Goal: Task Accomplishment & Management: Manage account settings

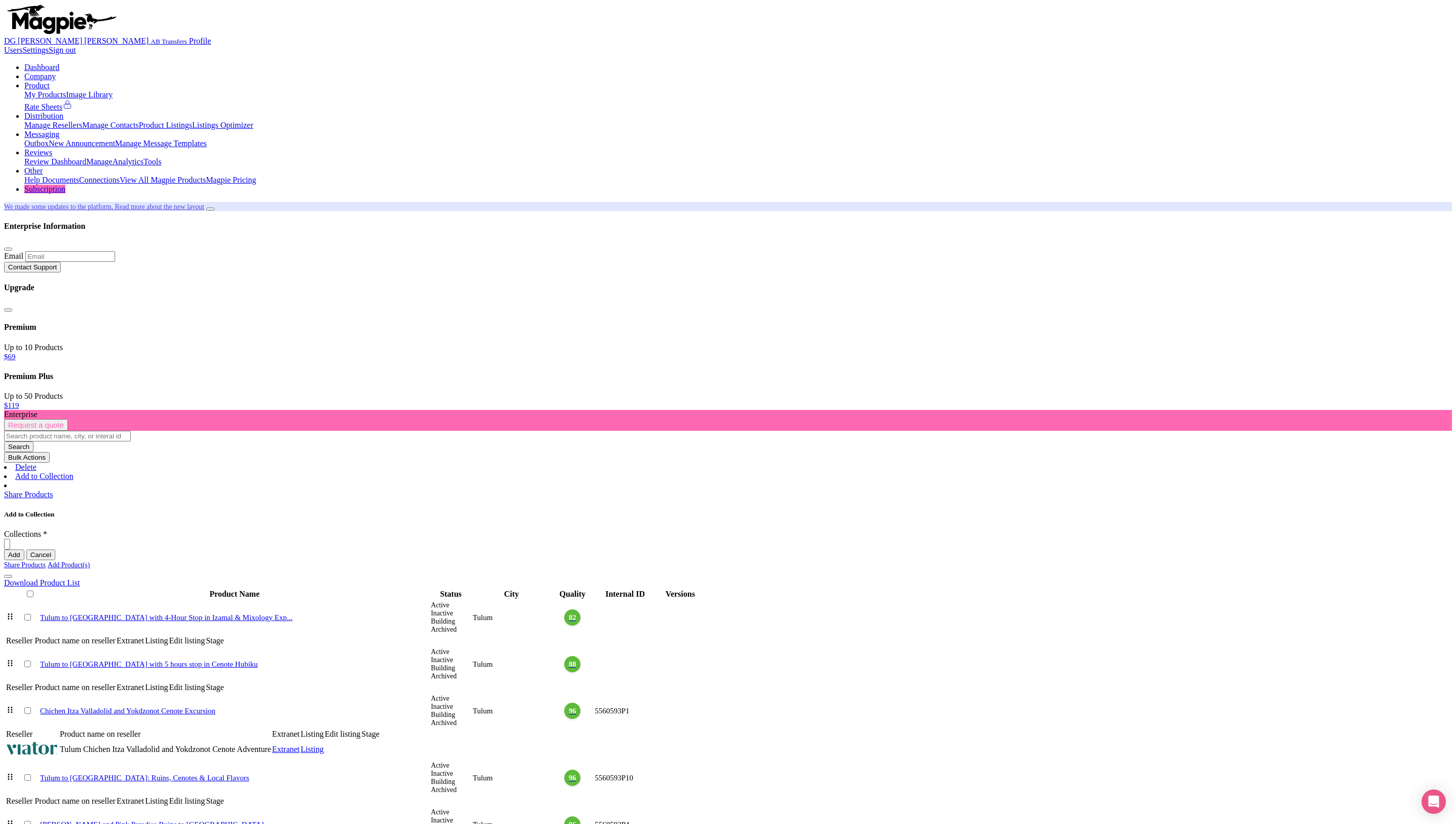
click at [90, 561] on link "Add Product(s)" at bounding box center [68, 564] width 42 height 7
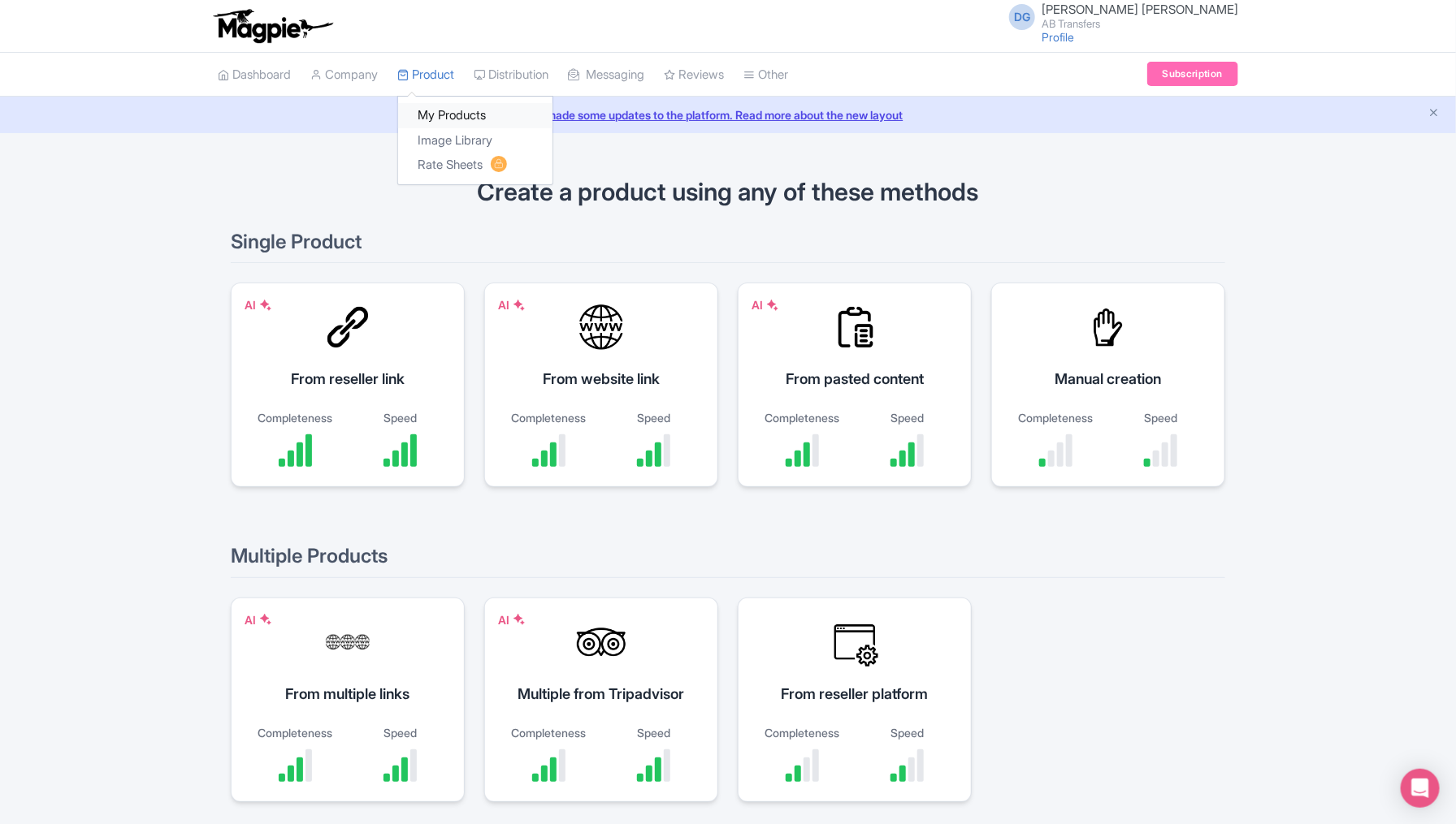
click at [453, 109] on link "My Products" at bounding box center [475, 116] width 154 height 25
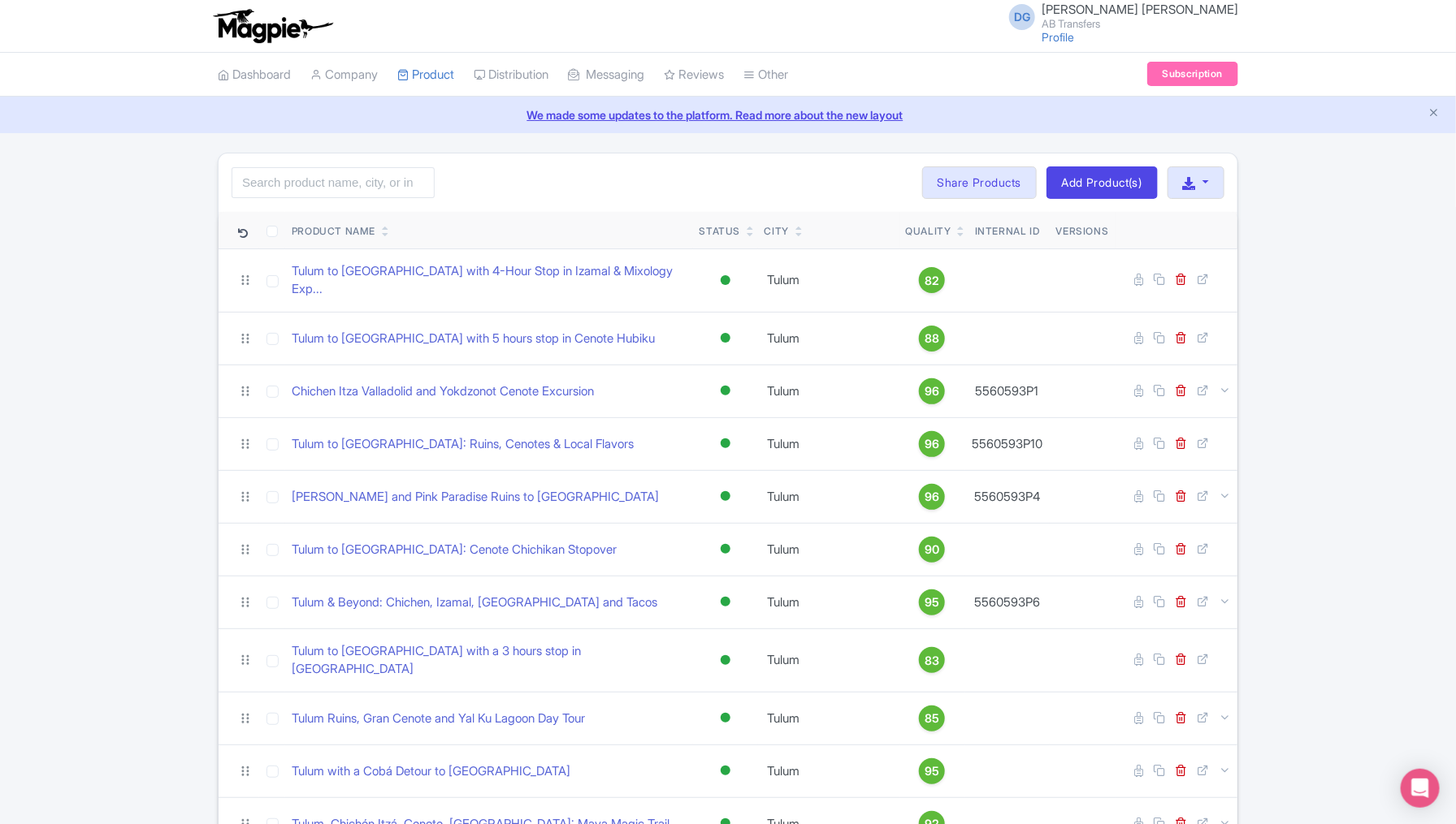
click at [1307, 293] on div "Search Bulk Actions Delete Add to Collection Share Products Add to Collection C…" at bounding box center [728, 645] width 1456 height 983
click at [1091, 190] on link "Add Product(s)" at bounding box center [1102, 183] width 111 height 33
click at [439, 110] on link "My Products" at bounding box center [475, 116] width 154 height 25
click at [1094, 189] on link "Add Product(s)" at bounding box center [1102, 183] width 111 height 33
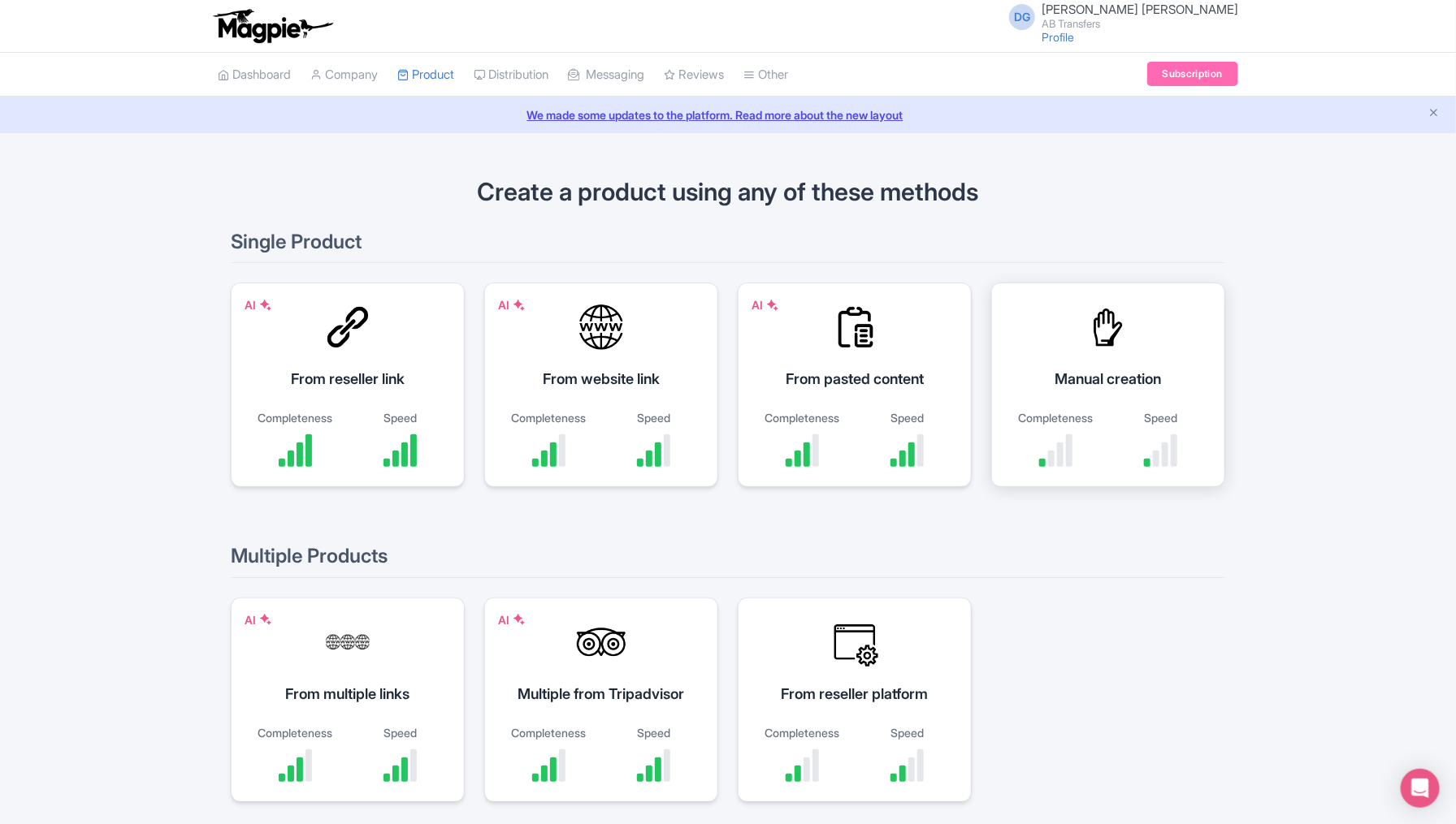
click at [1094, 368] on div "Manual creation" at bounding box center [1108, 378] width 193 height 22
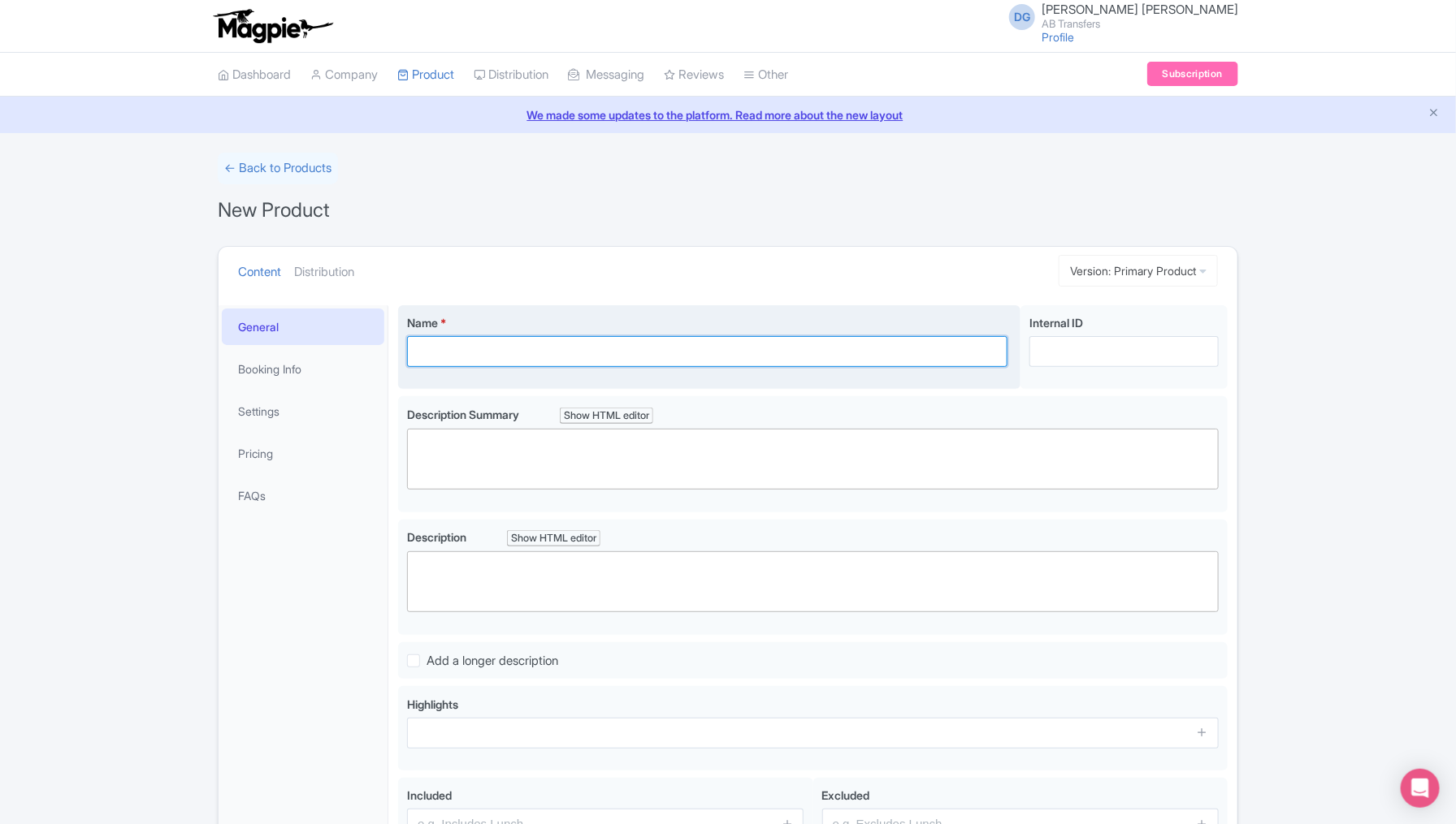
click at [725, 350] on input "Name *" at bounding box center [707, 351] width 601 height 31
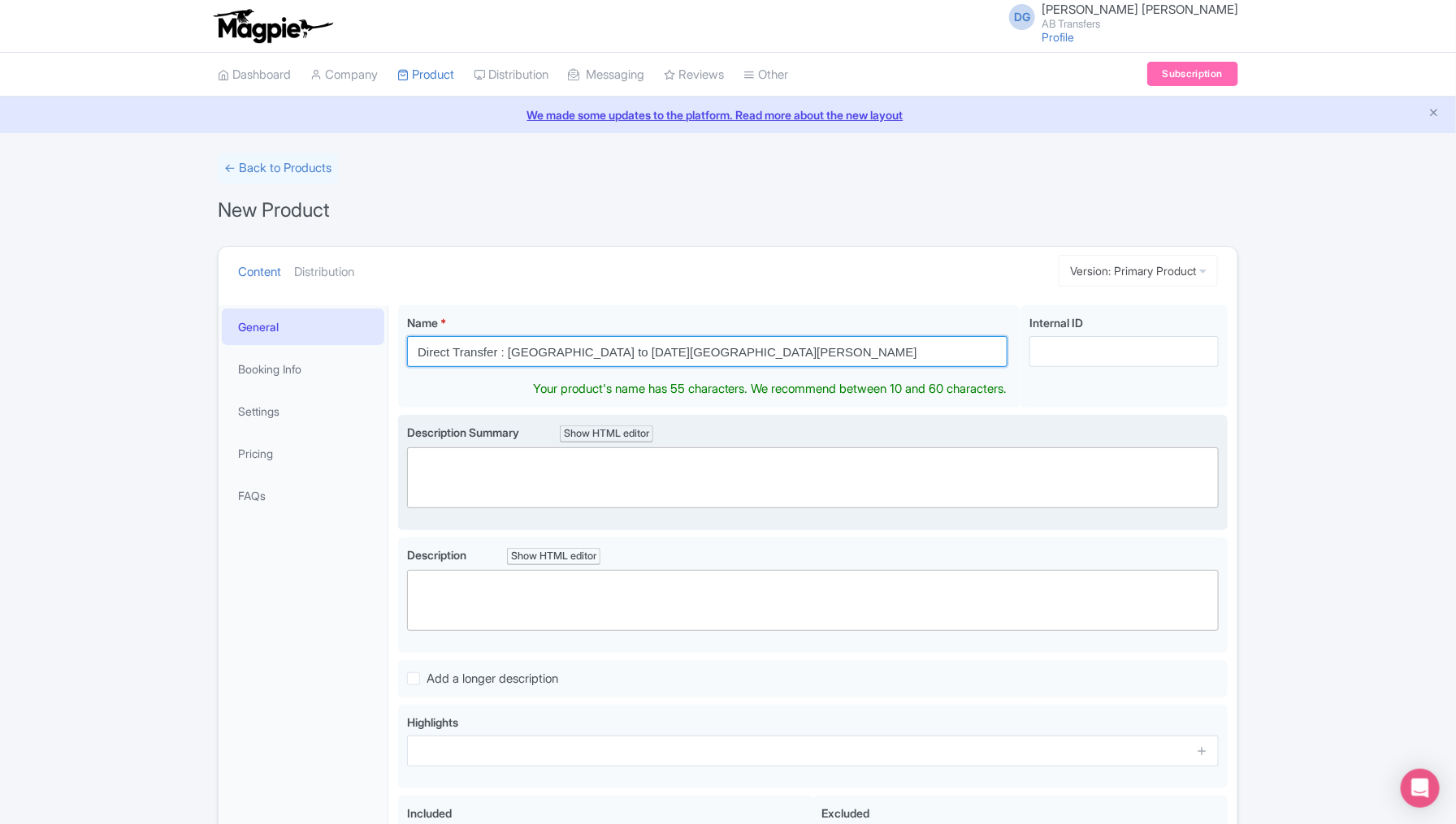
type input "Direct Transfer : [GEOGRAPHIC_DATA] to [DATE][GEOGRAPHIC_DATA][PERSON_NAME]"
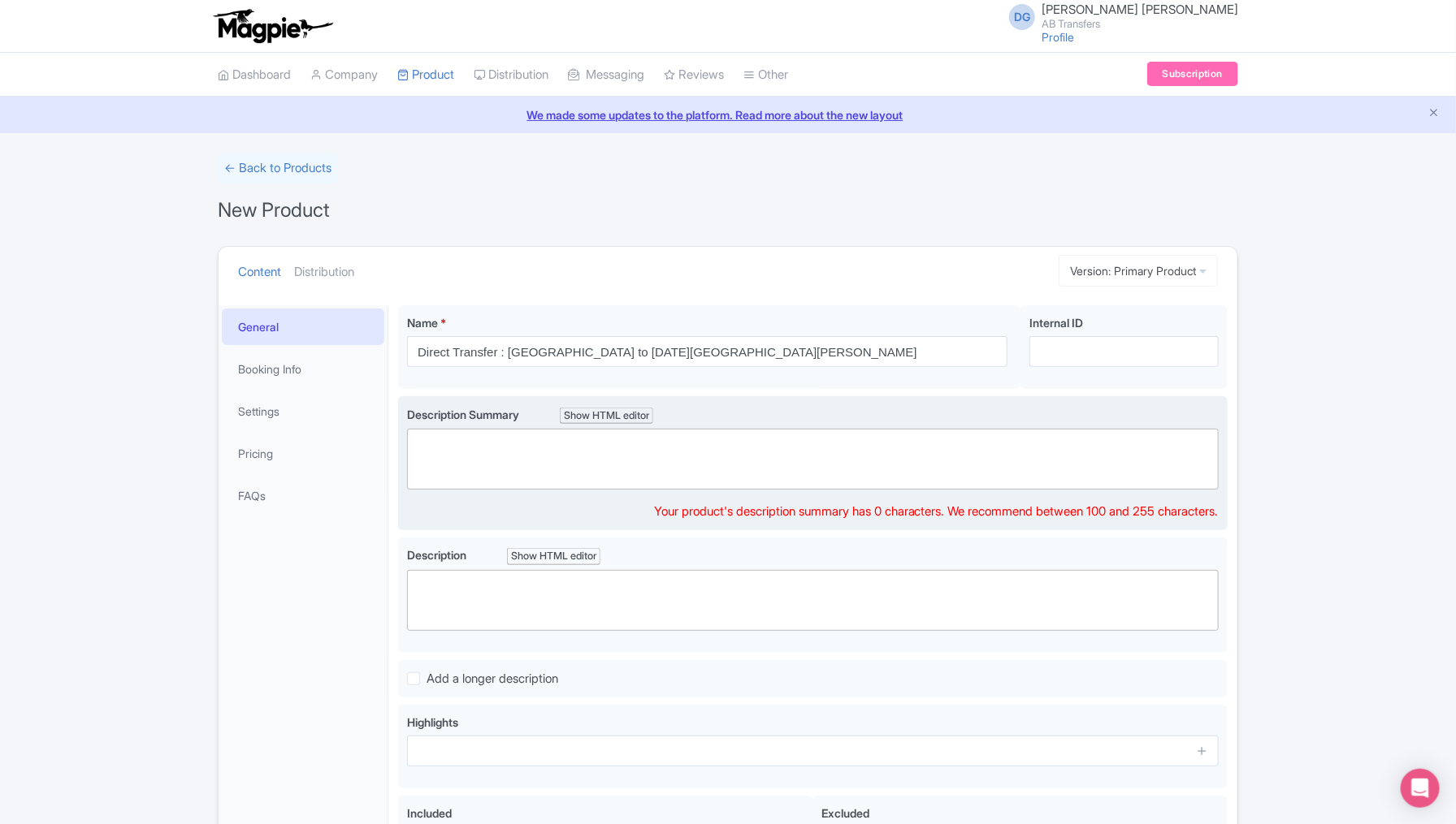
click at [655, 472] on trix-editor at bounding box center [813, 459] width 812 height 61
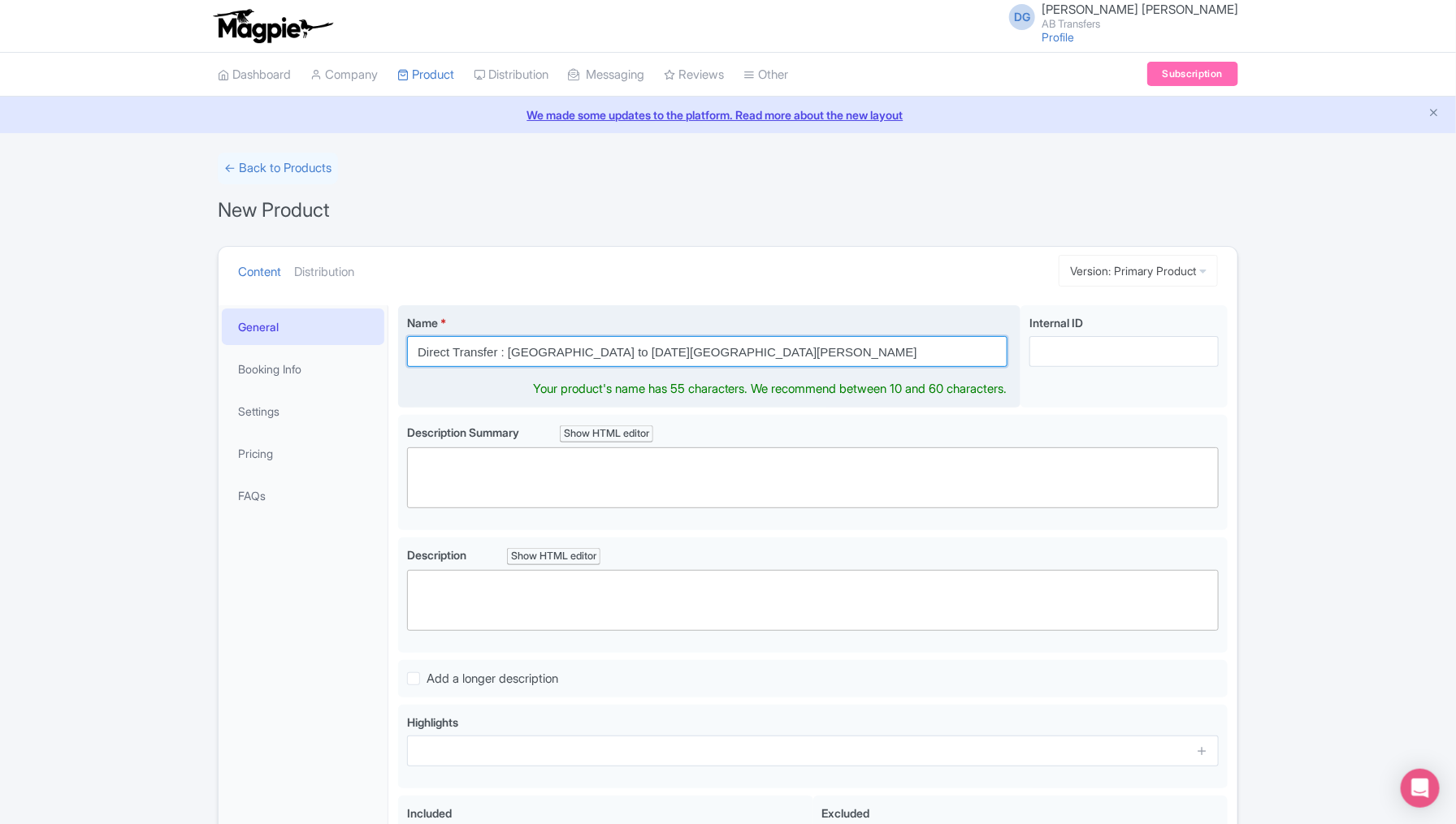
drag, startPoint x: 727, startPoint y: 353, endPoint x: 403, endPoint y: 350, distance: 324.0
click at [403, 350] on div "Name * Direct Transfer : México City to San Miguel de Allende Your product's na…" at bounding box center [709, 357] width 622 height 103
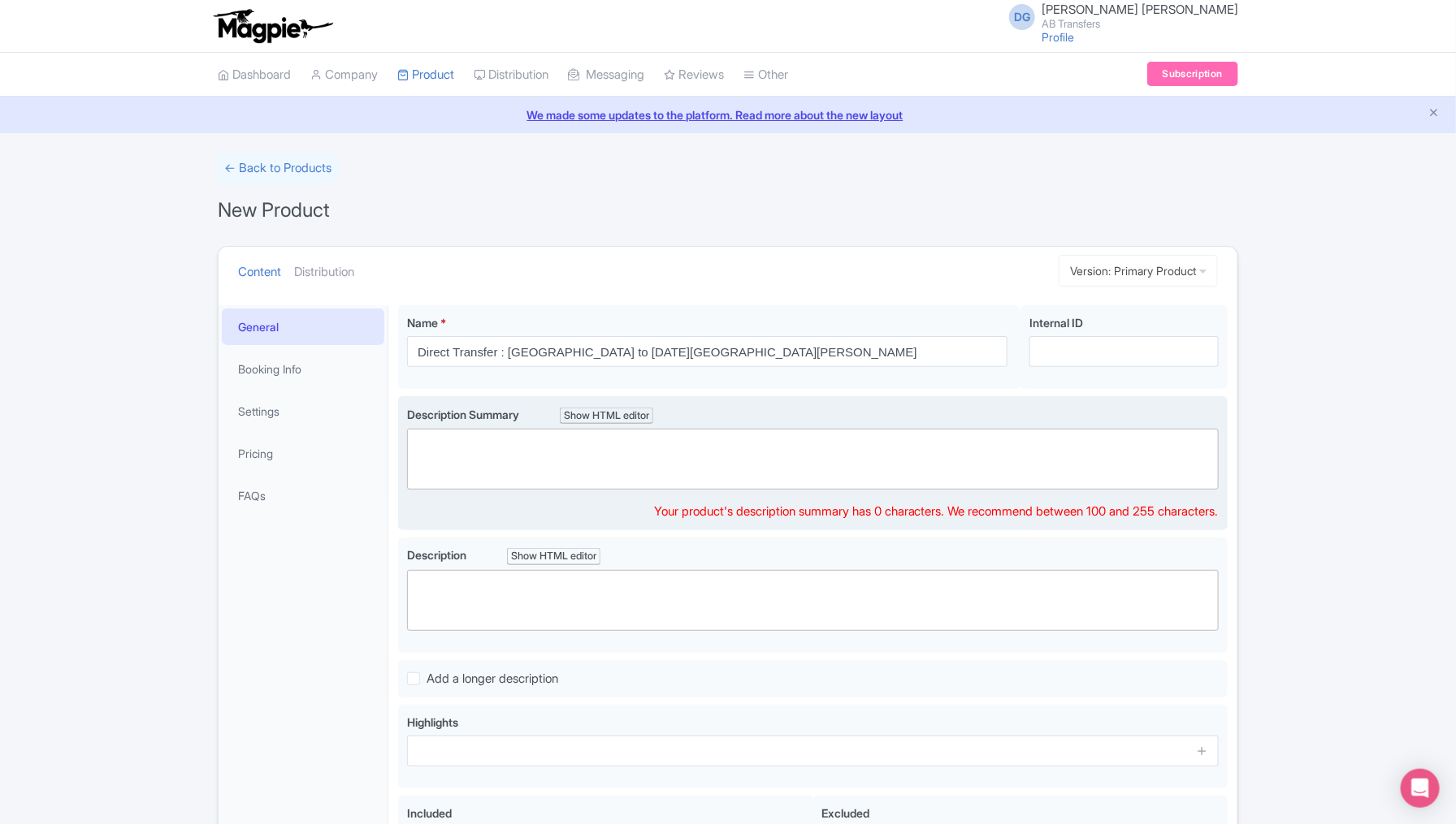
click at [486, 467] on trix-editor at bounding box center [813, 459] width 812 height 61
paste trix-editor "<div>Enjoy a smooth and reliable <strong>direct transfer</strong> from Mexico C…"
type trix-editor "<div>Enjoy a smooth and reliable <strong>direct transfer</strong> from Mexico C…"
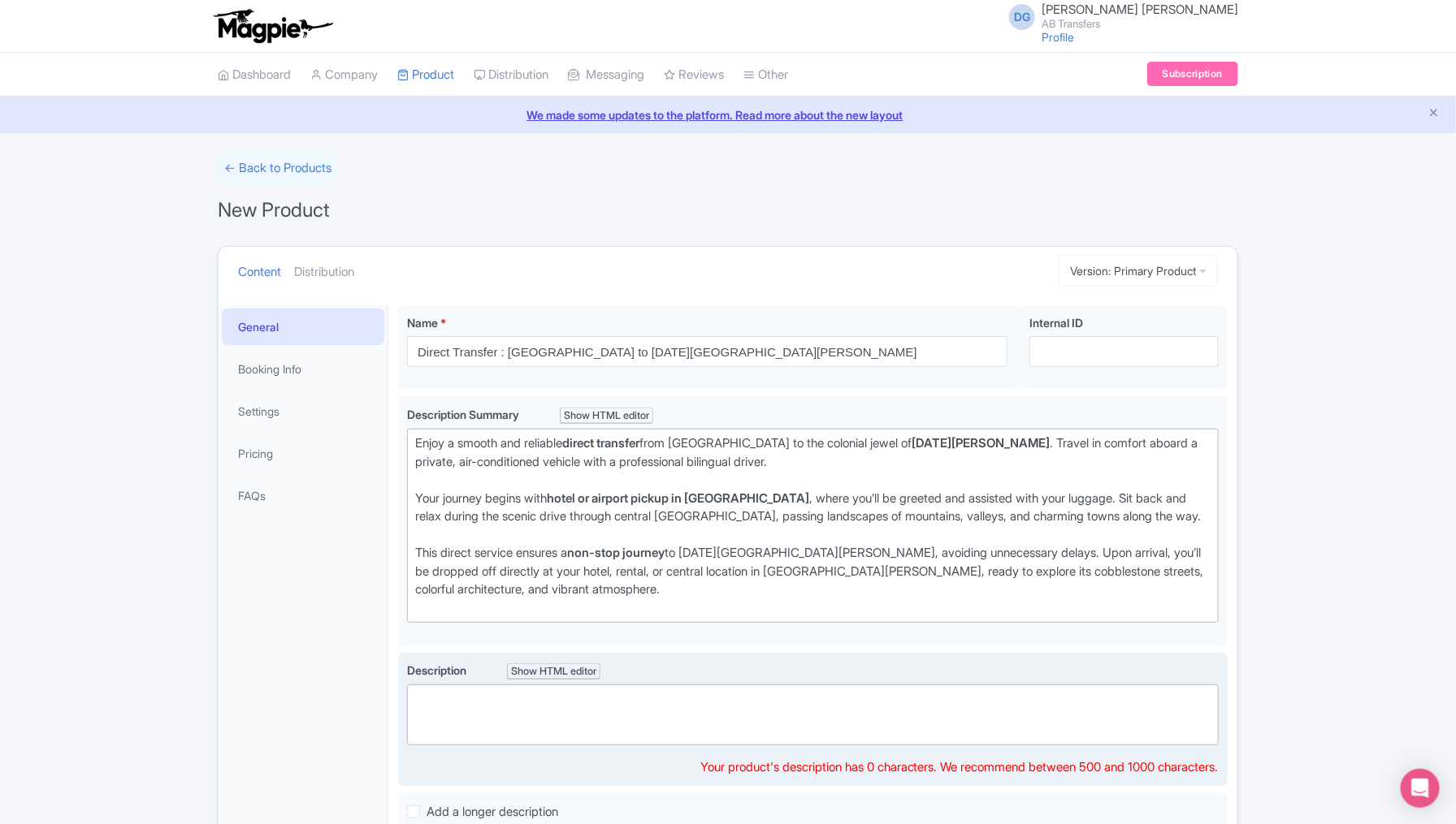
click at [442, 732] on trix-editor at bounding box center [813, 714] width 812 height 61
paste trix-editor "<div>Enjoy a smooth and reliable <strong>direct transfer</strong> from Mexico C…"
type trix-editor "<div>Enjoy a smooth and reliable <strong>direct transfer</strong> from Mexico C…"
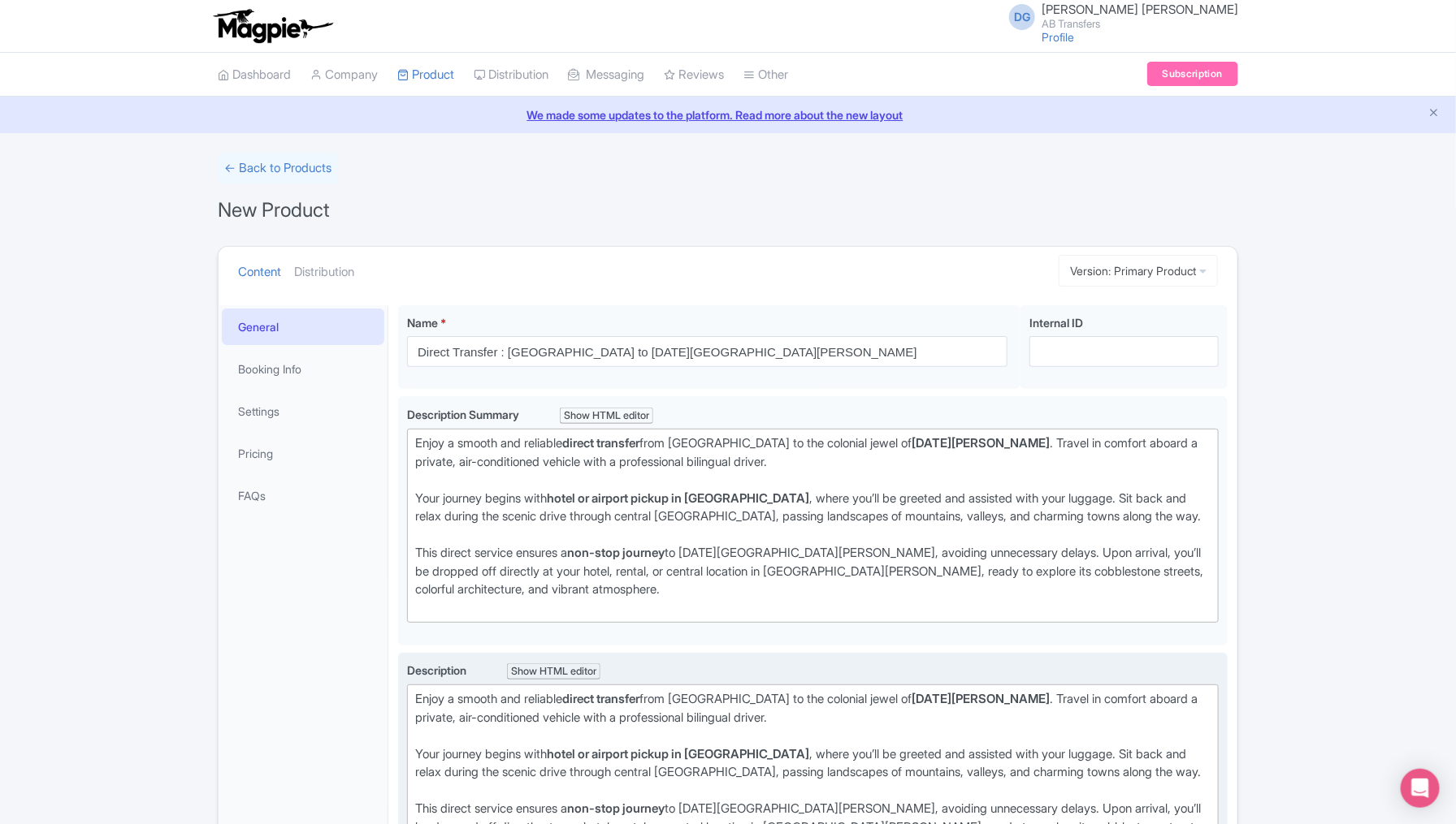
click at [525, 668] on div "Show HTML editor" at bounding box center [554, 672] width 93 height 17
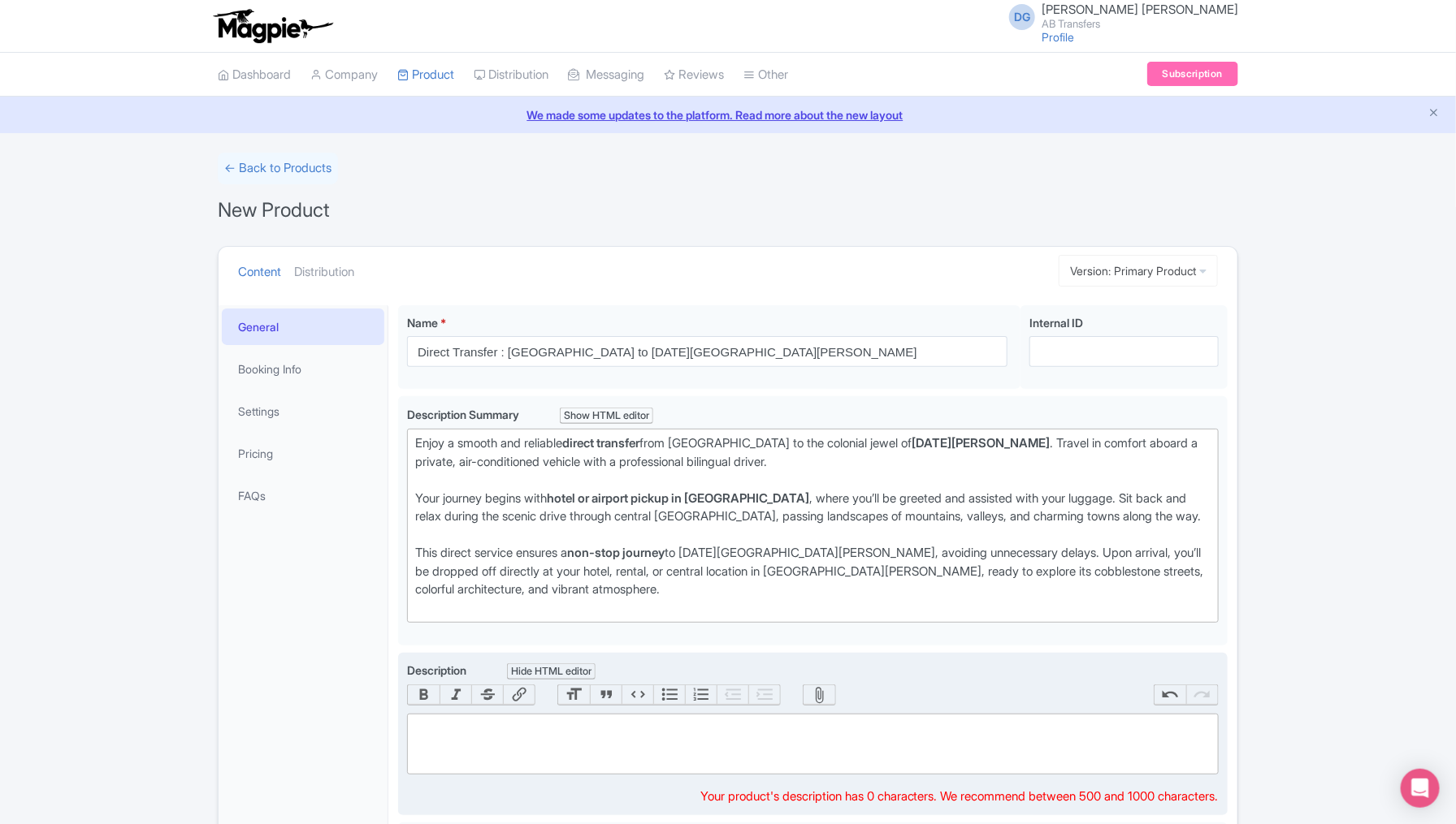
click at [485, 756] on trix-editor at bounding box center [813, 743] width 812 height 61
paste trix-editor "<div>Enjoy a smooth and reliable <strong>direct transfer</strong> from Mexico C…"
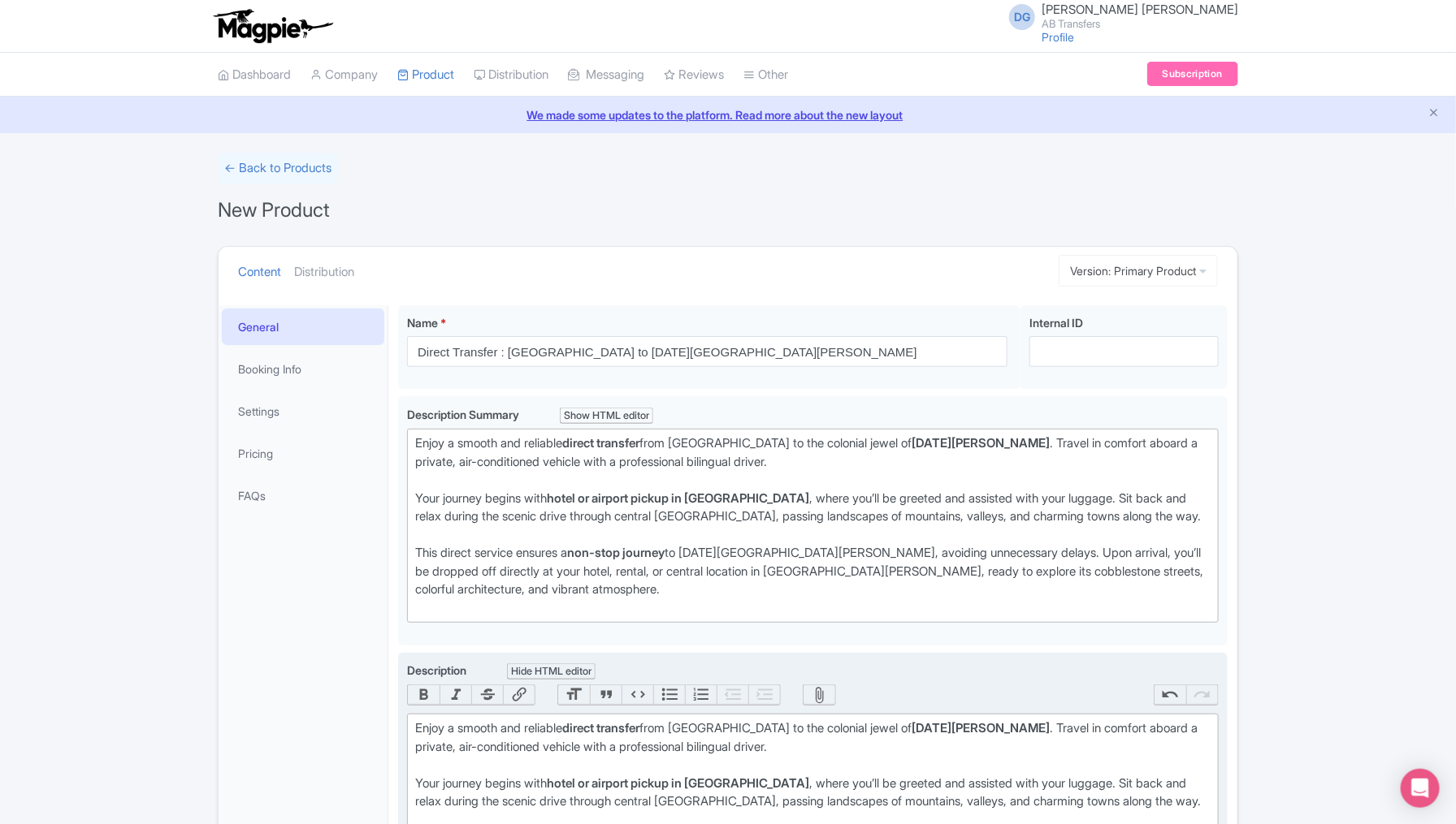
type trix-editor "<div>Enjoy a smooth and reliable <strong>direct transfer</strong> from Mexico C…"
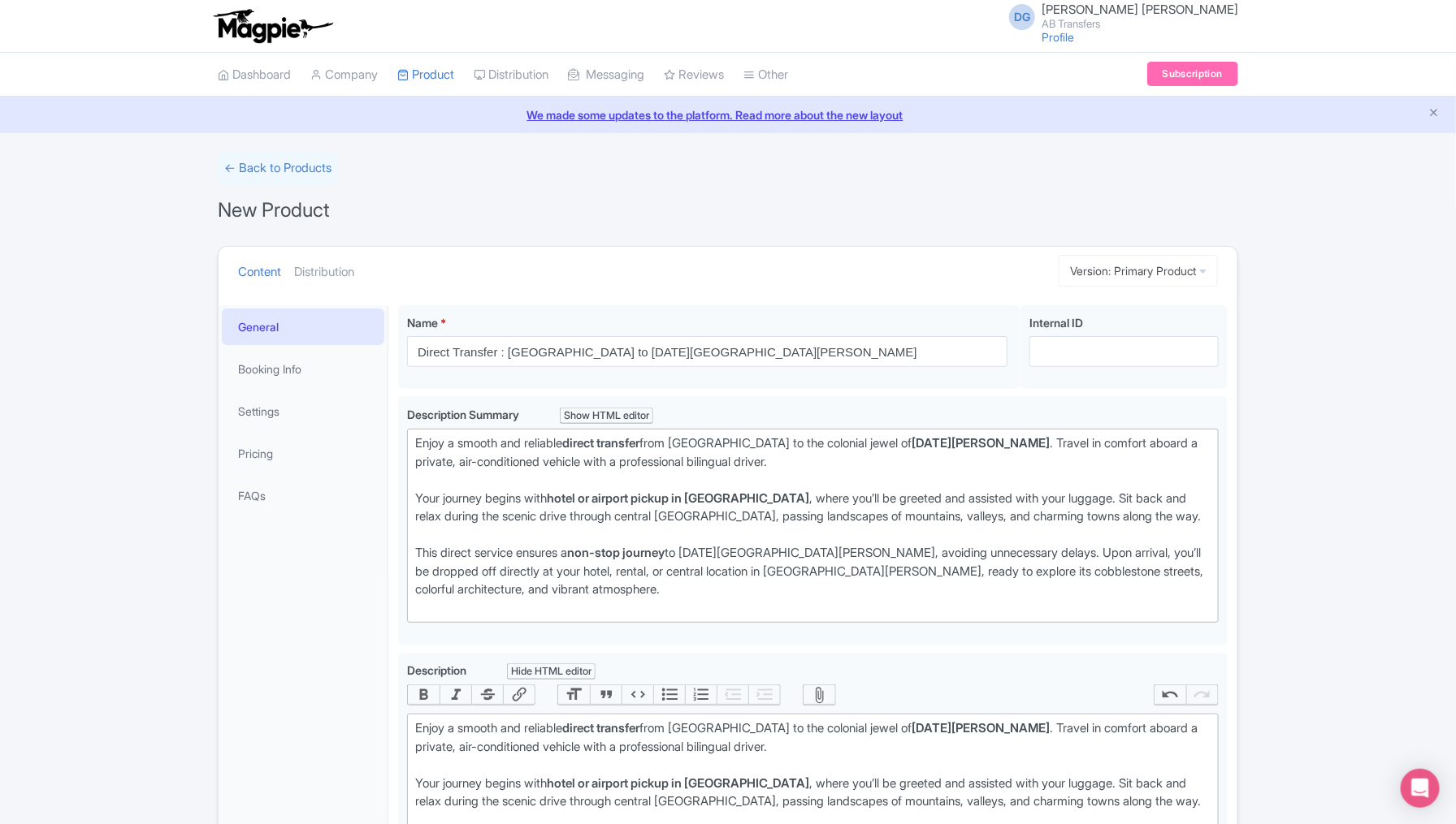
click at [1310, 694] on div "← Back to Products New Product Content Distribution Version: Primary Product Pr…" at bounding box center [728, 698] width 1456 height 1091
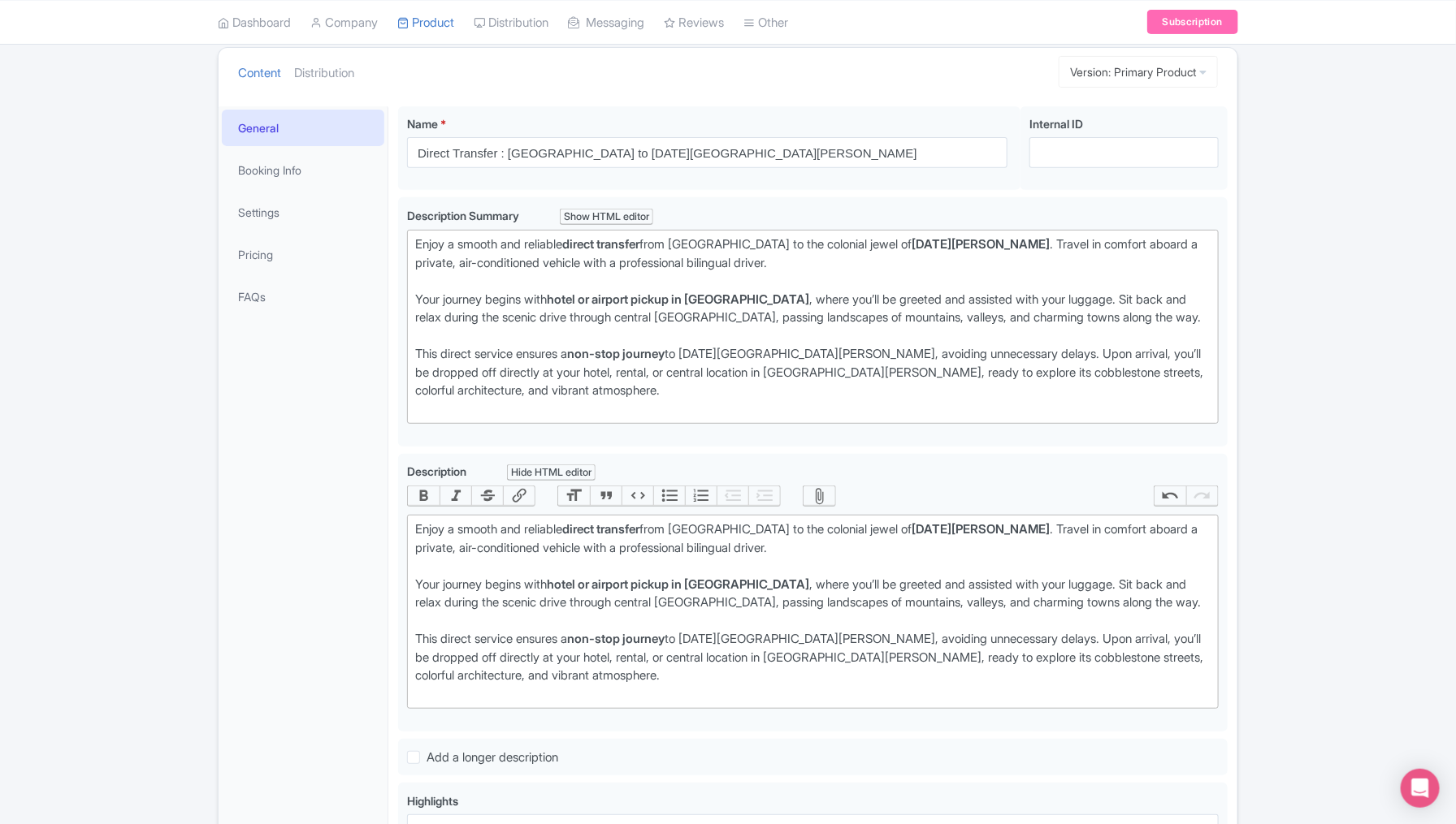
scroll to position [203, 0]
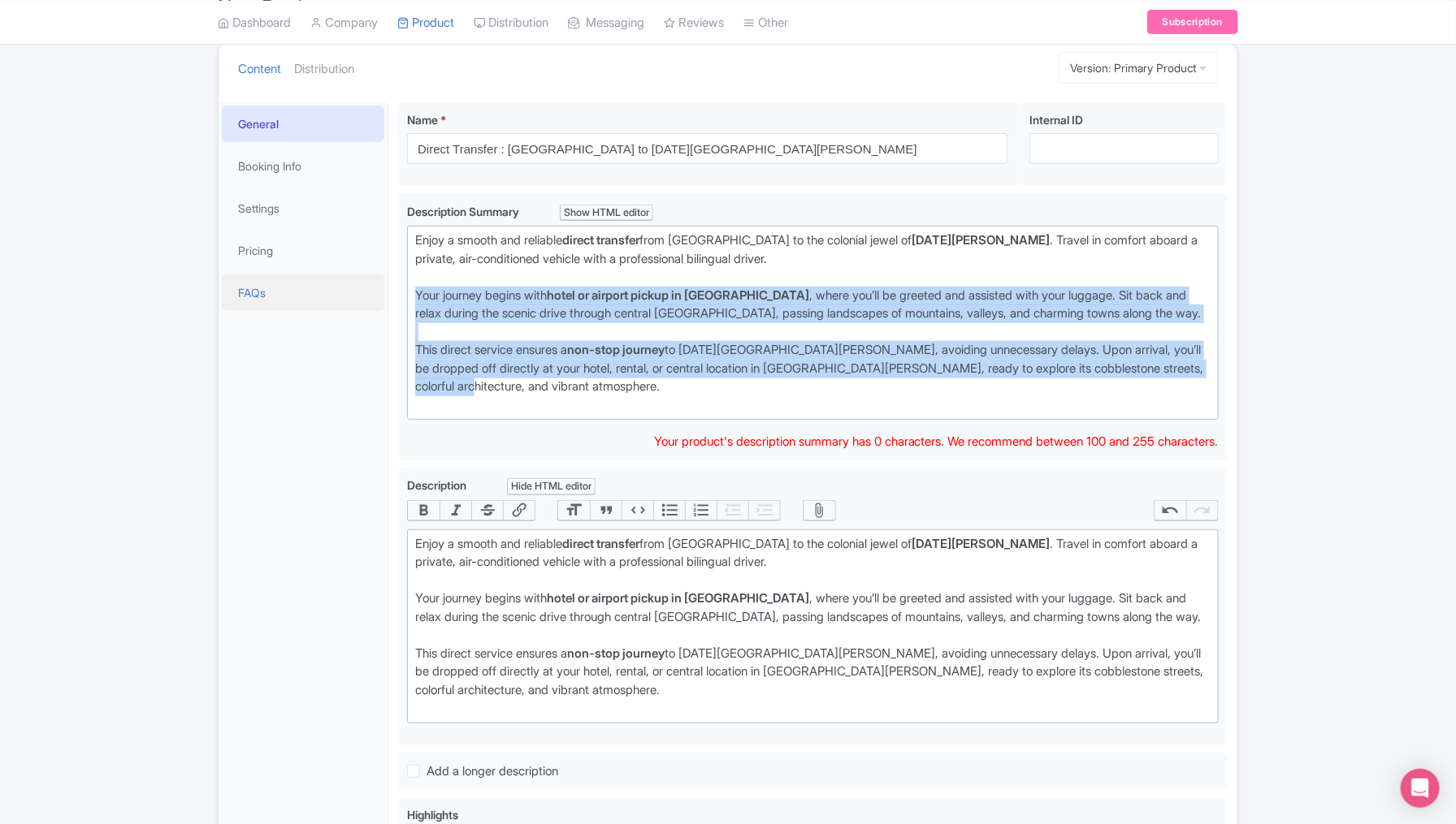
drag, startPoint x: 517, startPoint y: 392, endPoint x: 377, endPoint y: 284, distance: 176.8
click at [377, 284] on div "General Booking Info Settings Pricing FAQs Name * Direct Transfer : México City…" at bounding box center [728, 566] width 1019 height 948
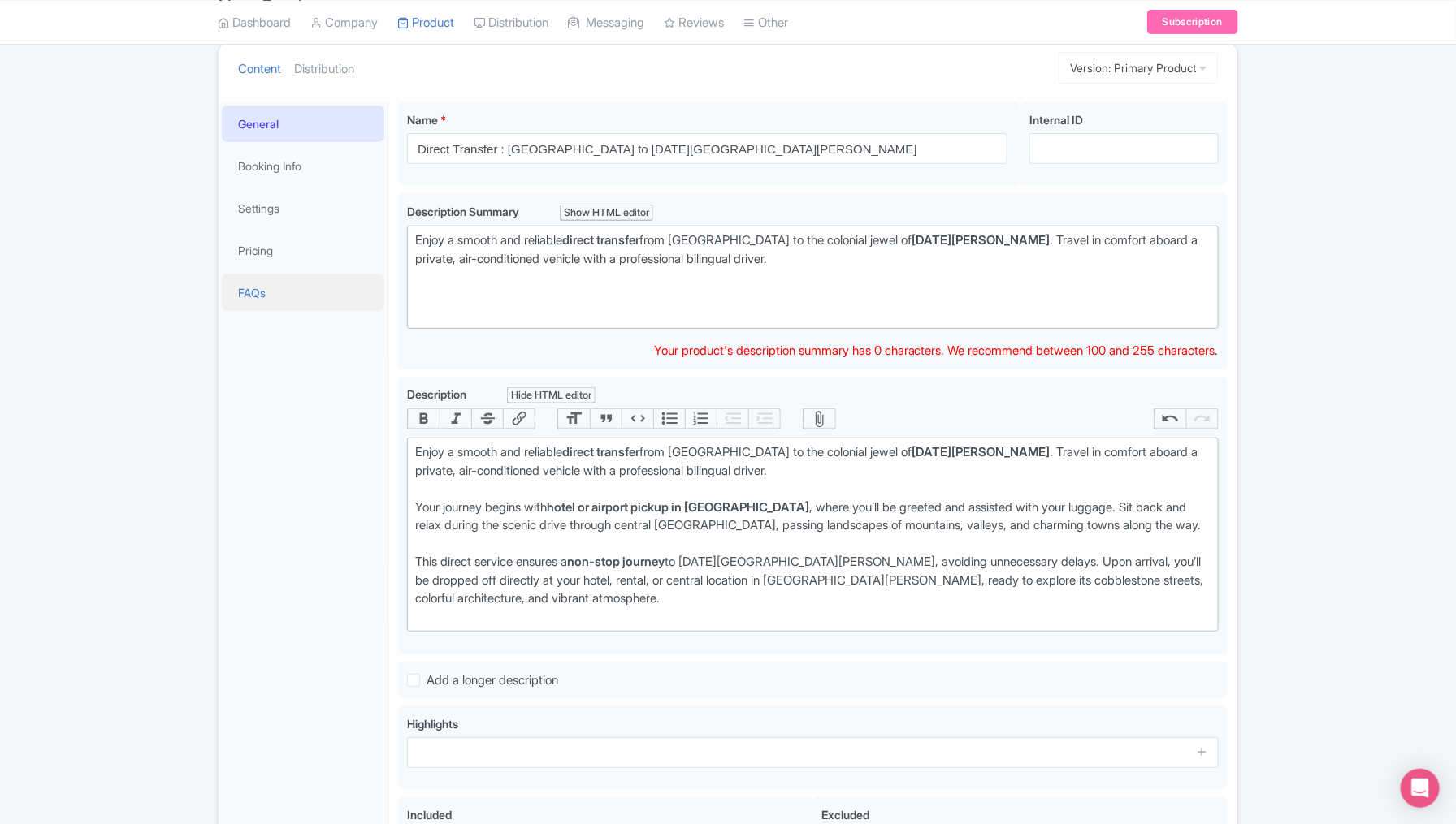
type trix-editor "<div>Enjoy a smooth and reliable <strong>direct transfer</strong> from Mexico C…"
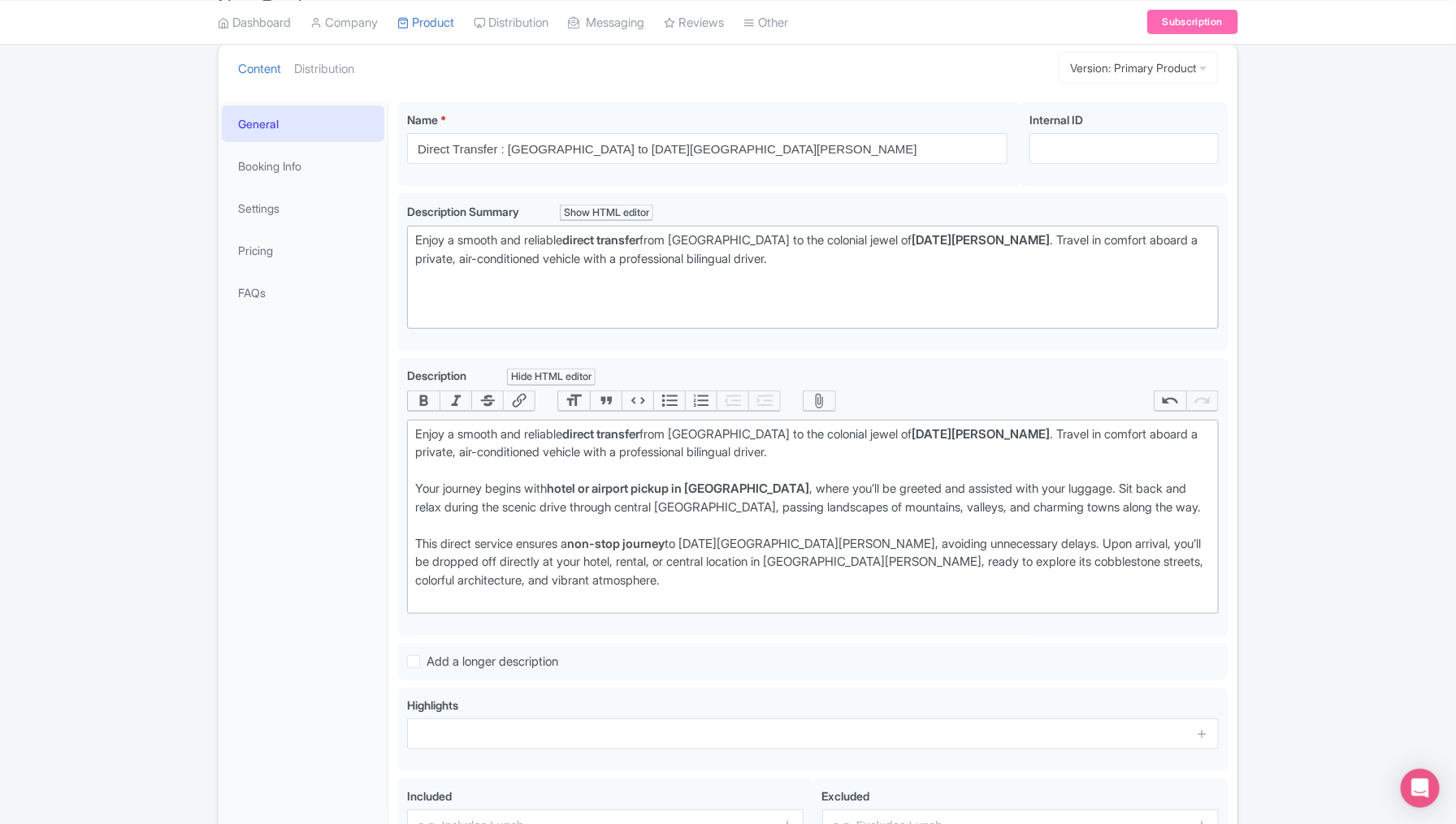
click at [1332, 500] on div "← Back to Products New Product Content Distribution Version: Primary Product Pr…" at bounding box center [728, 440] width 1456 height 982
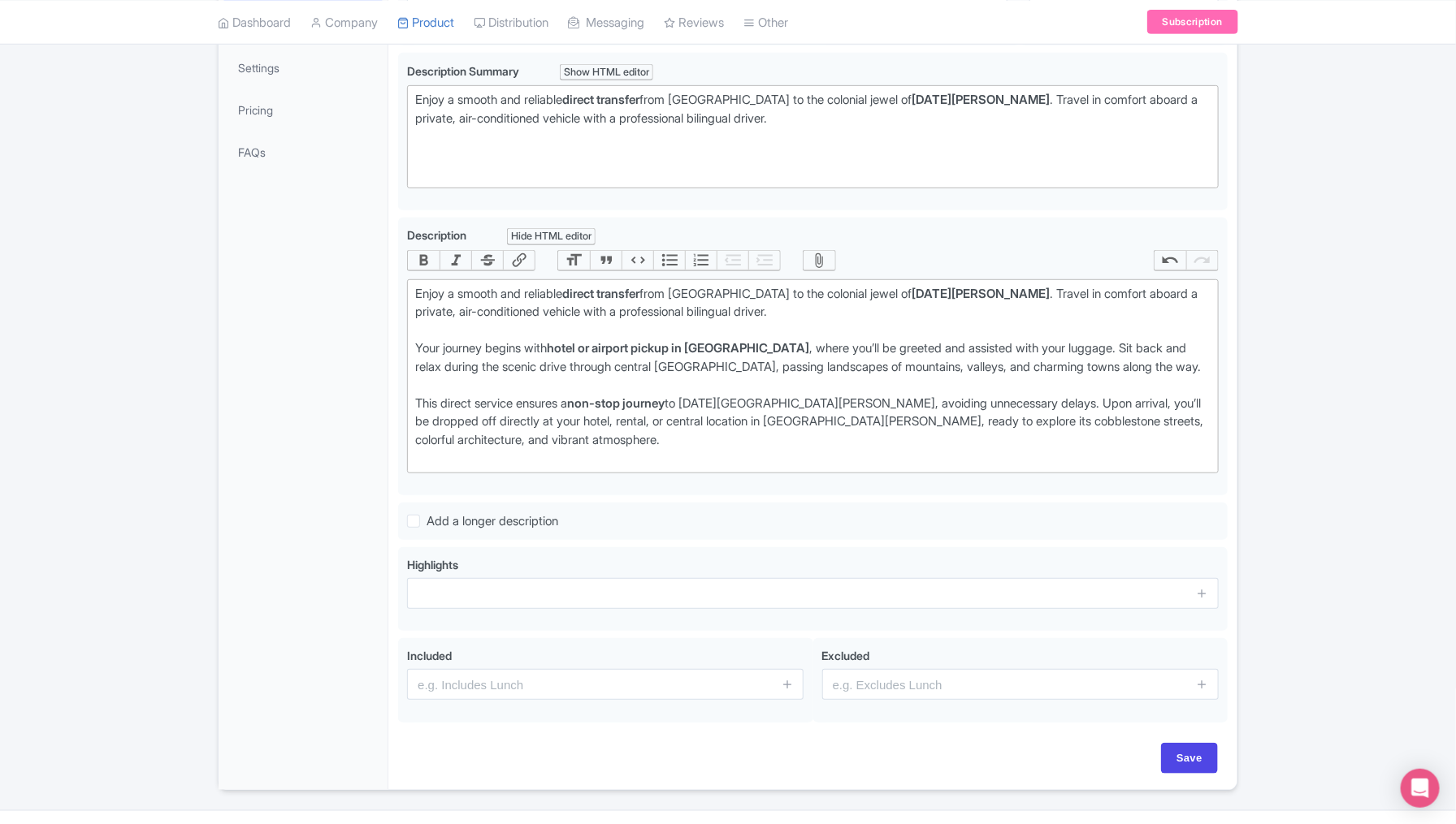
scroll to position [372, 0]
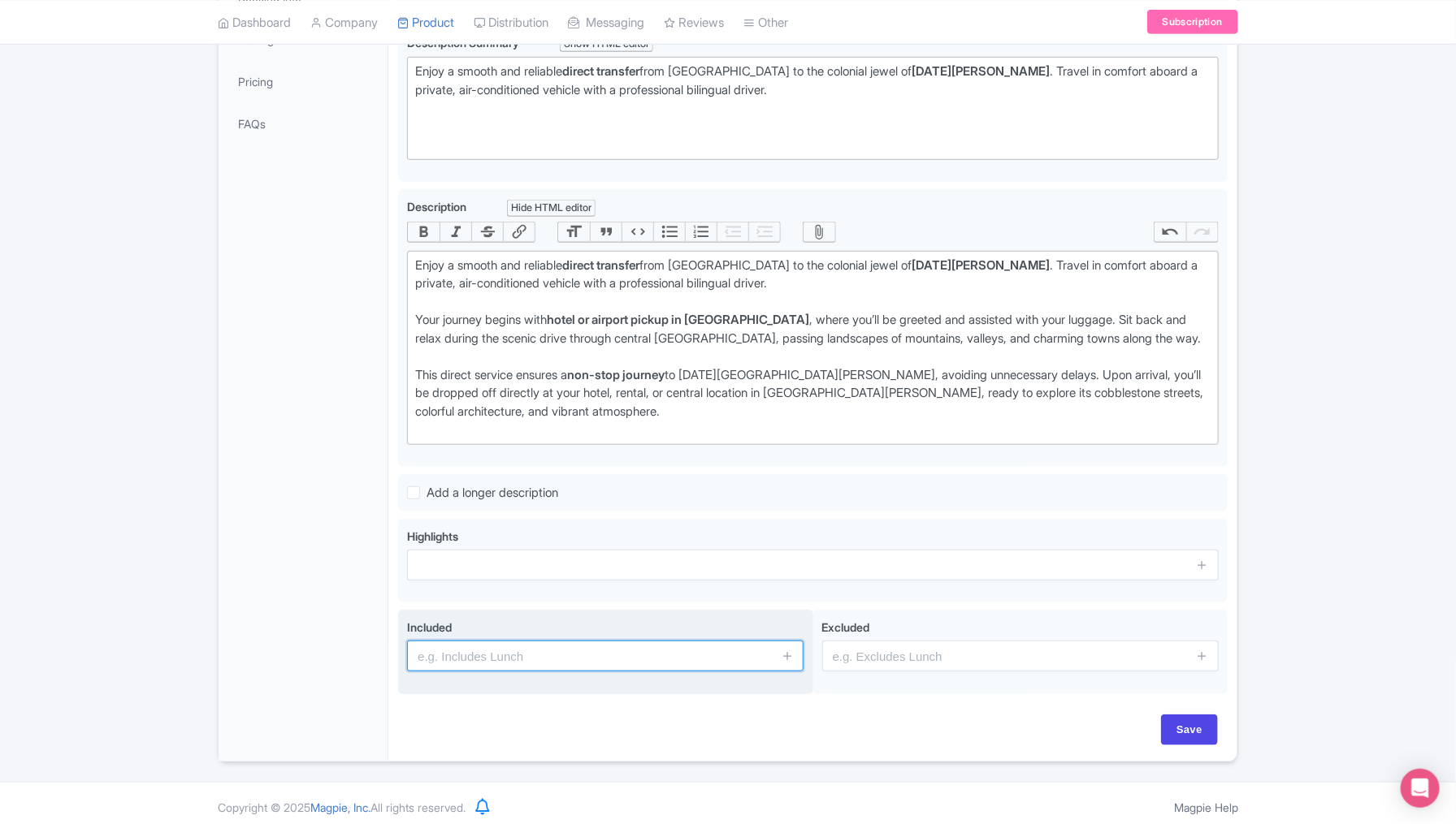
click at [661, 648] on input "text" at bounding box center [605, 656] width 397 height 31
type input "Pickup and Drop off"
click at [793, 654] on icon at bounding box center [787, 656] width 12 height 12
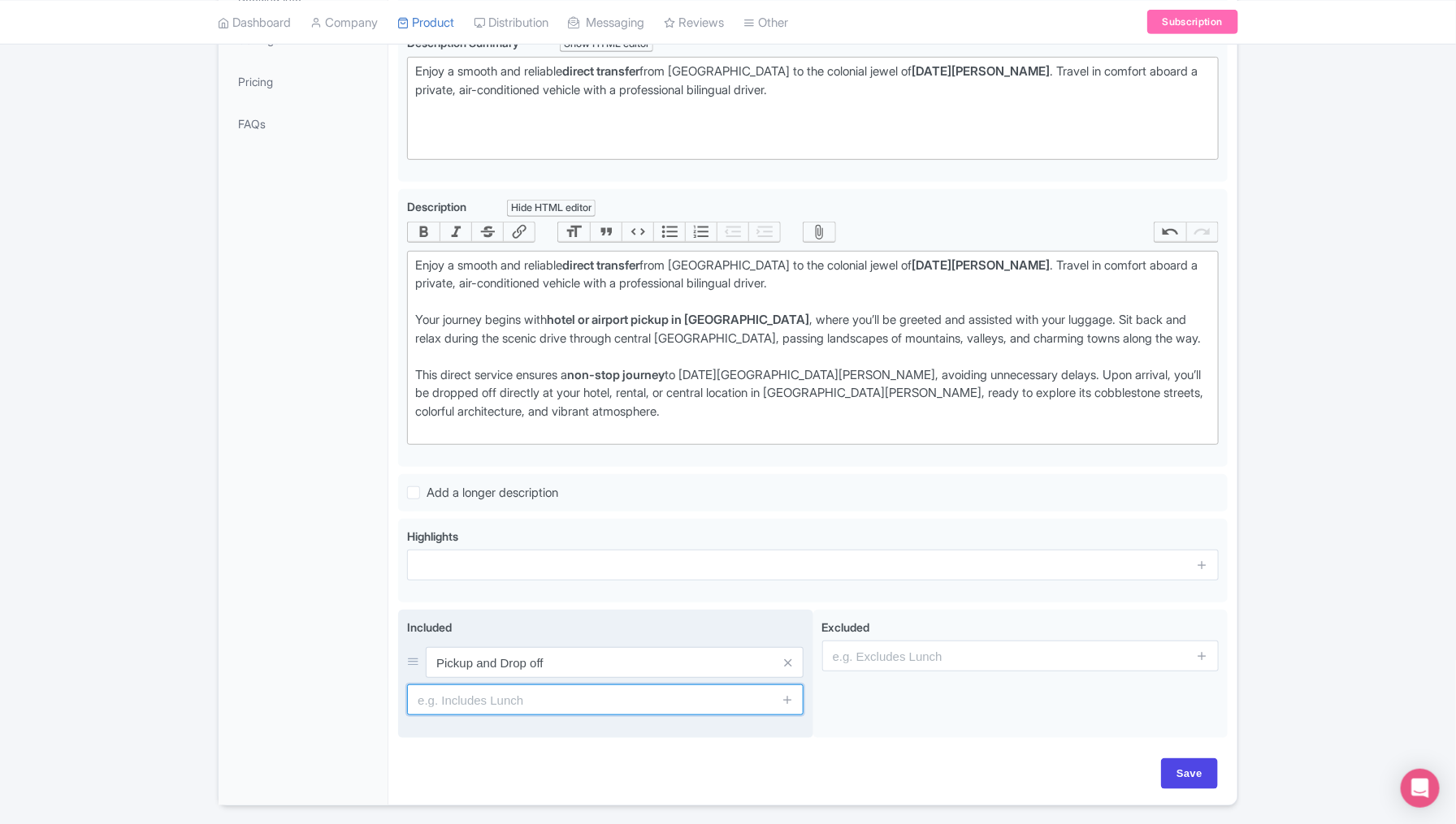
click at [620, 695] on input "text" at bounding box center [605, 700] width 397 height 31
type input "AC Transportation & Driver"
click at [794, 699] on icon at bounding box center [787, 699] width 12 height 12
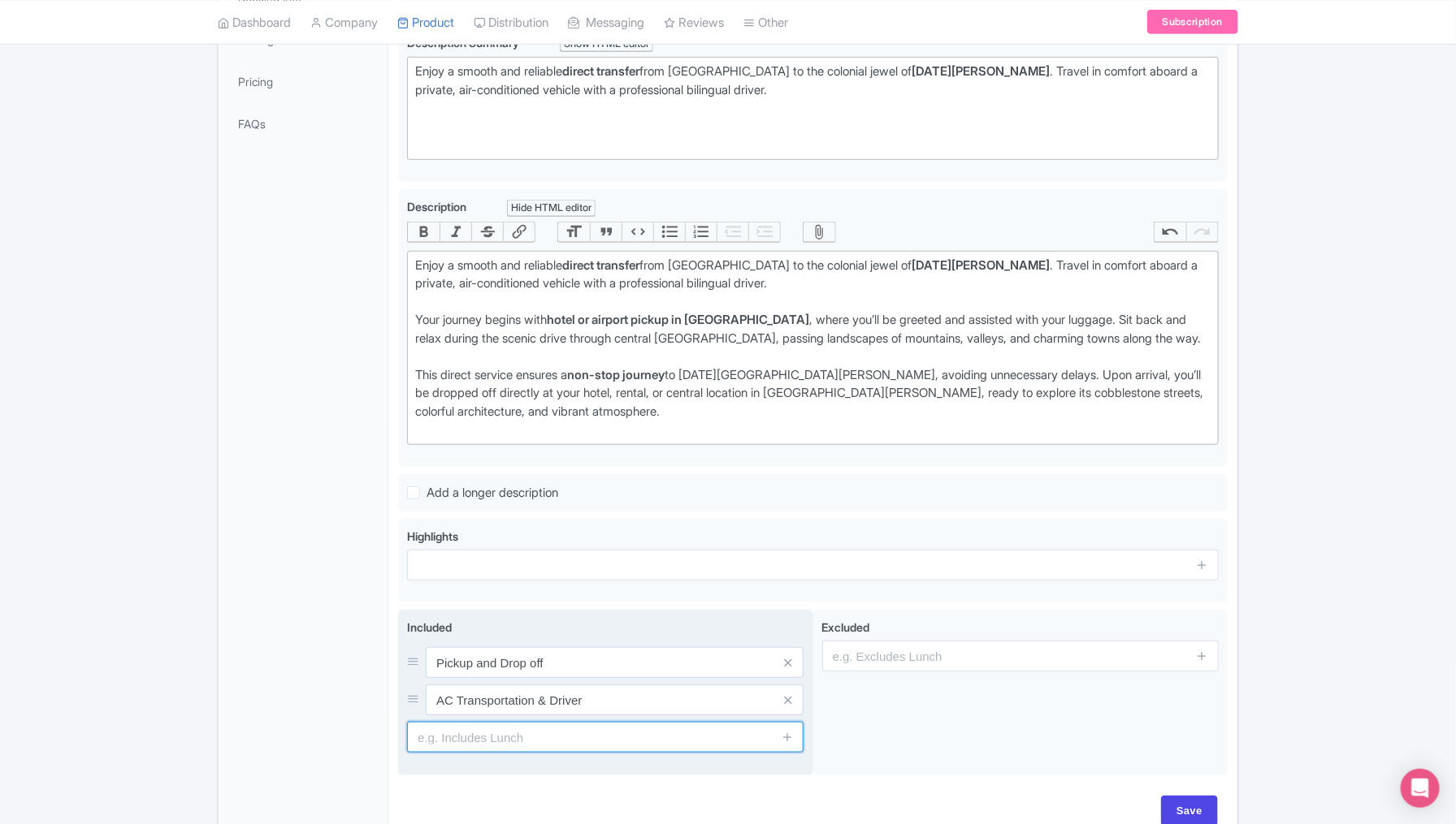
click at [691, 740] on input "text" at bounding box center [605, 737] width 397 height 31
type input "Private transportation"
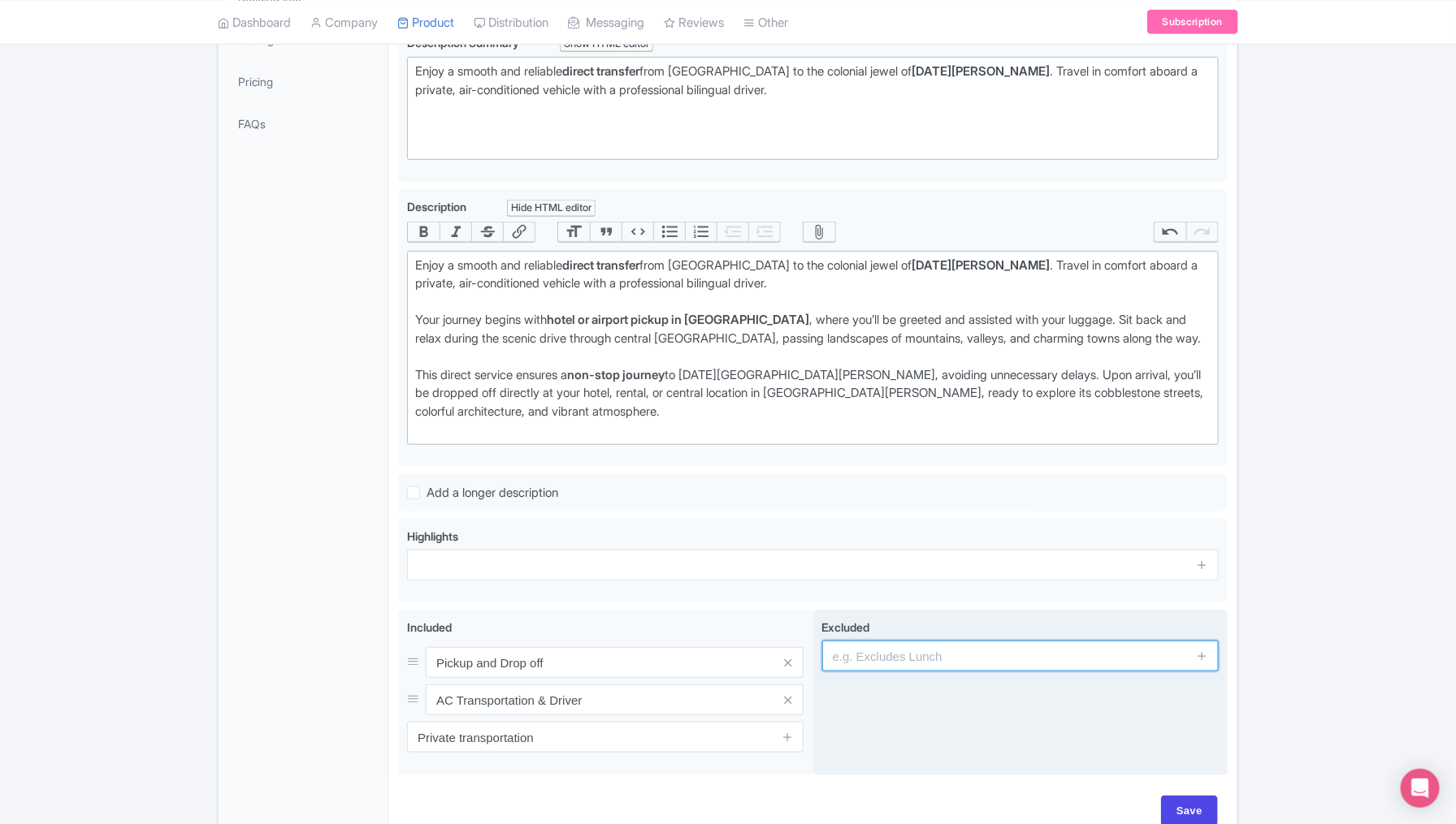
click at [907, 652] on input "text" at bounding box center [1021, 656] width 397 height 31
type input "Personal Shopping"
click at [1205, 650] on icon at bounding box center [1201, 656] width 12 height 12
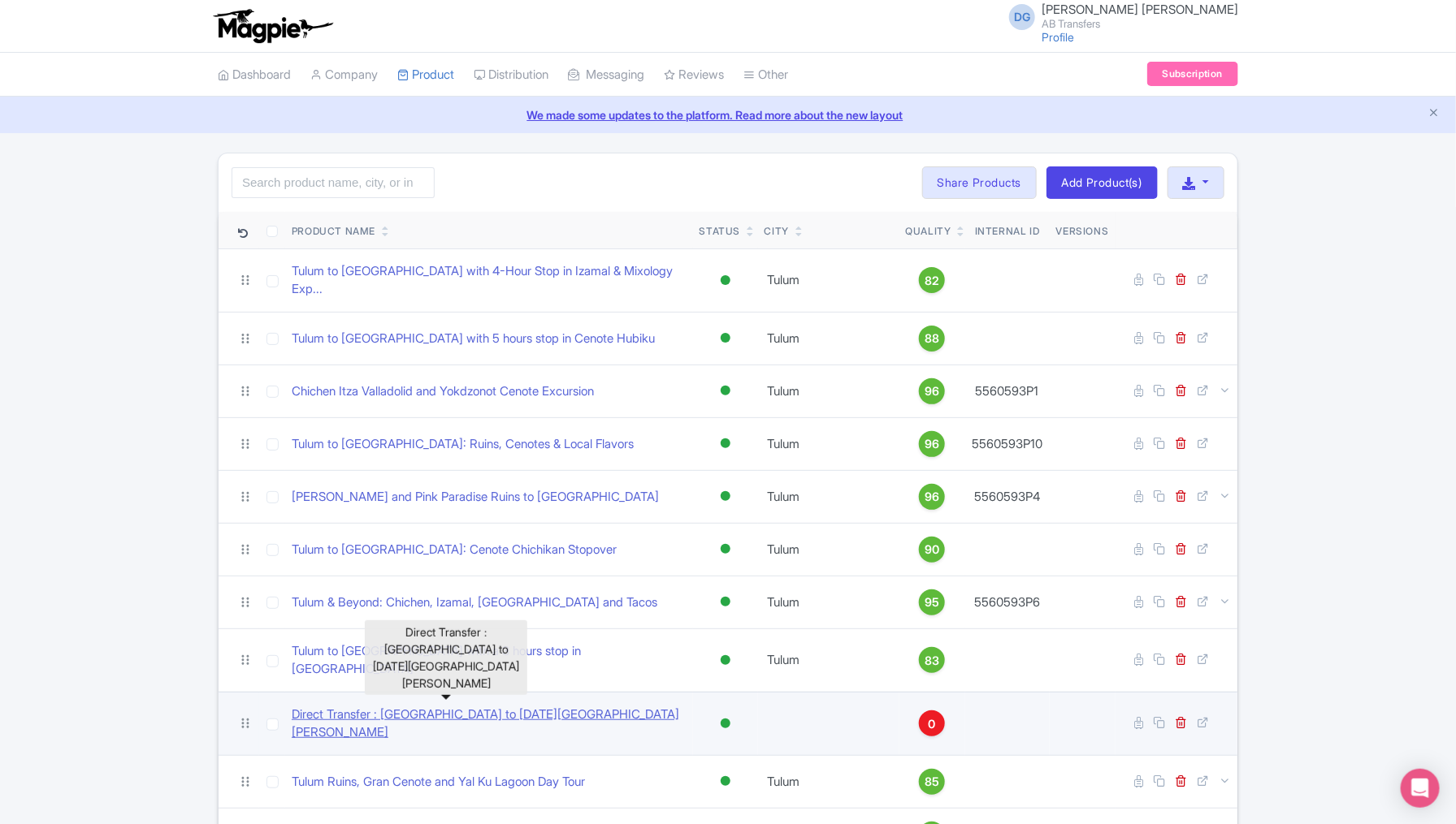
click at [398, 705] on link "Direct Transfer : [GEOGRAPHIC_DATA] to [DATE][GEOGRAPHIC_DATA][PERSON_NAME]" at bounding box center [489, 723] width 395 height 36
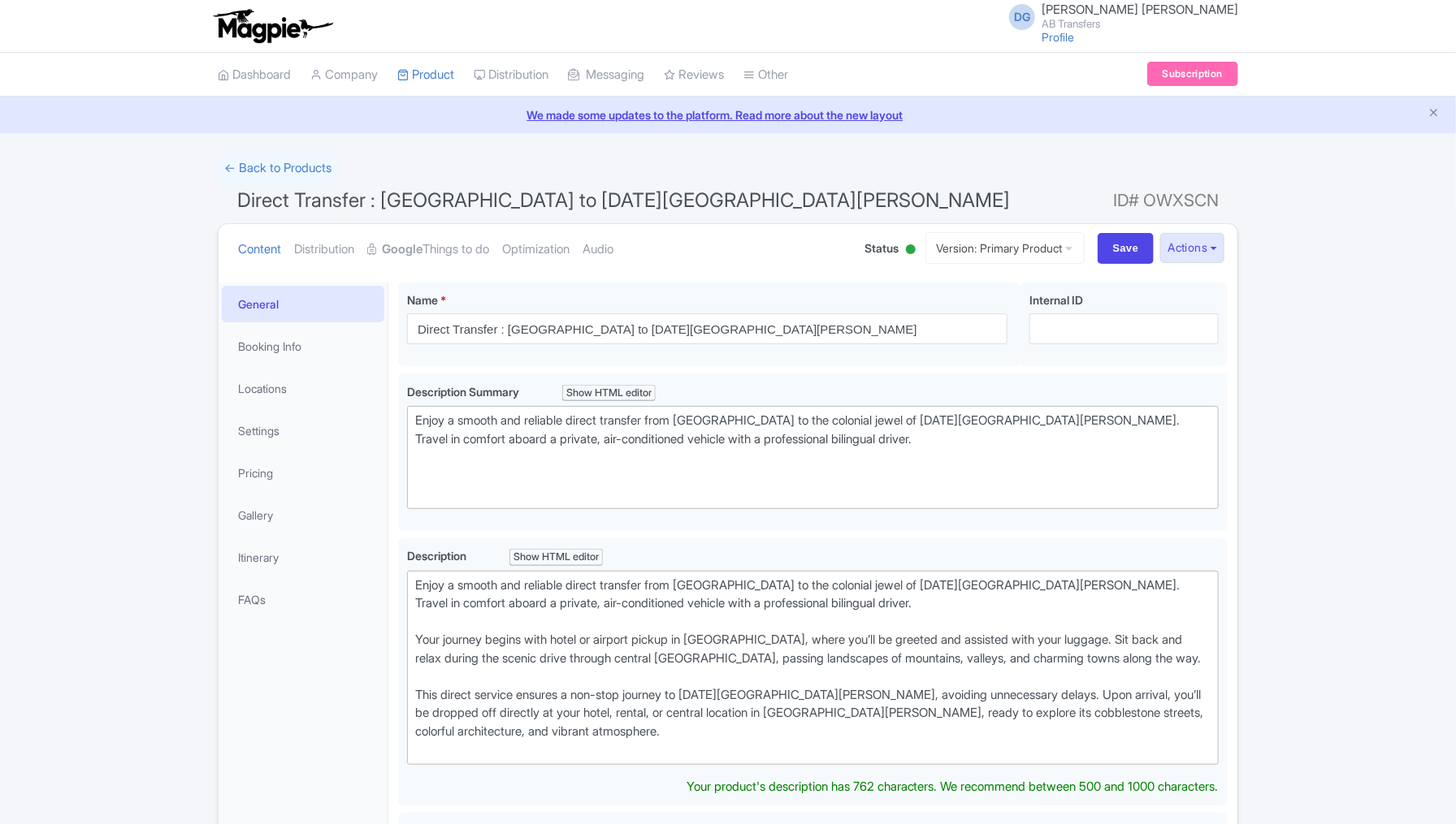
click at [1400, 491] on div "← Back to Products Direct Transfer : México City to San Miguel de Allende ID# O…" at bounding box center [728, 714] width 1456 height 1123
click at [290, 477] on link "Pricing" at bounding box center [303, 473] width 162 height 36
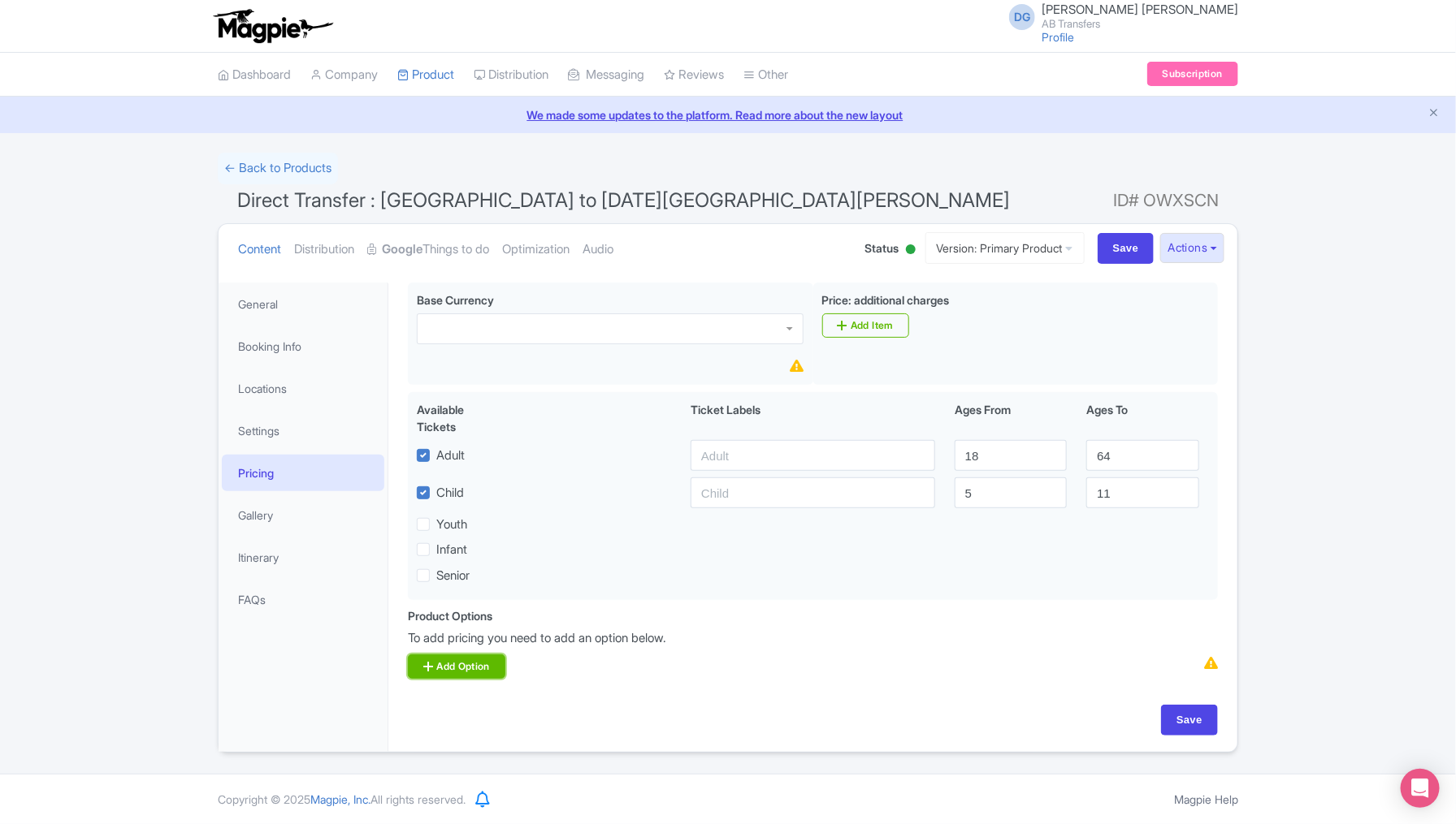
click at [468, 660] on link "Add Option" at bounding box center [457, 666] width 98 height 24
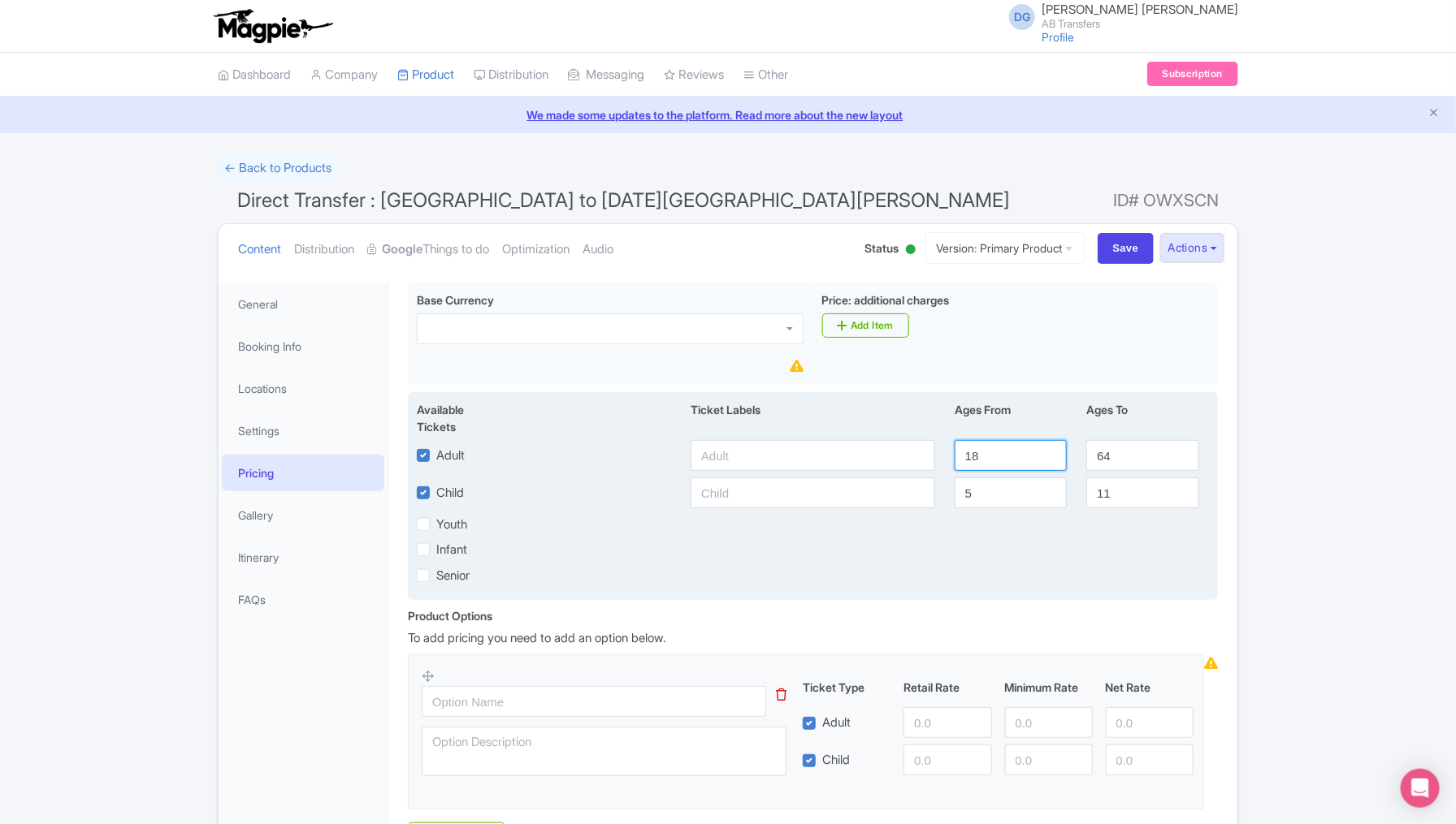
drag, startPoint x: 1007, startPoint y: 455, endPoint x: 961, endPoint y: 453, distance: 46.0
click at [961, 453] on input "18" at bounding box center [1011, 455] width 112 height 31
drag, startPoint x: 1137, startPoint y: 458, endPoint x: 1092, endPoint y: 457, distance: 45.0
click at [1092, 457] on input "64" at bounding box center [1143, 455] width 112 height 31
drag, startPoint x: 988, startPoint y: 493, endPoint x: 945, endPoint y: 493, distance: 43.0
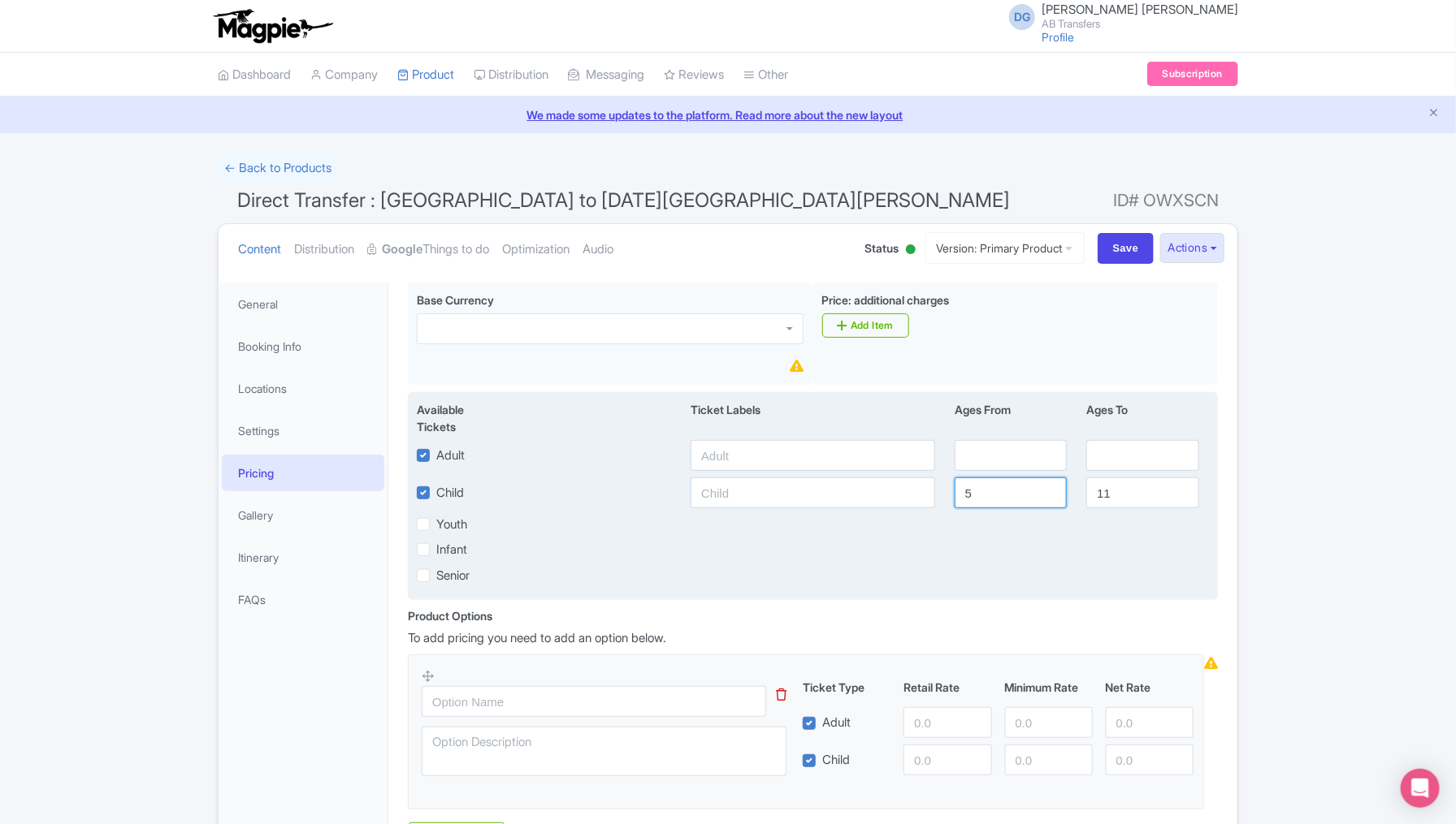
click at [945, 493] on div "5" at bounding box center [1010, 493] width 131 height 31
drag, startPoint x: 1123, startPoint y: 496, endPoint x: 1079, endPoint y: 496, distance: 44.0
click at [1079, 496] on div "11" at bounding box center [1142, 493] width 131 height 31
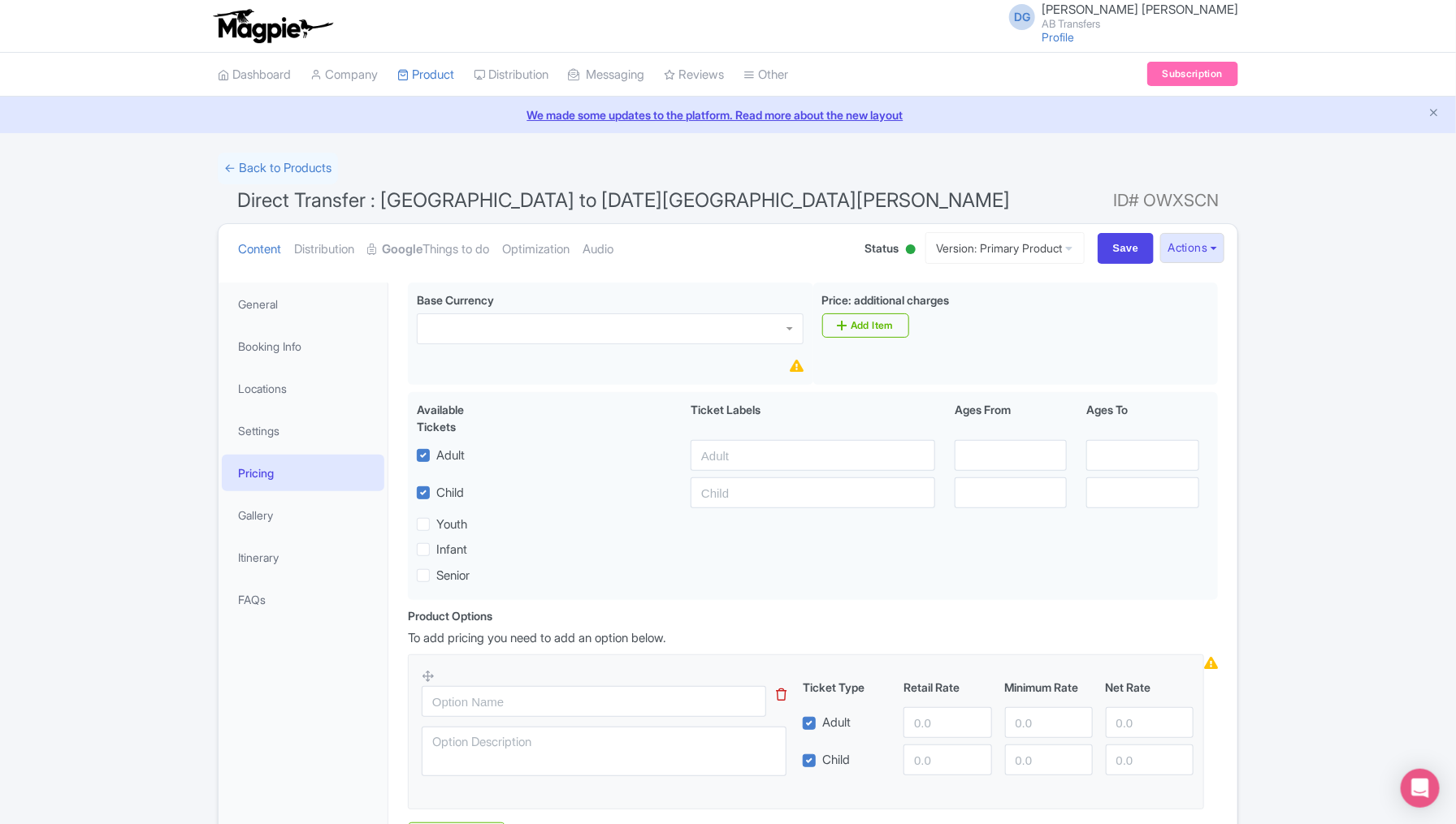
click at [1329, 556] on div "← Back to Products Direct Transfer : México City to San Miguel de Allende ID# O…" at bounding box center [728, 537] width 1456 height 769
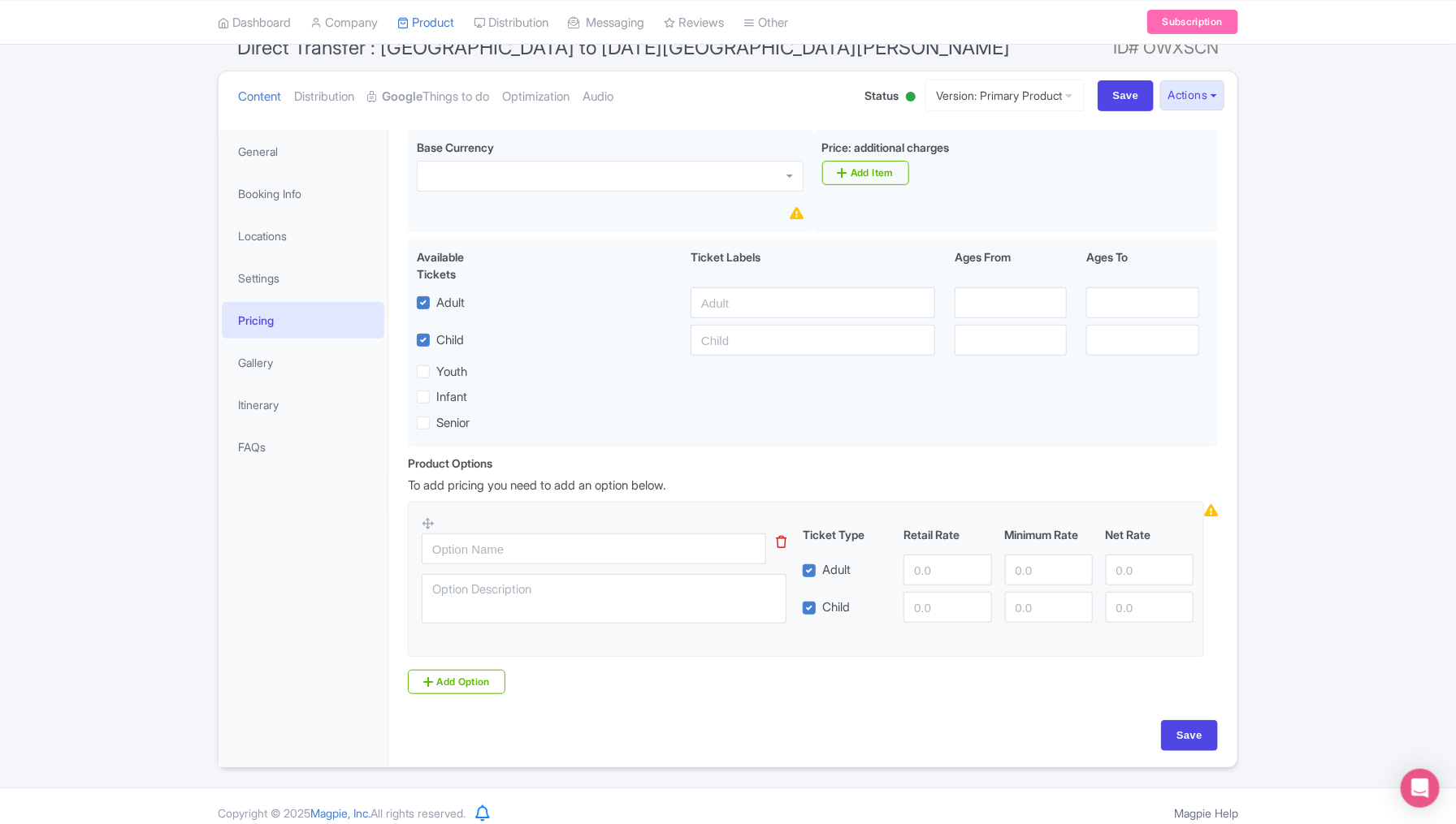
scroll to position [163, 0]
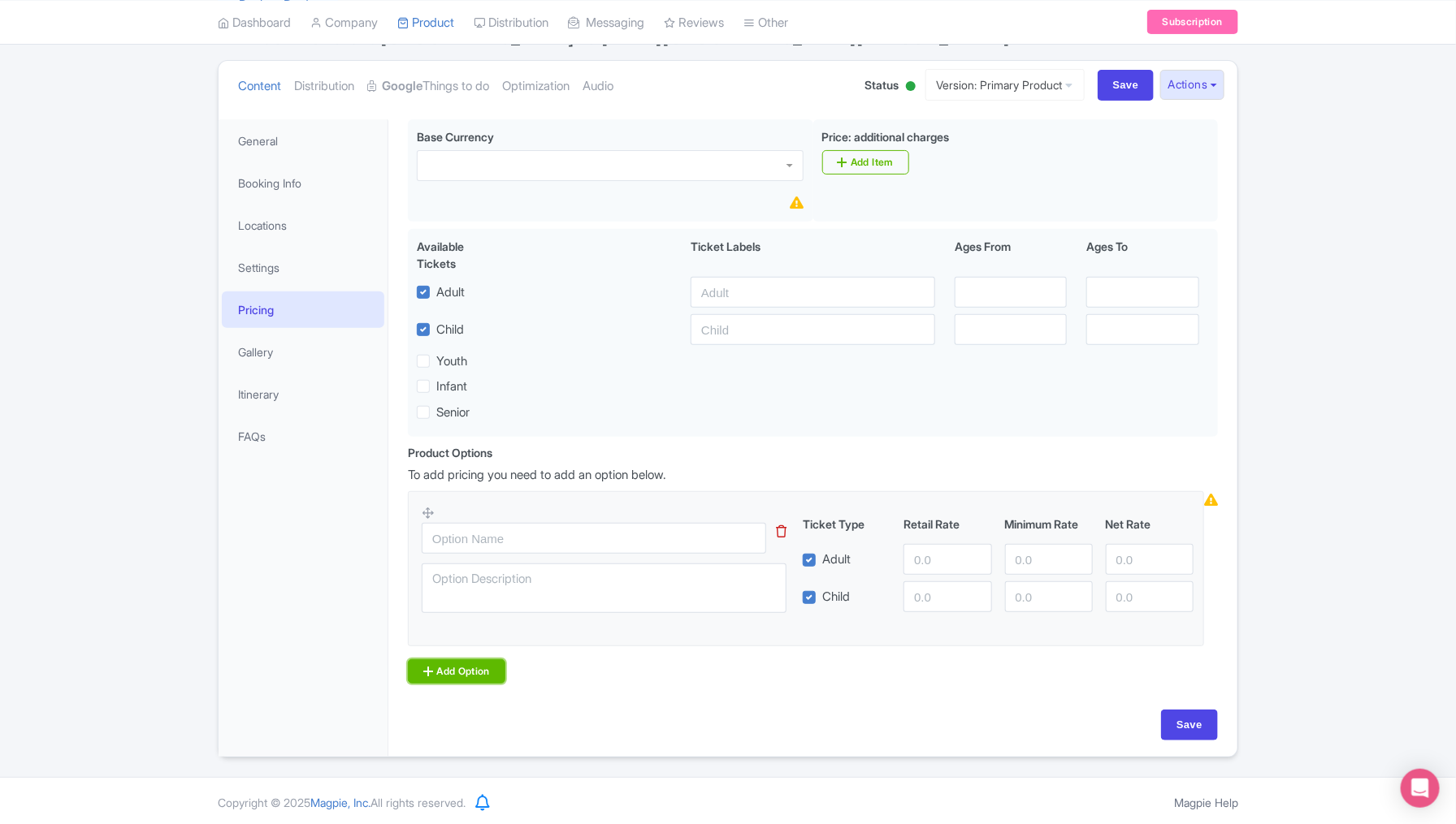
click at [458, 668] on link "Add Option" at bounding box center [457, 671] width 98 height 24
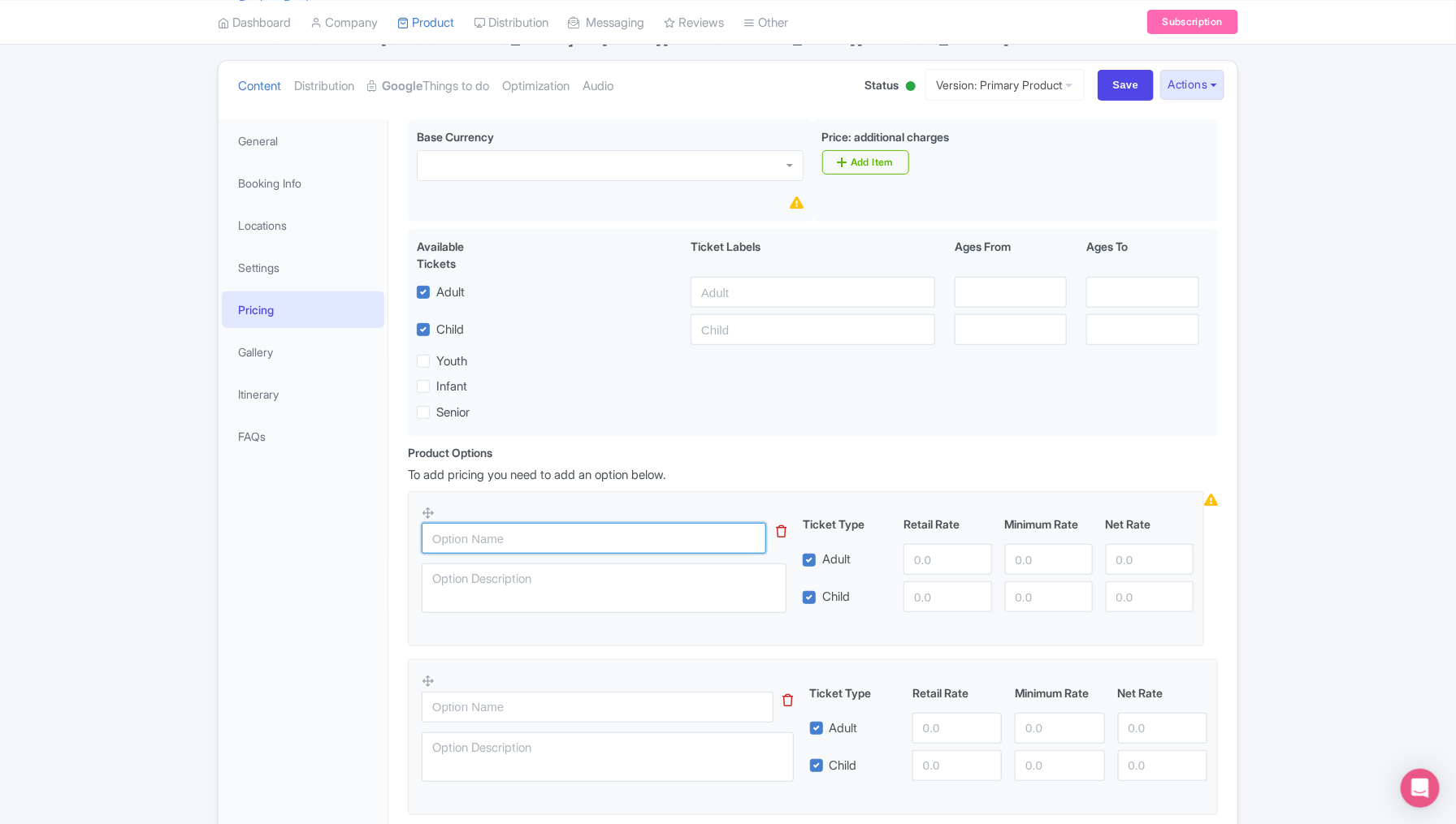
click at [474, 543] on input "text" at bounding box center [594, 539] width 344 height 31
type input "m"
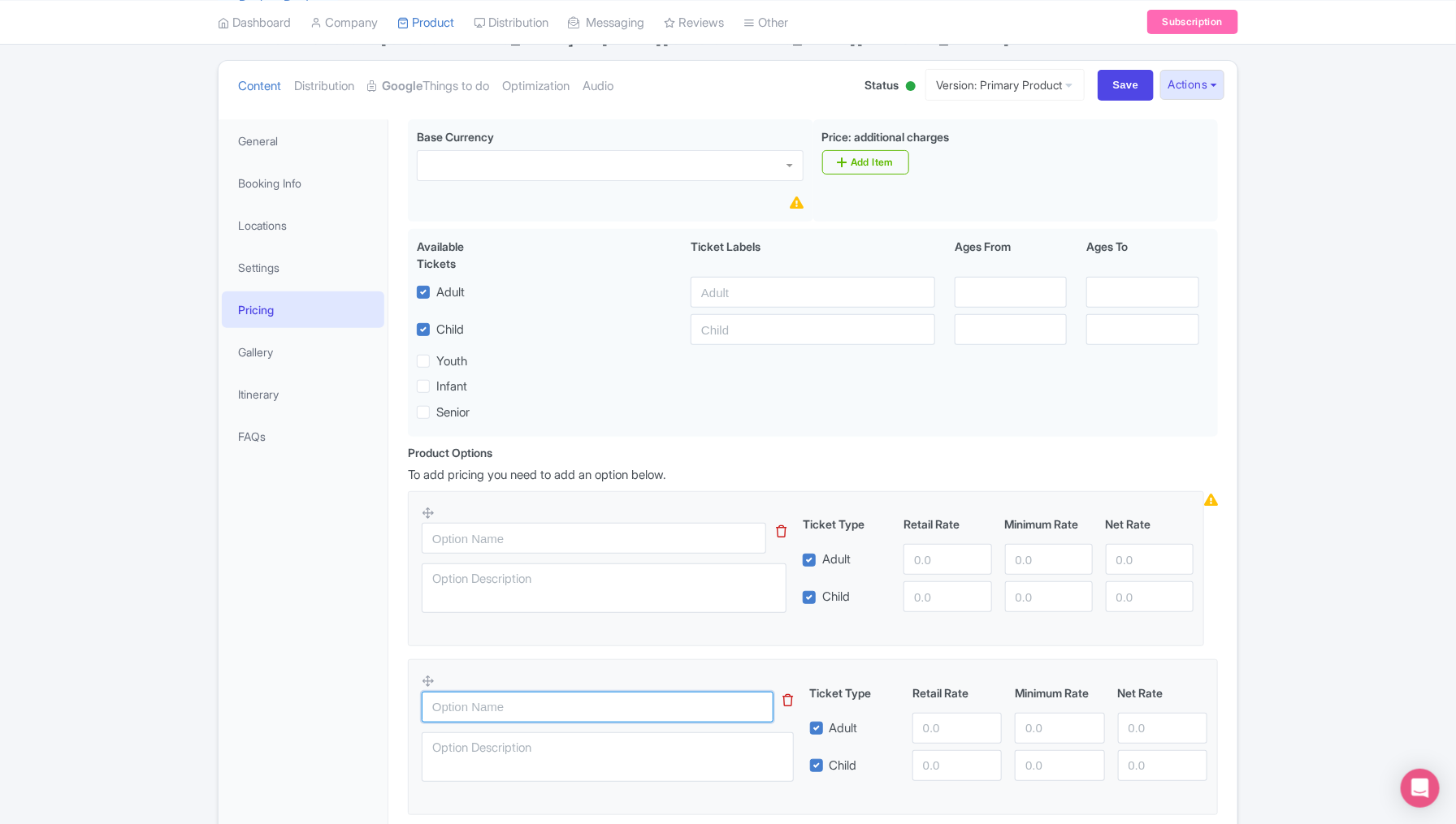
click at [509, 712] on input "text" at bounding box center [598, 707] width 352 height 31
type input "Minivan 4 - 7 passengers"
click at [784, 648] on div "To add pricing you need to add an option below. Ticket Type Retail Rate Minimum…" at bounding box center [813, 641] width 810 height 350
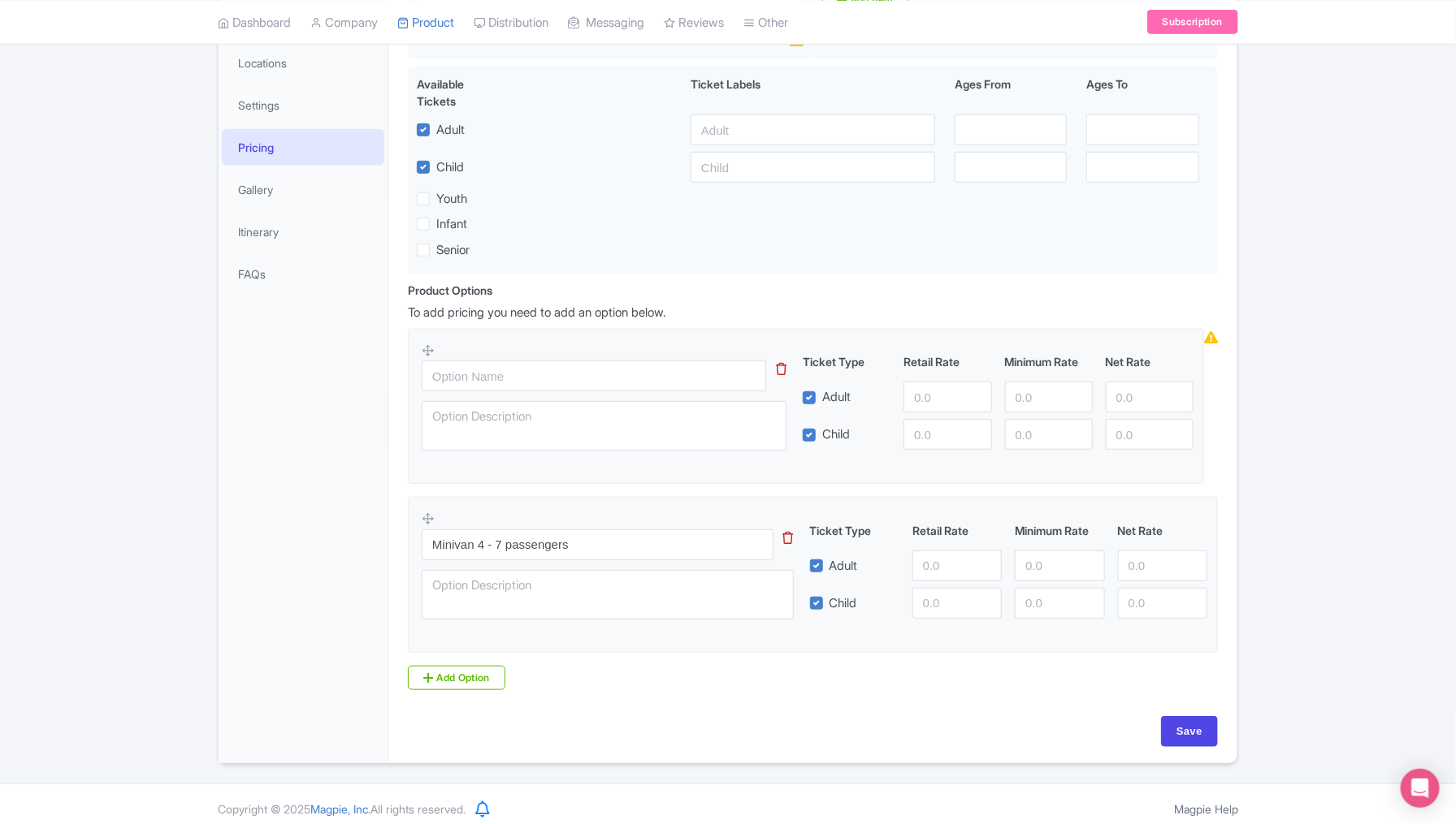
scroll to position [331, 0]
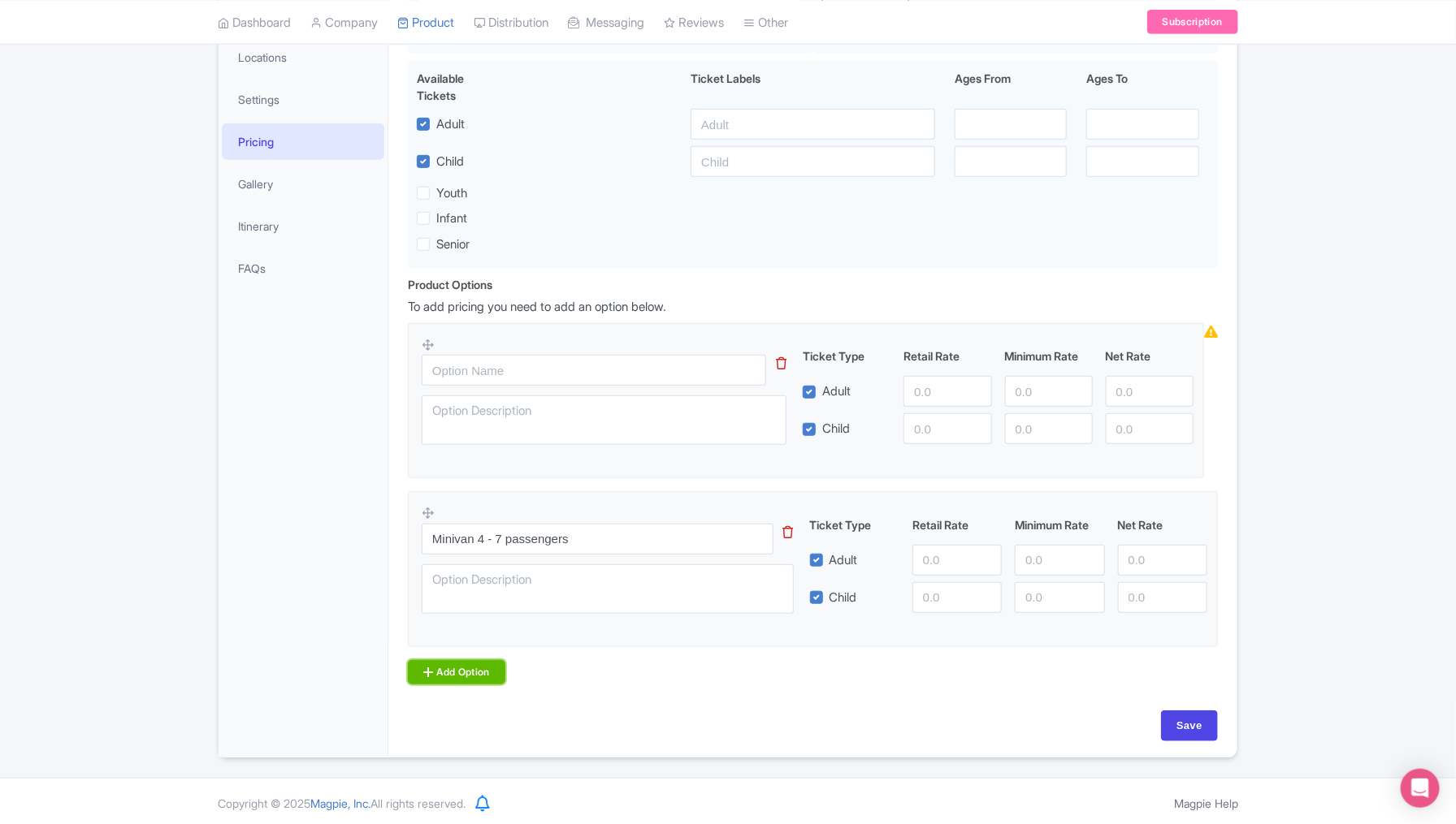
click at [458, 664] on link "Add Option" at bounding box center [457, 672] width 98 height 24
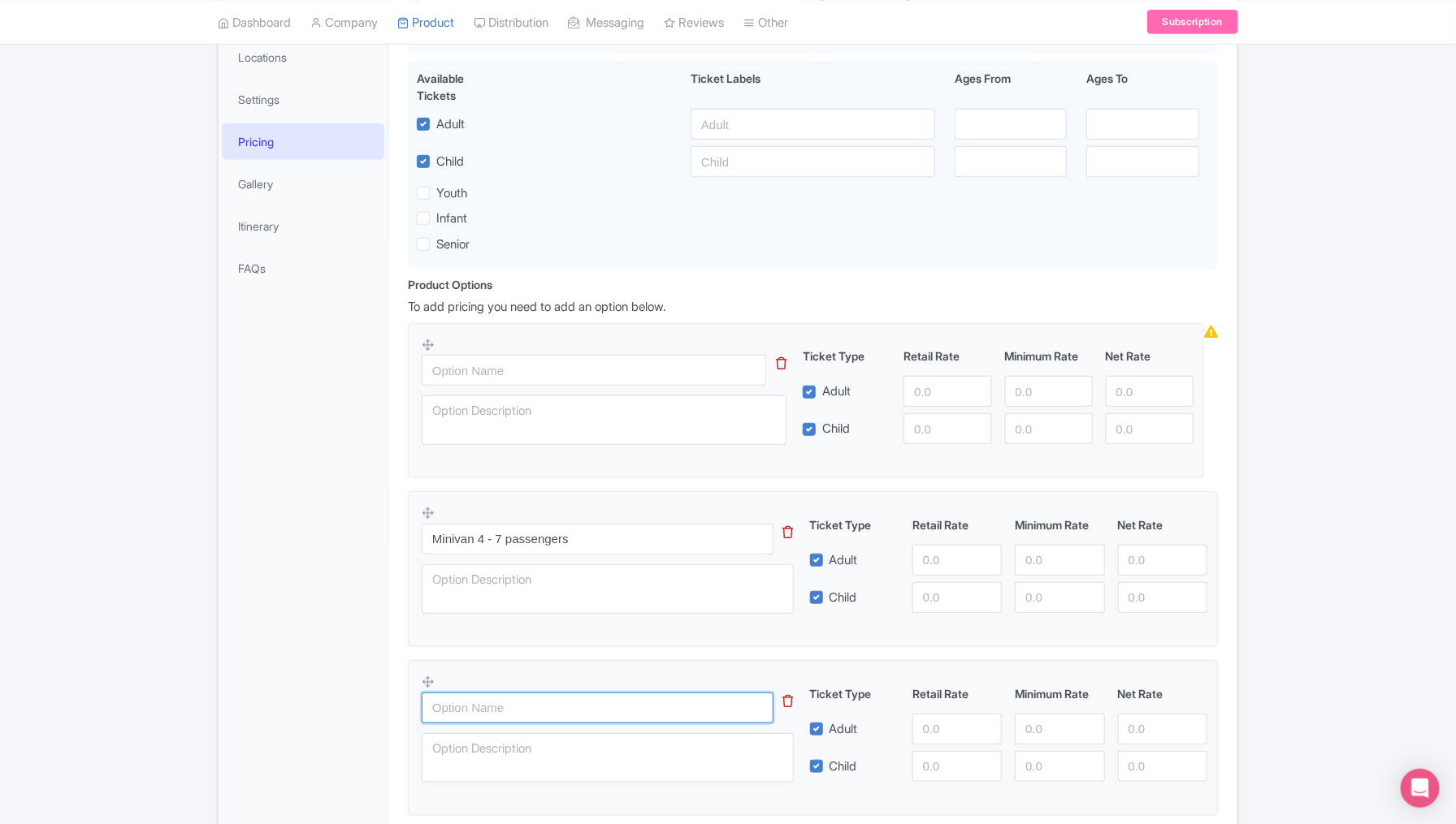
click at [474, 697] on input "text" at bounding box center [598, 708] width 352 height 31
type input "Van 8 - 10 passengers"
click at [783, 359] on icon at bounding box center [782, 363] width 11 height 12
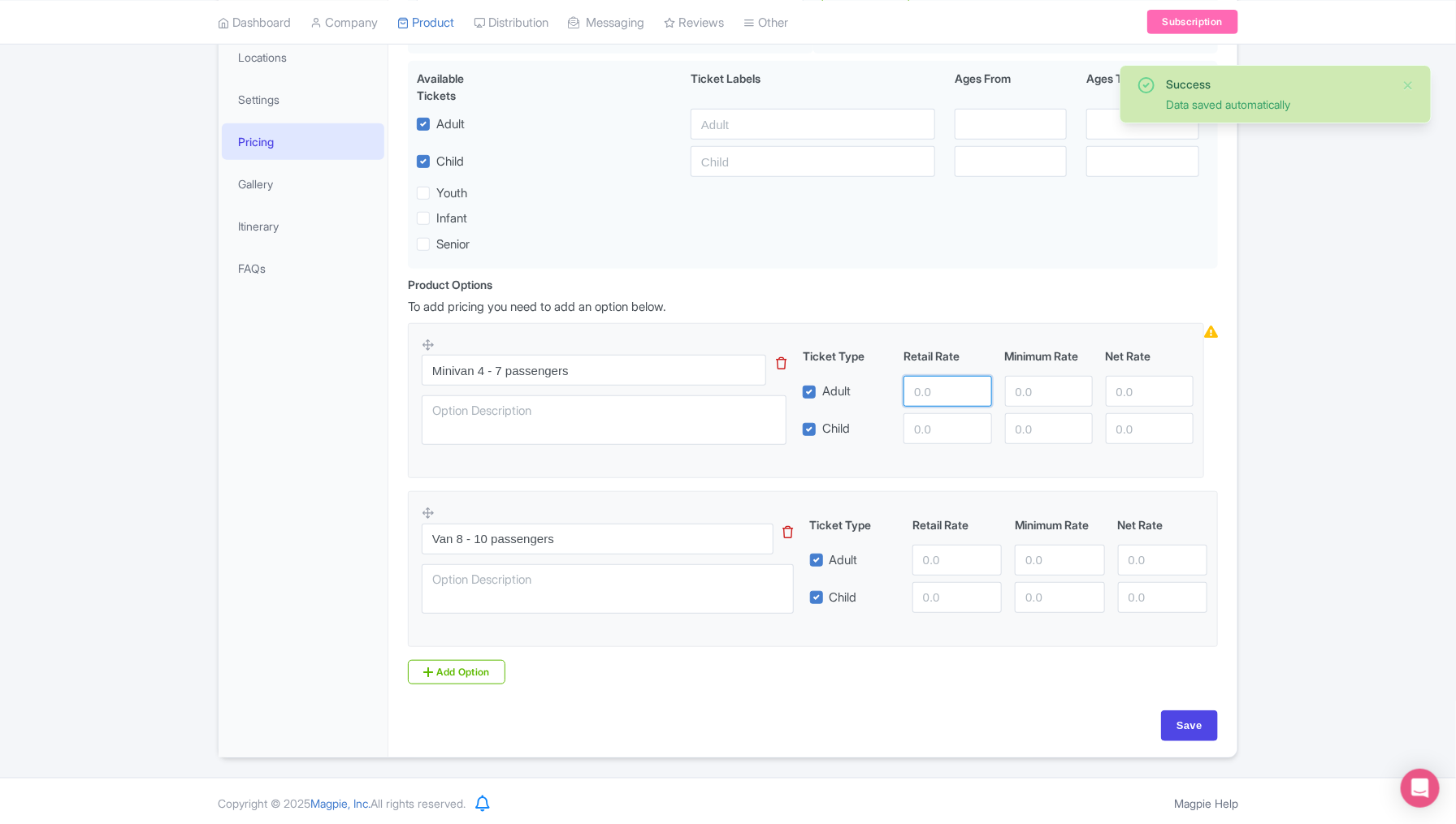
click at [928, 397] on input "number" at bounding box center [947, 391] width 88 height 31
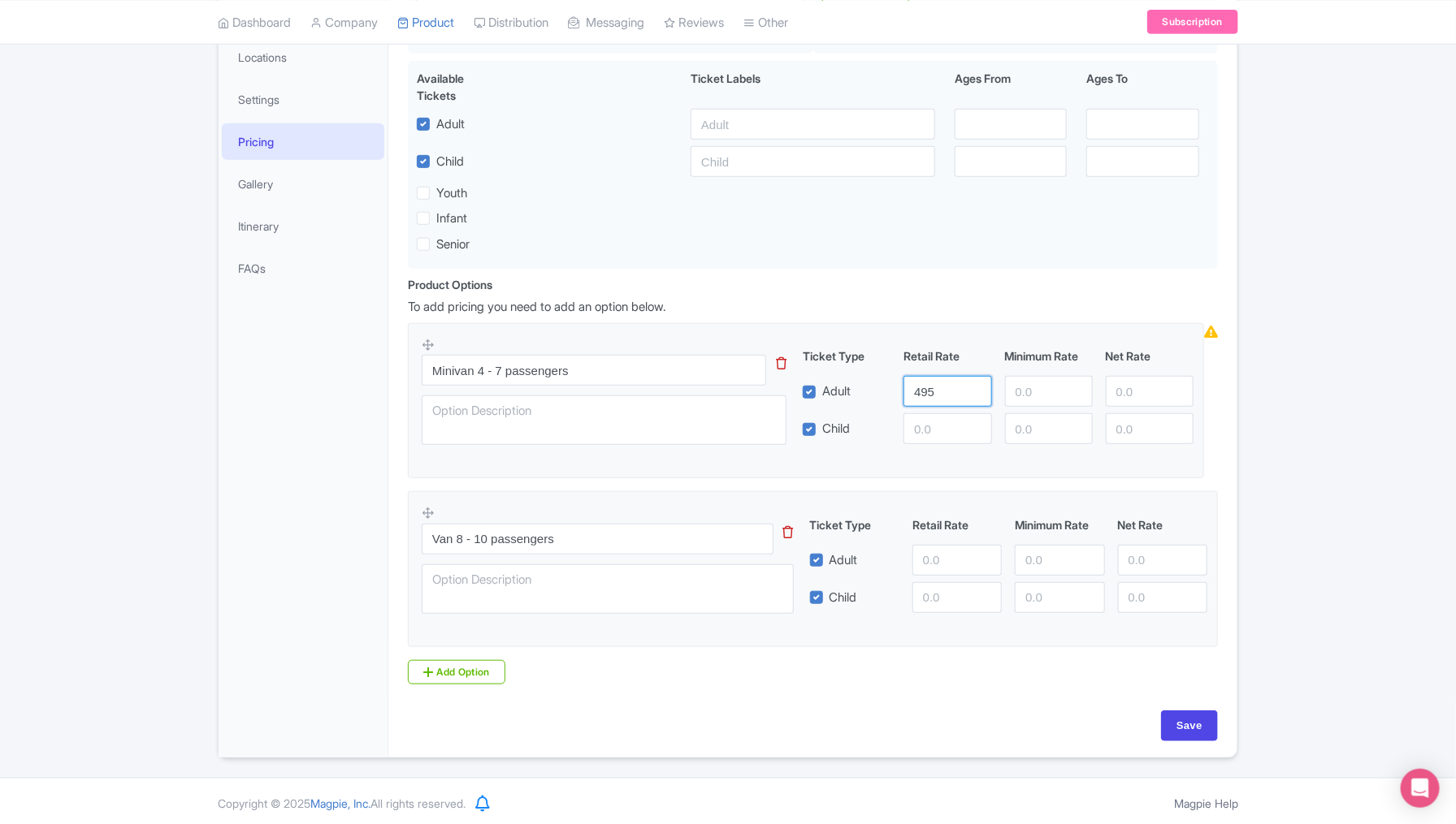
type input "495"
click at [619, 367] on input "Minivan 4 - 7 passengers" at bounding box center [594, 370] width 344 height 31
type input "Minivan 4 - 7 passengers $495"
click at [938, 390] on input "495" at bounding box center [947, 391] width 88 height 31
type input "439"
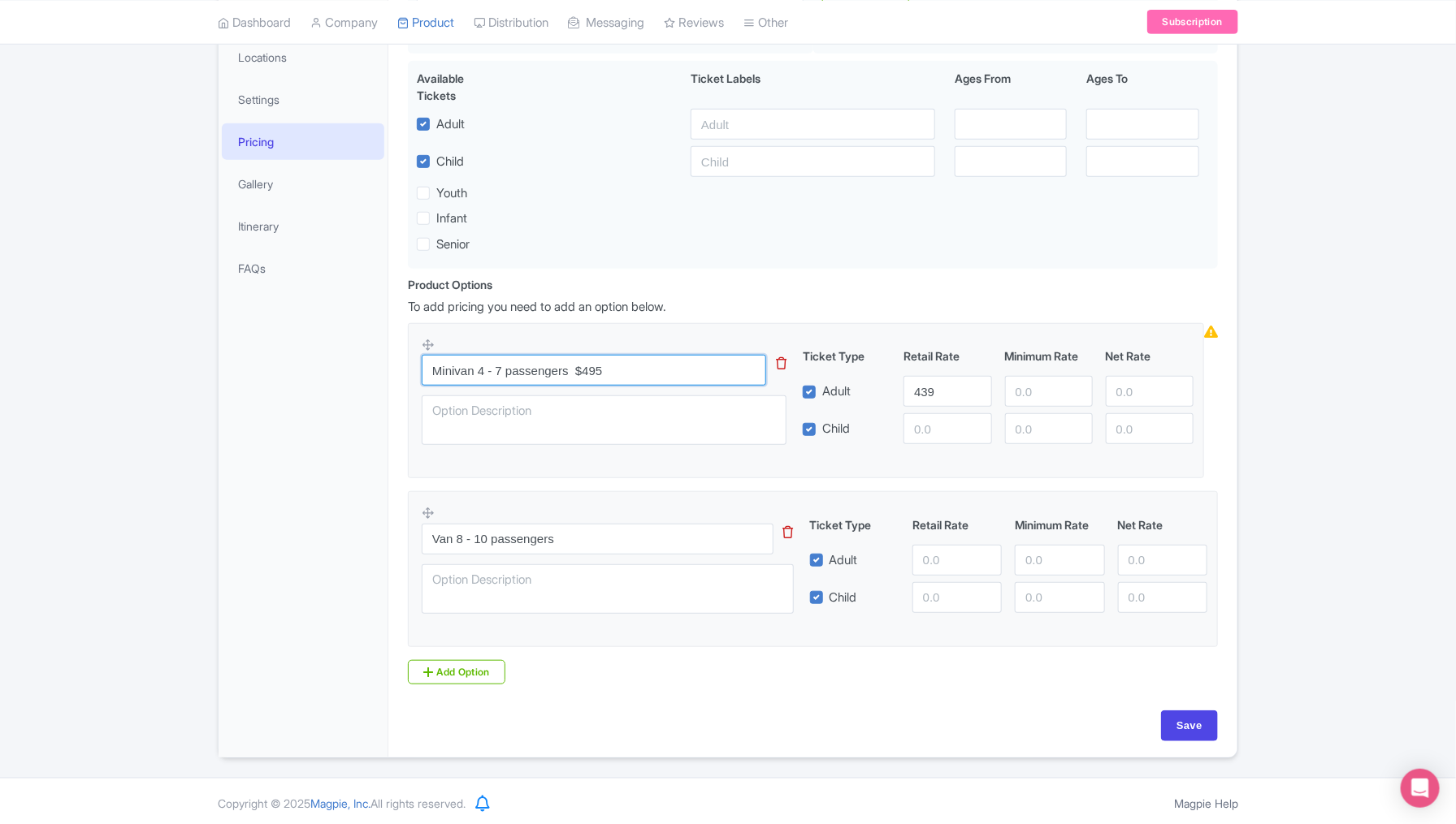
click at [647, 367] on input "Minivan 4 - 7 passengers $495" at bounding box center [594, 370] width 344 height 31
type input "Minivan 4 - 7 passengers $439 USD"
click at [940, 556] on input "number" at bounding box center [957, 561] width 90 height 31
type input "490"
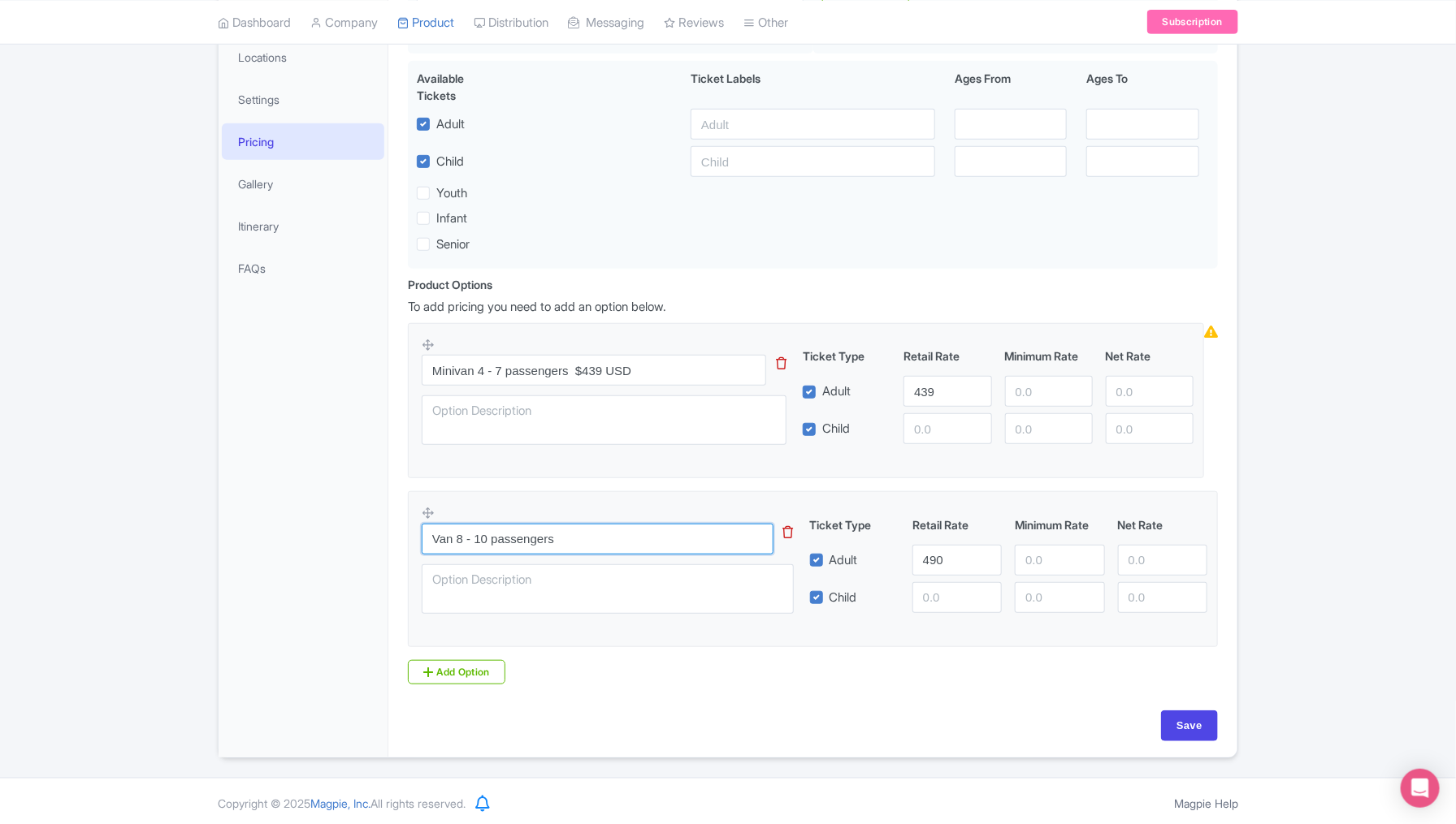
click at [674, 538] on input "Van 8 - 10 passengers" at bounding box center [598, 540] width 352 height 31
type input "Van 8 - 10 passengers $490 USD"
click at [1284, 440] on div "Success Data saved automatically ← Back to Products Direct Transfer : México Ci…" at bounding box center [728, 290] width 1456 height 937
click at [1183, 721] on input "Save" at bounding box center [1190, 726] width 57 height 31
type input "Saving..."
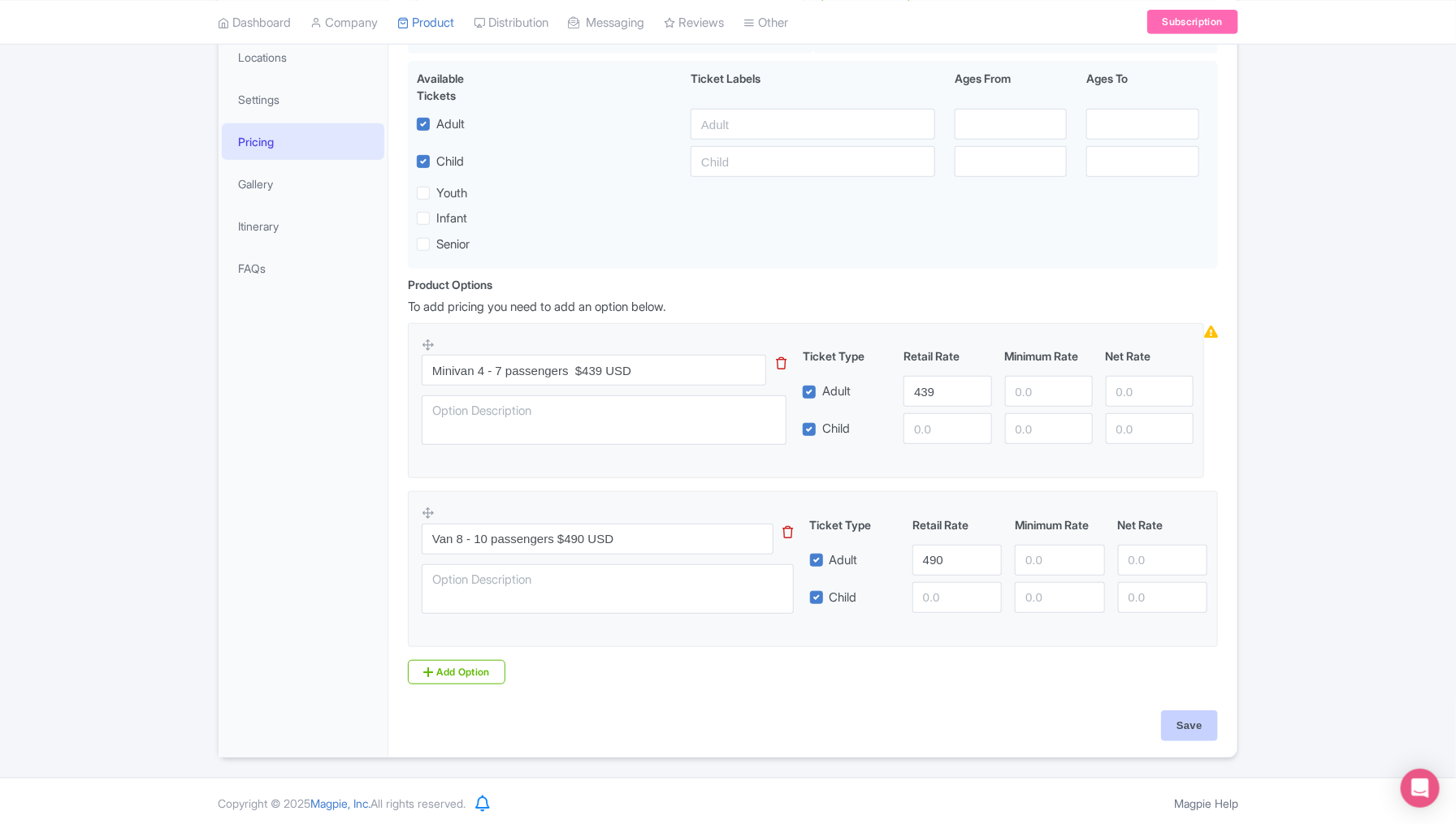
type input "Saving..."
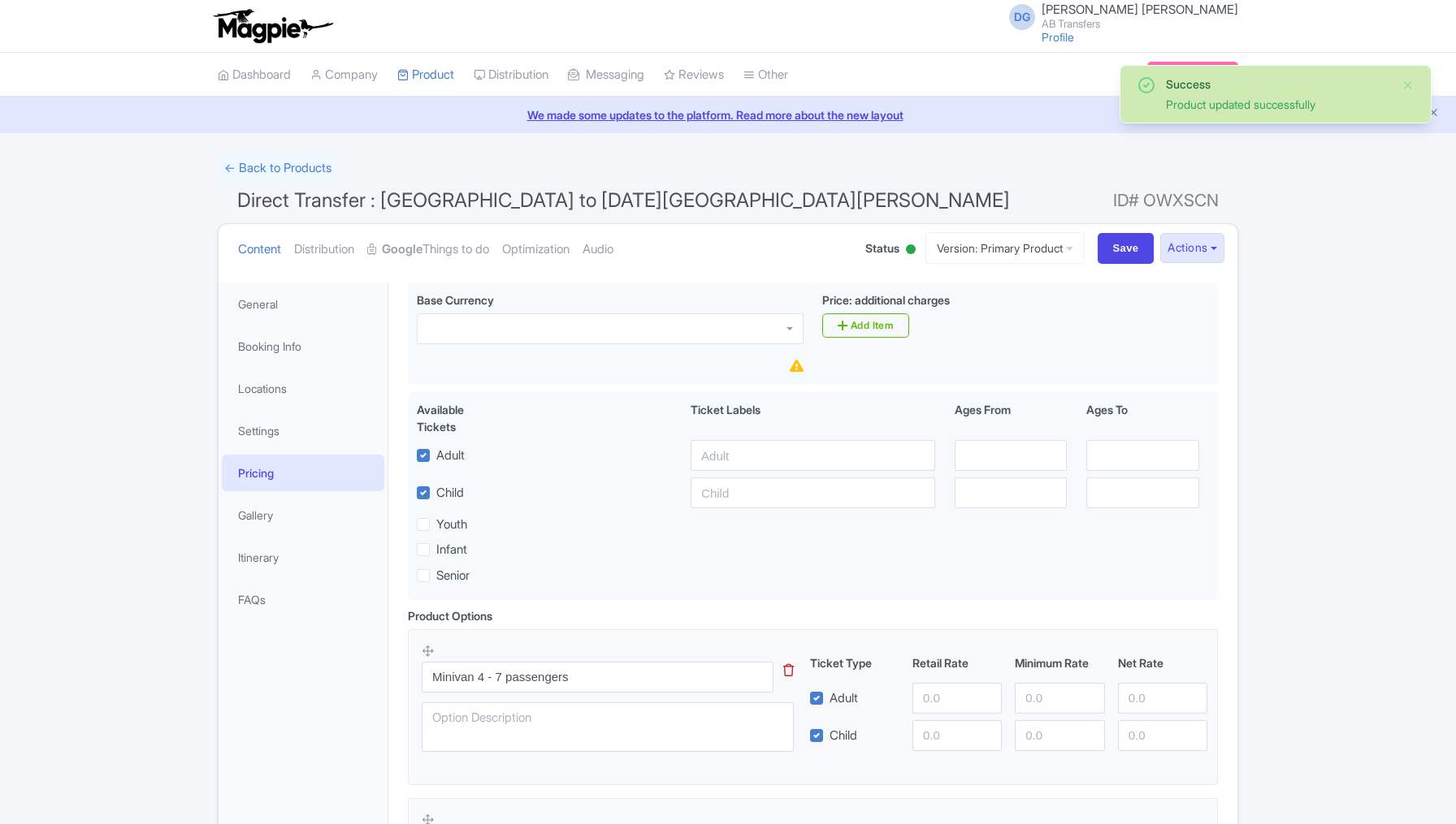
scroll to position [281, 0]
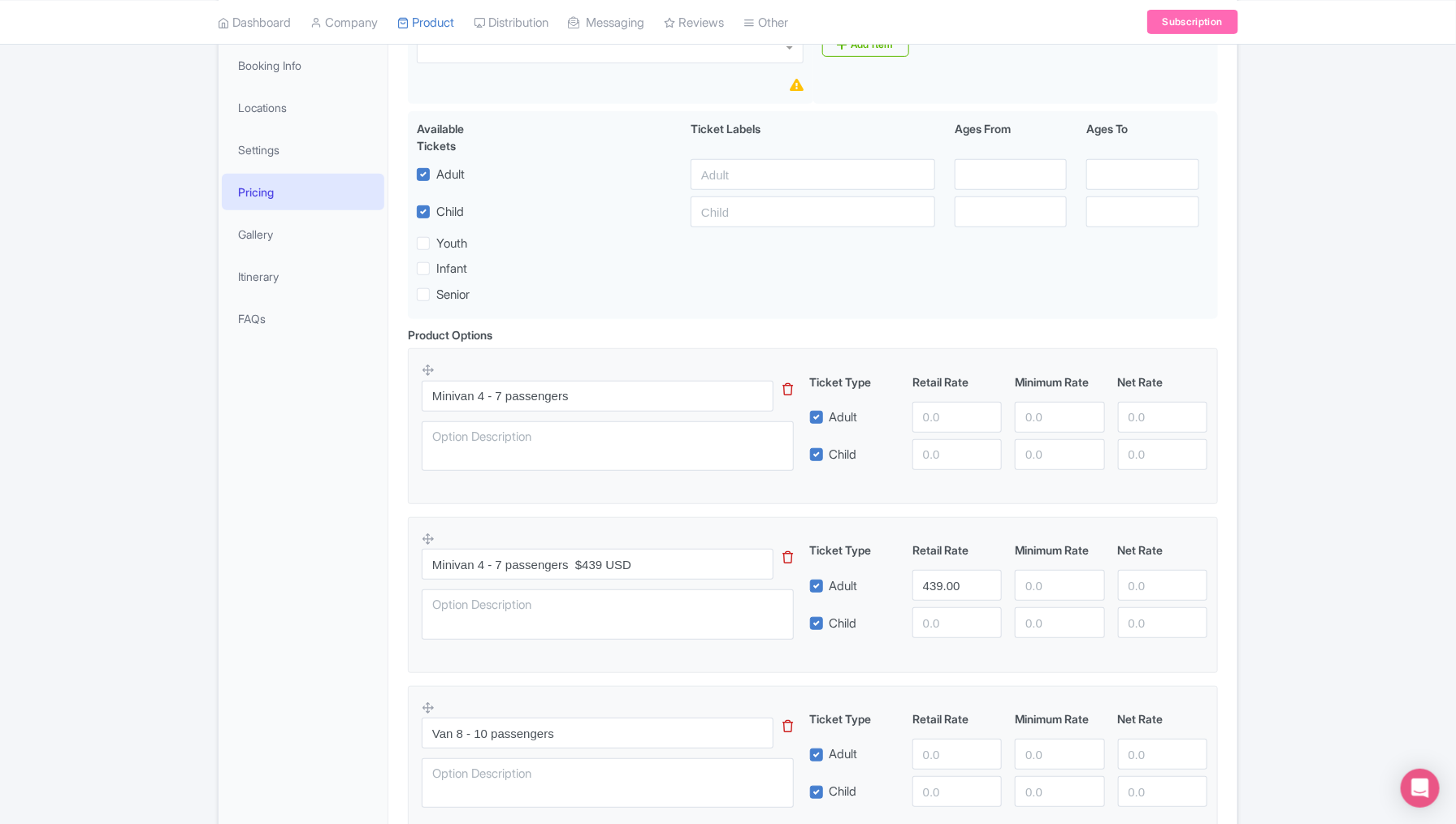
click at [787, 386] on icon at bounding box center [789, 388] width 11 height 12
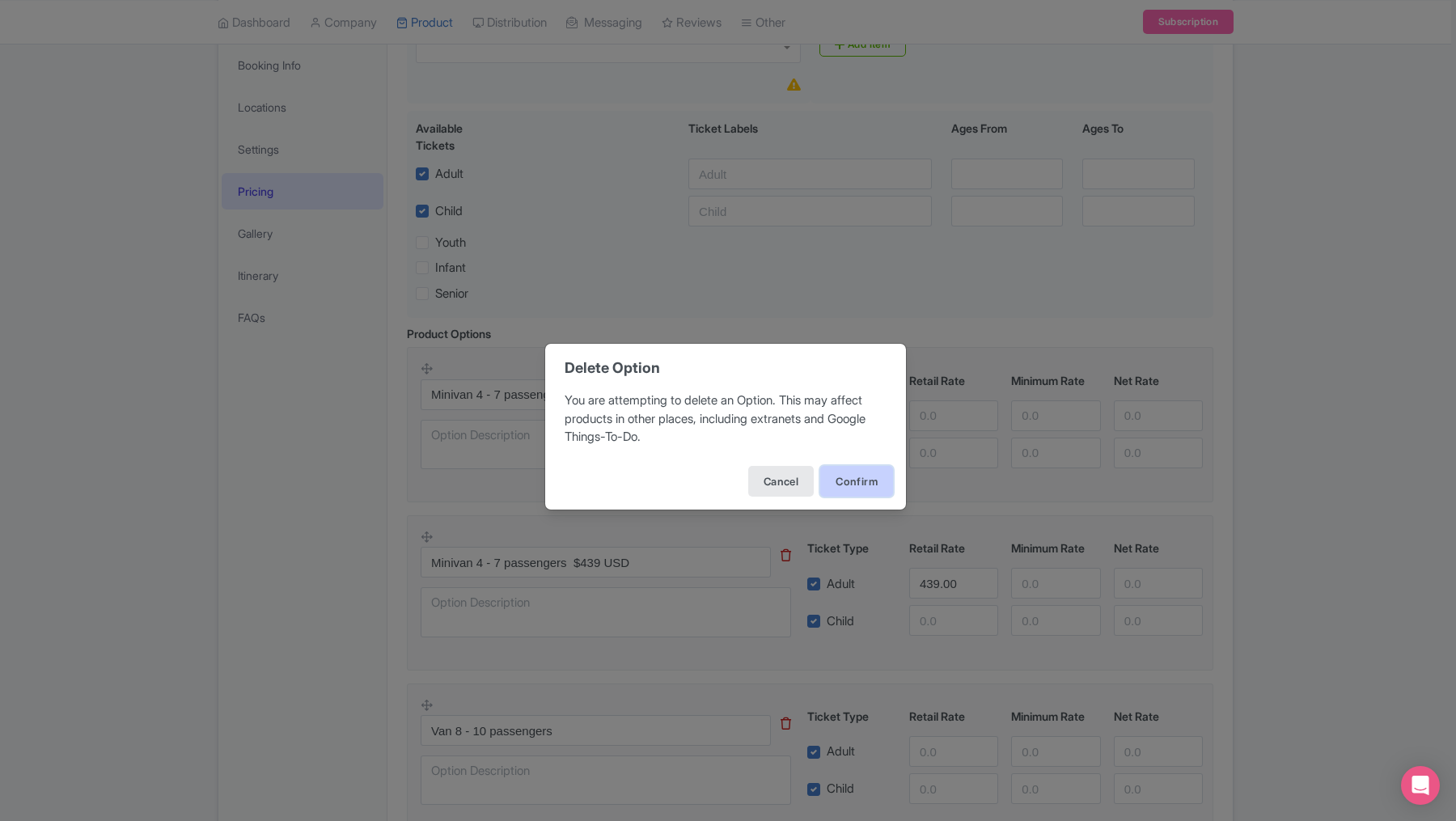
click at [844, 479] on button "Confirm" at bounding box center [856, 482] width 73 height 31
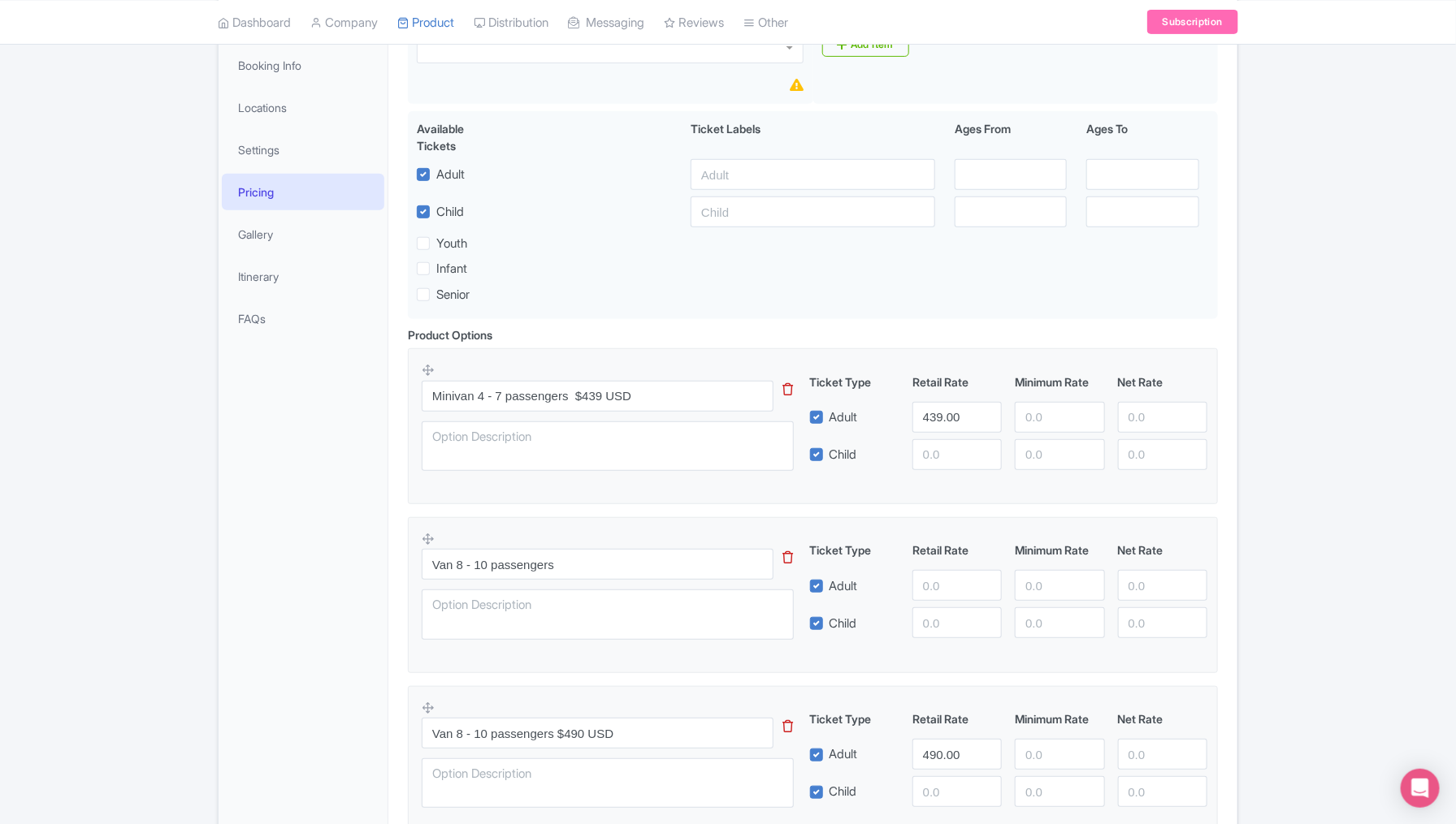
click at [788, 555] on icon at bounding box center [789, 557] width 11 height 12
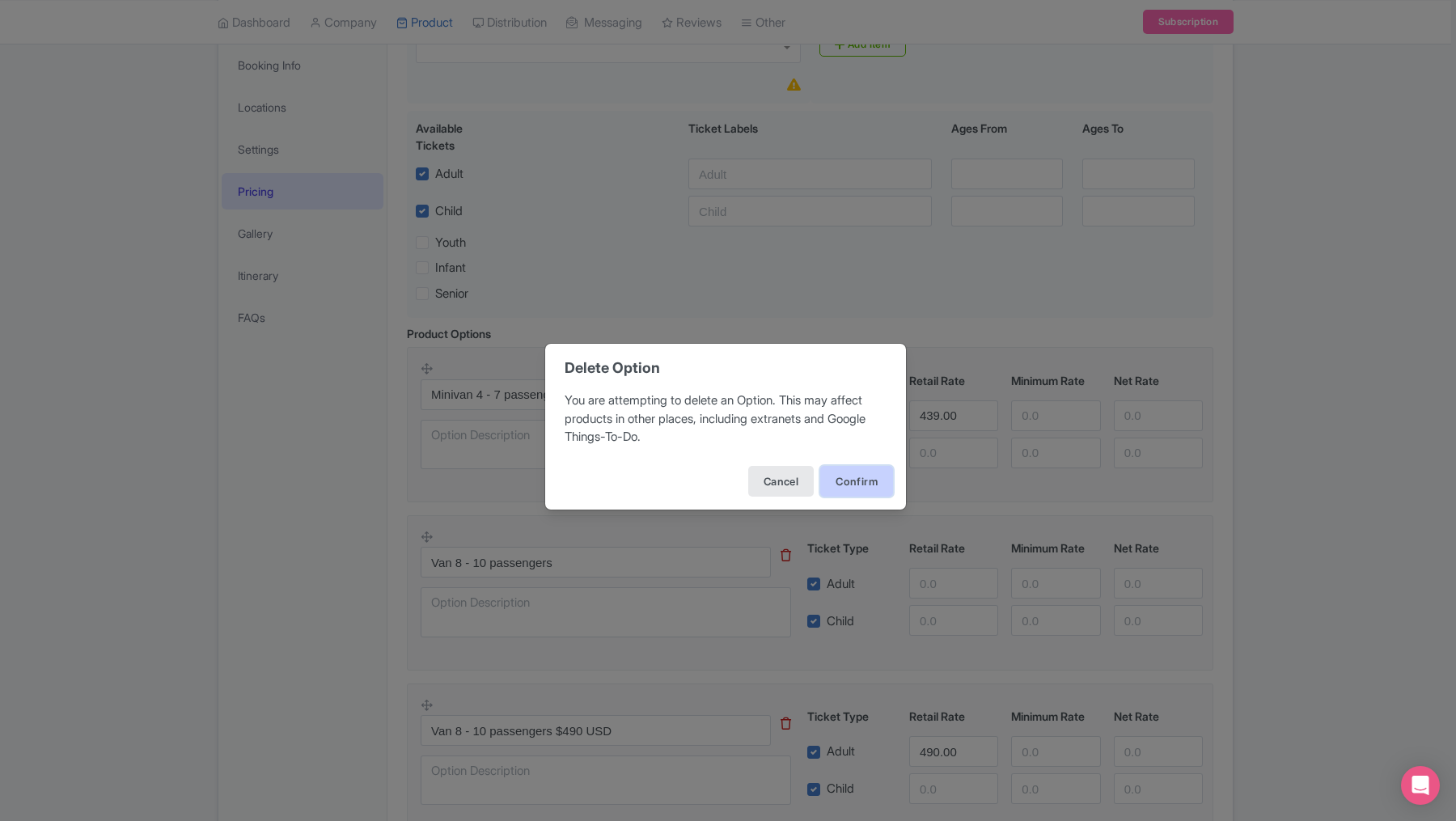
click at [842, 482] on button "Confirm" at bounding box center [856, 482] width 73 height 31
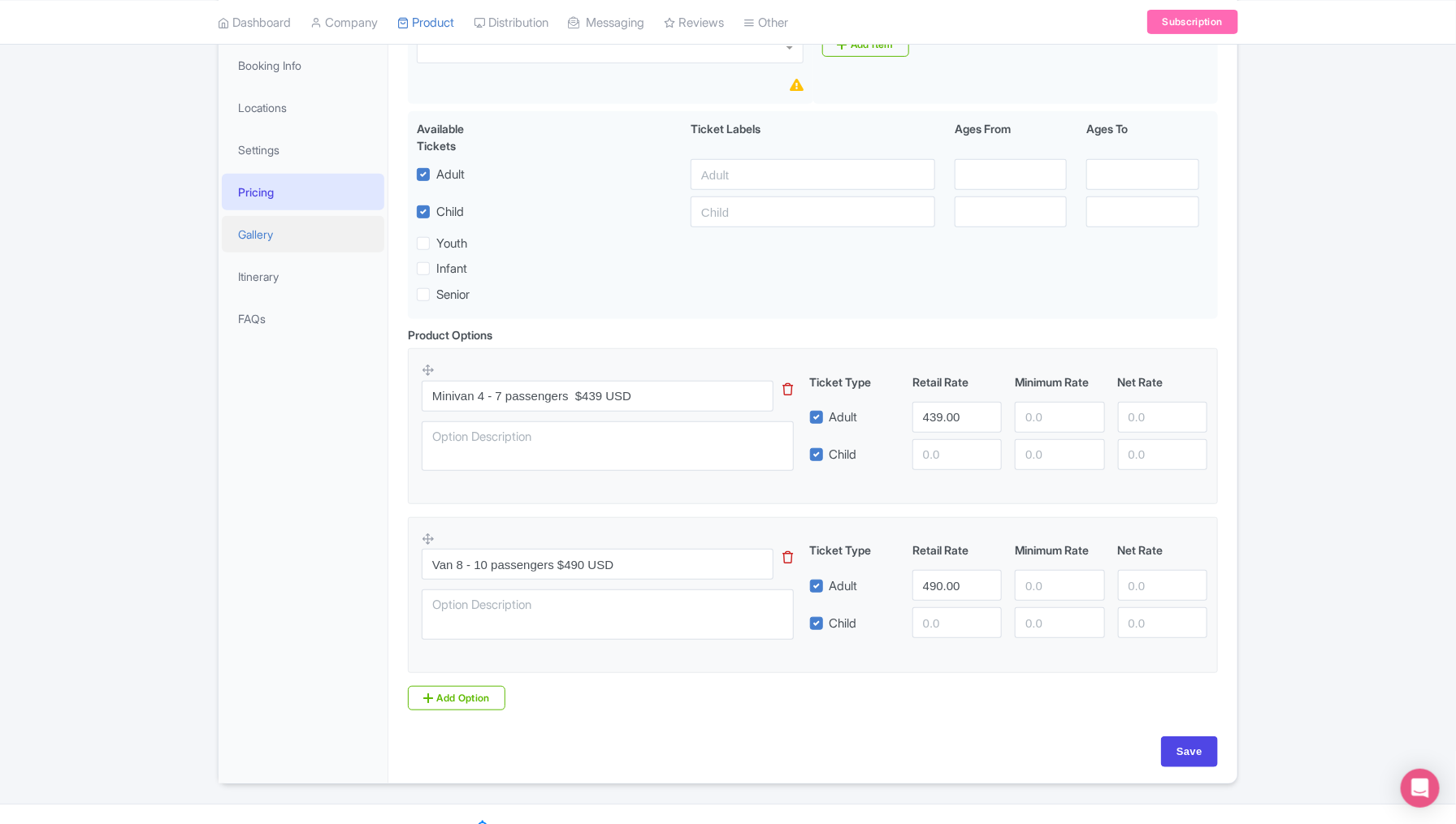
click at [284, 234] on link "Gallery" at bounding box center [303, 235] width 162 height 36
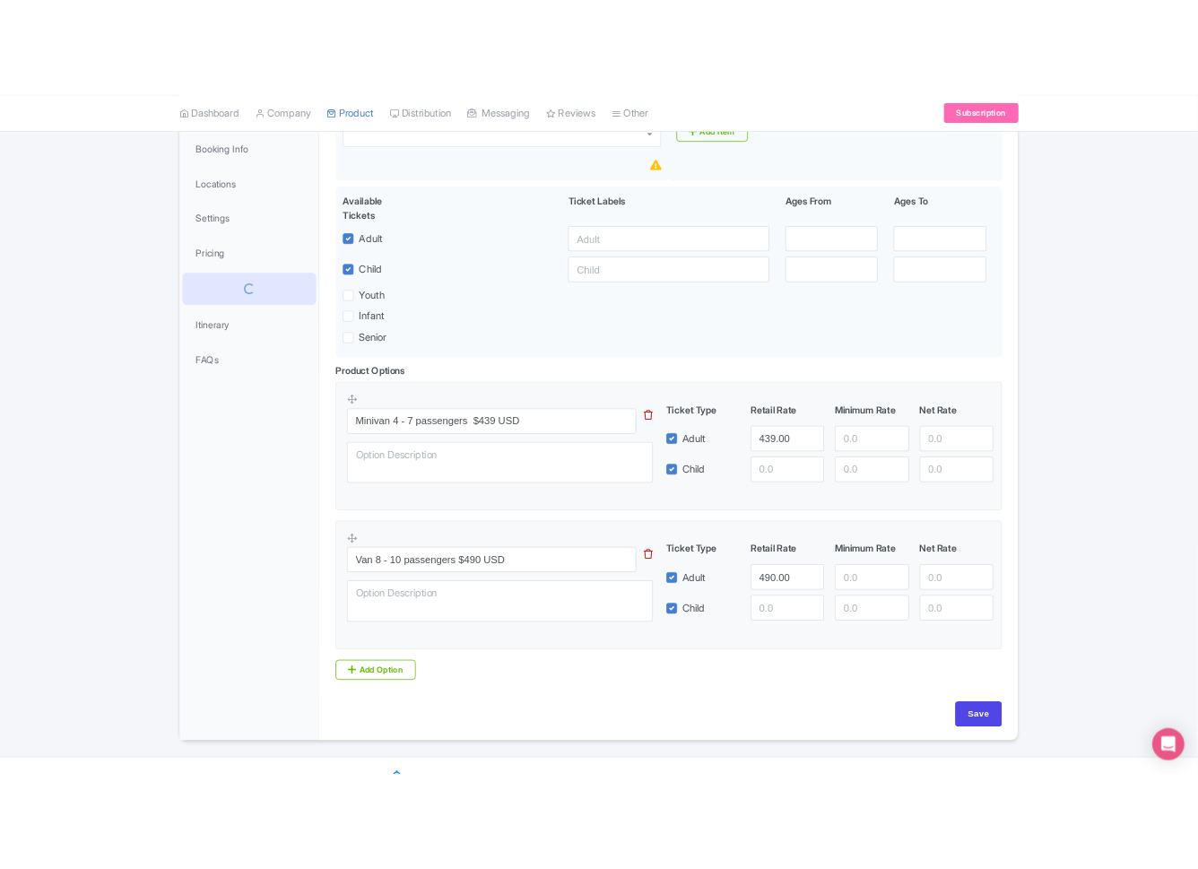
scroll to position [0, 0]
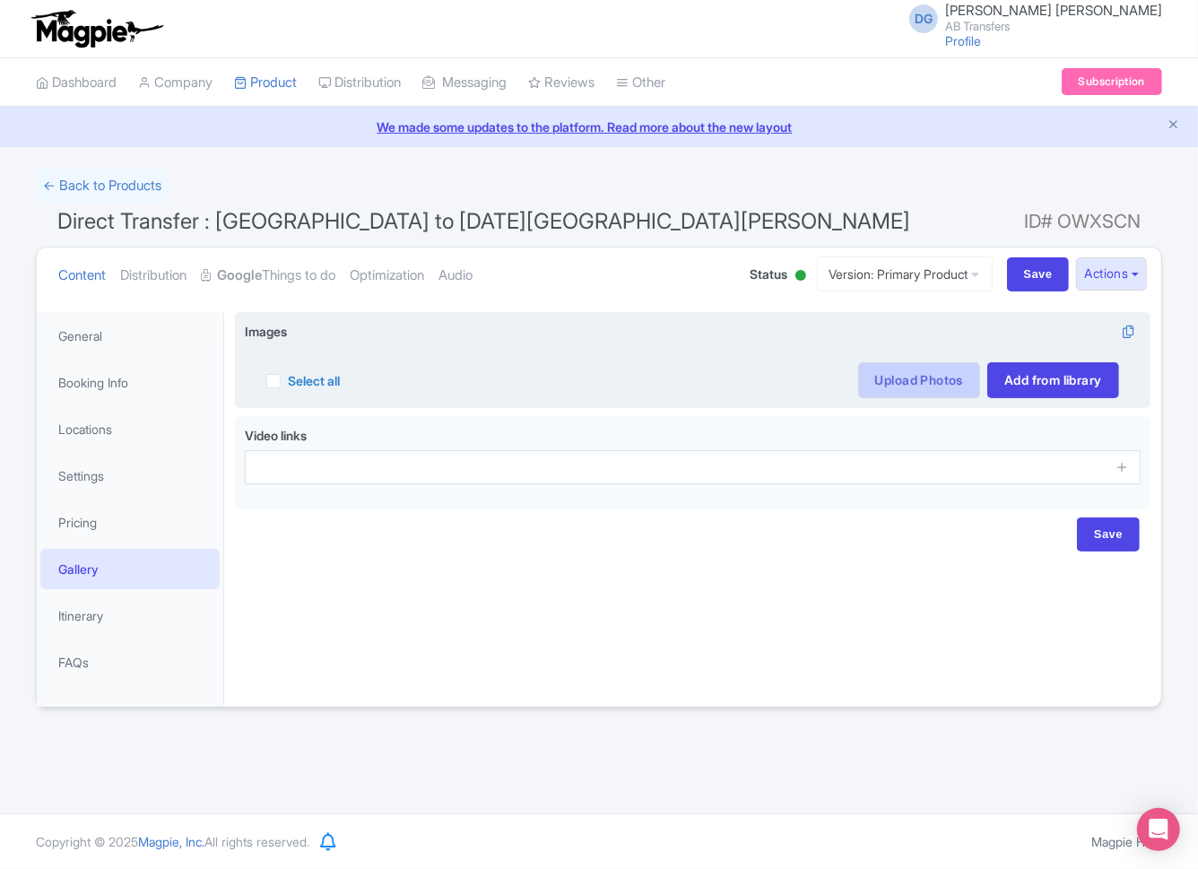
click at [905, 373] on link "Upload Photos" at bounding box center [919, 380] width 122 height 36
click at [906, 377] on link "Upload Photos" at bounding box center [919, 380] width 122 height 36
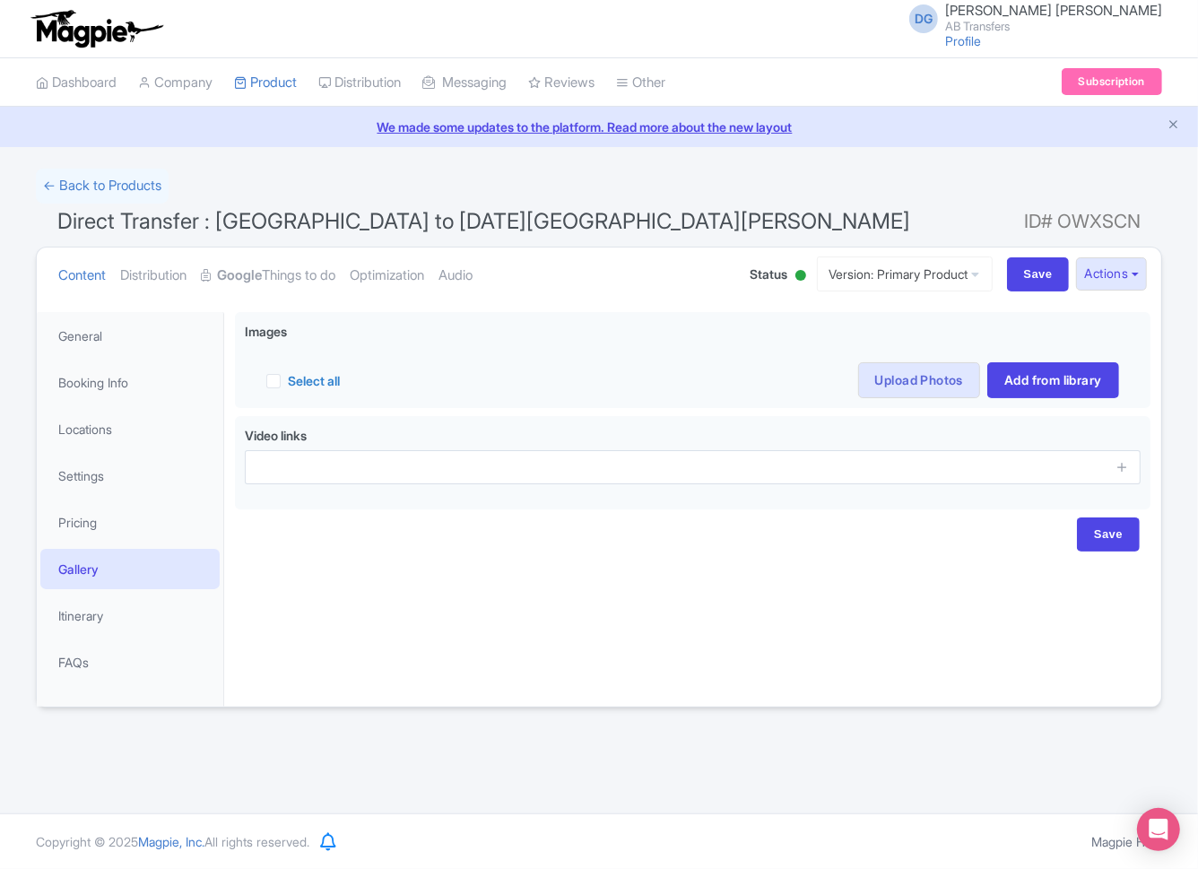
click at [822, 548] on div "Save" at bounding box center [693, 535] width 894 height 34
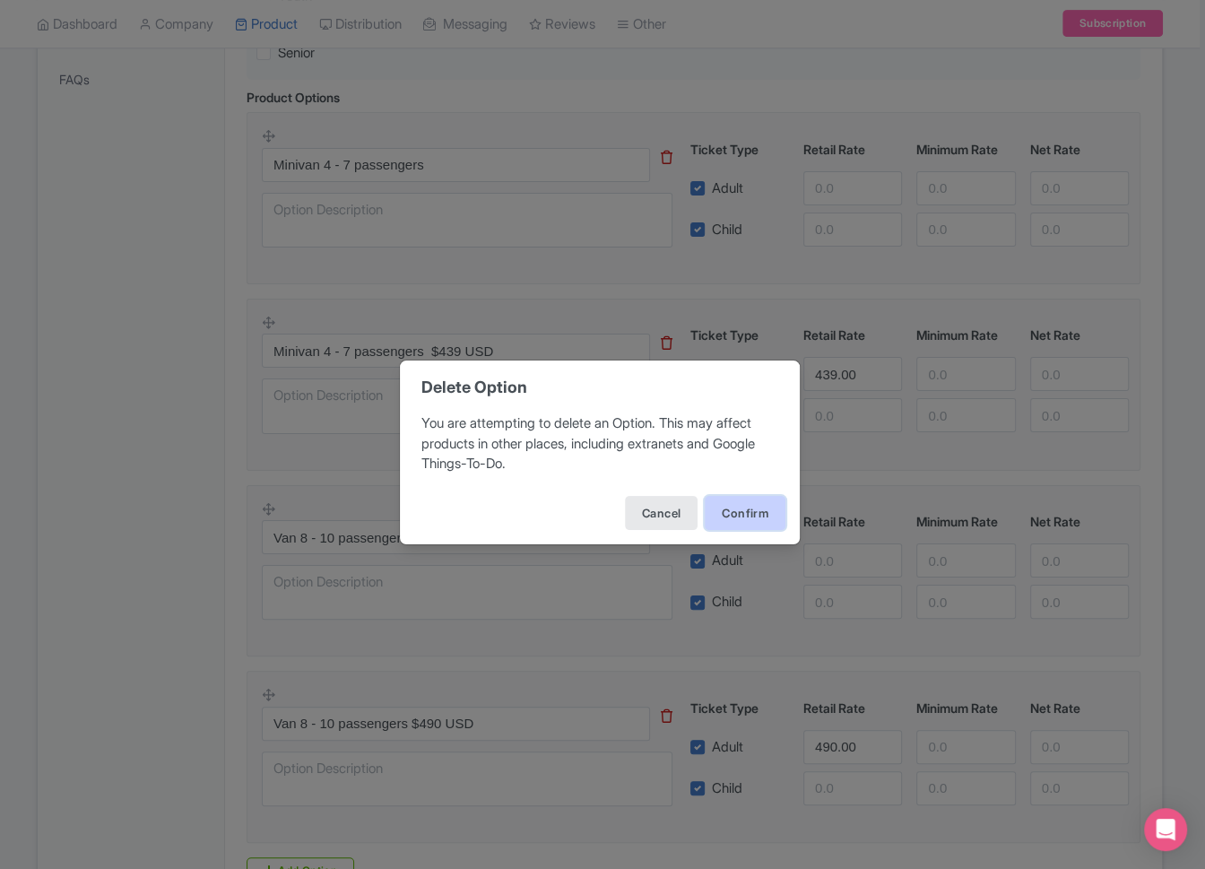
click at [738, 519] on button "Confirm" at bounding box center [745, 513] width 81 height 34
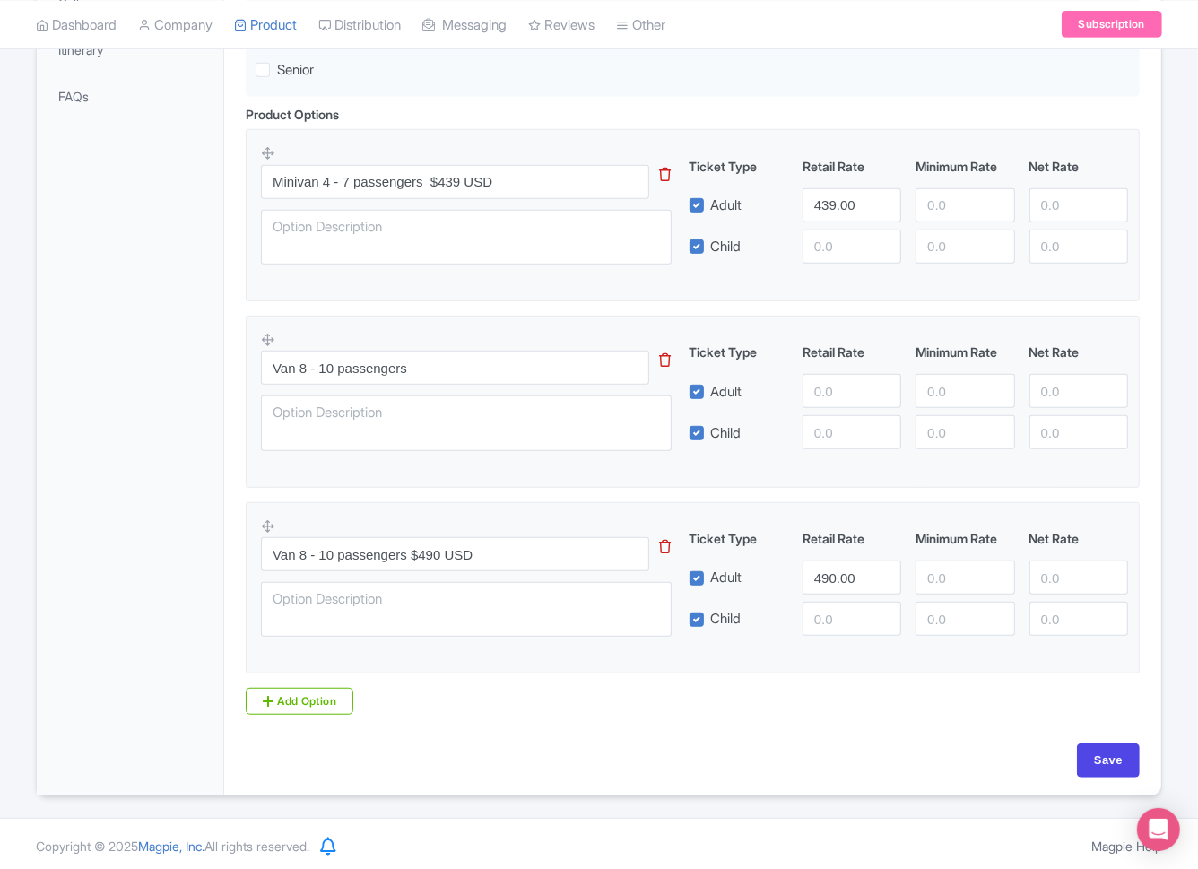
click at [666, 354] on icon at bounding box center [666, 359] width 12 height 13
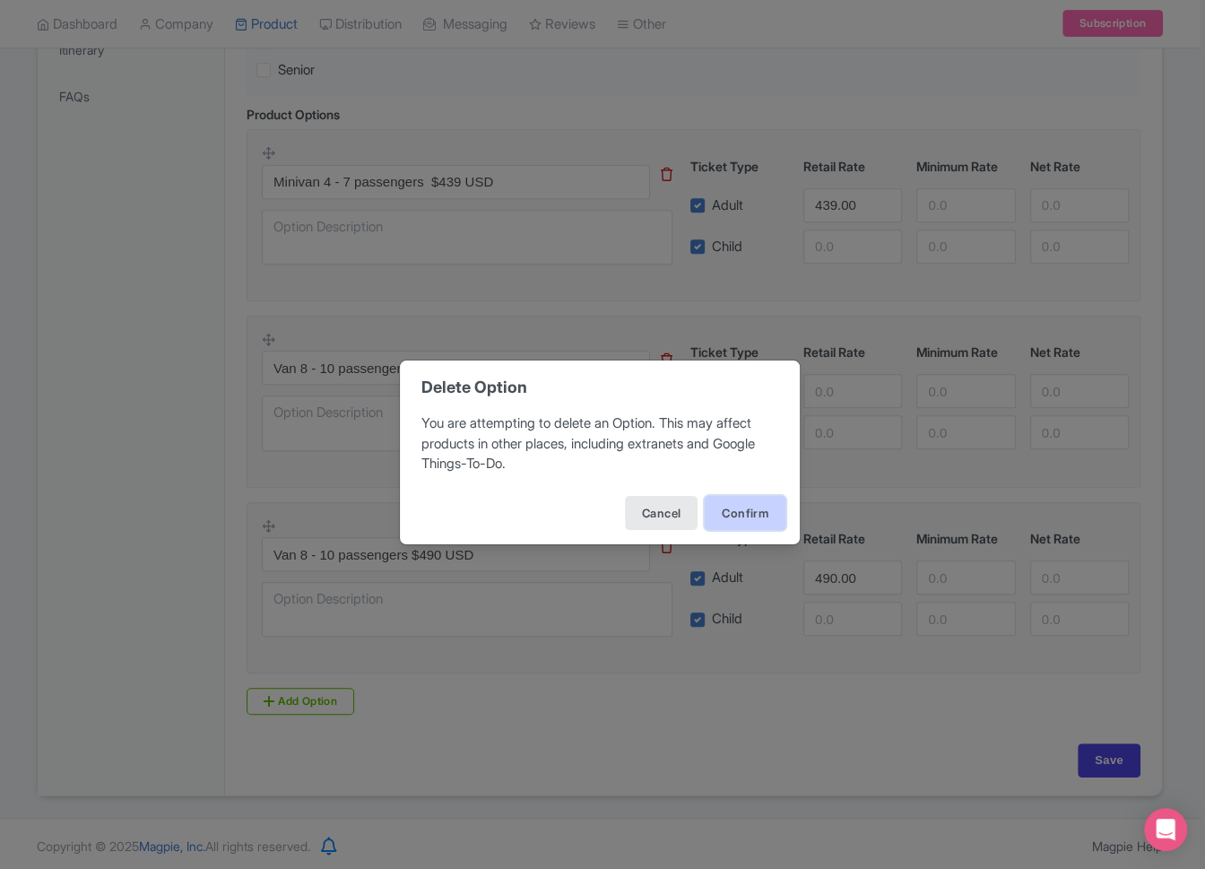
click at [721, 507] on button "Confirm" at bounding box center [745, 513] width 81 height 34
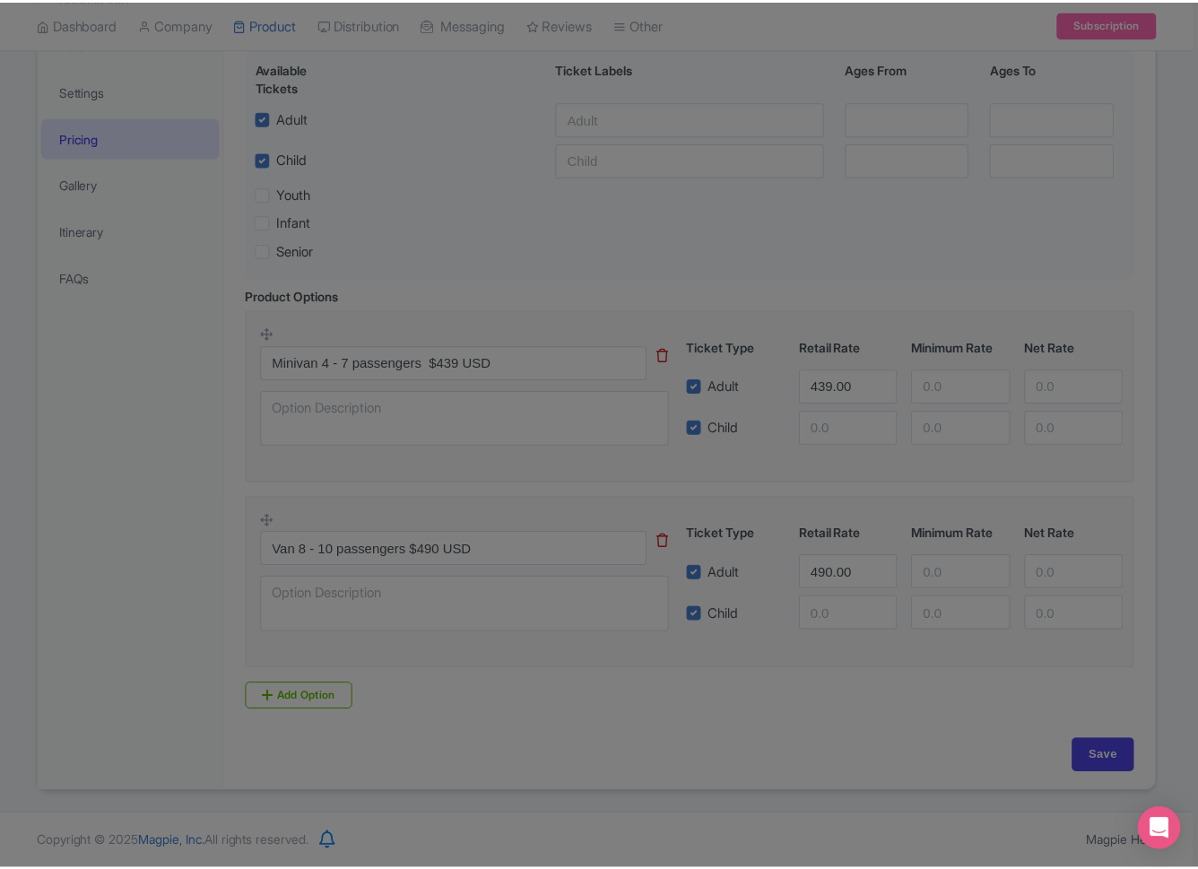
scroll to position [380, 0]
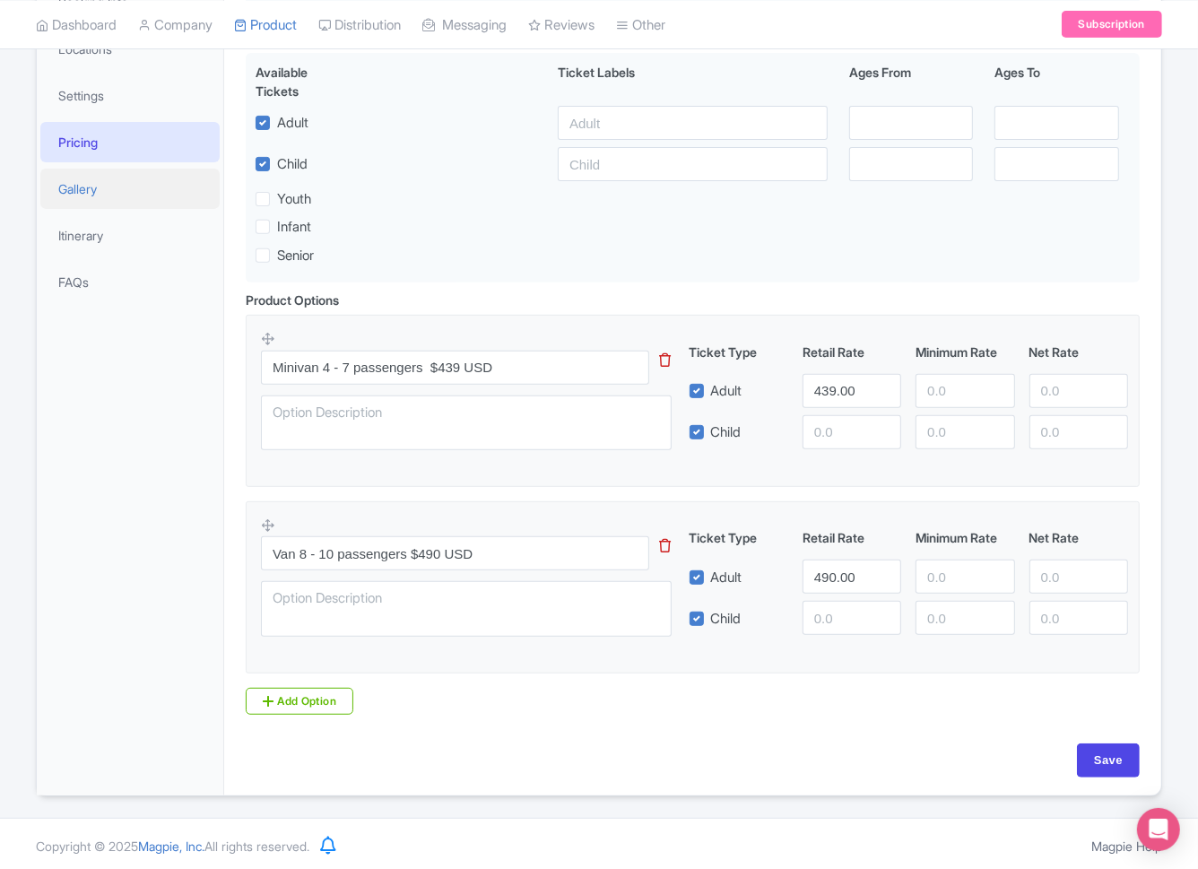
click at [120, 196] on link "Gallery" at bounding box center [129, 189] width 179 height 40
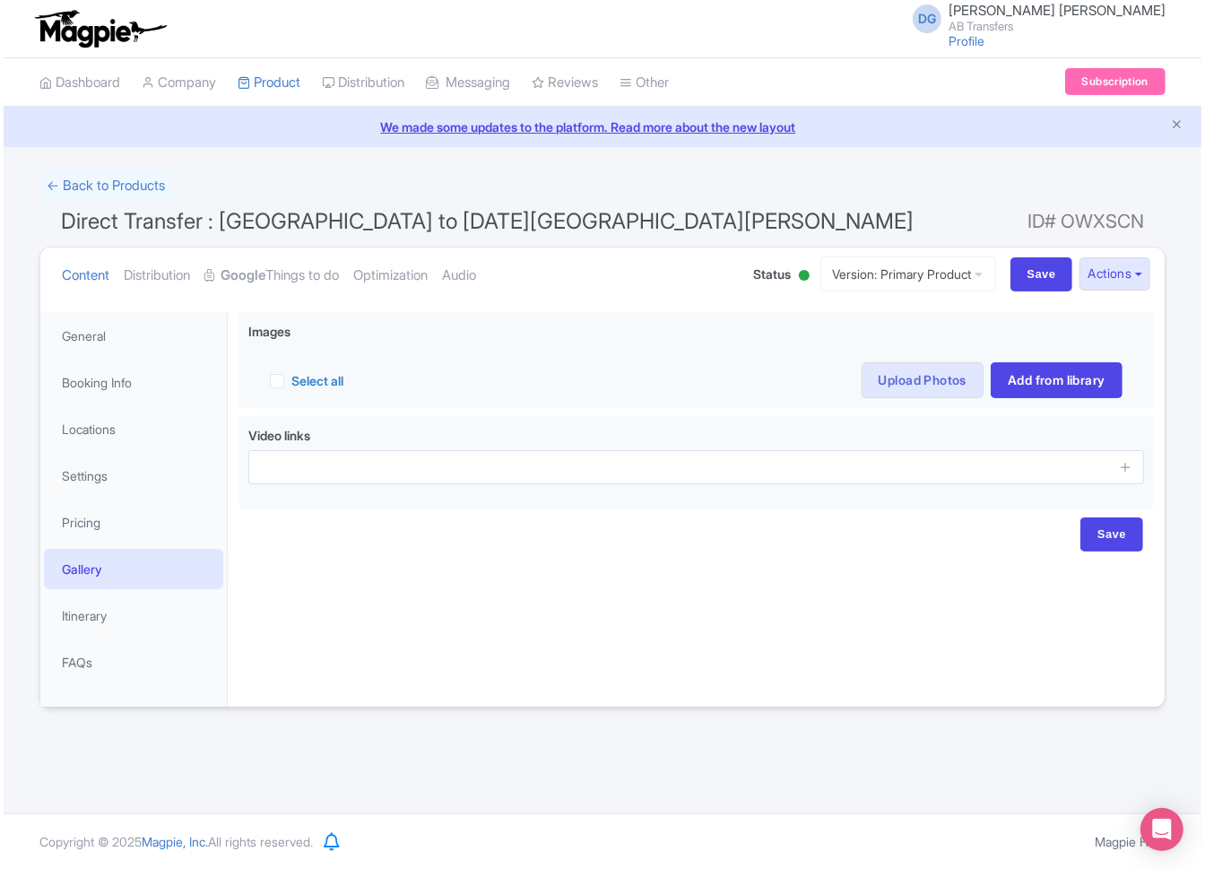
scroll to position [0, 0]
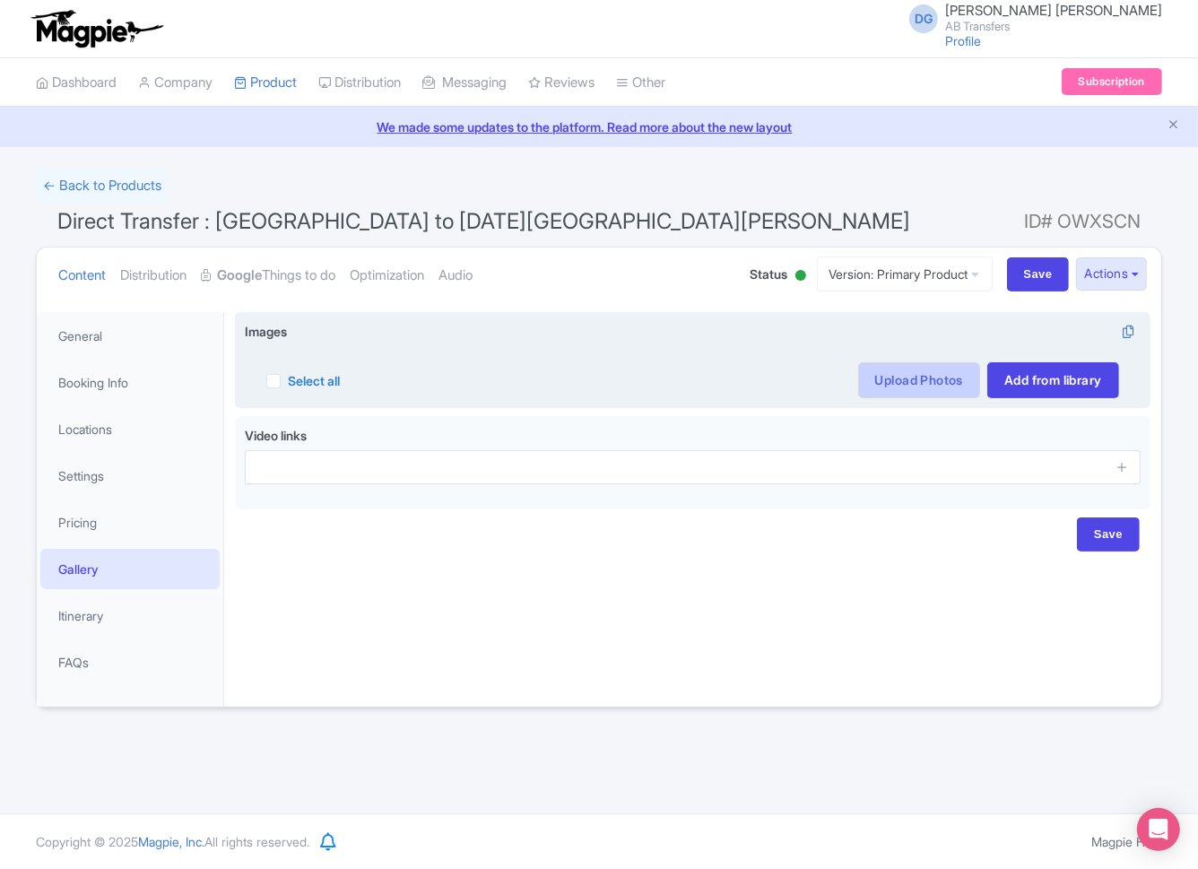
click at [879, 381] on link "Upload Photos" at bounding box center [919, 380] width 122 height 36
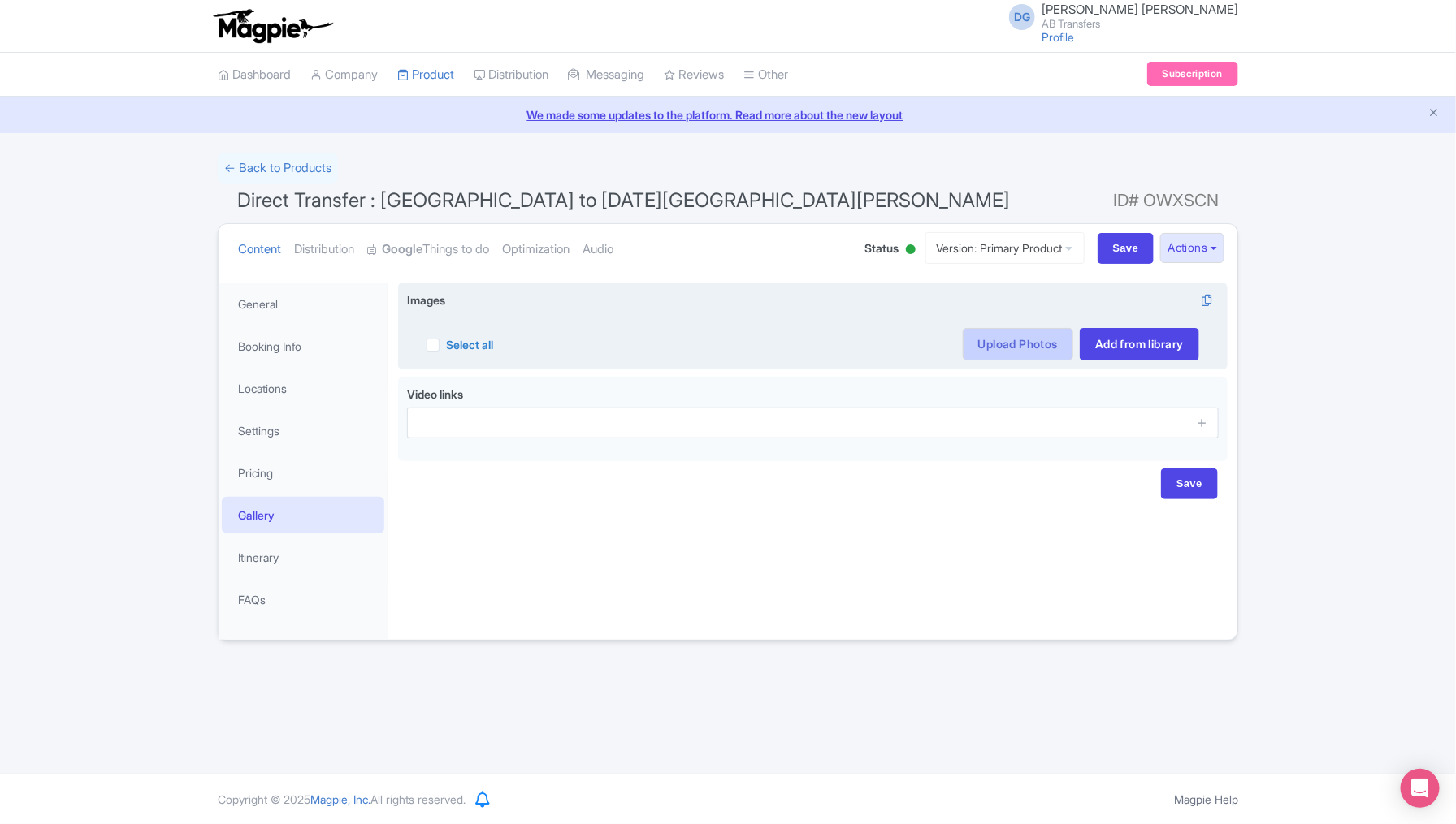
click at [1022, 337] on link "Upload Photos" at bounding box center [1018, 344] width 111 height 33
click at [1021, 350] on link "Upload Photos" at bounding box center [1018, 344] width 111 height 33
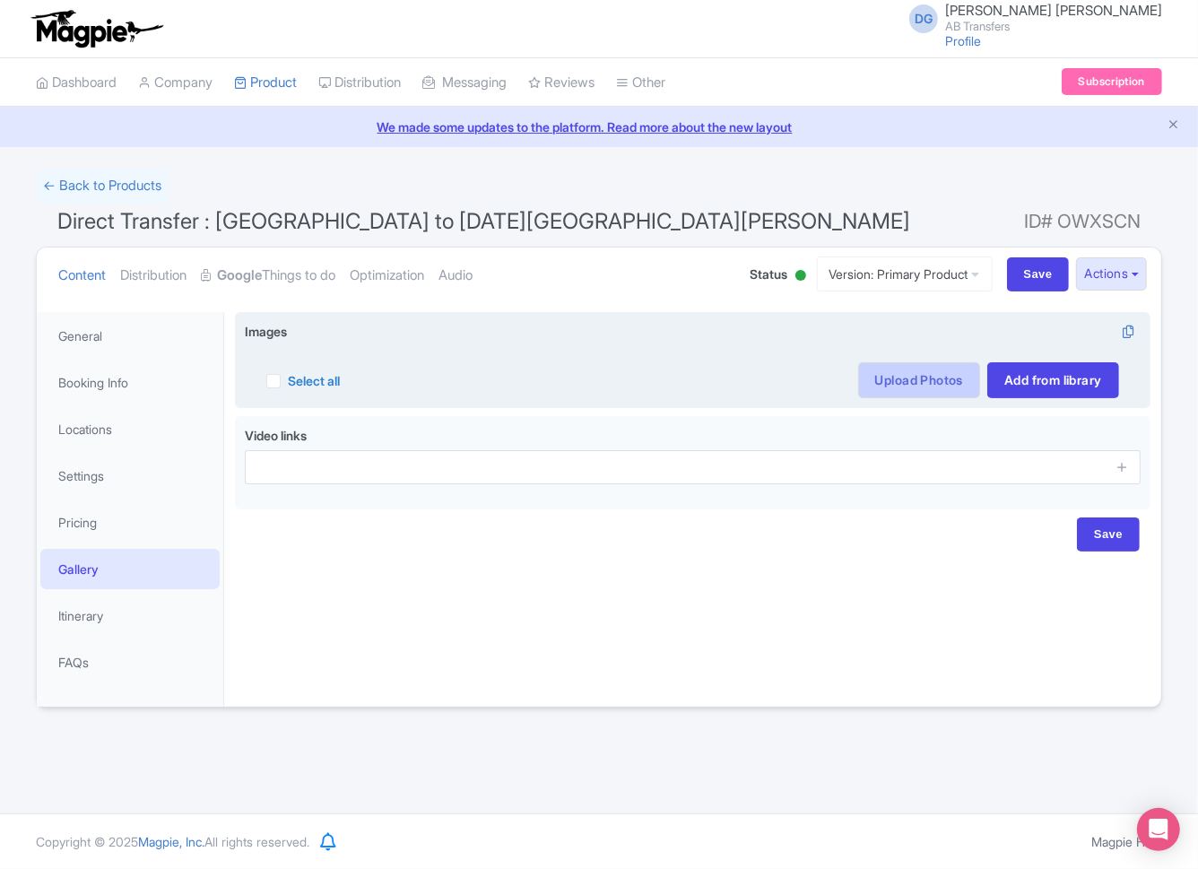
click at [928, 376] on link "Upload Photos" at bounding box center [919, 380] width 122 height 36
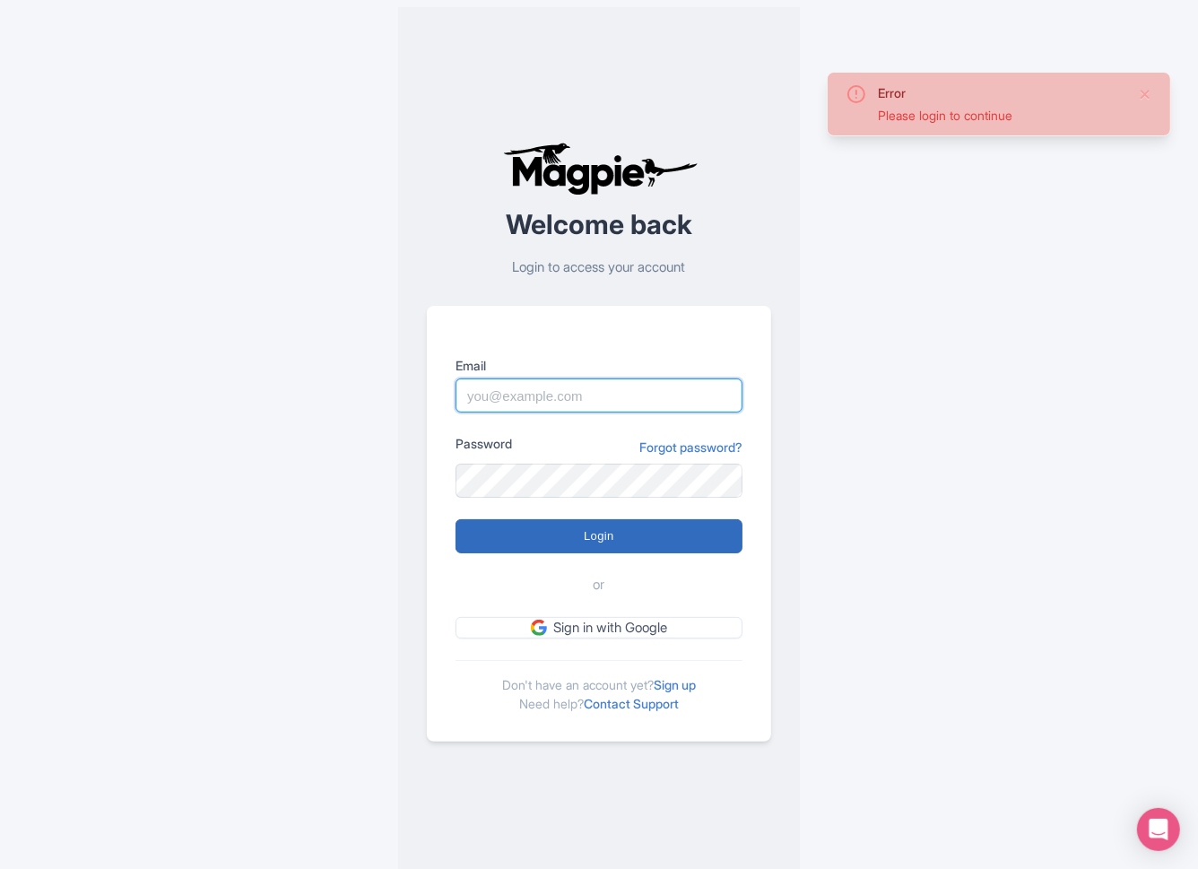
type input "[EMAIL_ADDRESS][DOMAIN_NAME]"
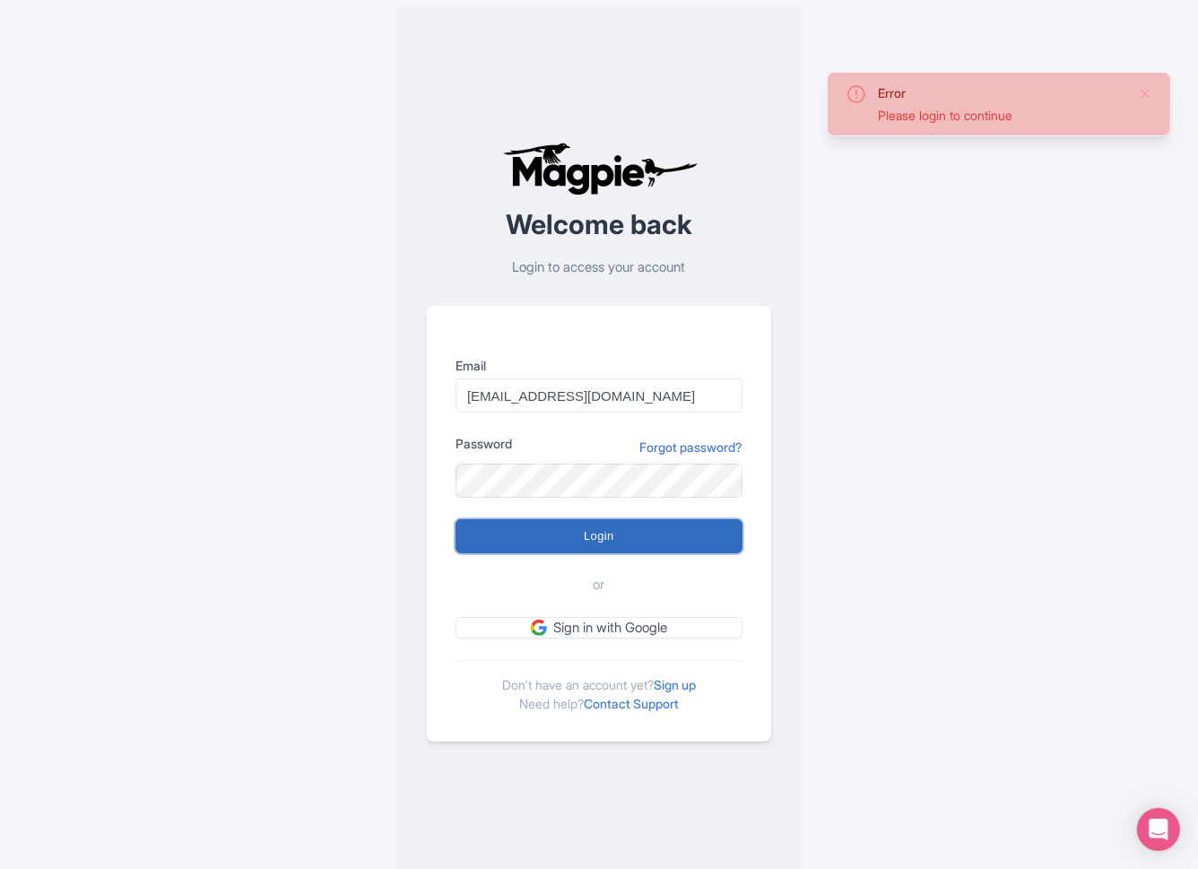
click at [609, 538] on input "Login" at bounding box center [599, 536] width 287 height 34
type input "Logging in..."
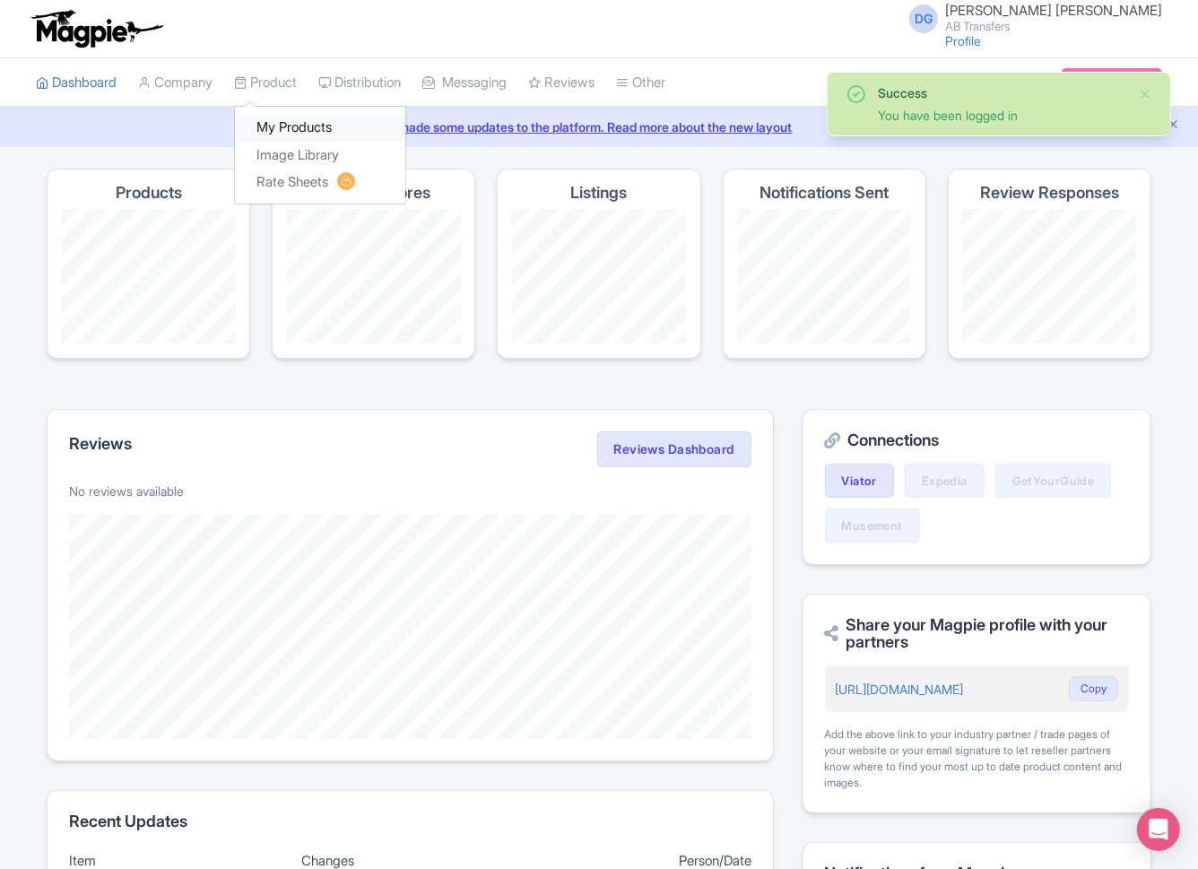
click at [297, 123] on link "My Products" at bounding box center [320, 128] width 170 height 28
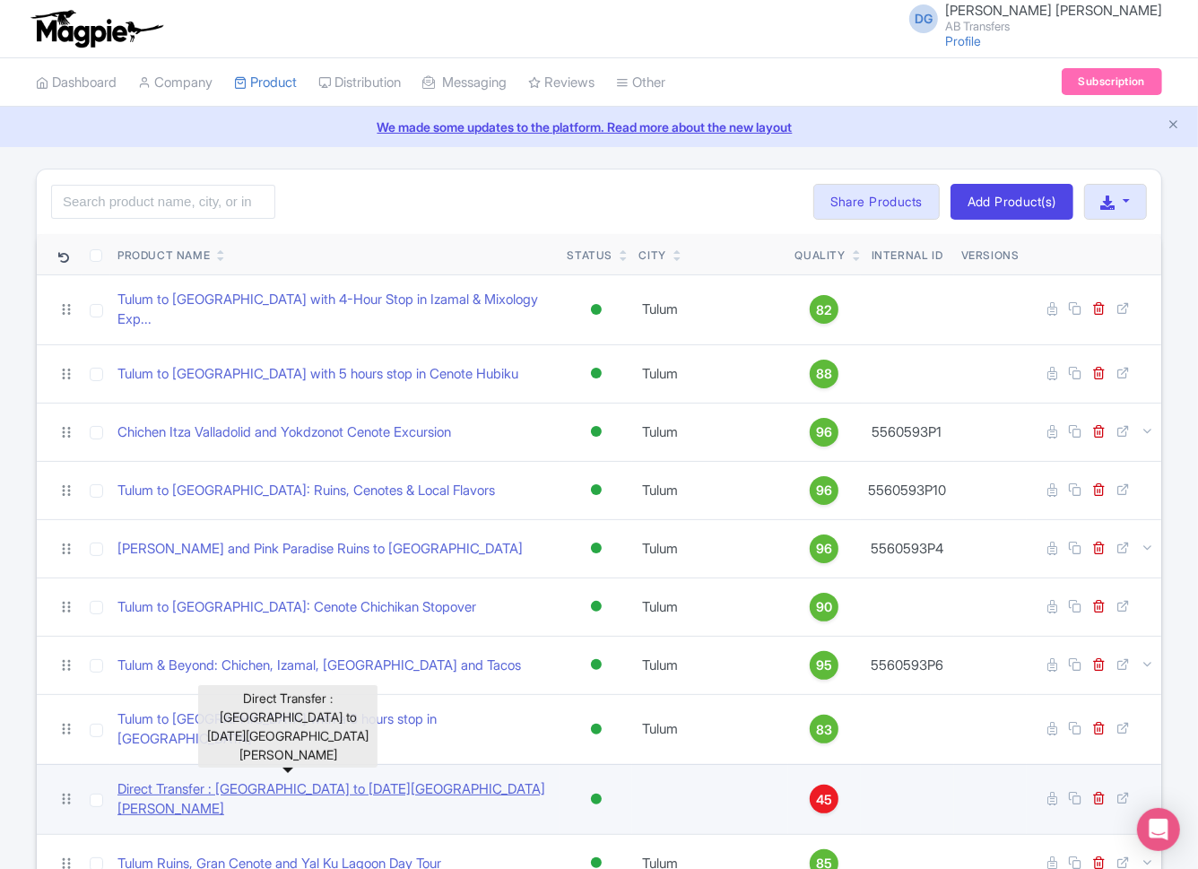
click at [386, 779] on link "Direct Transfer : [GEOGRAPHIC_DATA] to [DATE][GEOGRAPHIC_DATA][PERSON_NAME]" at bounding box center [335, 799] width 436 height 40
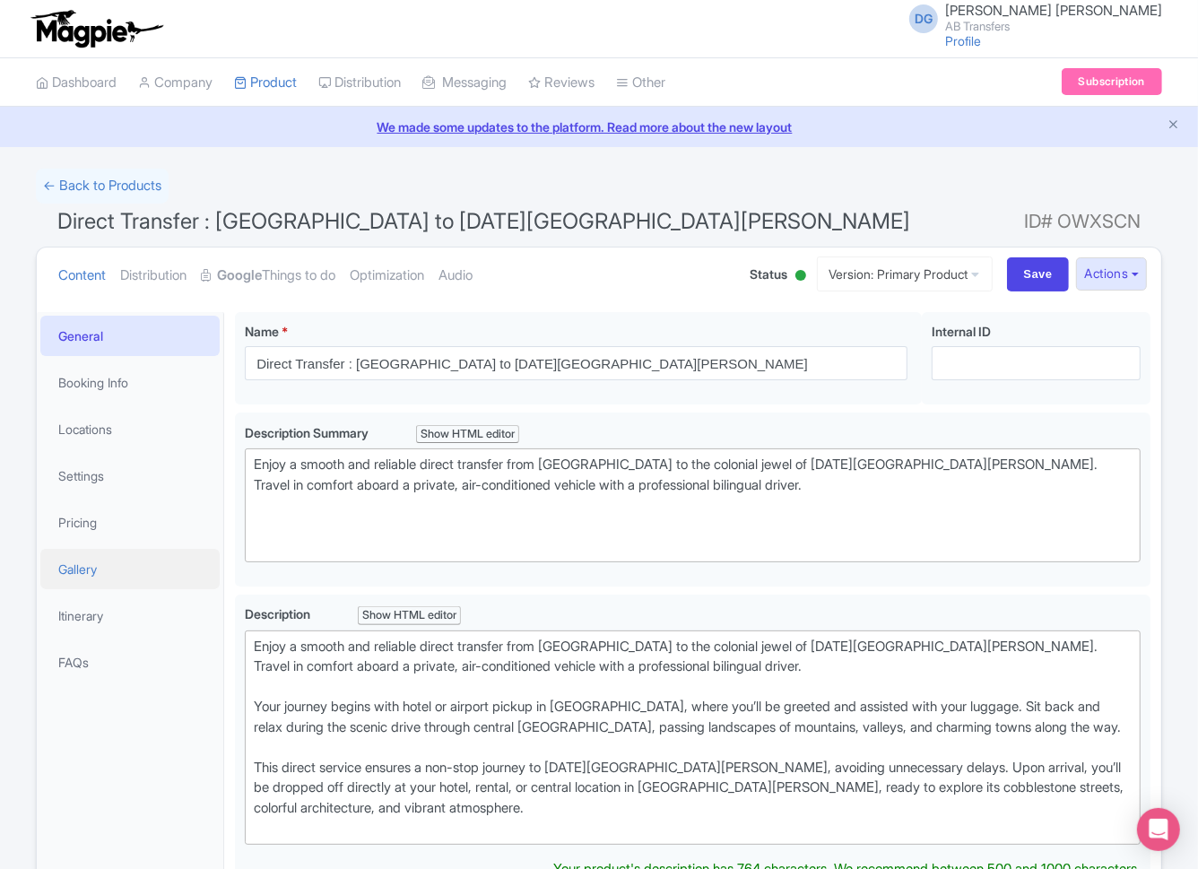
click at [100, 566] on link "Gallery" at bounding box center [129, 569] width 179 height 40
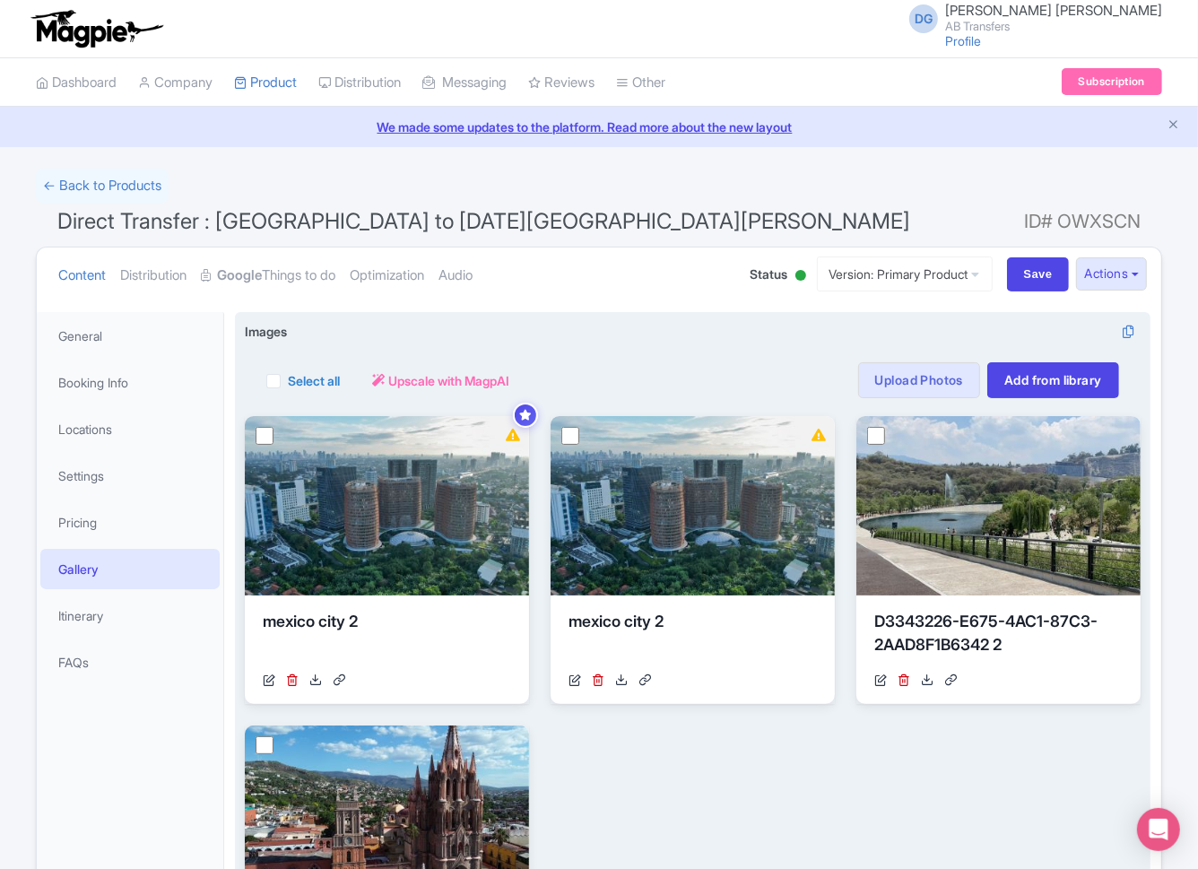
click at [684, 745] on div "View Details mexico city 2 https://res.cloudinary.com/hfyvkoyi1/image/upload/v1…" at bounding box center [693, 714] width 896 height 597
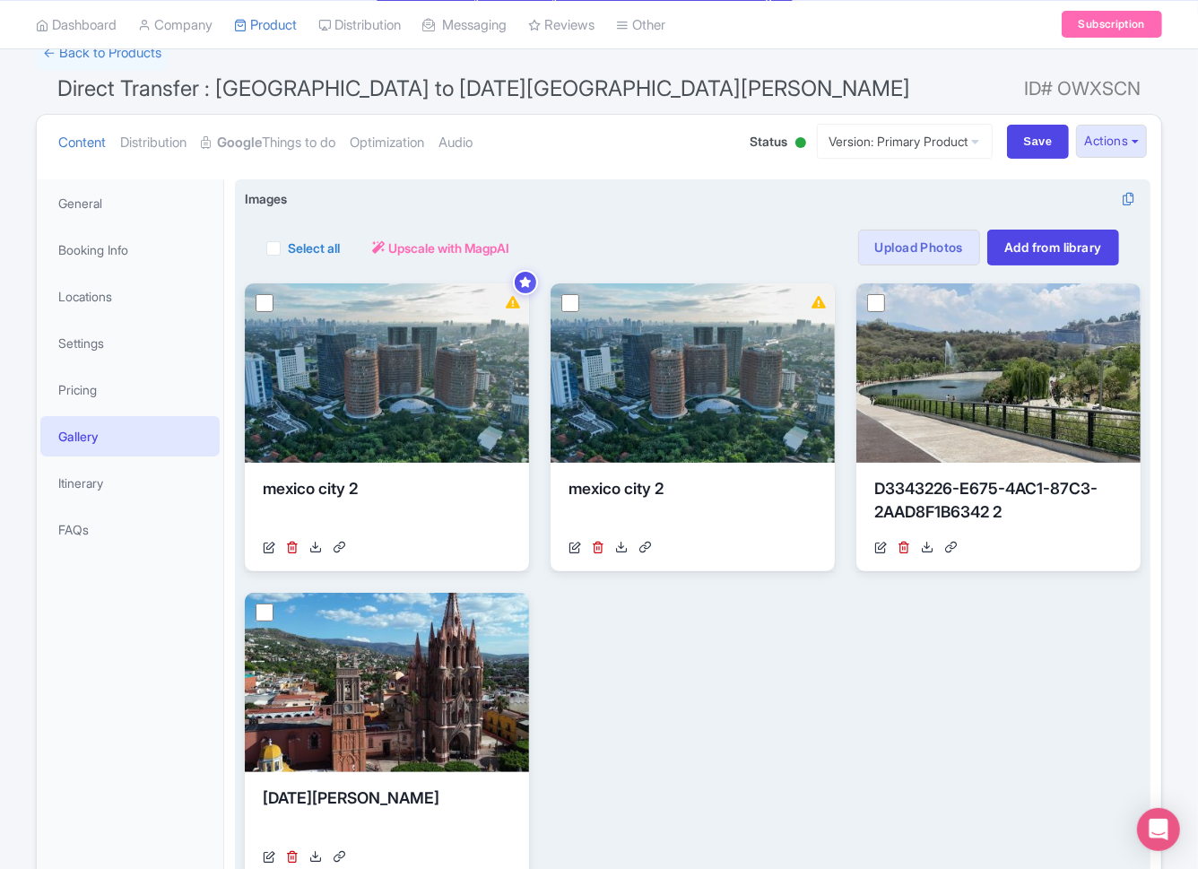
scroll to position [135, 0]
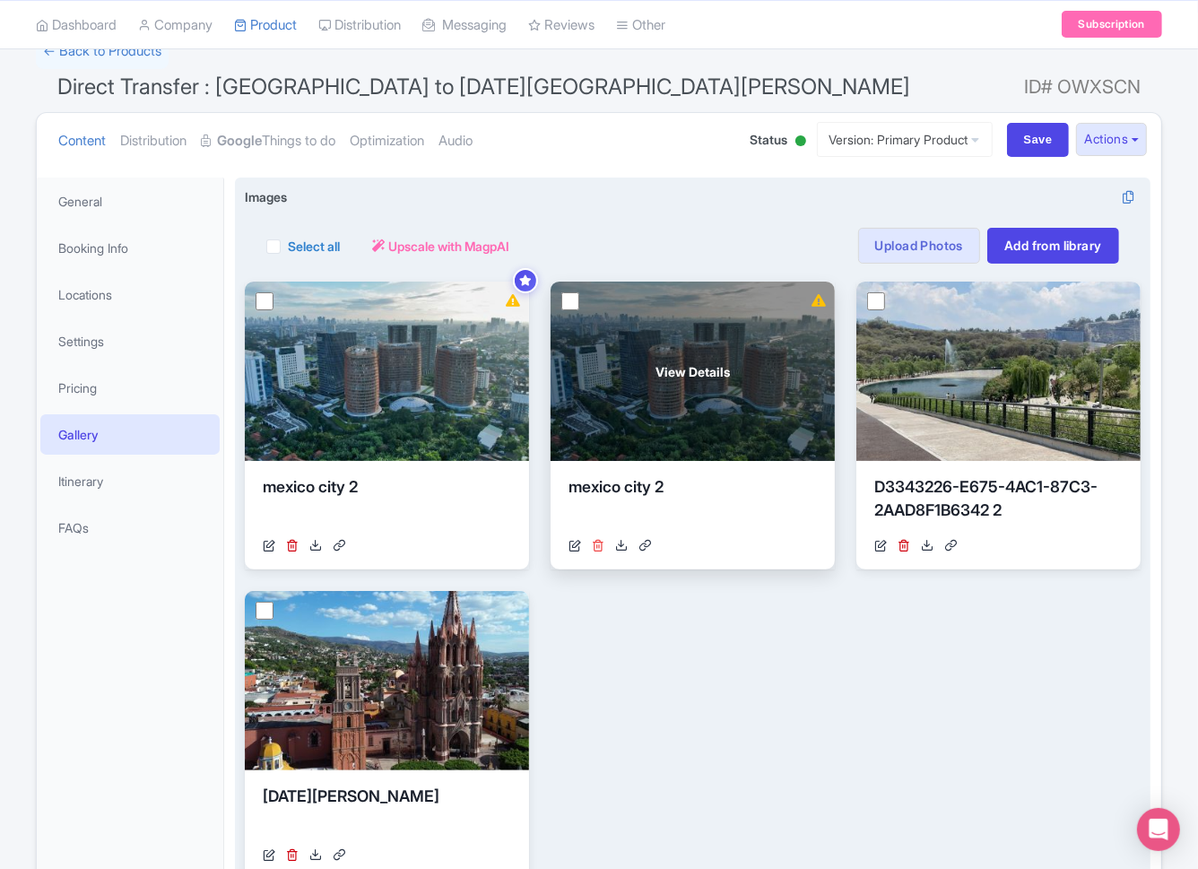
click at [600, 544] on icon at bounding box center [598, 545] width 13 height 13
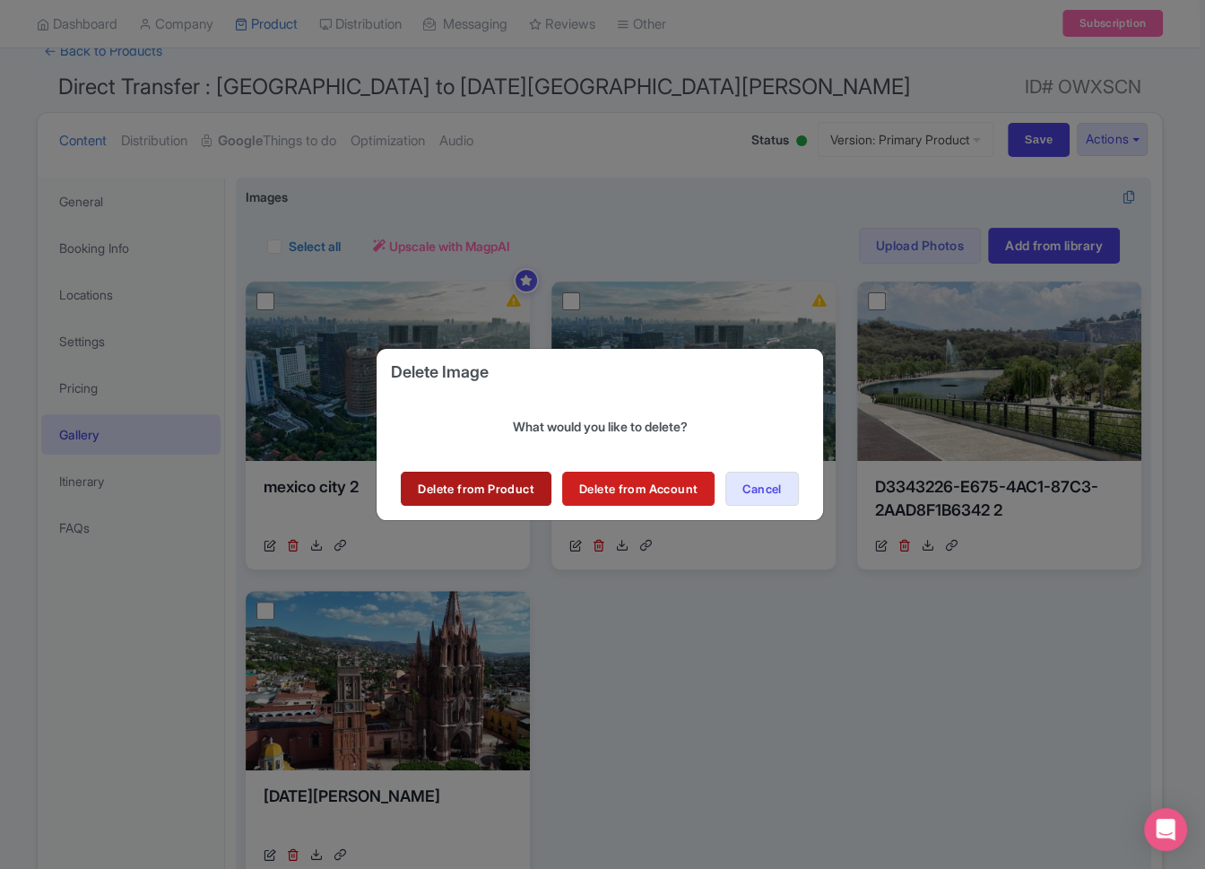
click at [511, 486] on link "Delete from Product" at bounding box center [476, 489] width 150 height 34
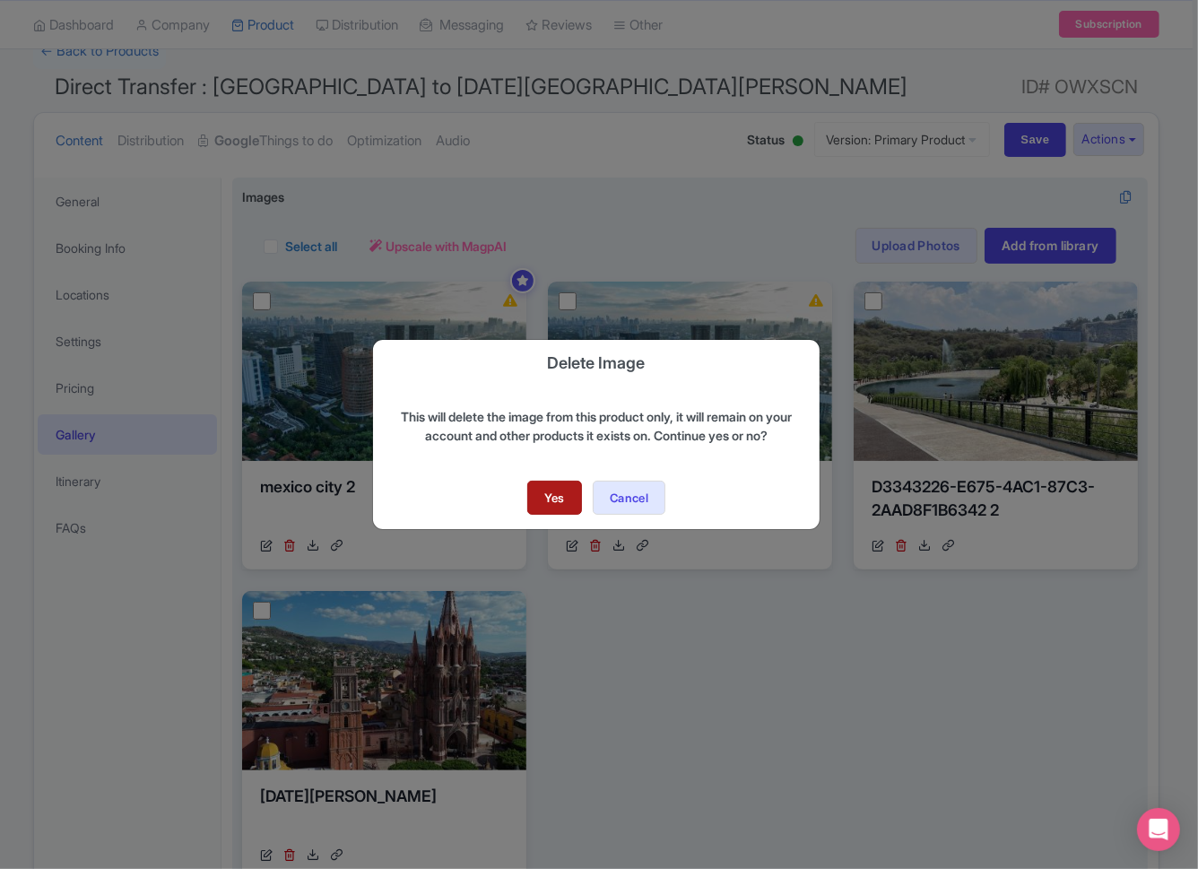
click at [552, 492] on link "Yes" at bounding box center [554, 498] width 55 height 34
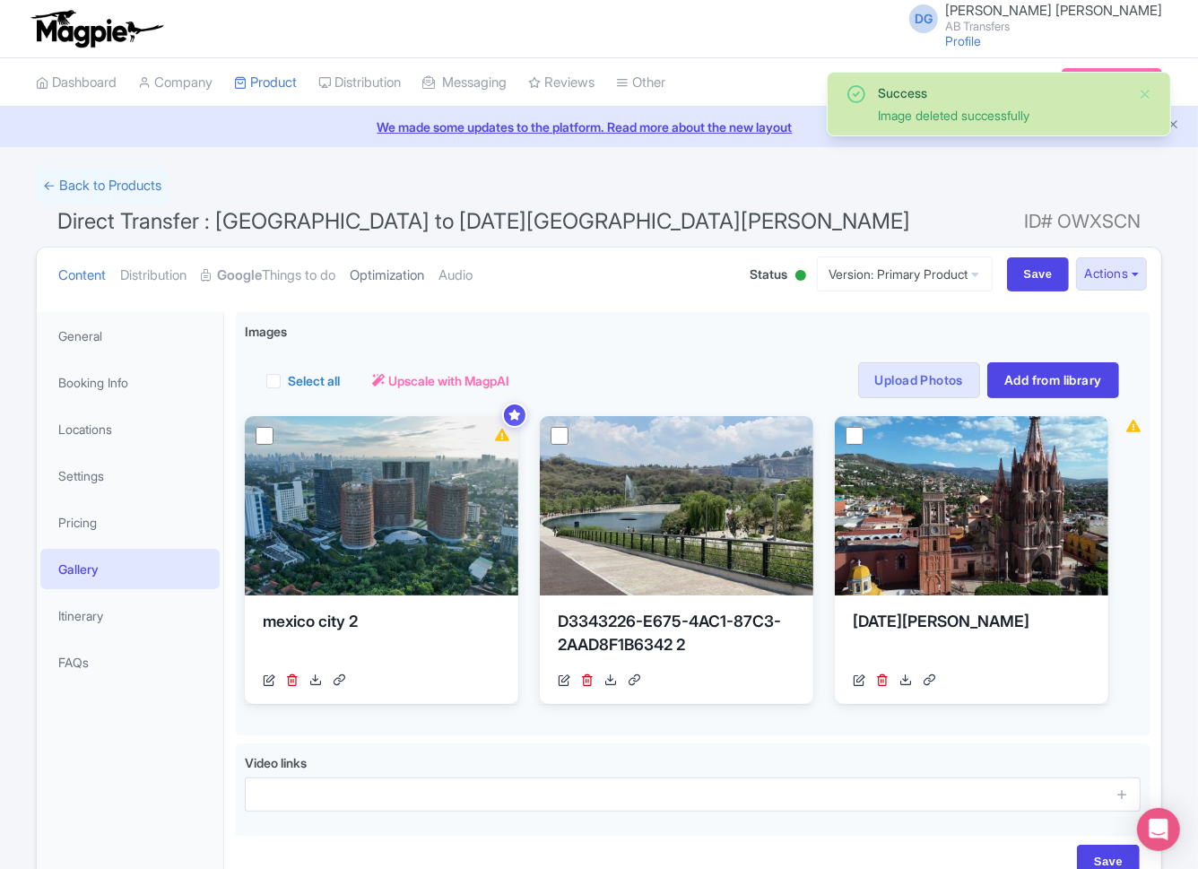
click at [400, 274] on link "Optimization" at bounding box center [387, 276] width 74 height 57
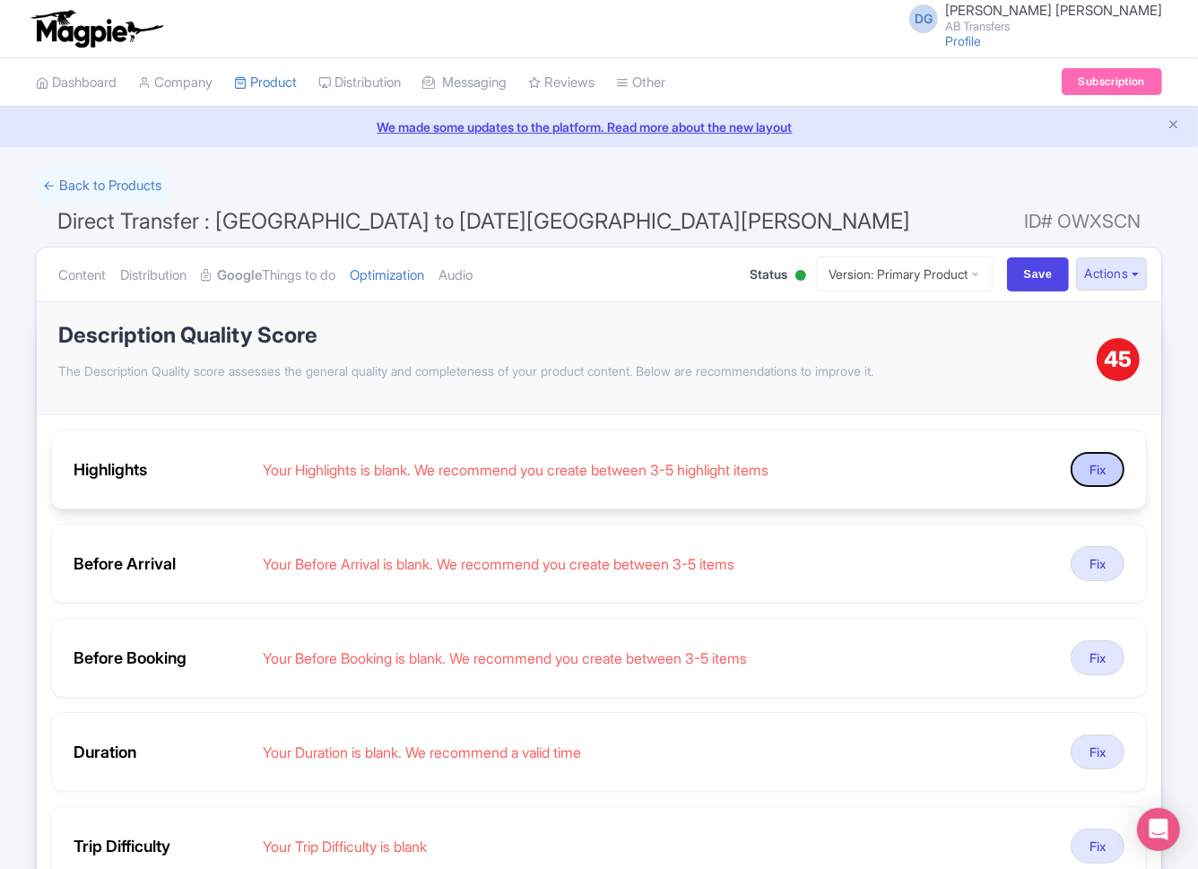
click at [1084, 474] on button "Fix" at bounding box center [1098, 469] width 54 height 35
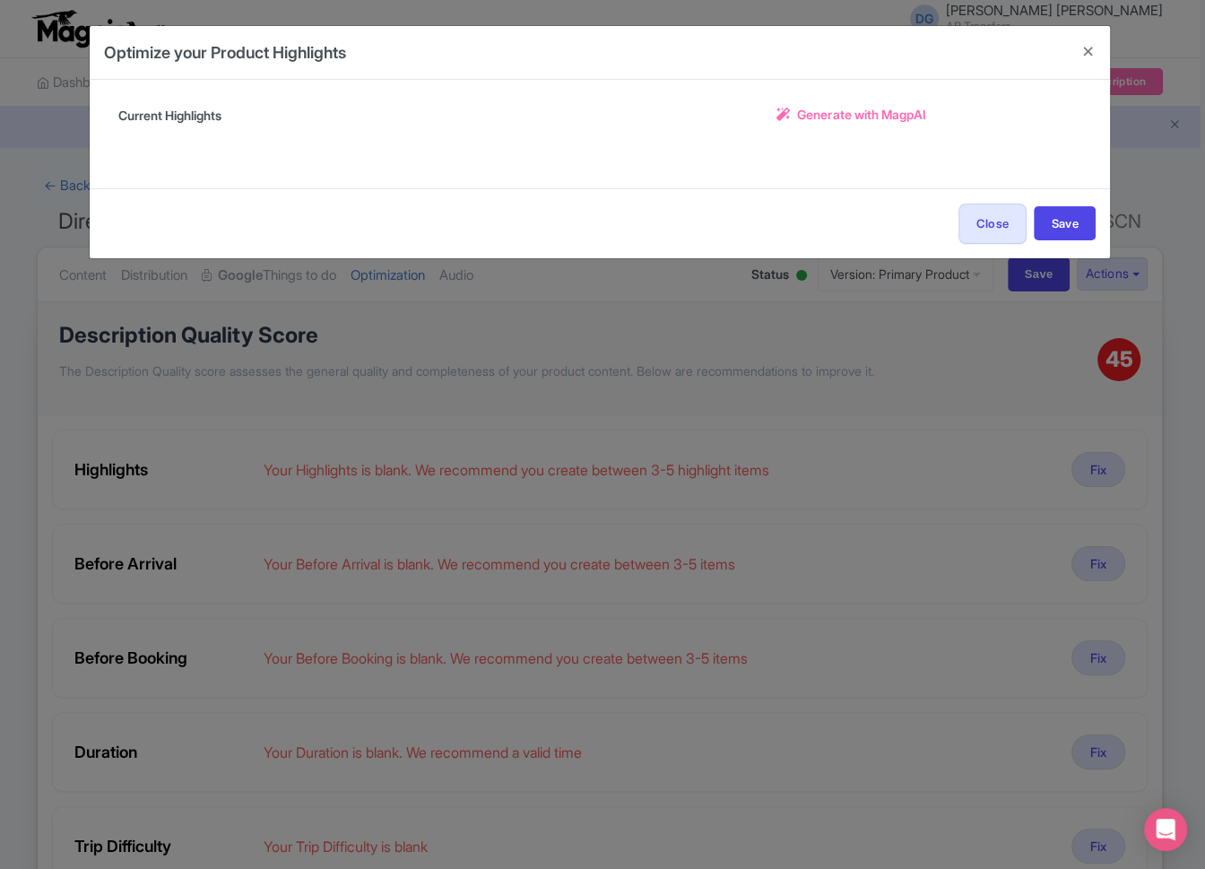
click at [864, 122] on span "Generate with MagpAI" at bounding box center [861, 114] width 128 height 19
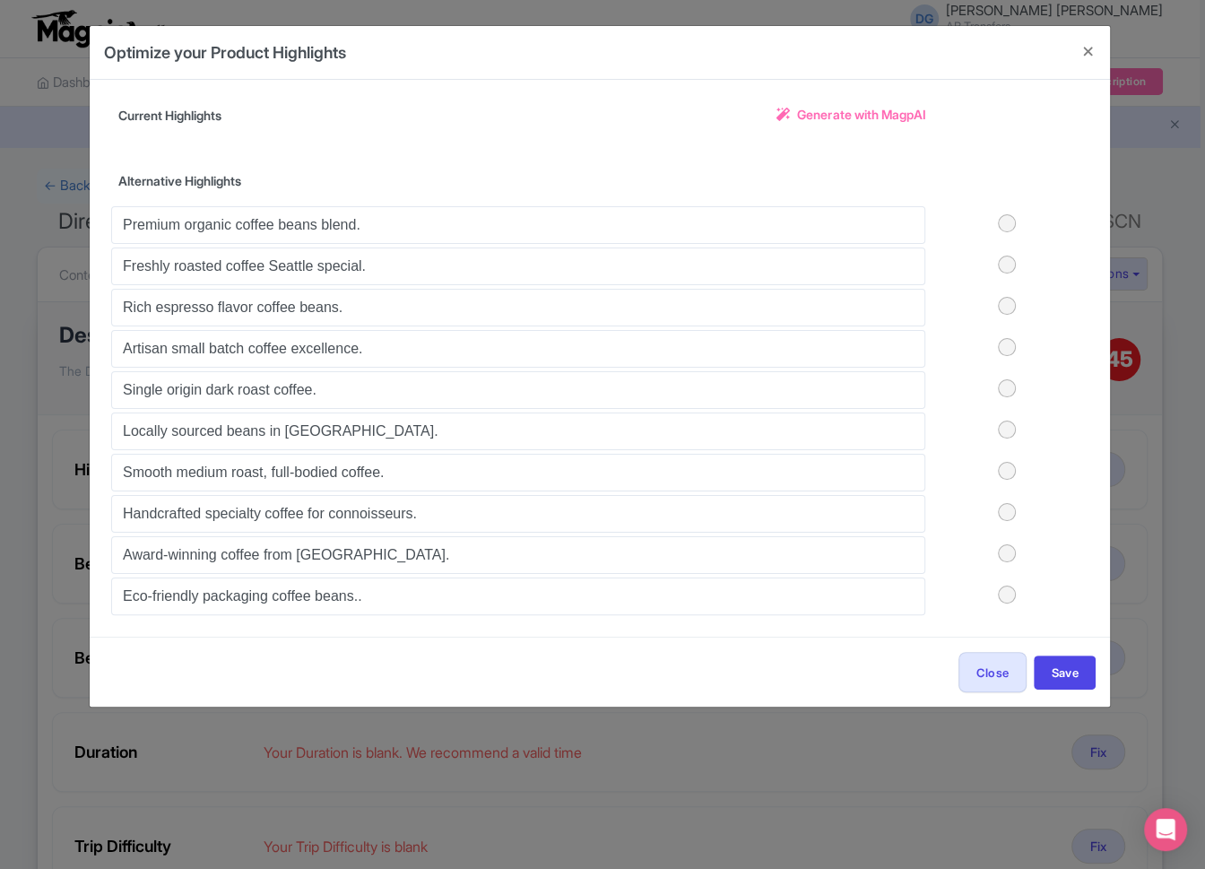
click at [853, 112] on span "Generate with MagpAI" at bounding box center [861, 114] width 128 height 19
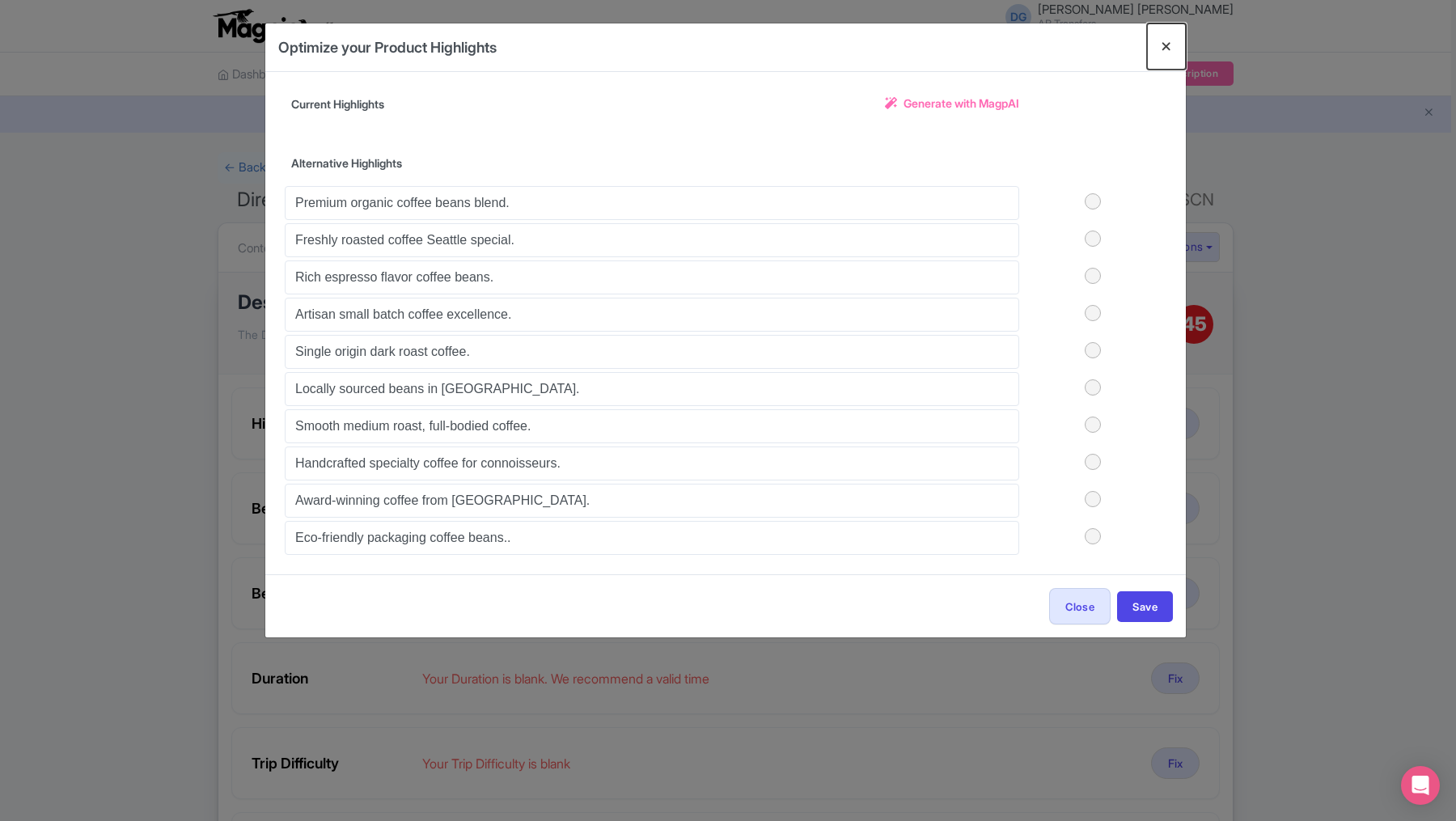
click at [1080, 47] on button "Close" at bounding box center [1166, 46] width 39 height 46
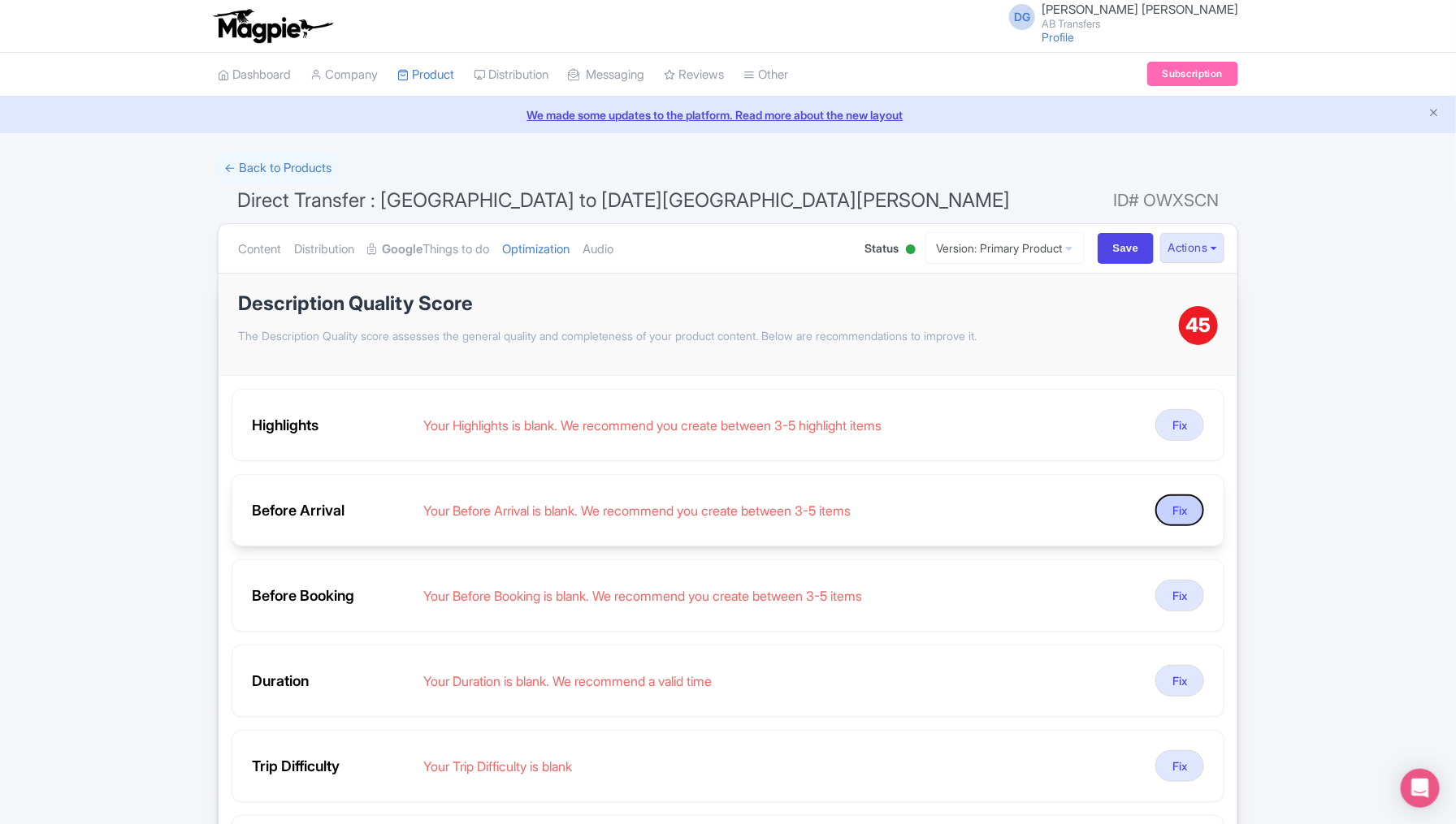
click at [1085, 508] on button "Fix" at bounding box center [1180, 510] width 49 height 32
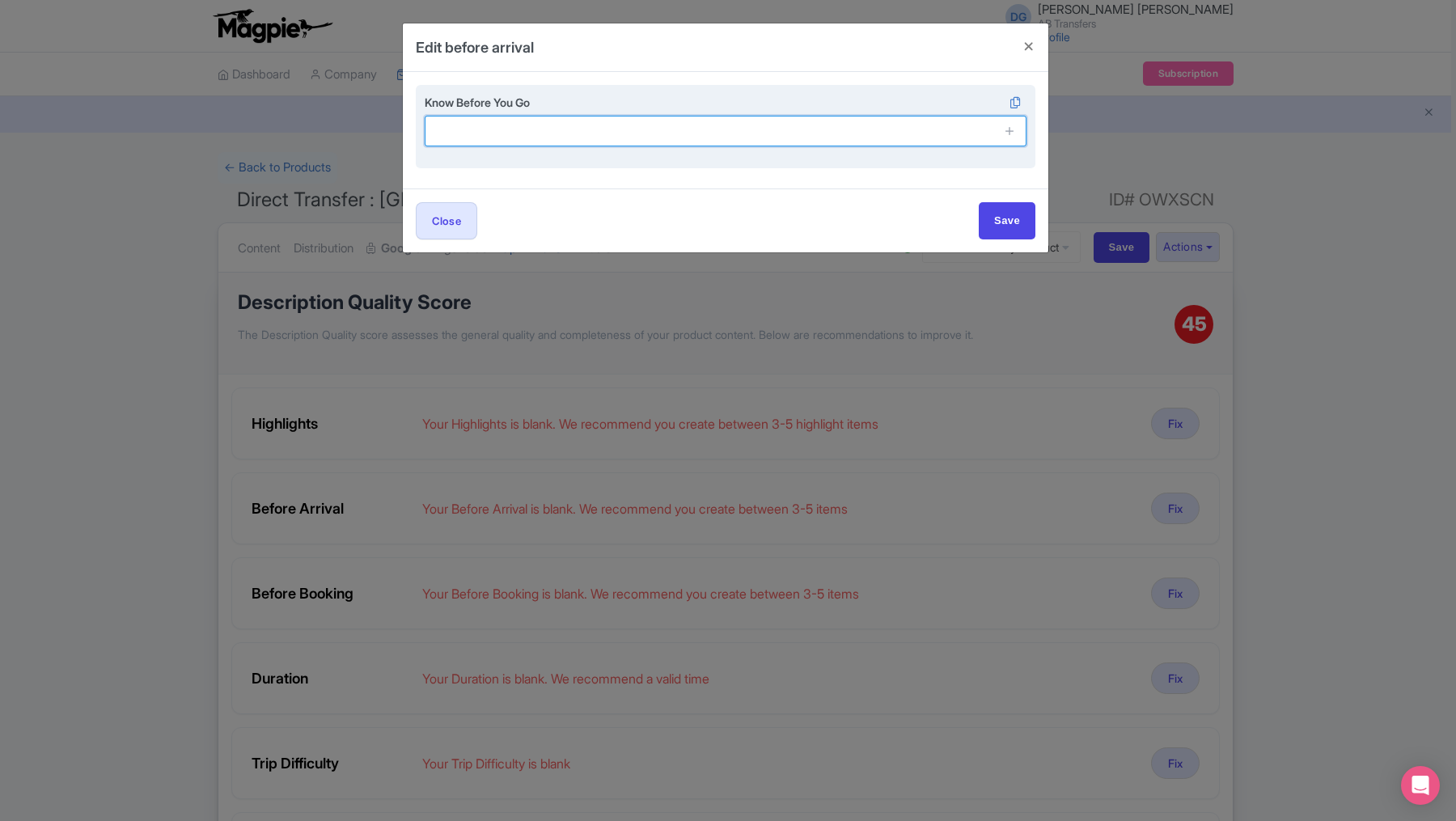
click at [798, 129] on input "text" at bounding box center [725, 131] width 602 height 31
type input "Sunscreen – The Yucatán sun can be intense, especially at the ruins and salt fl…"
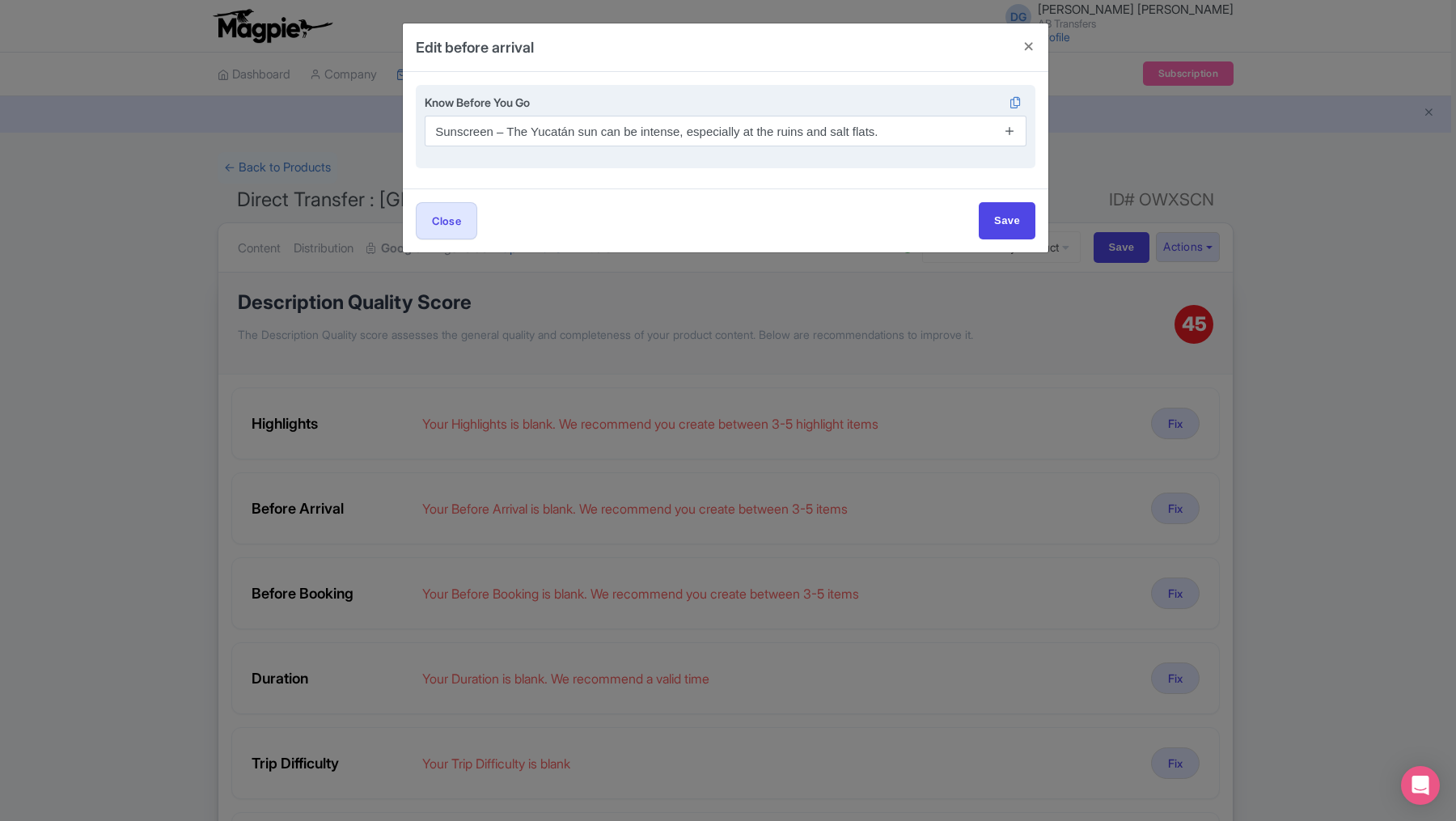
click at [1016, 129] on icon at bounding box center [1009, 130] width 12 height 12
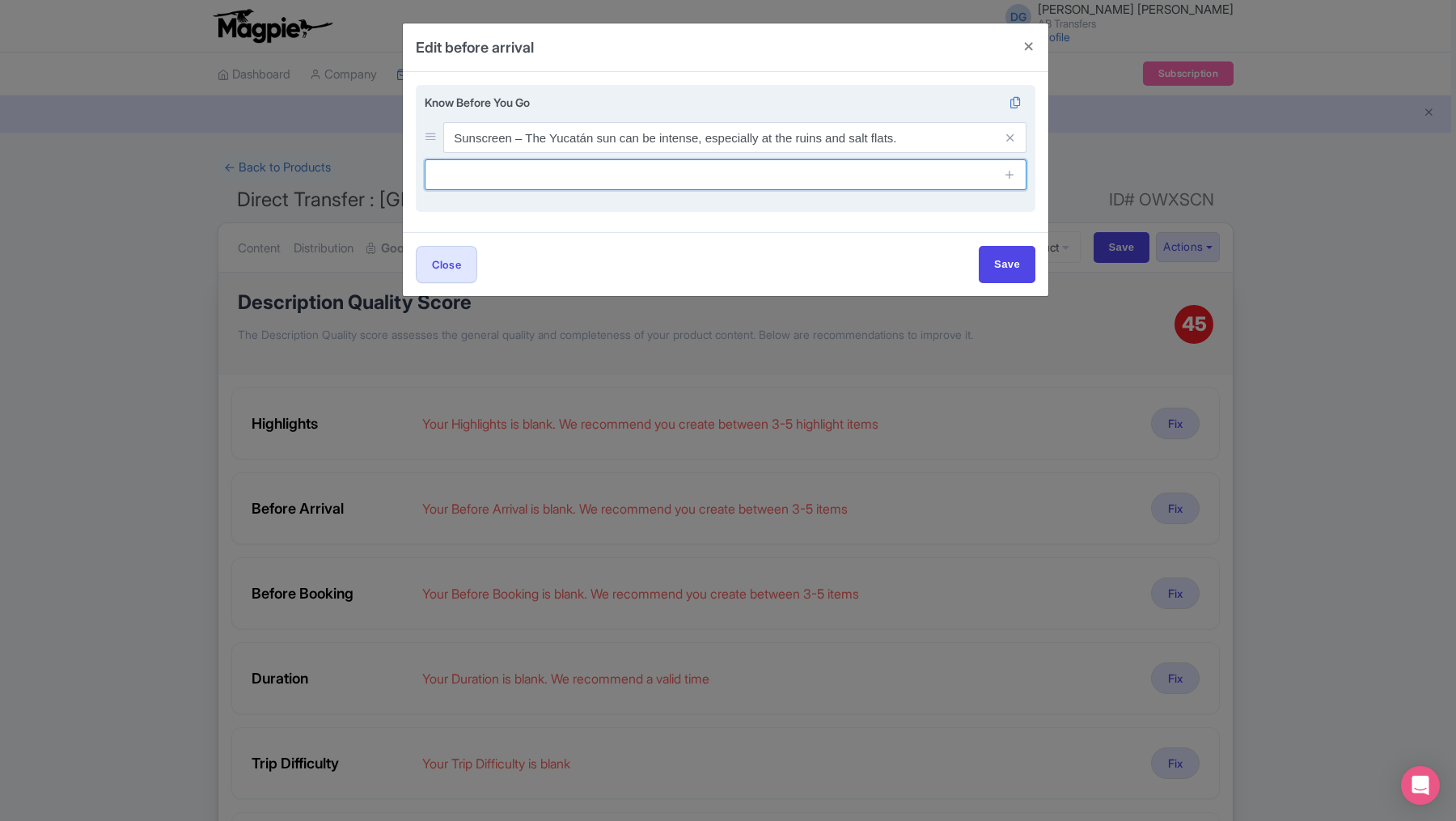
click at [746, 180] on input "text" at bounding box center [725, 175] width 602 height 31
type input "Check the weather forecast – Be prepared for sun or possible rain."
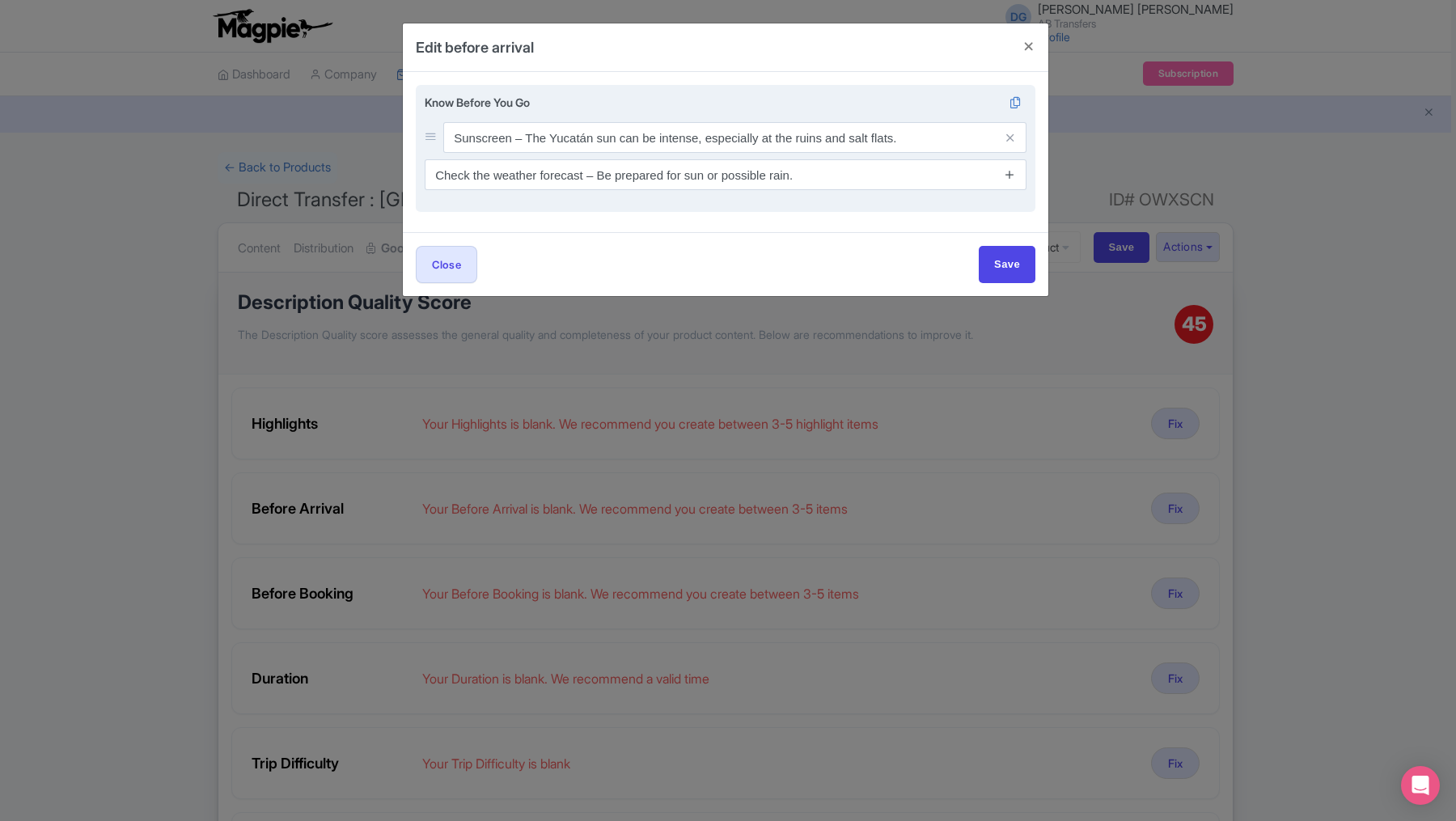
click at [1011, 180] on icon at bounding box center [1009, 174] width 12 height 12
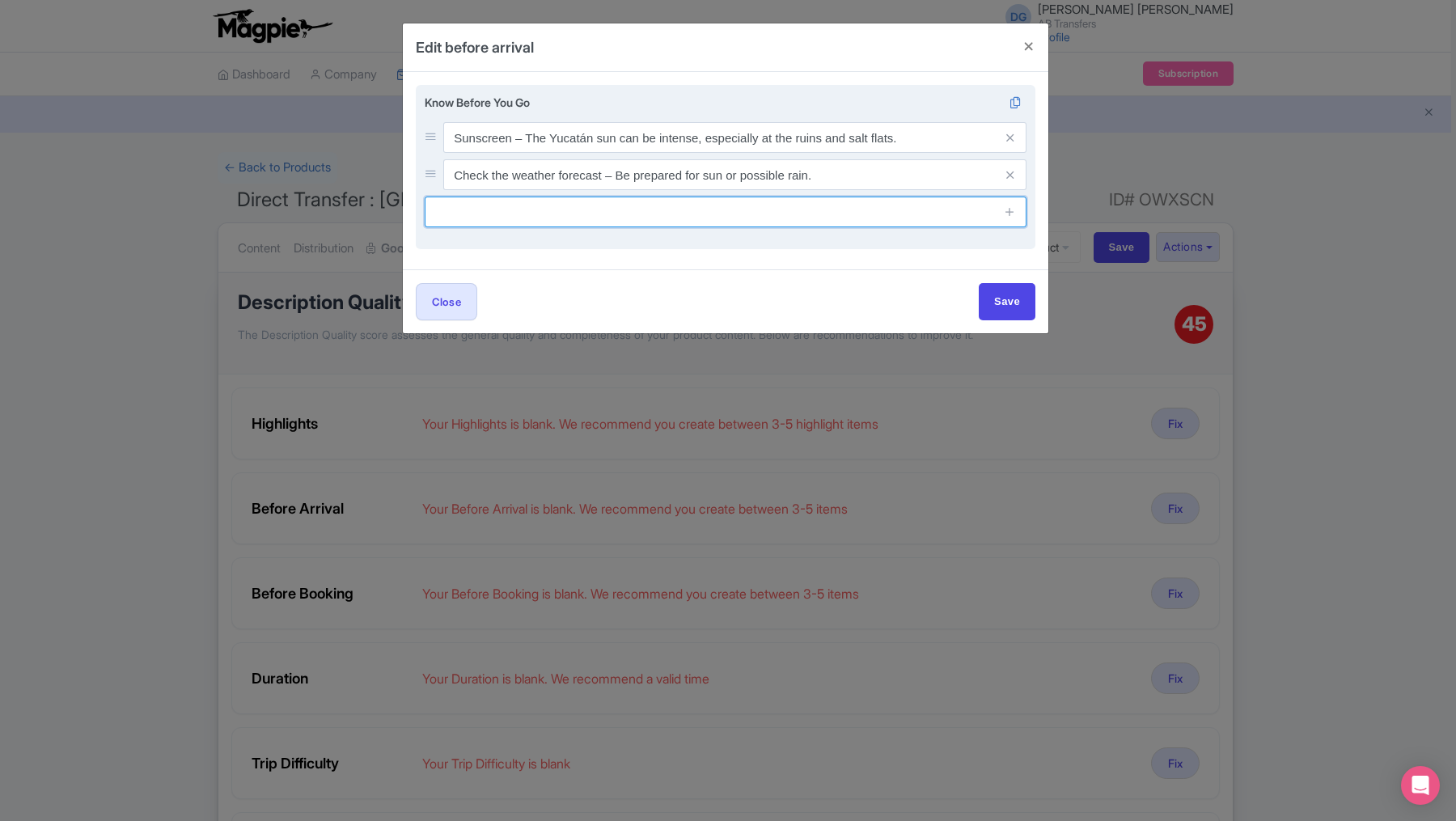
click at [686, 217] on input "text" at bounding box center [725, 212] width 602 height 31
type input "Bring comfortable shoes, a hat, sunscreen, and a refillable water bottle."
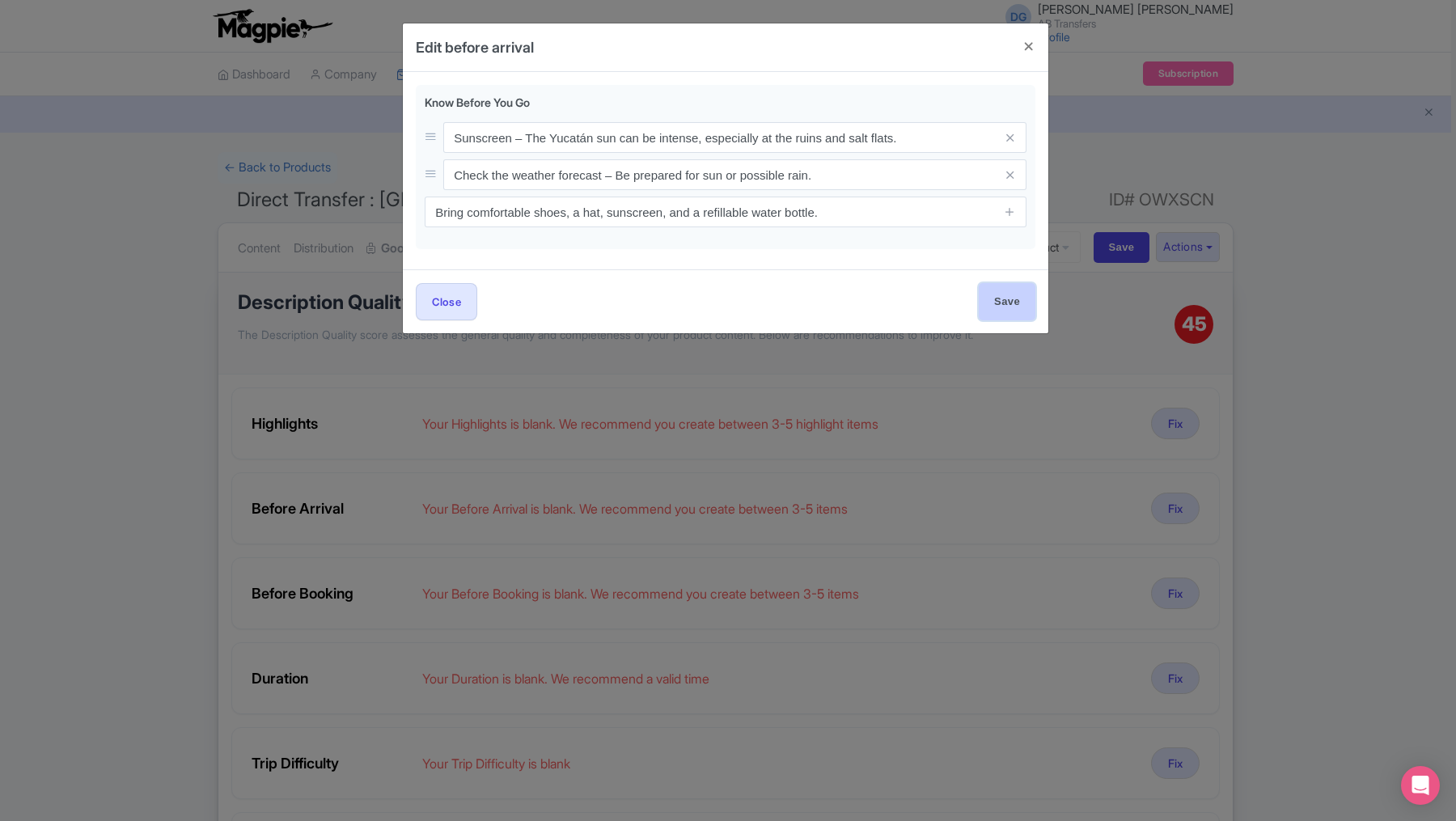
click at [1008, 306] on input "Save" at bounding box center [1007, 301] width 57 height 36
type input "Save"
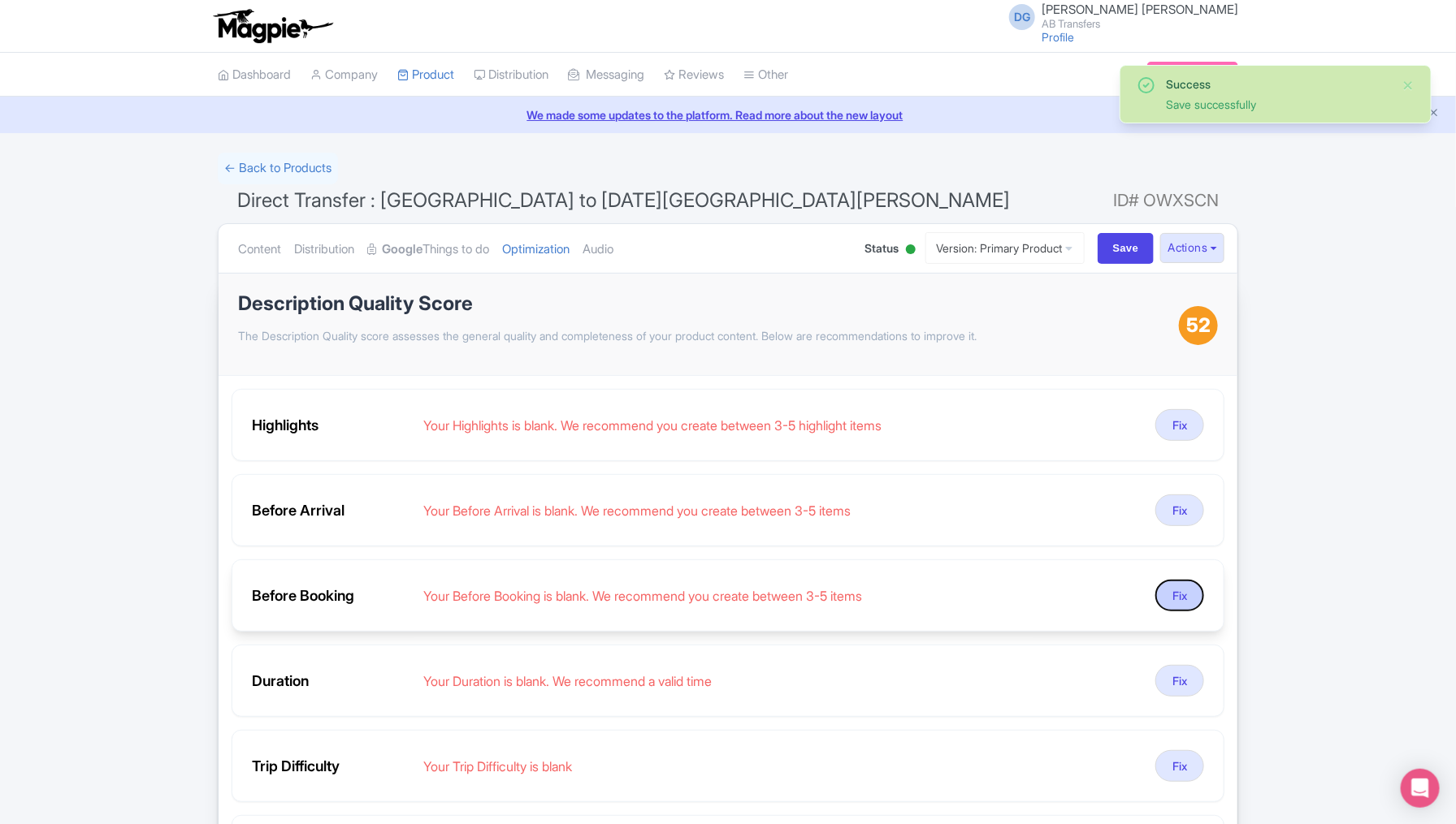
click at [1085, 589] on button "Fix" at bounding box center [1180, 595] width 49 height 32
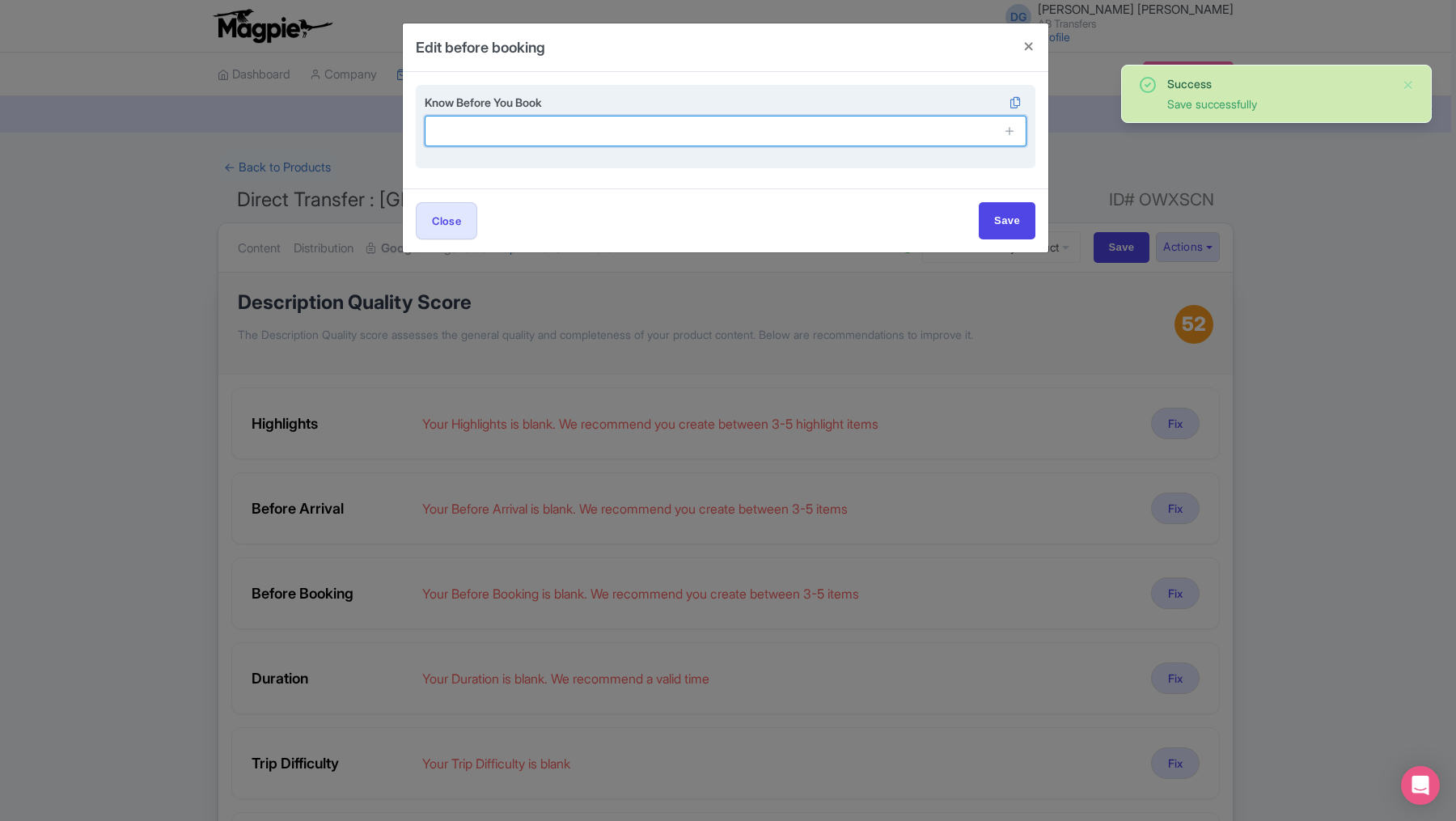
click at [770, 134] on input "text" at bounding box center [725, 131] width 602 height 31
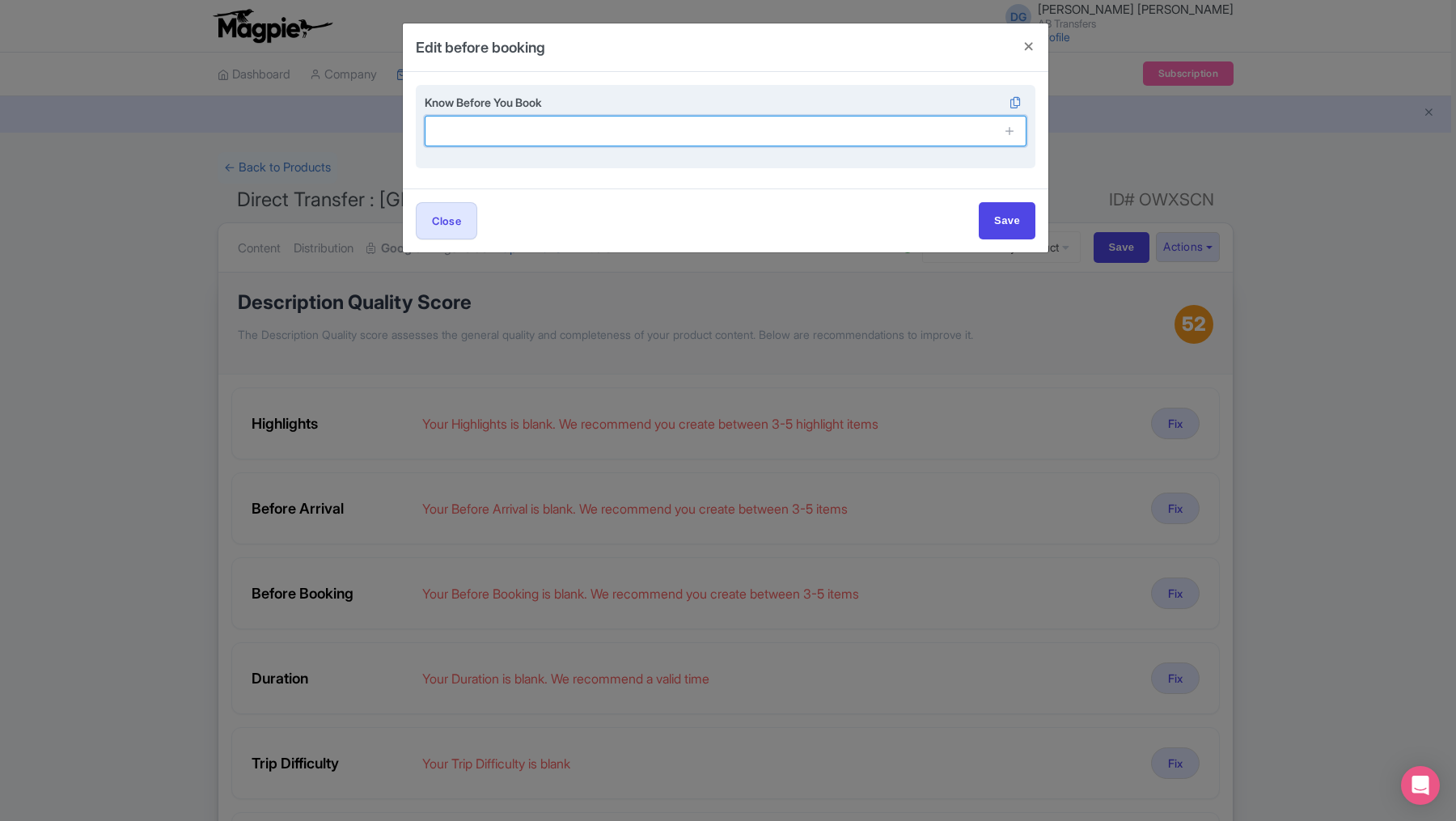
type input "Children must be accompanied by an adult."
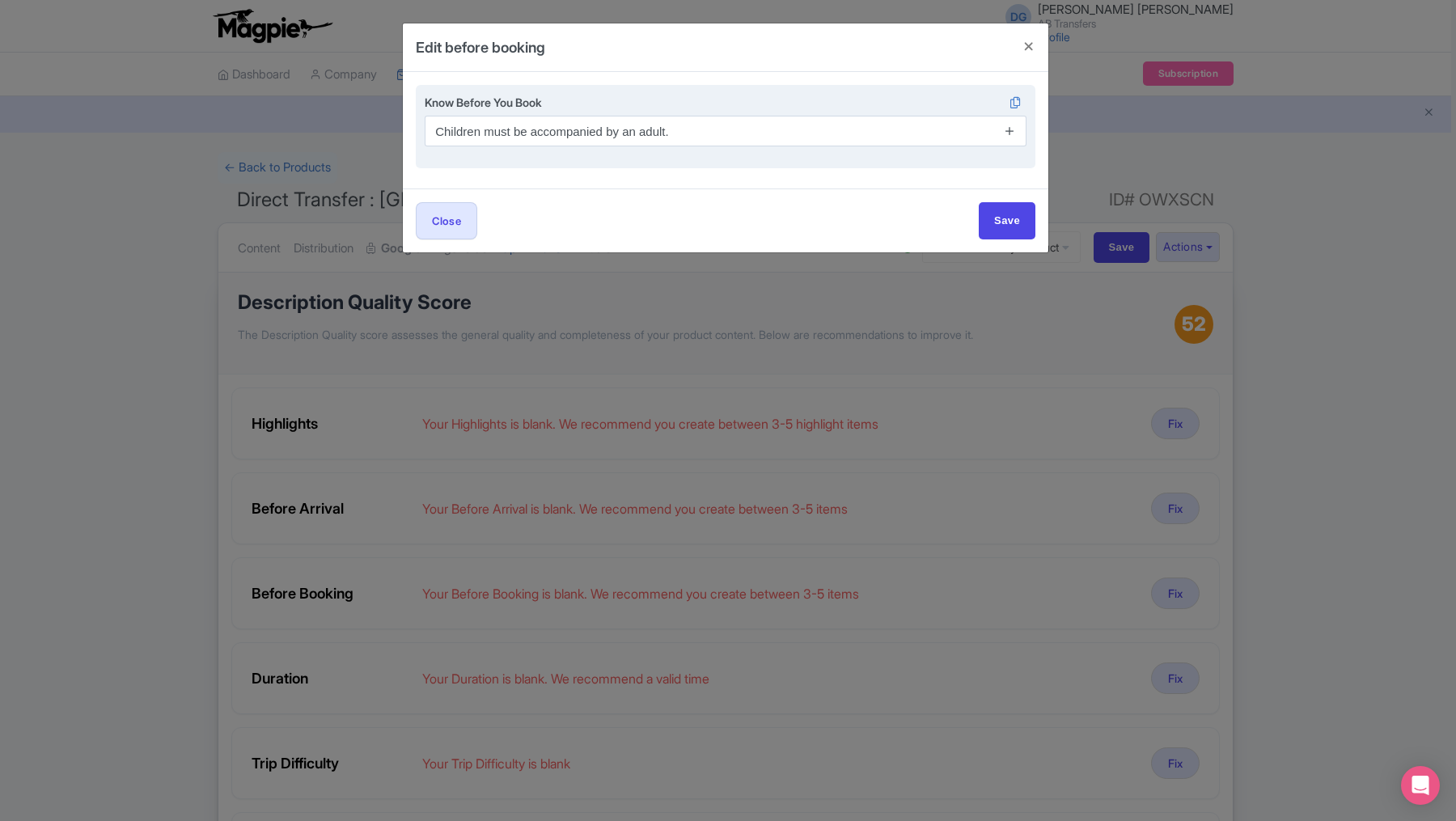
click at [1005, 128] on icon at bounding box center [1009, 130] width 12 height 12
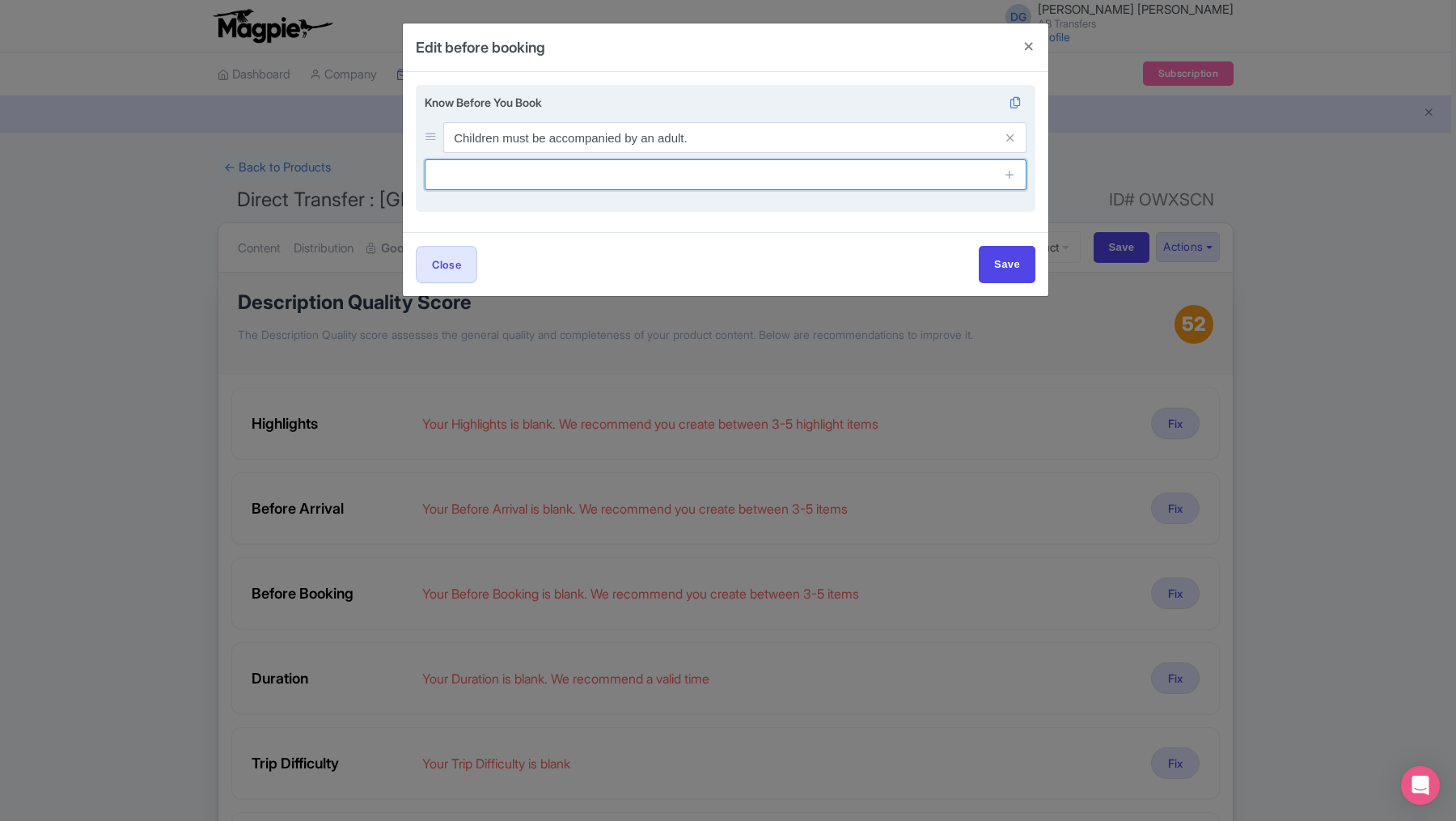
click at [694, 163] on input "text" at bounding box center [725, 175] width 602 height 31
type input "Book early in high season – Spots go fast, especially in holidays."
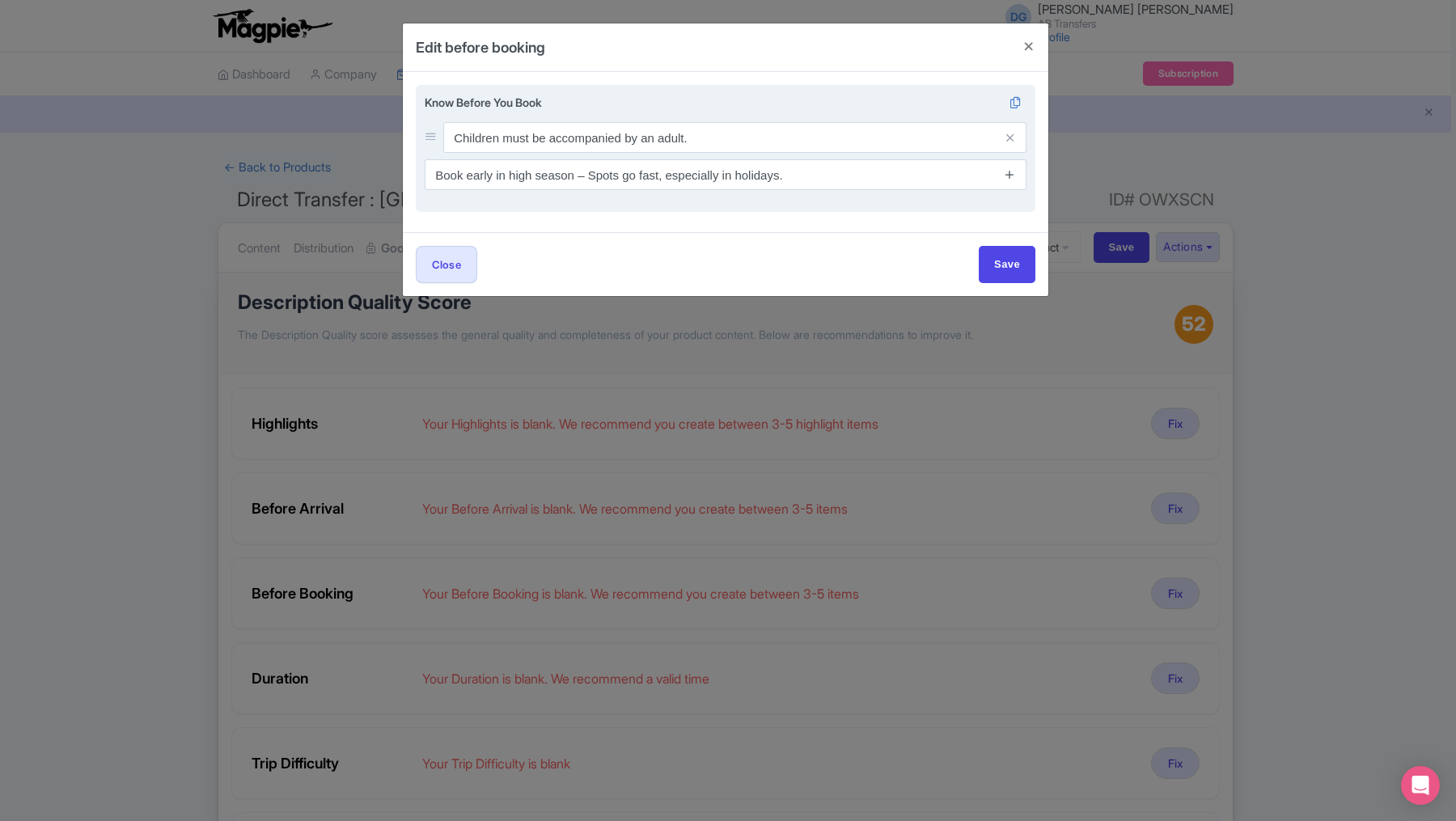
click at [1010, 172] on icon at bounding box center [1009, 174] width 12 height 12
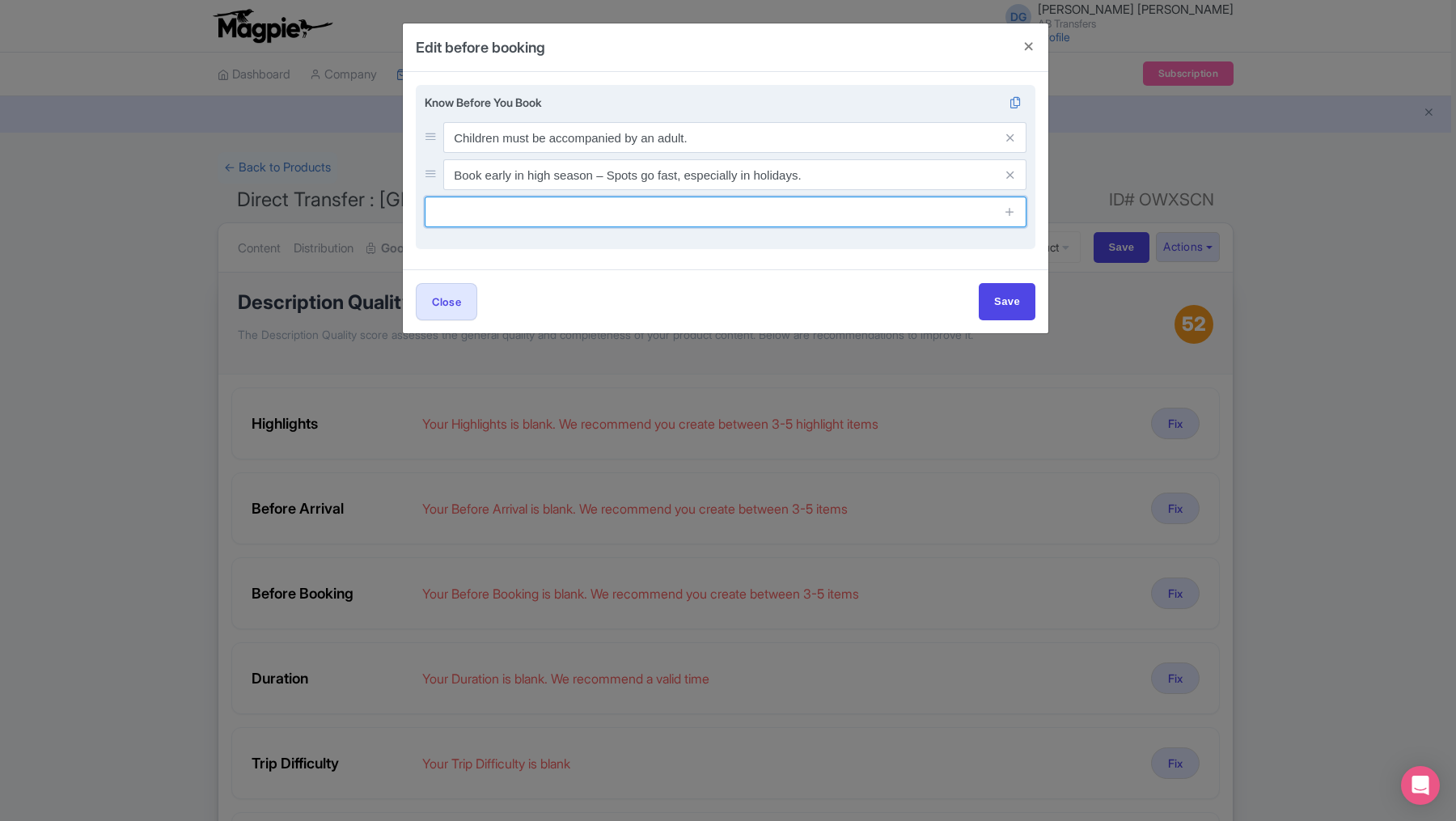
click at [749, 216] on input "text" at bounding box center [725, 212] width 602 height 31
type input "Please provide your hotel or pickup location at the time of booking."
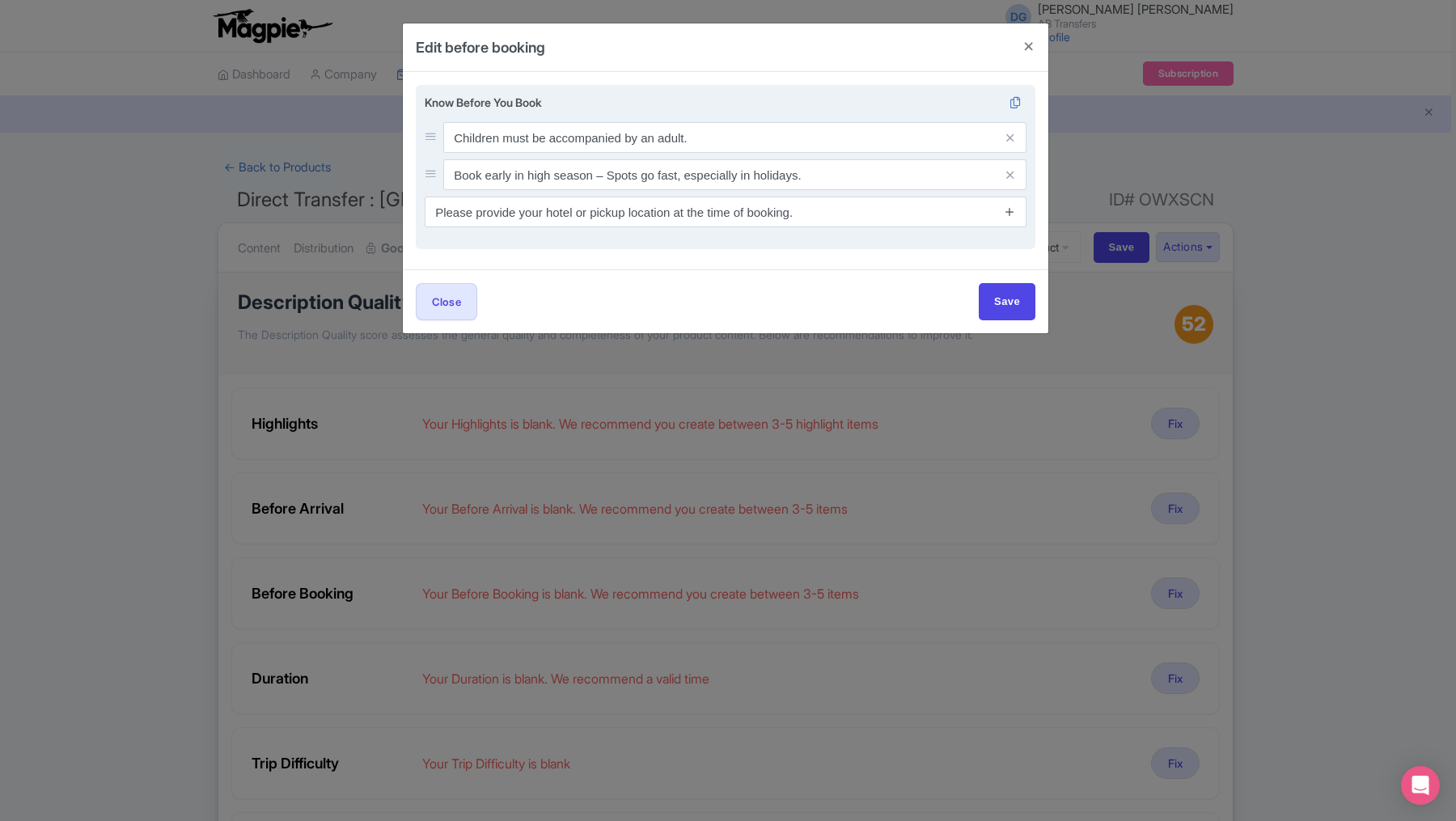
click at [1010, 207] on icon at bounding box center [1009, 211] width 12 height 12
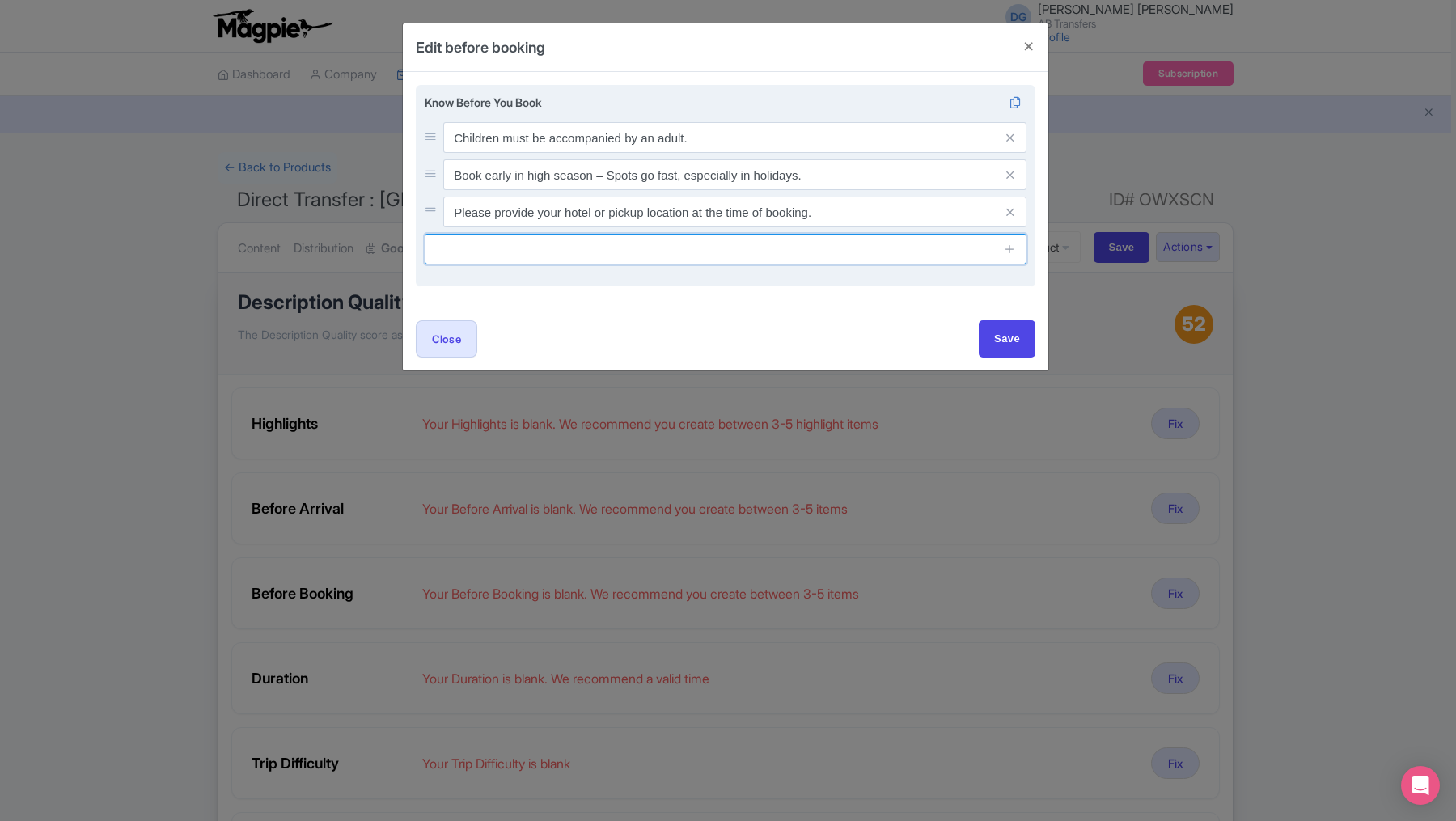
click at [733, 244] on input "text" at bounding box center [725, 249] width 602 height 31
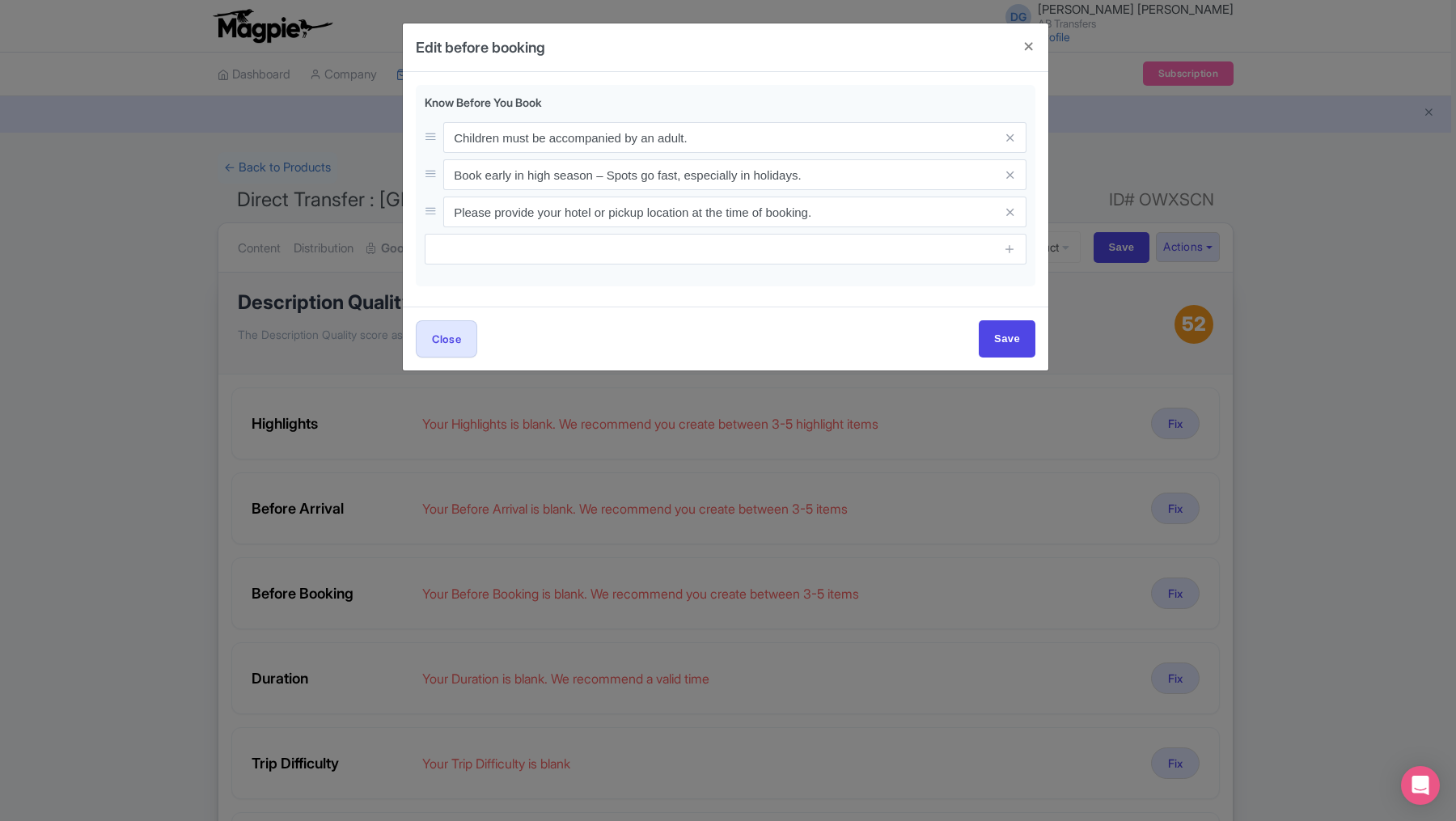
click at [843, 340] on div "Close Save" at bounding box center [725, 338] width 620 height 36
click at [999, 340] on input "Save" at bounding box center [1007, 338] width 57 height 36
type input "Save"
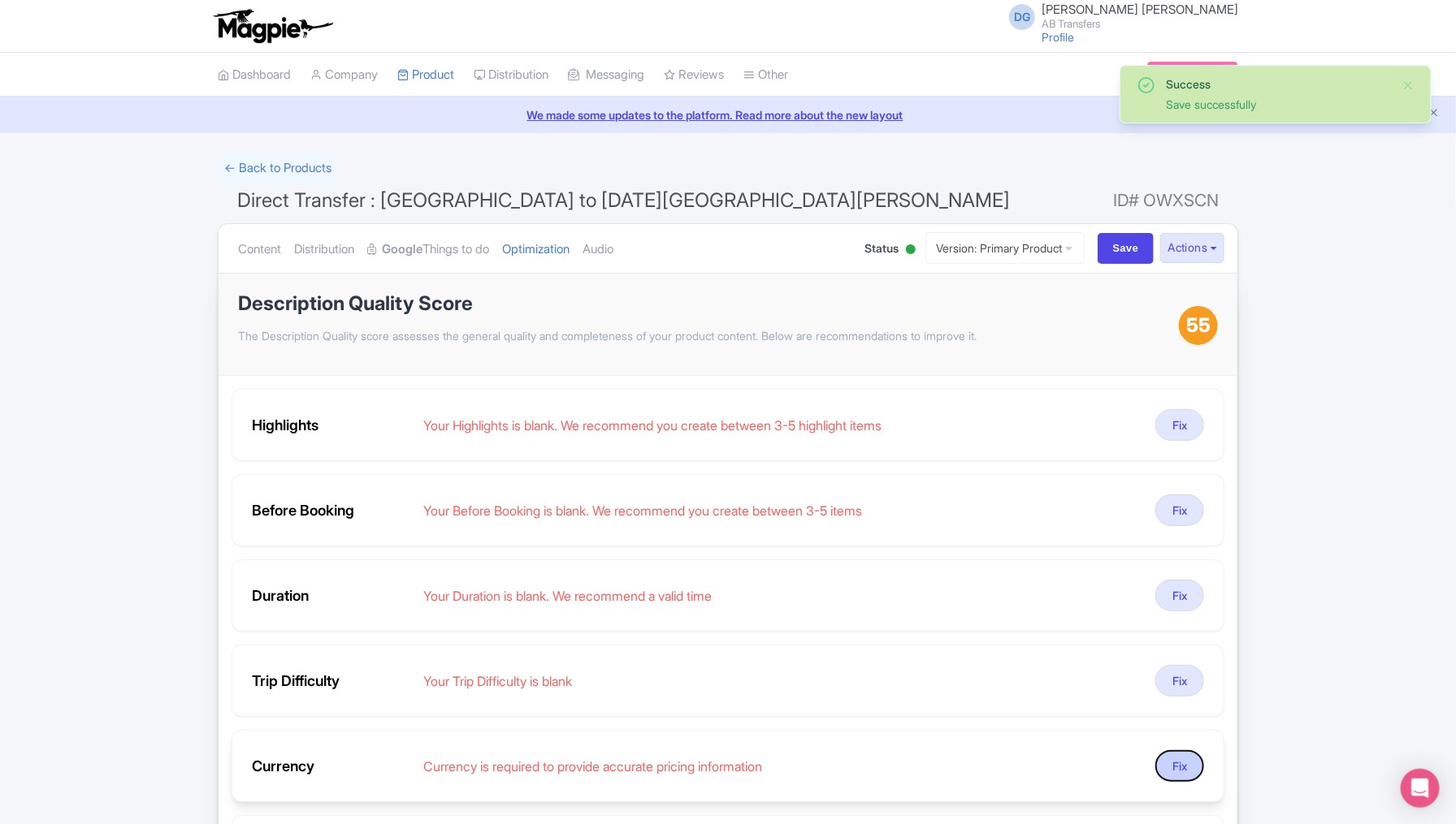
click at [1085, 762] on button "Fix" at bounding box center [1180, 766] width 49 height 32
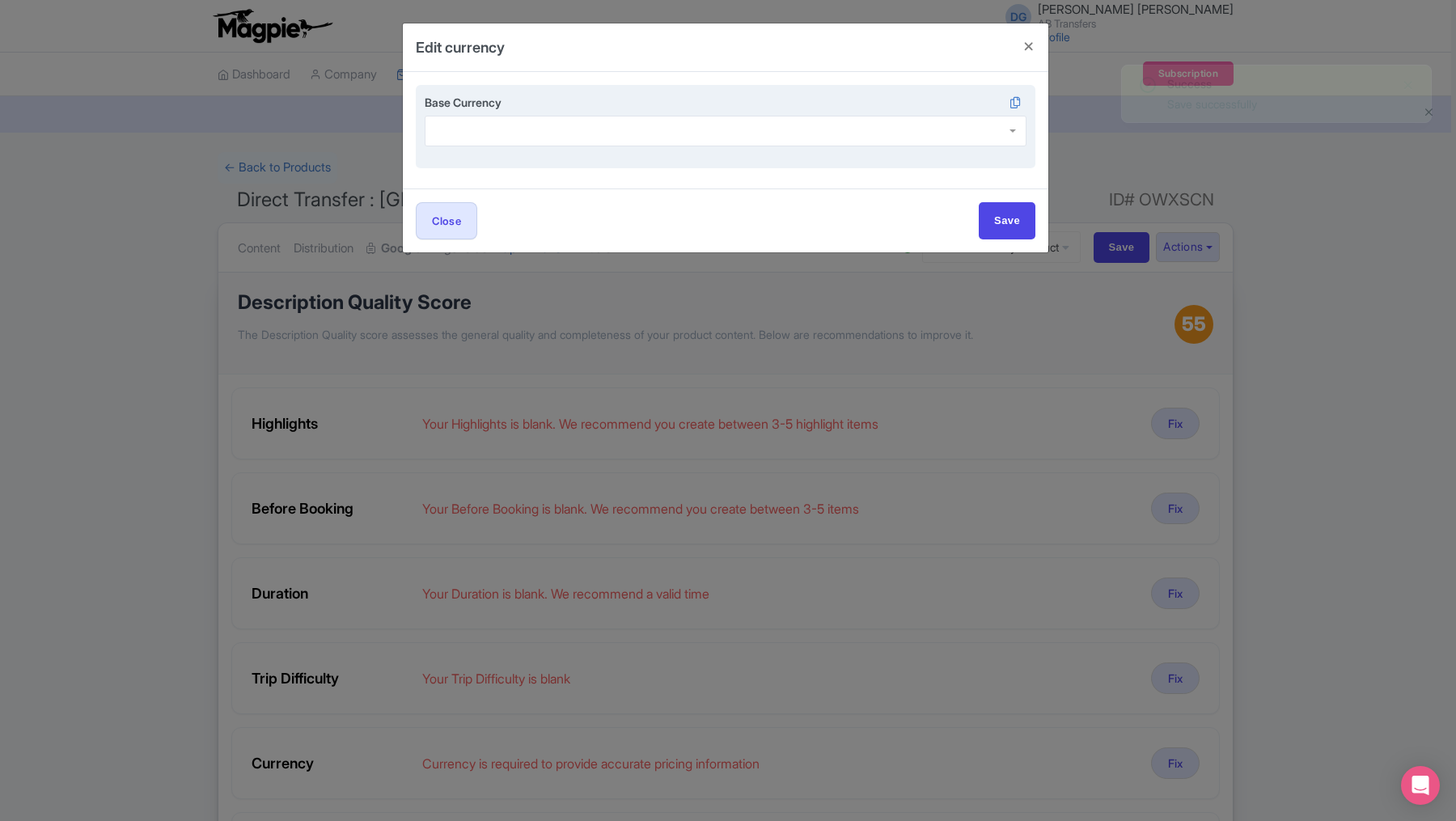
click at [595, 123] on div at bounding box center [725, 131] width 602 height 31
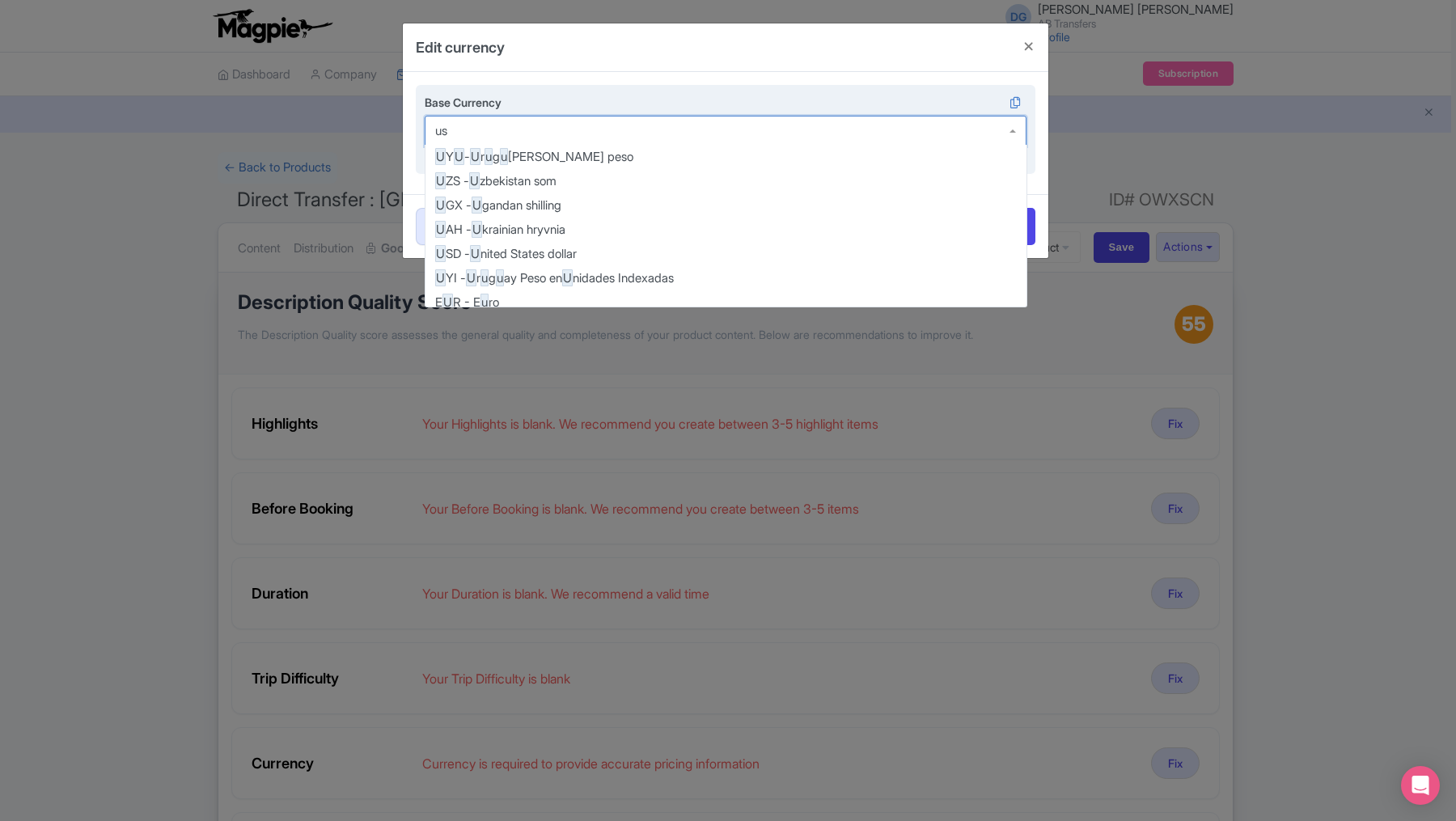
scroll to position [1488, 0]
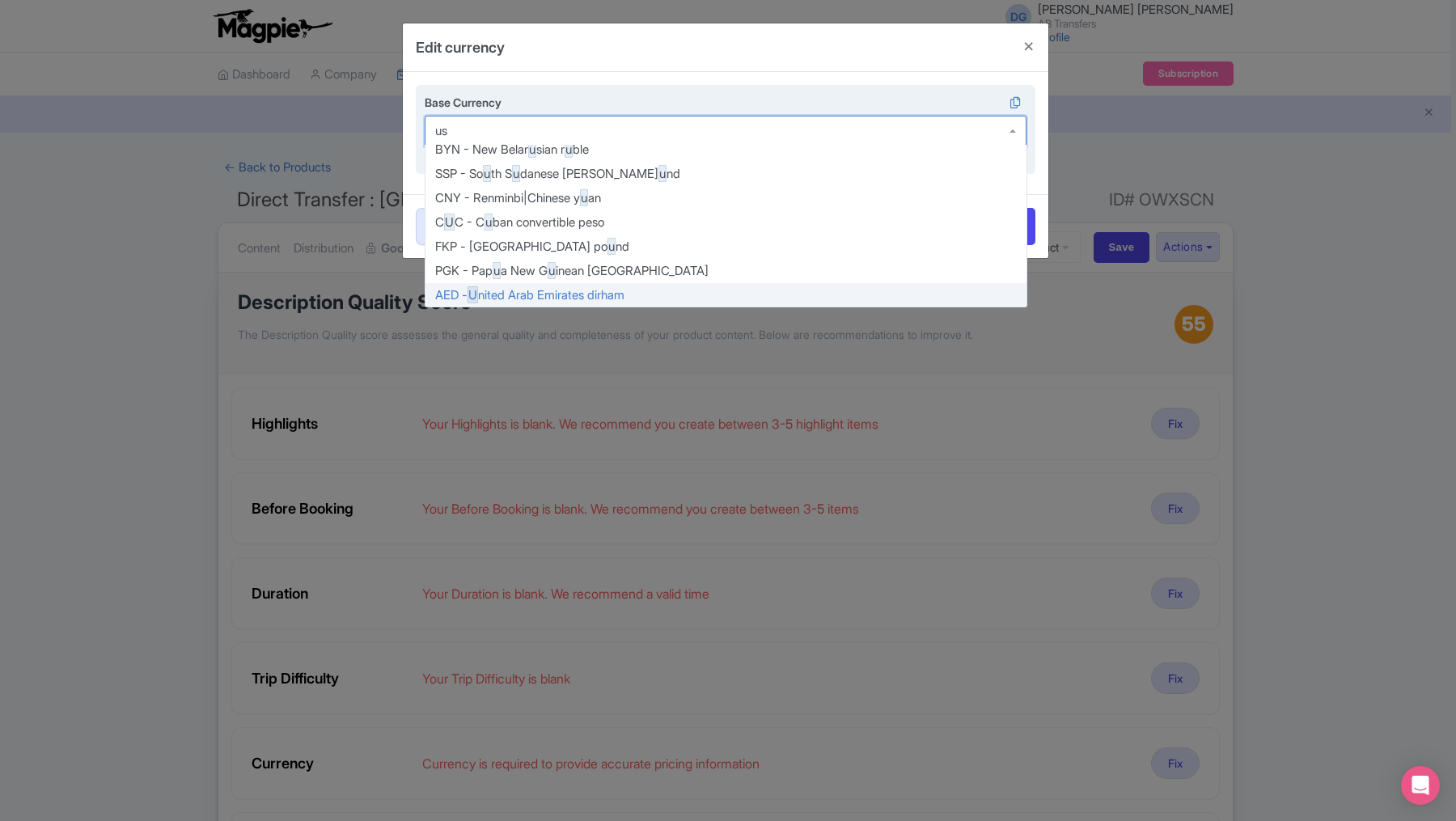
type input "usd"
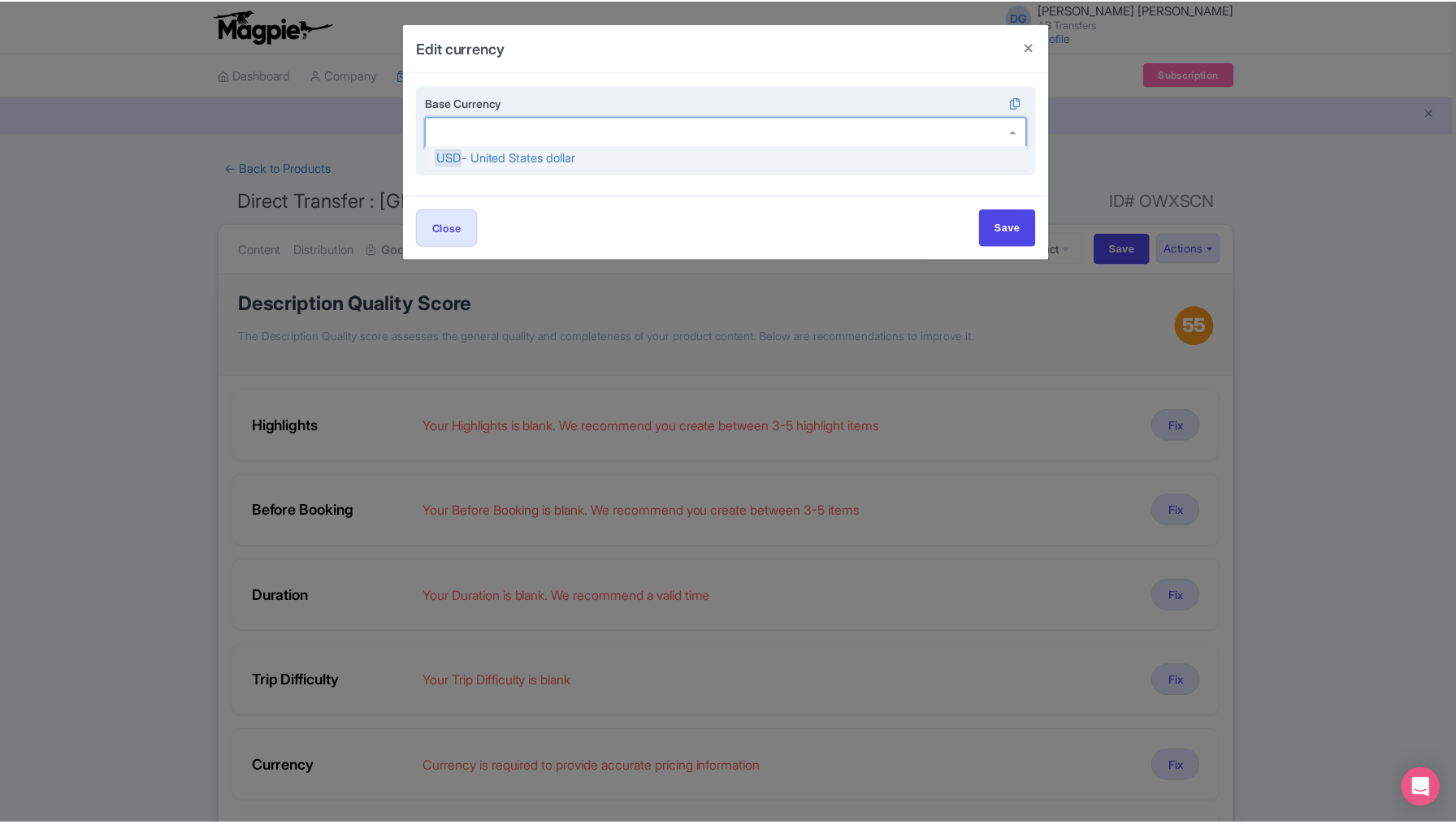
scroll to position [0, 0]
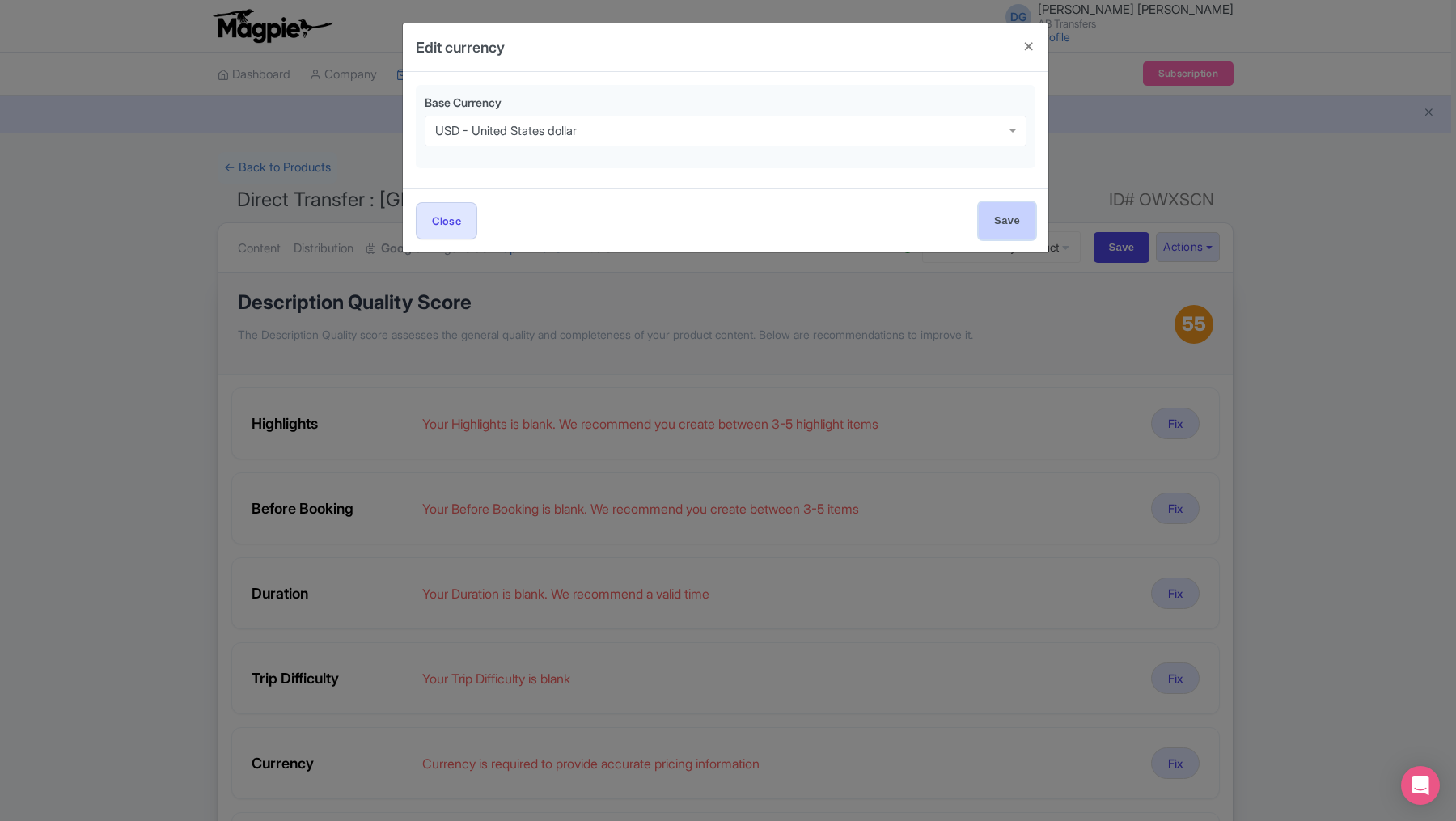
click at [1000, 217] on input "Save" at bounding box center [1007, 220] width 57 height 36
type input "Save"
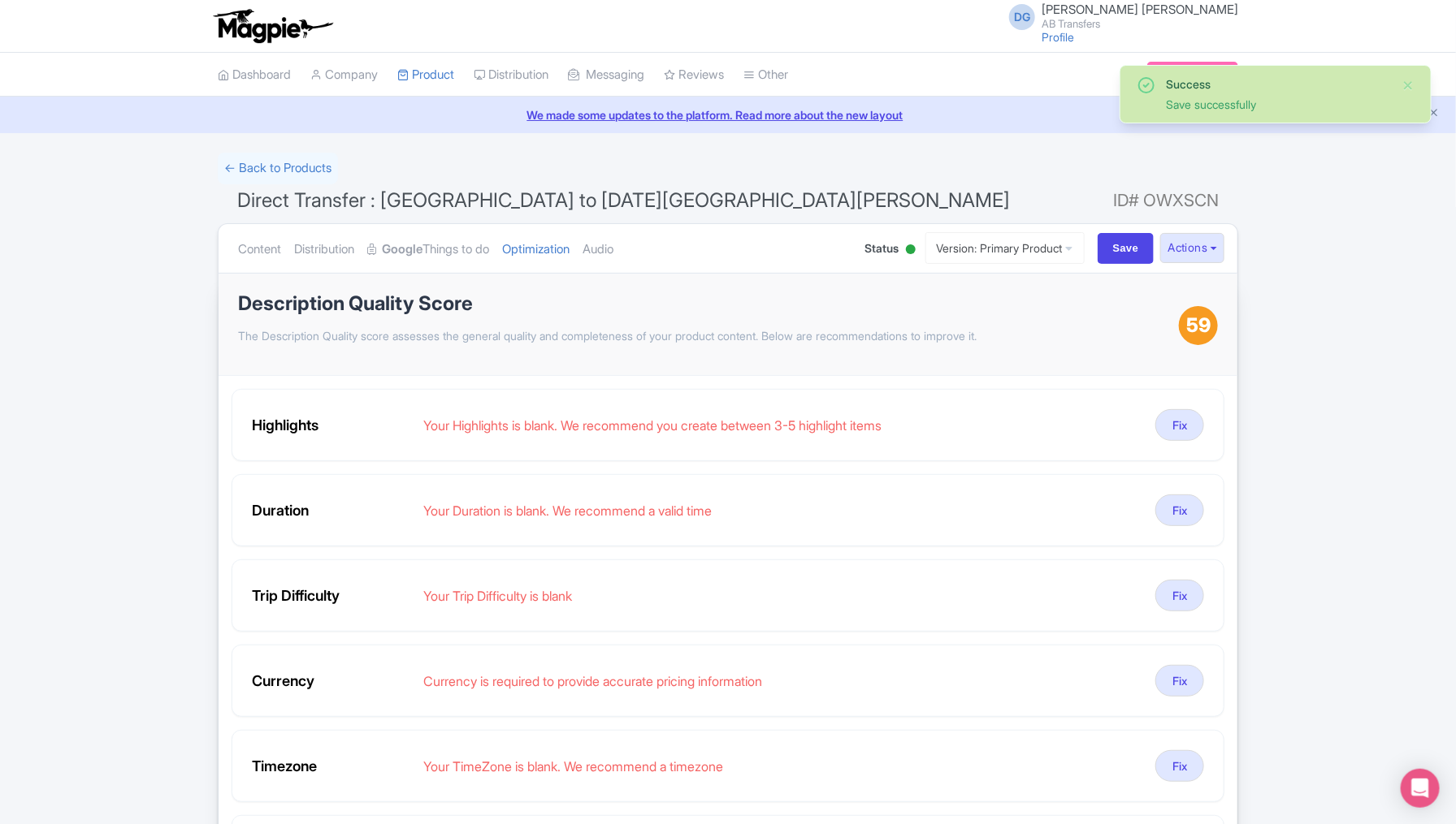
click at [1085, 579] on div "Success Save successfully ← Back to Products Direct Transfer : México City to S…" at bounding box center [728, 811] width 1456 height 1317
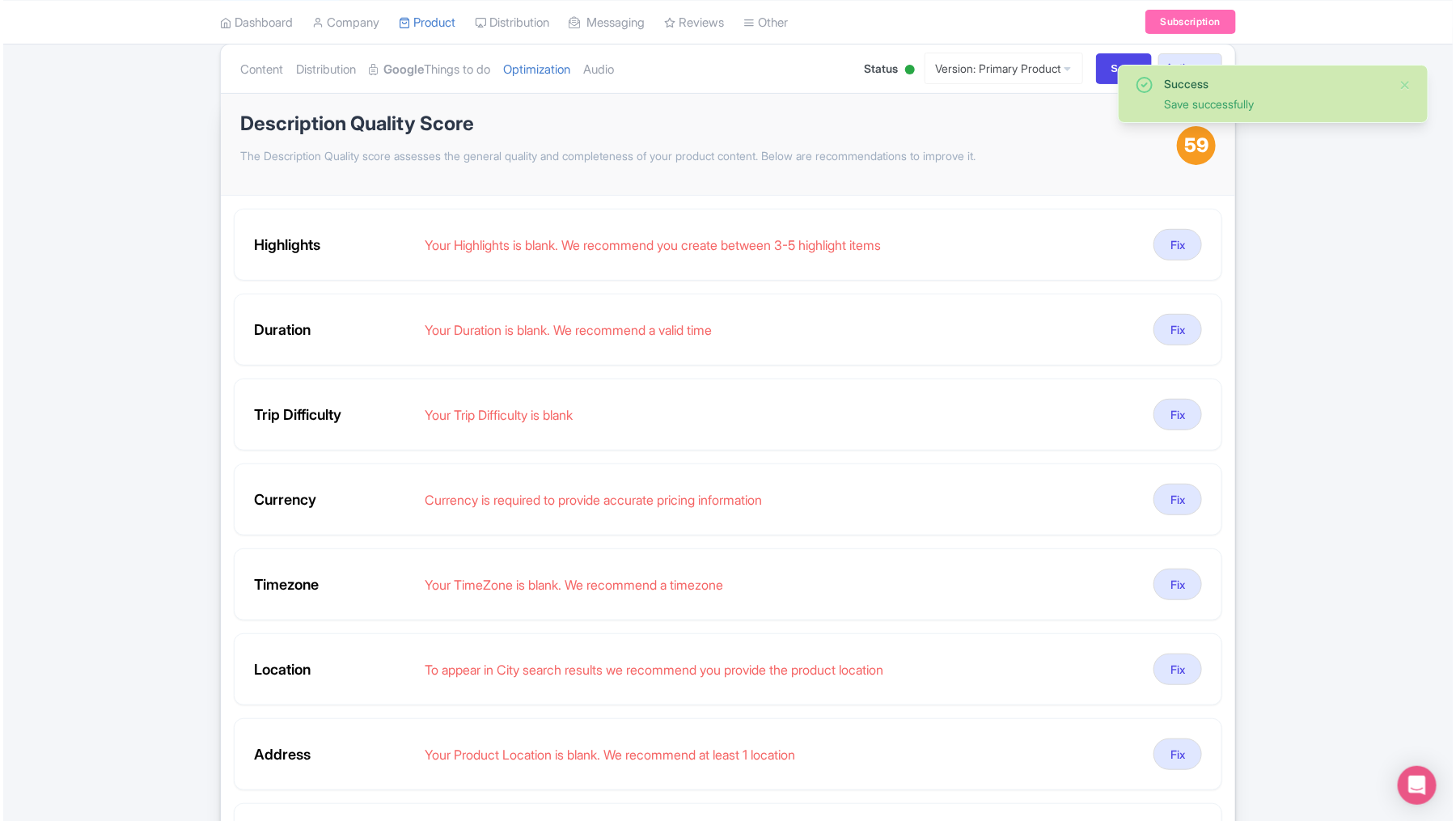
scroll to position [202, 0]
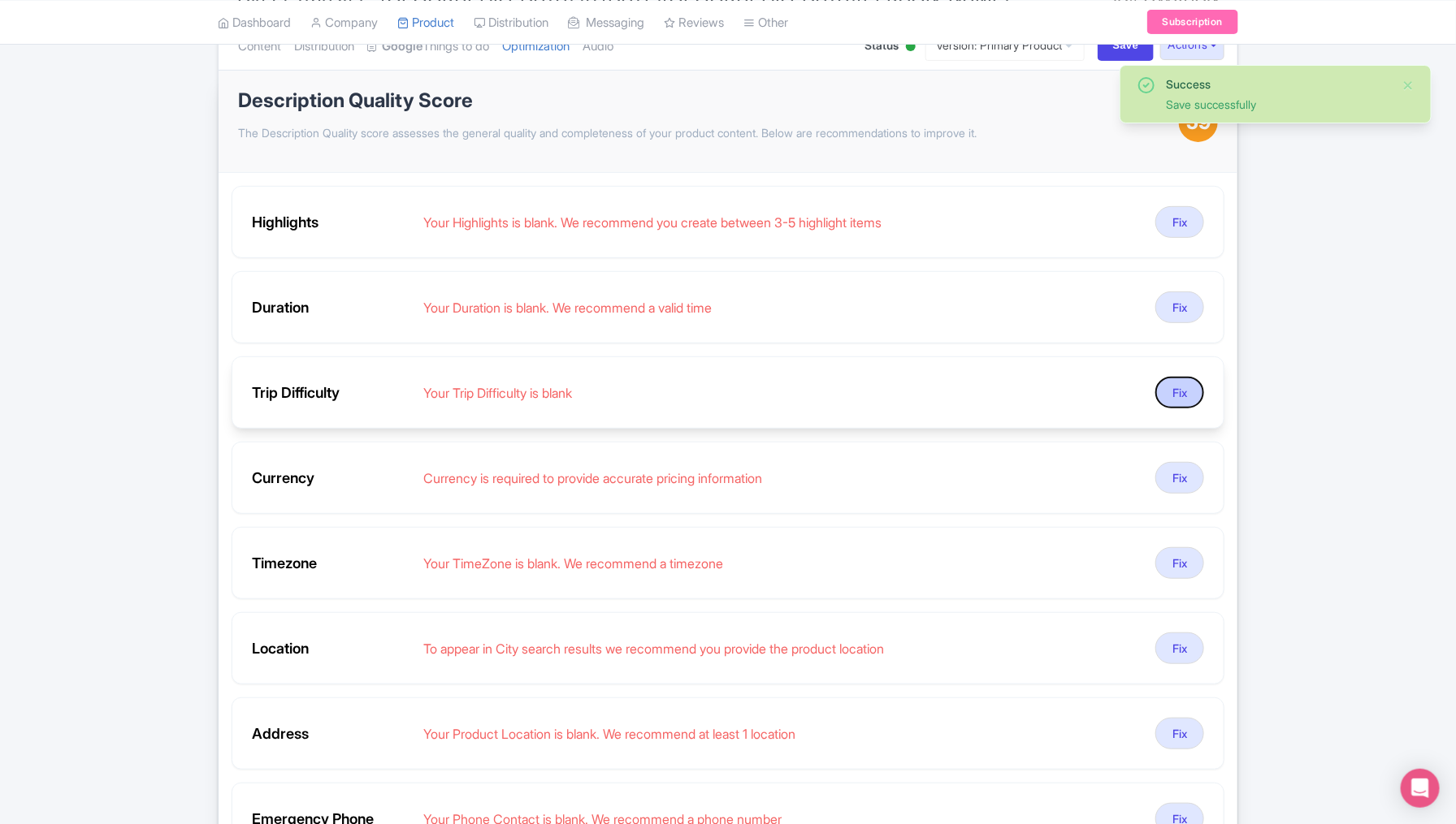
click at [1085, 388] on button "Fix" at bounding box center [1180, 392] width 49 height 32
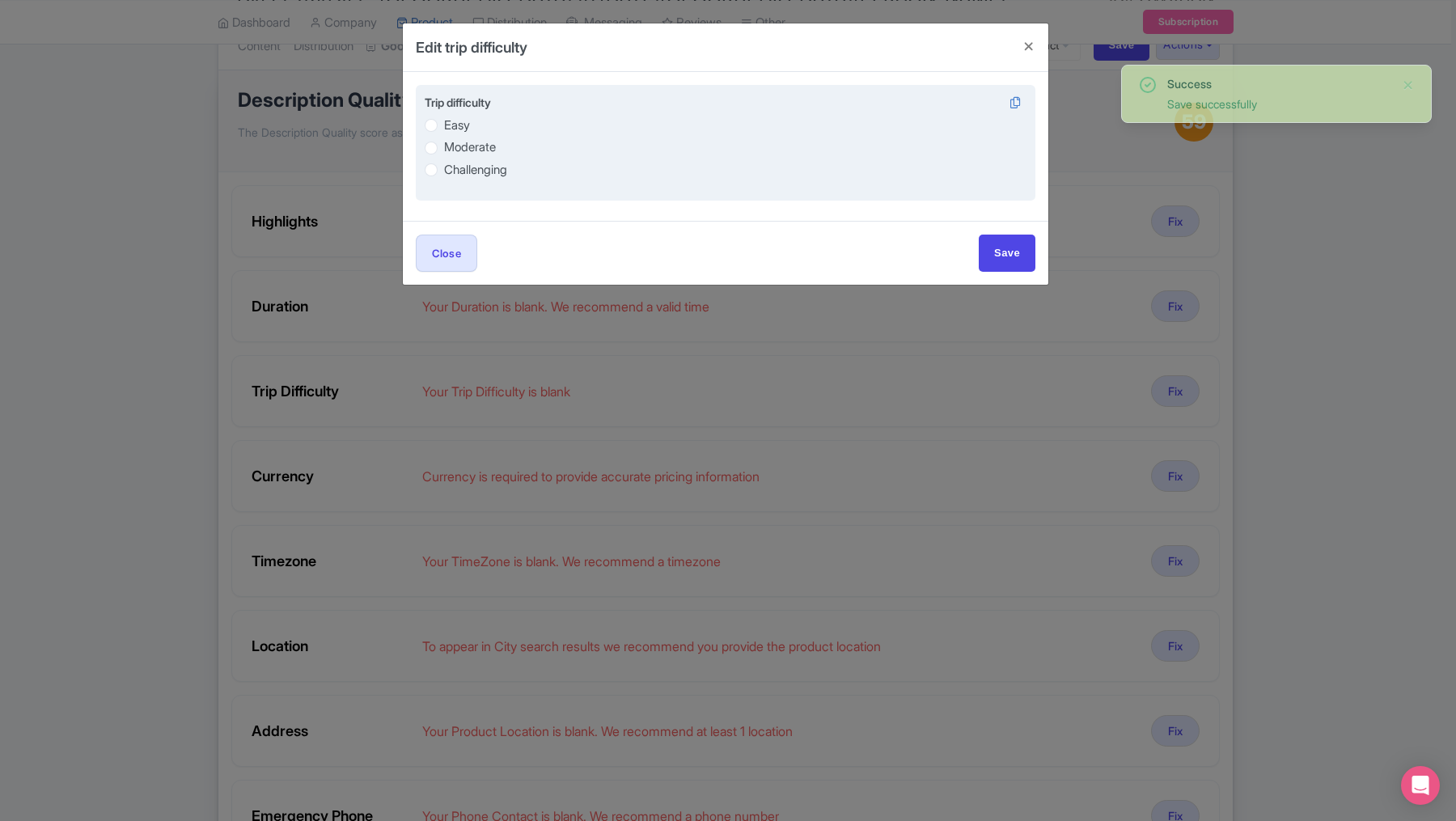
click at [456, 127] on label "Easy" at bounding box center [456, 125] width 26 height 19
radio input "true"
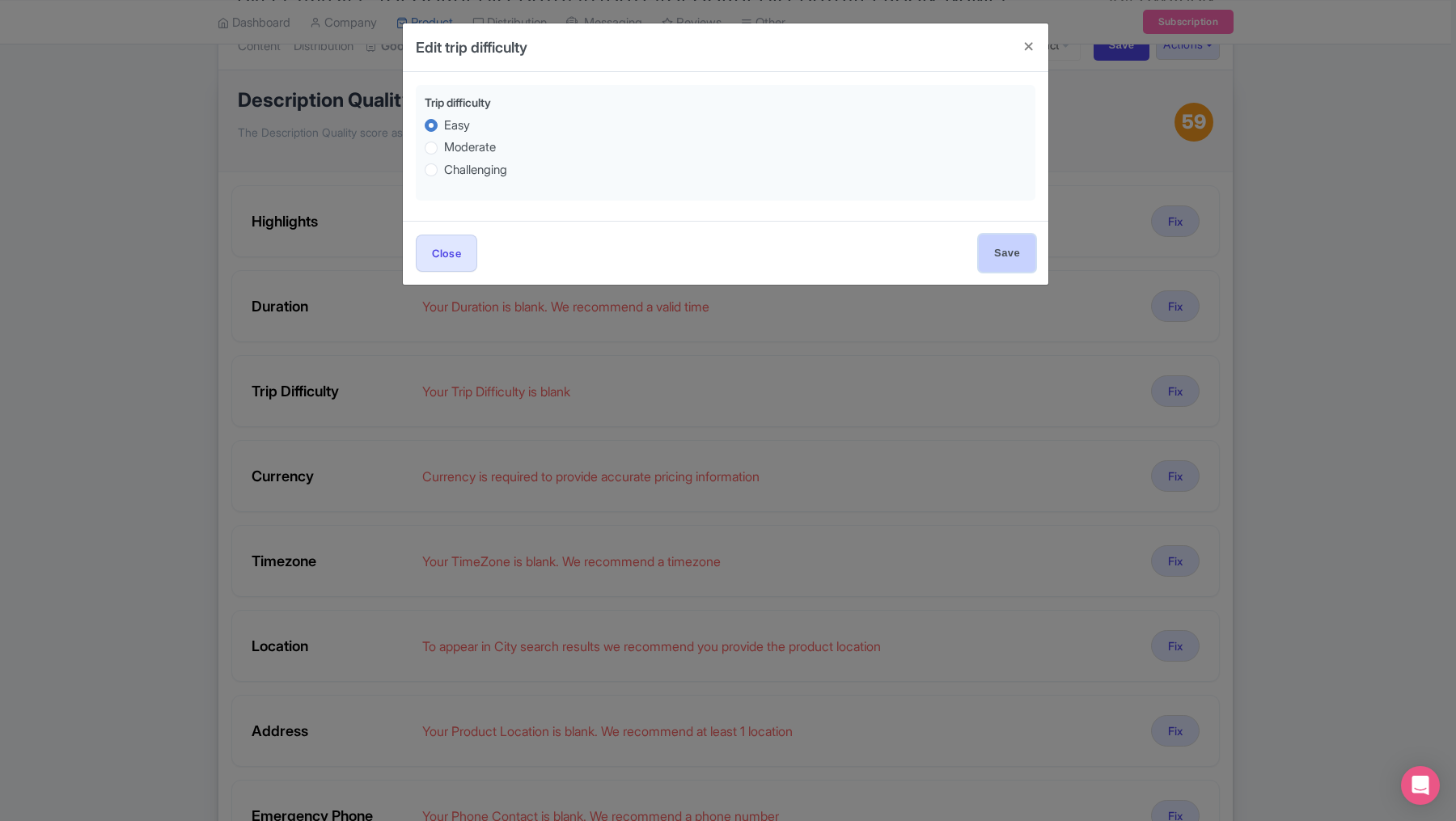
click at [1010, 262] on input "Save" at bounding box center [1007, 253] width 57 height 36
type input "Save"
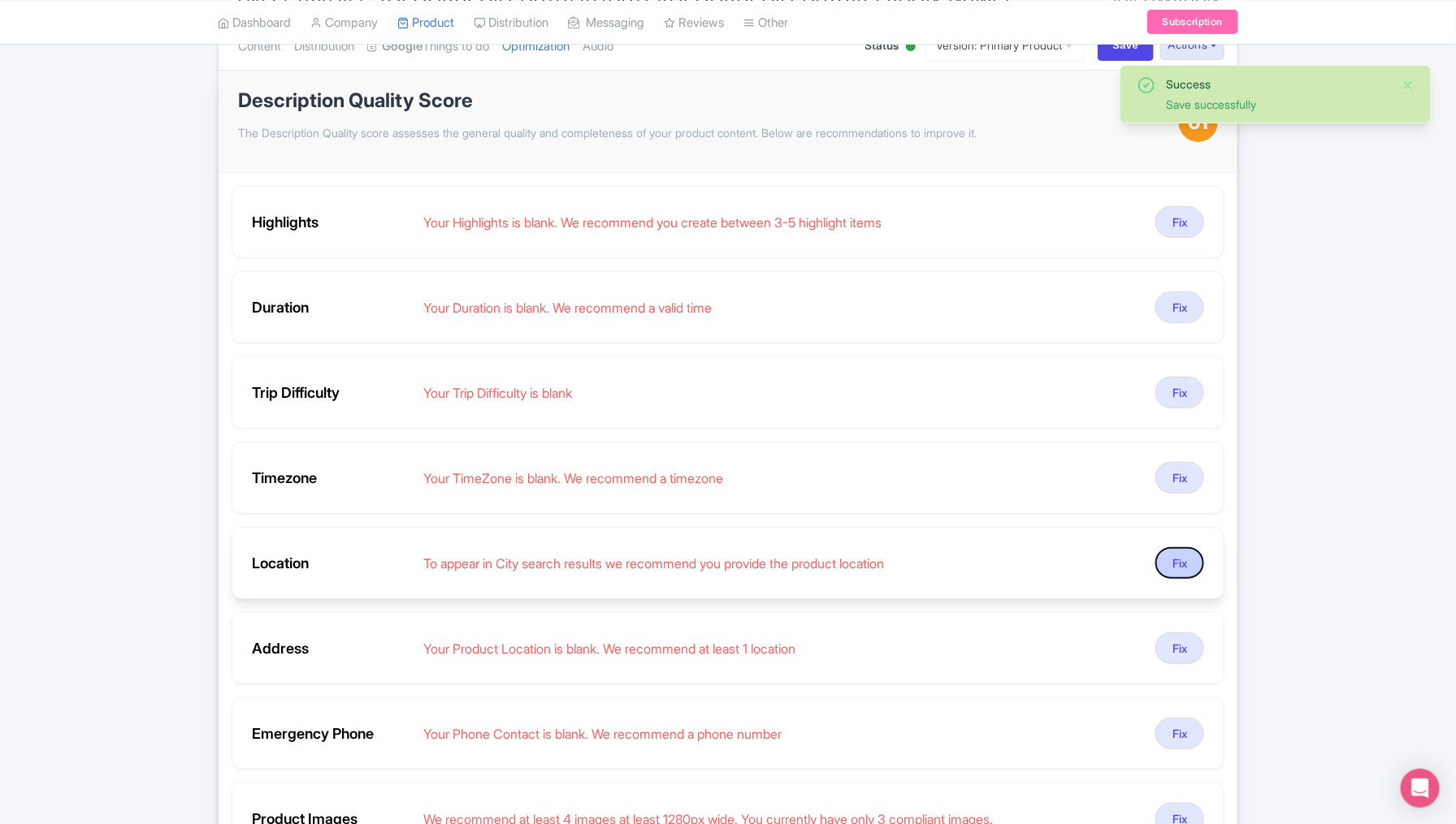
click at [1085, 562] on button "Fix" at bounding box center [1180, 563] width 49 height 32
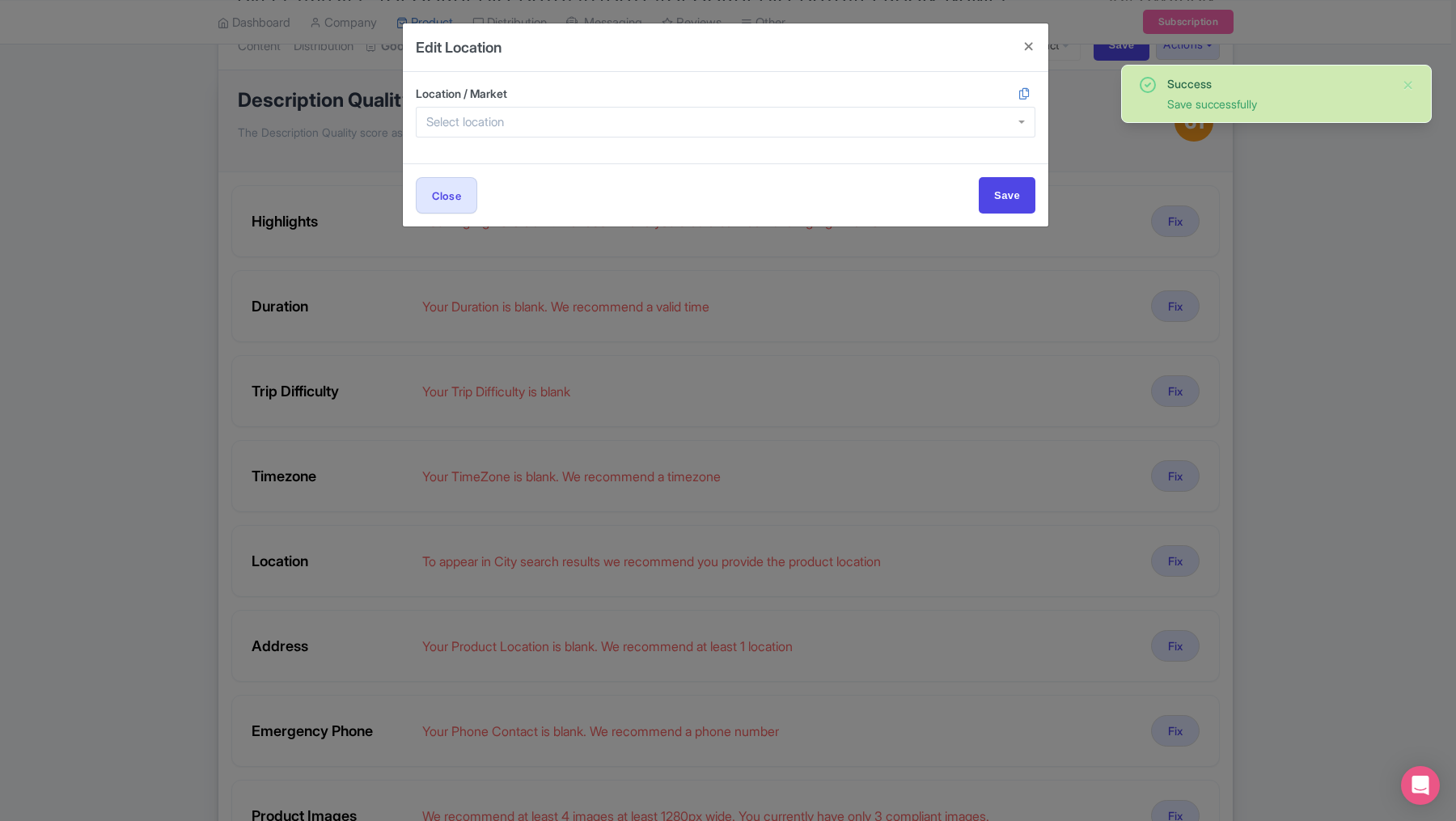
click at [613, 109] on div at bounding box center [725, 122] width 620 height 31
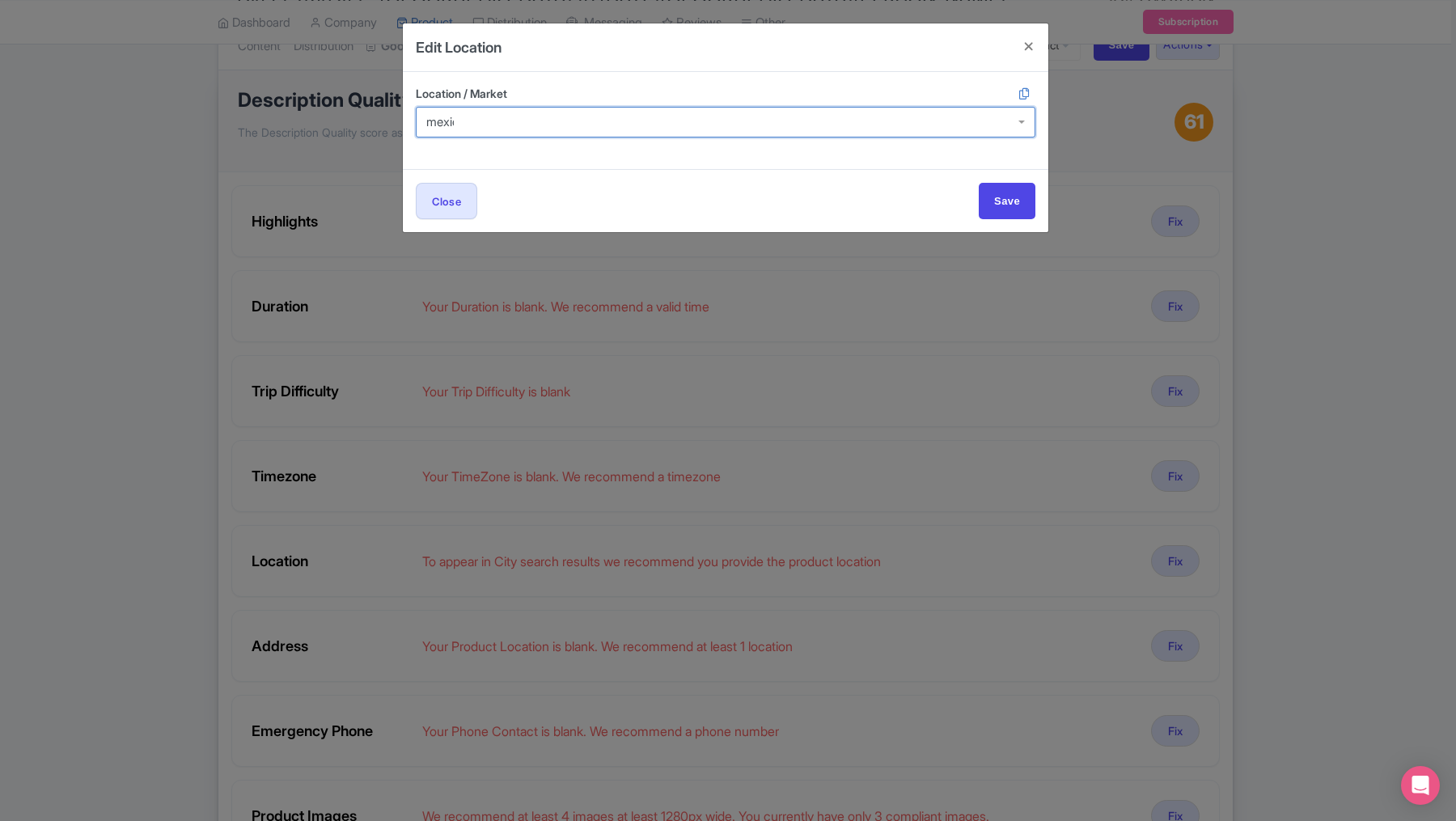
type input "mexico"
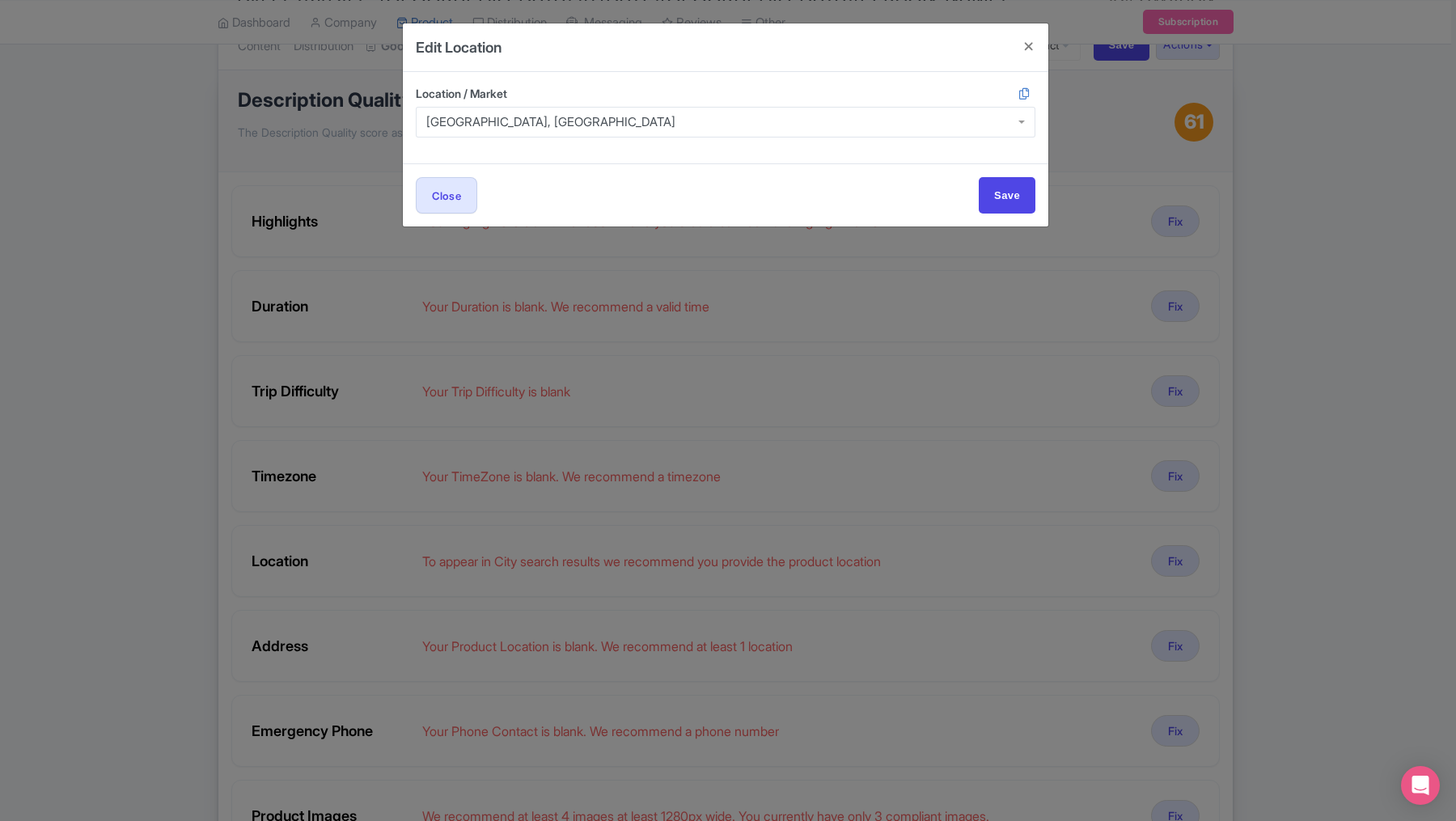
scroll to position [0, 0]
click at [1001, 208] on input "Save" at bounding box center [1007, 195] width 57 height 36
type input "Save"
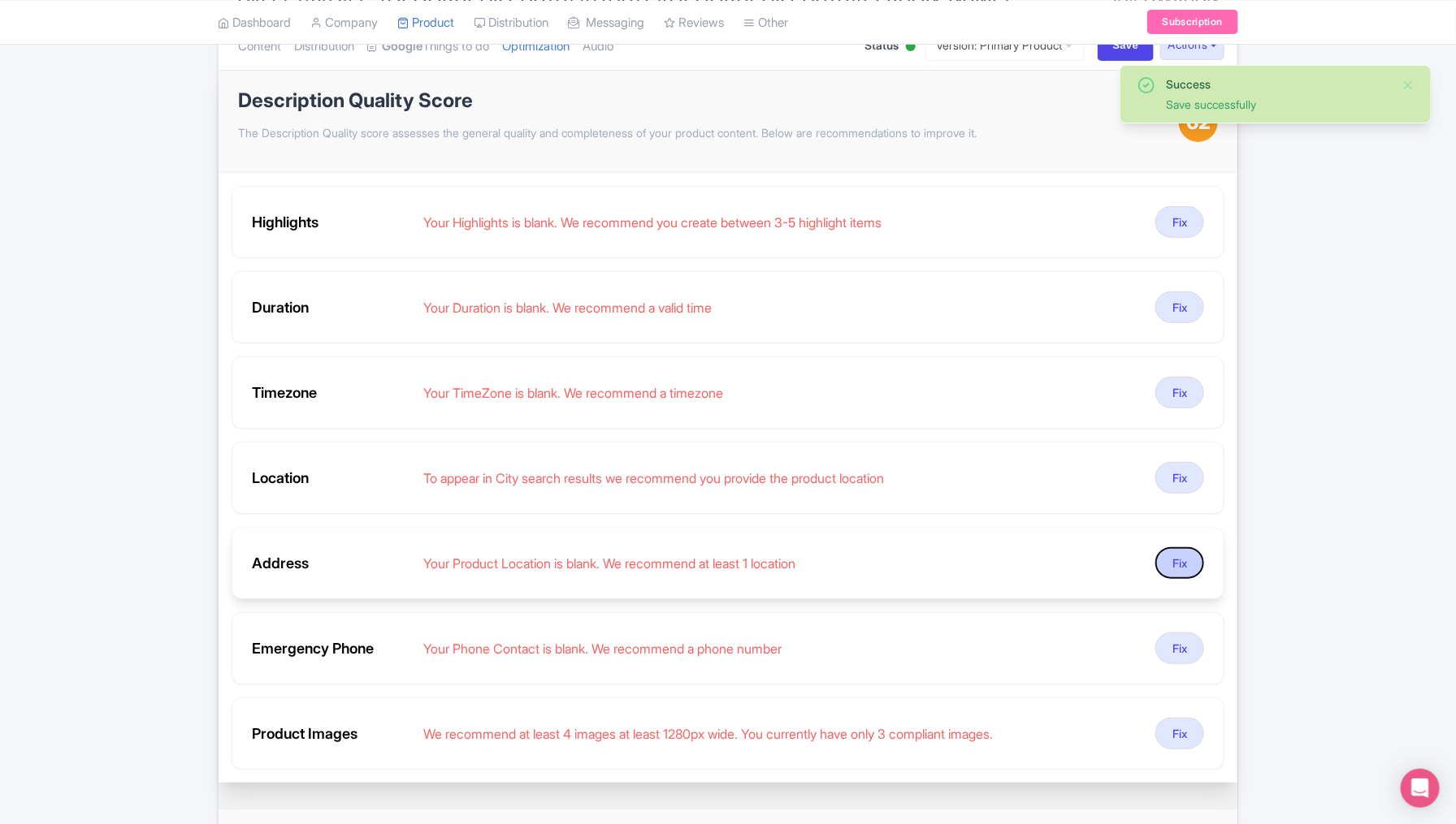
click at [1085, 550] on button "Fix" at bounding box center [1180, 563] width 49 height 32
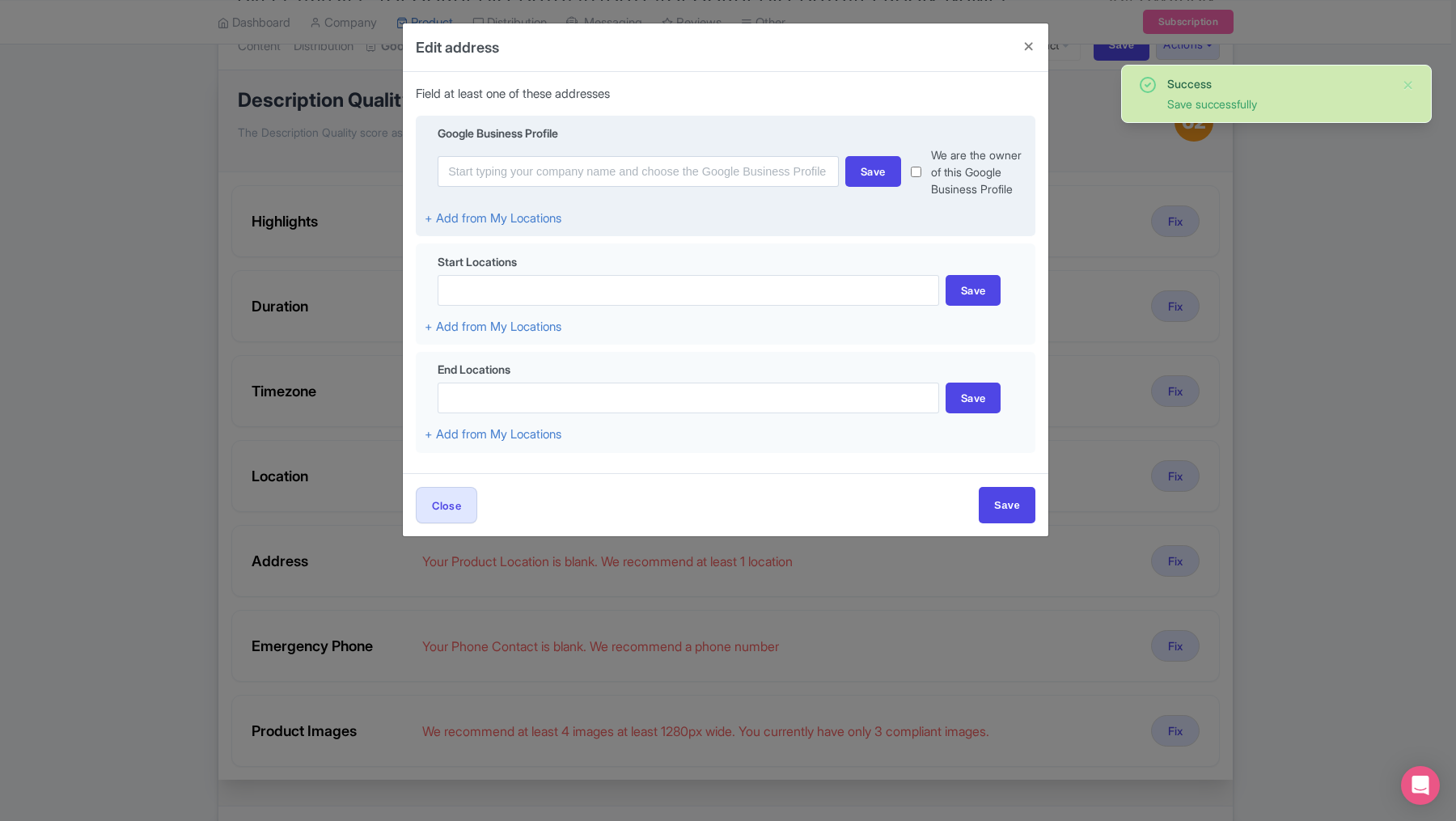
click at [576, 188] on div "Save We are the owner of this Google Business Profile" at bounding box center [725, 171] width 602 height 51
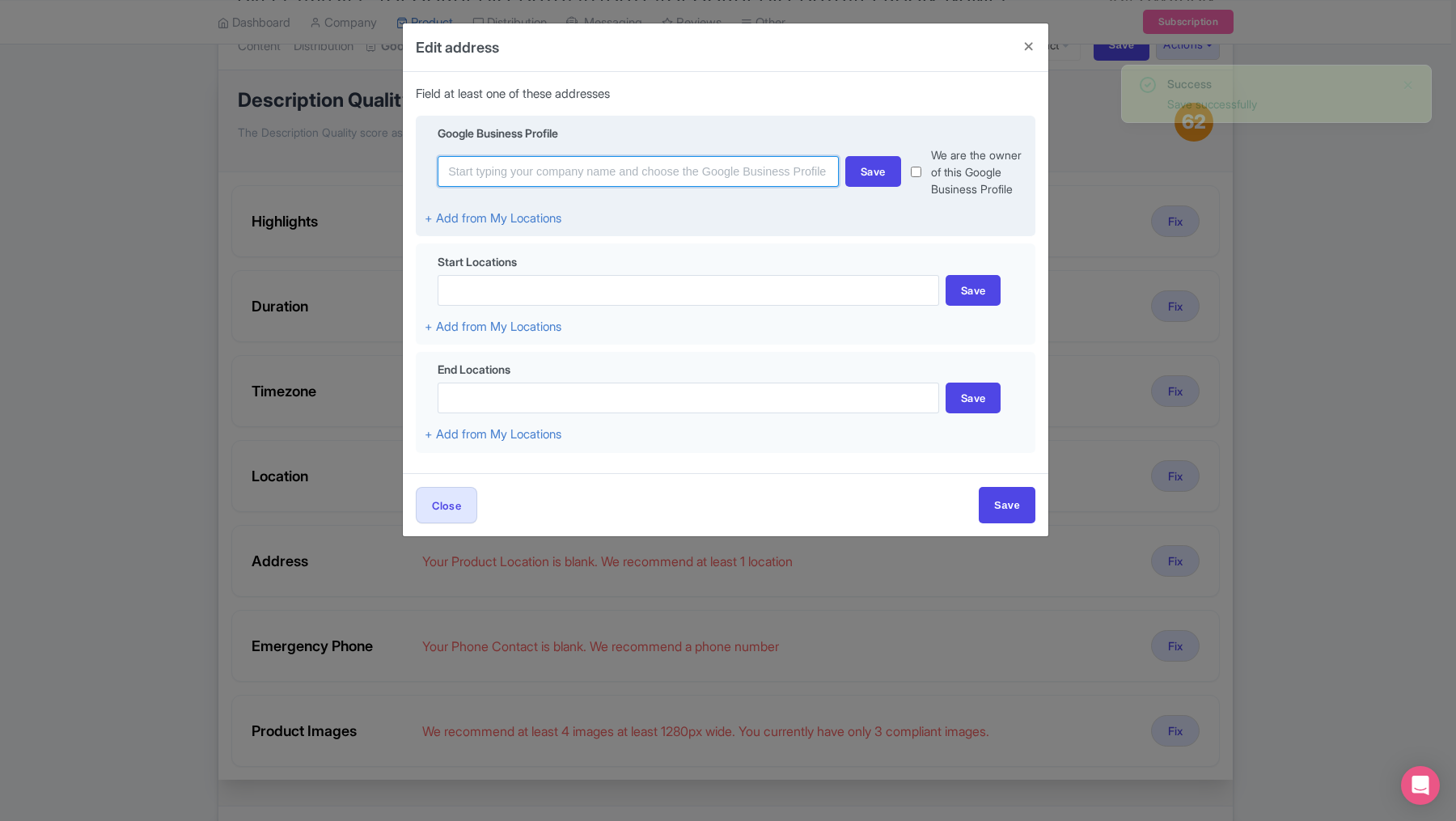
click at [548, 180] on input at bounding box center [638, 171] width 401 height 31
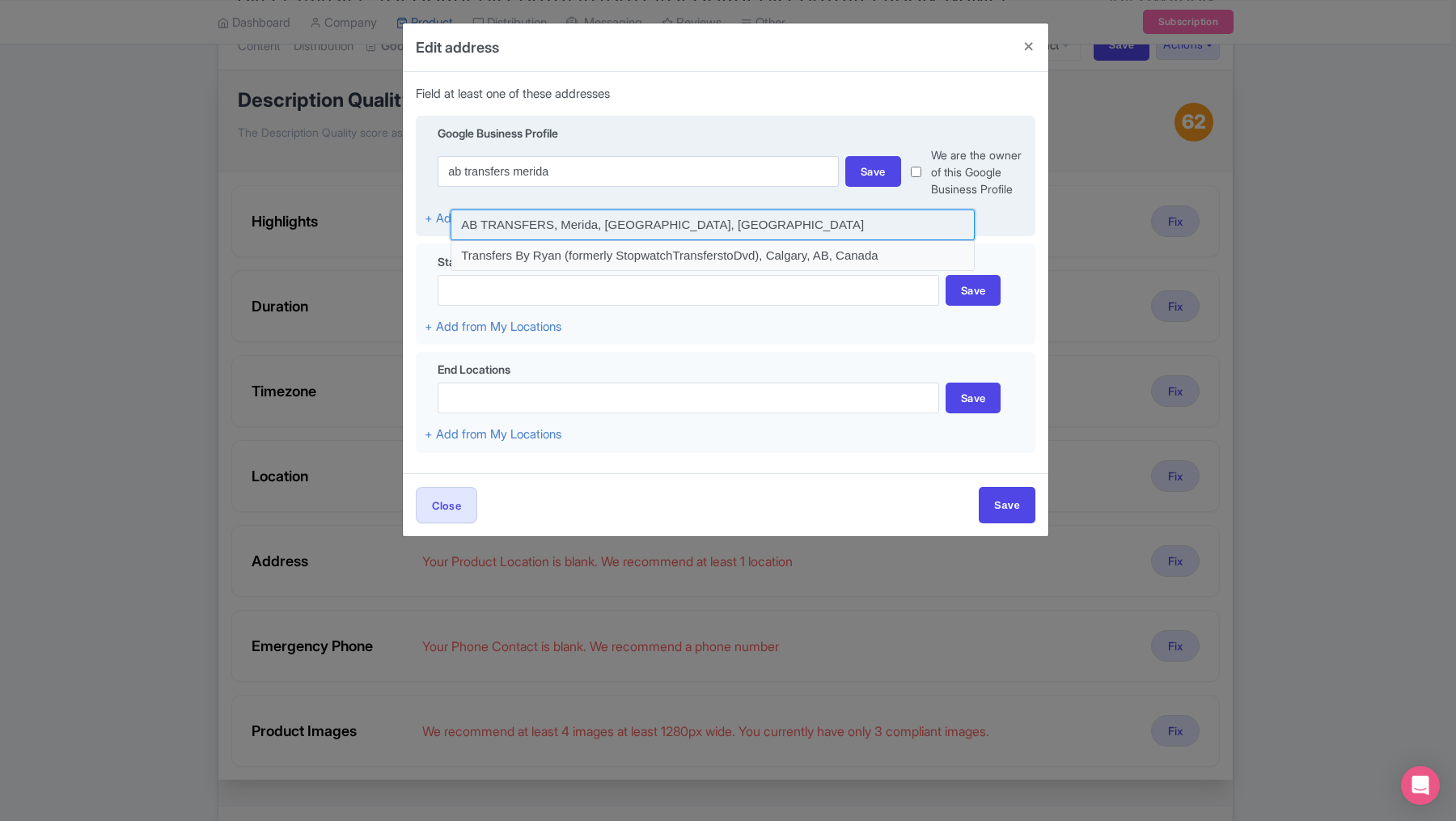
click at [515, 222] on input at bounding box center [713, 225] width 524 height 31
type input "AB TRANSFERS, Merida, [GEOGRAPHIC_DATA], [GEOGRAPHIC_DATA]"
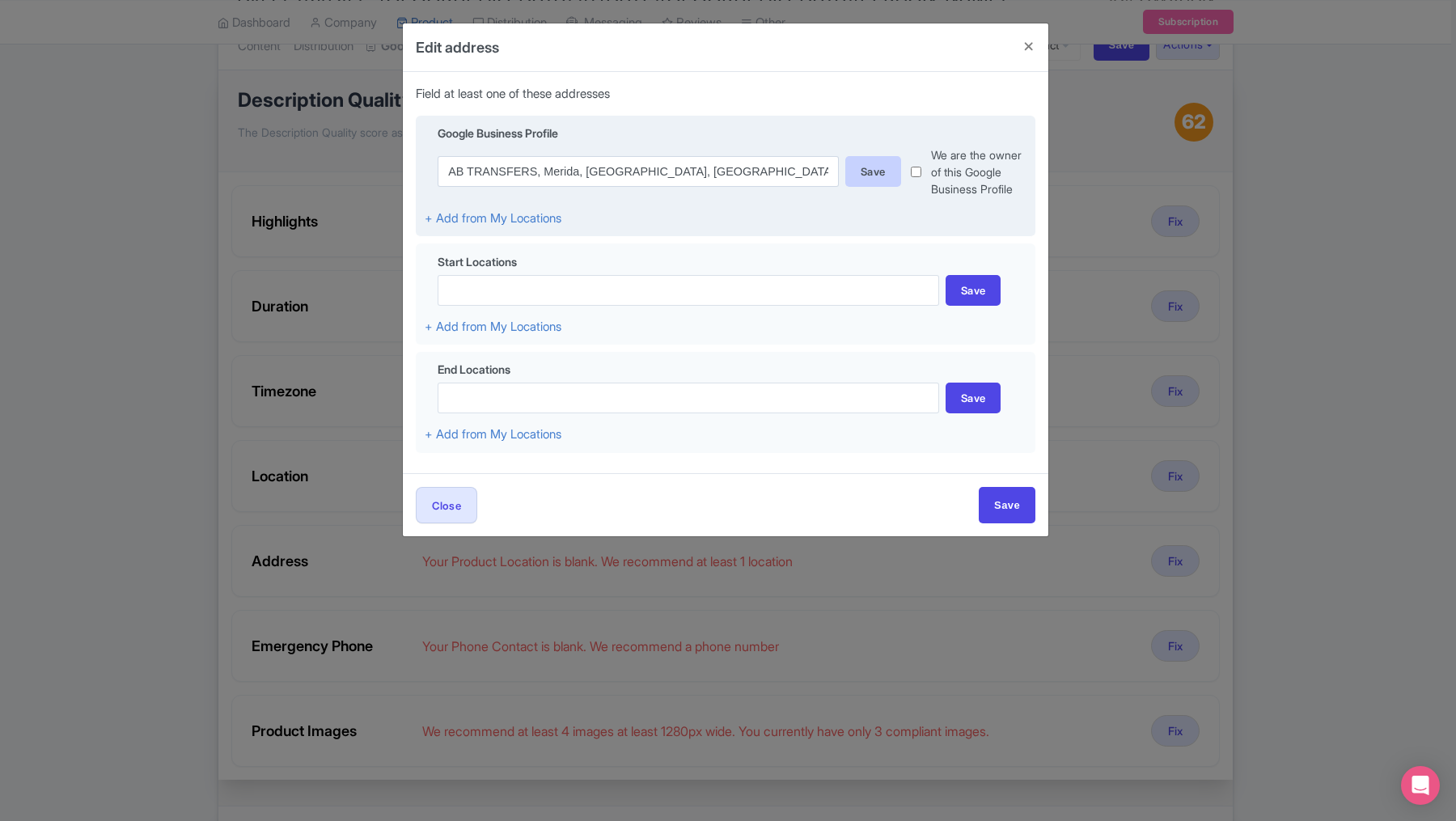
click at [871, 180] on div "Save" at bounding box center [873, 171] width 56 height 31
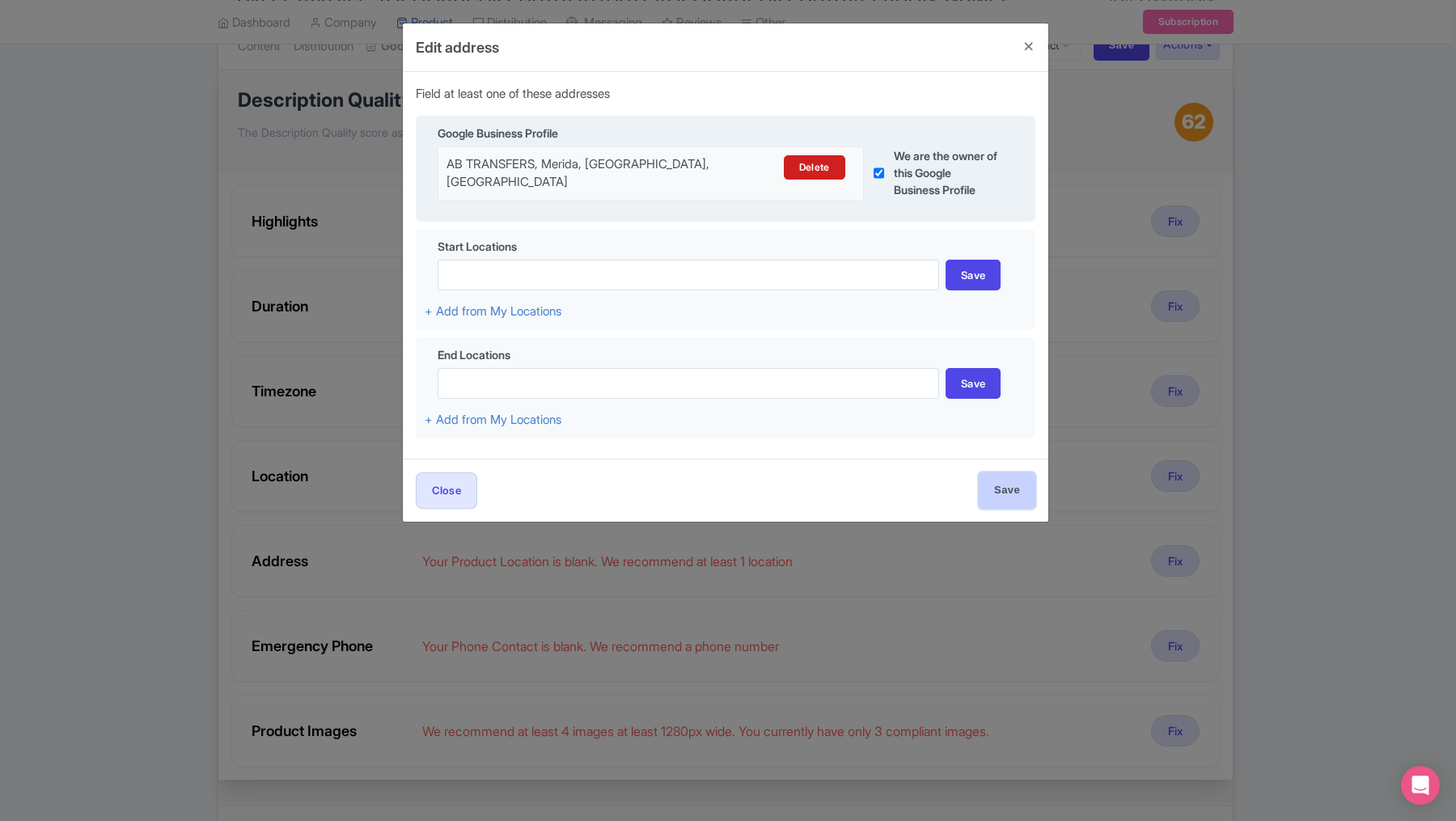
click at [1007, 497] on input "Save" at bounding box center [1007, 491] width 57 height 36
type input "Save"
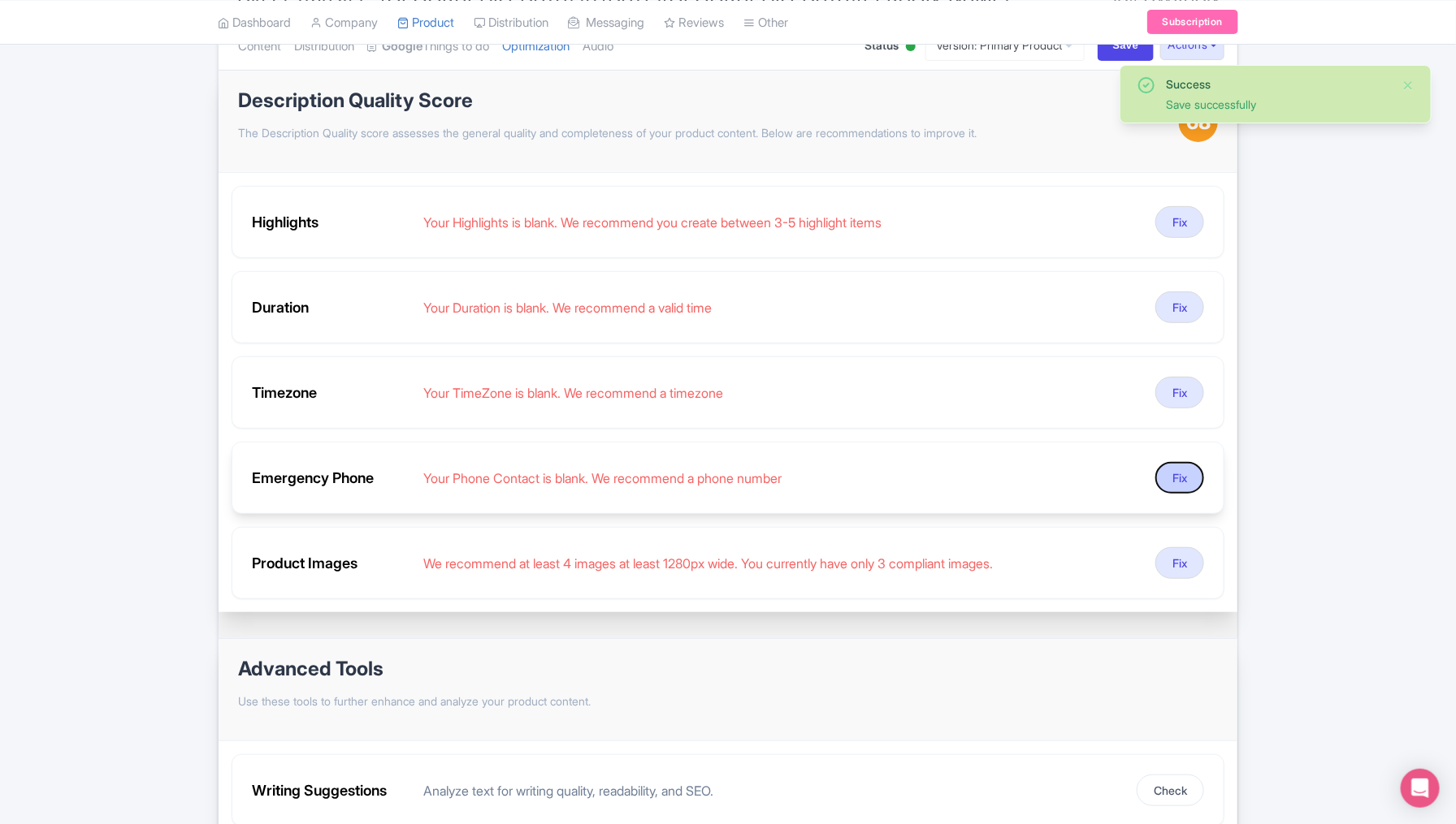
click at [1085, 476] on button "Fix" at bounding box center [1180, 477] width 49 height 32
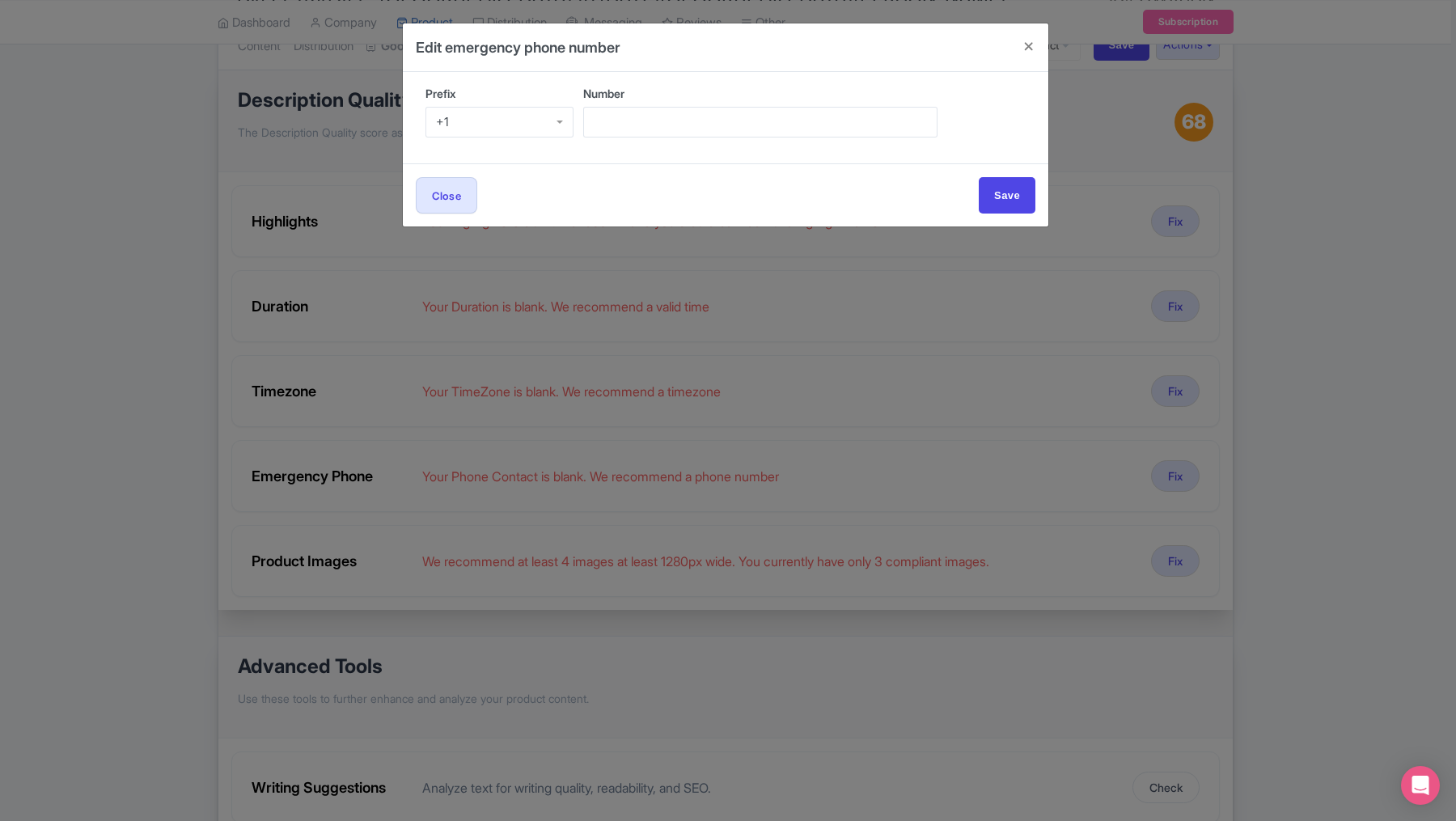
click at [549, 115] on div "+1" at bounding box center [500, 122] width 148 height 31
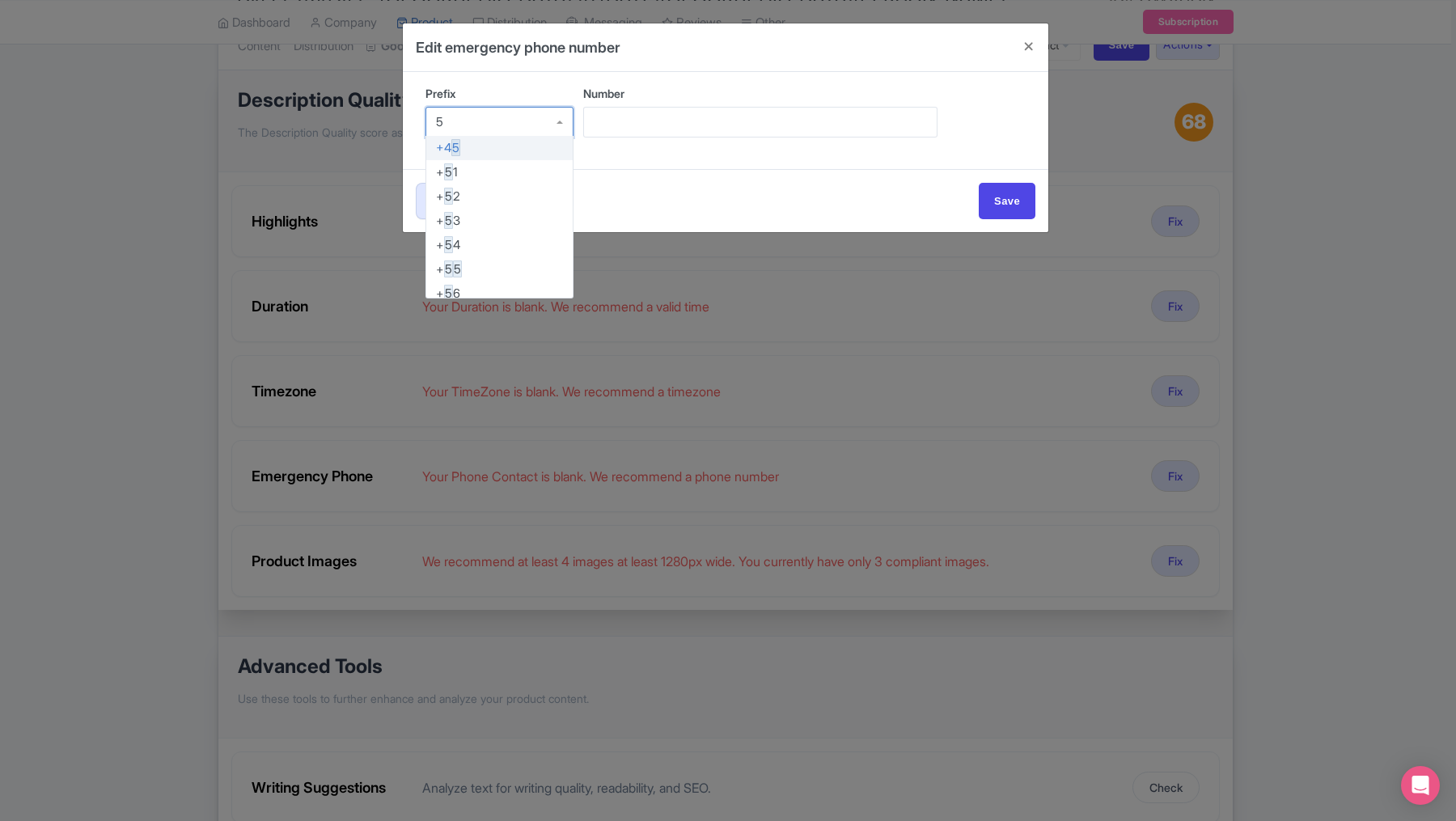
type input "52"
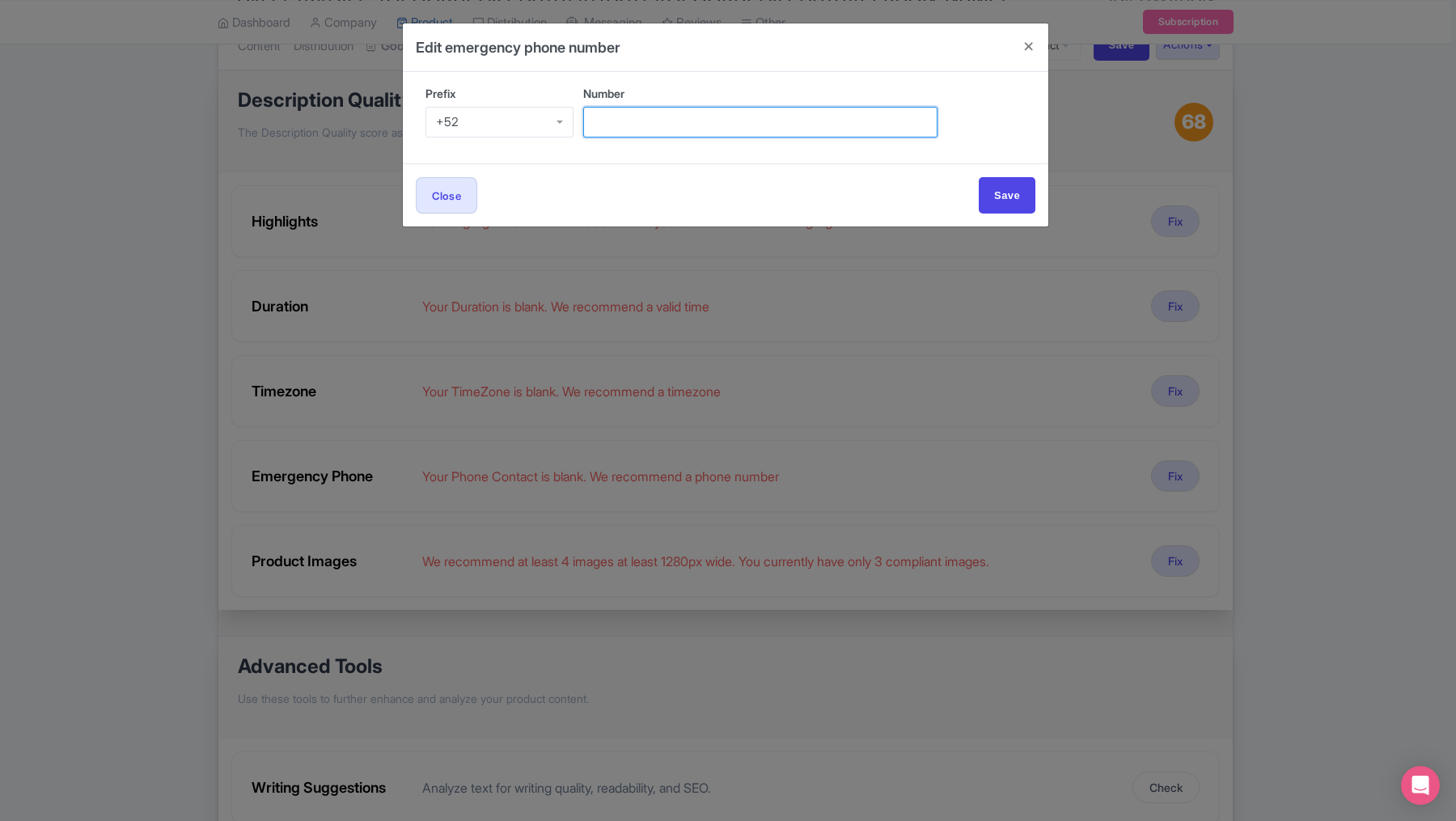
click at [613, 119] on input "Number" at bounding box center [760, 122] width 355 height 31
paste input "9991595435"
type input "9991595435"
click at [1001, 192] on input "Save" at bounding box center [1007, 195] width 57 height 36
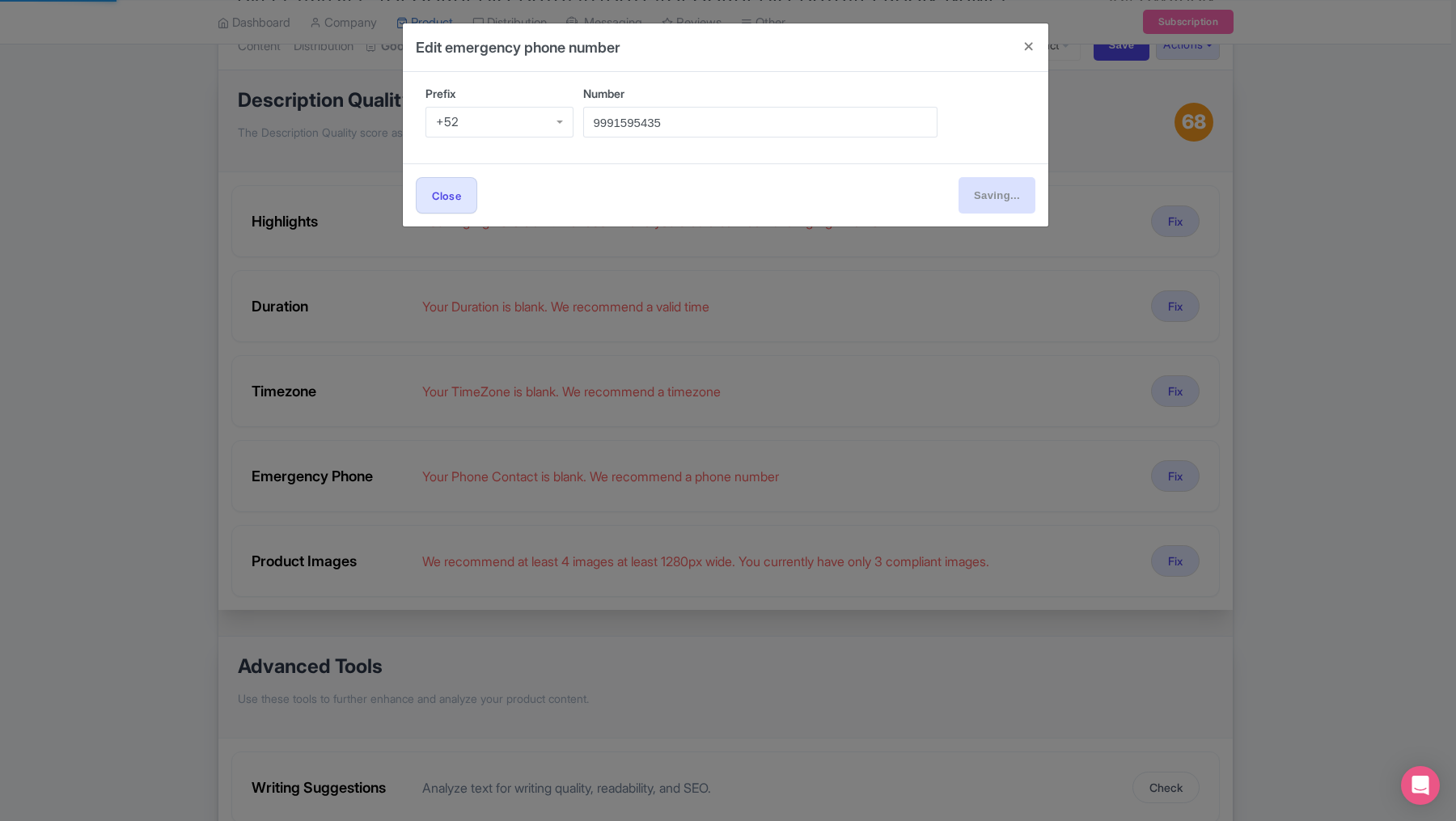
type input "Save"
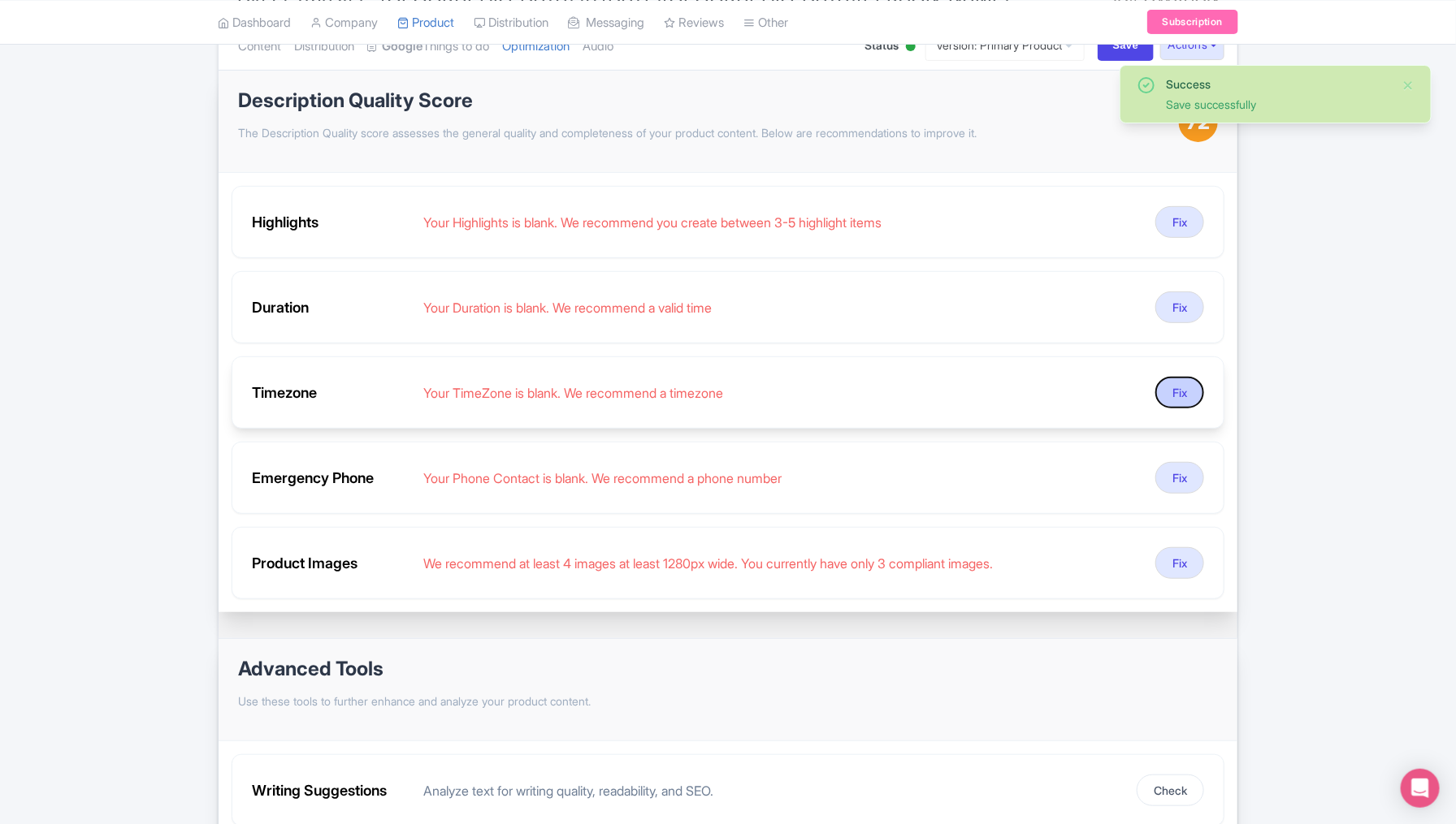
click at [1085, 398] on button "Fix" at bounding box center [1180, 392] width 49 height 32
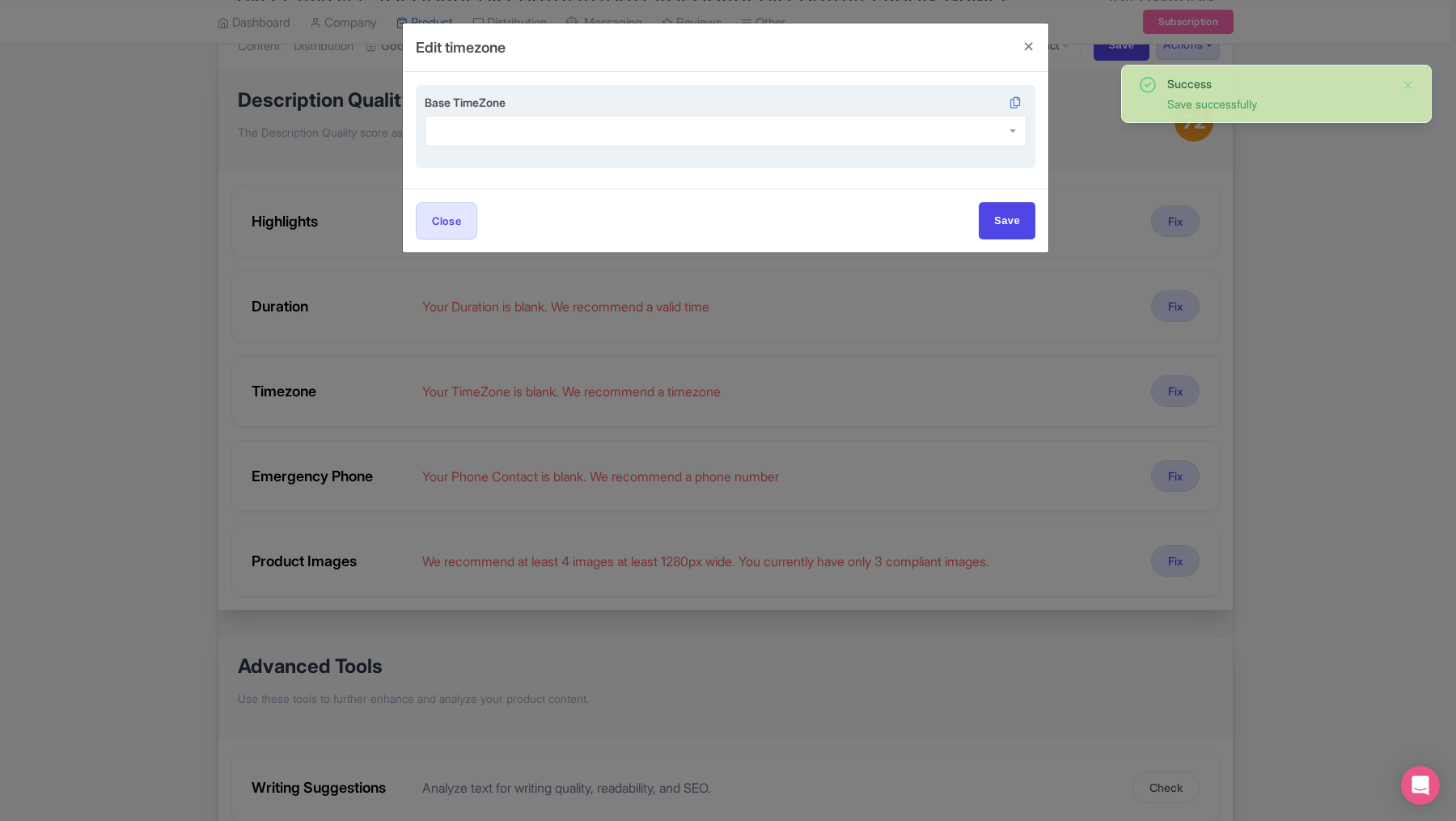
click at [522, 120] on div at bounding box center [725, 131] width 602 height 31
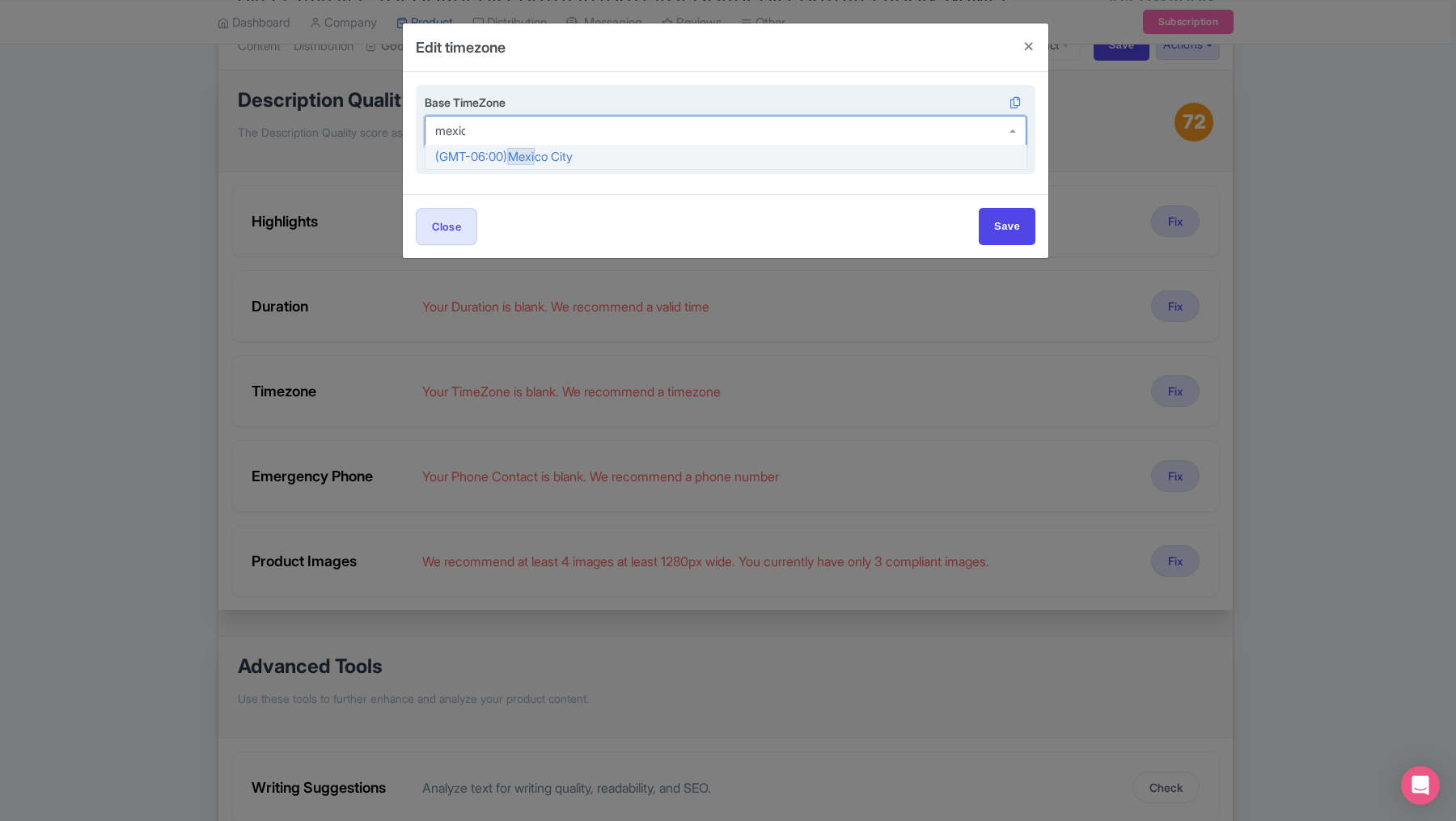
type input "mexico"
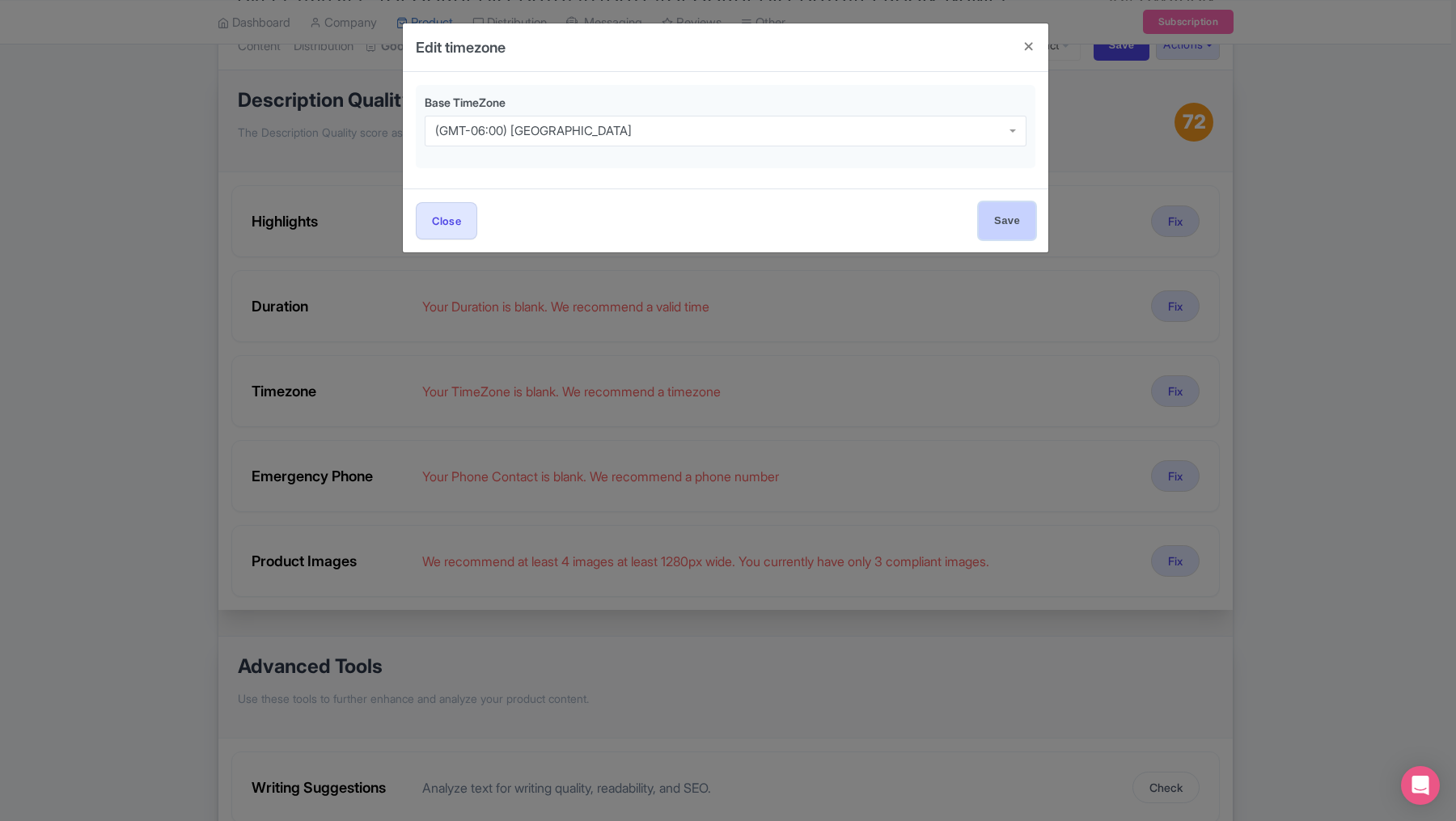
click at [991, 216] on input "Save" at bounding box center [1007, 220] width 57 height 36
type input "Save"
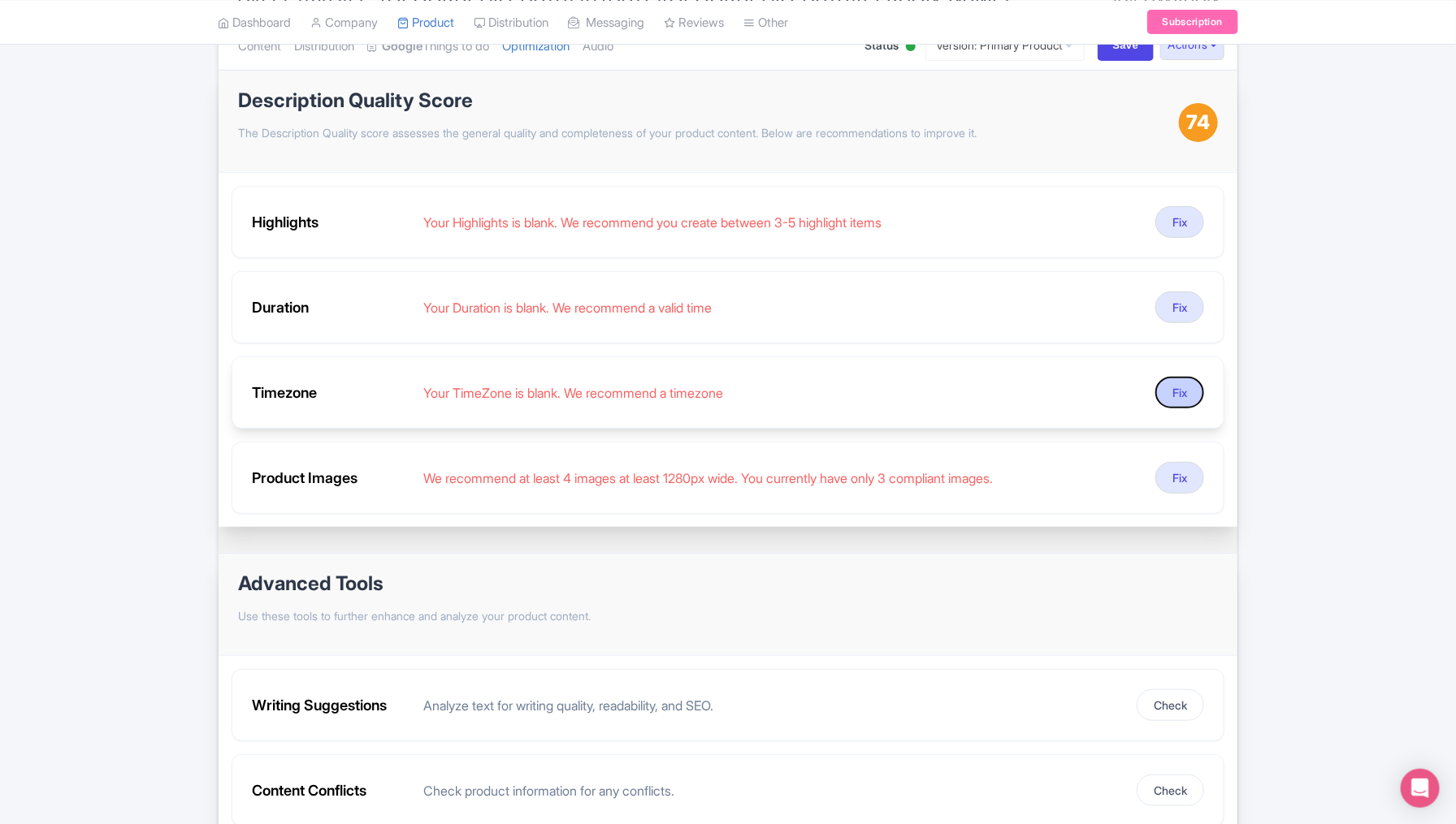
click at [1085, 397] on button "Fix" at bounding box center [1180, 392] width 49 height 32
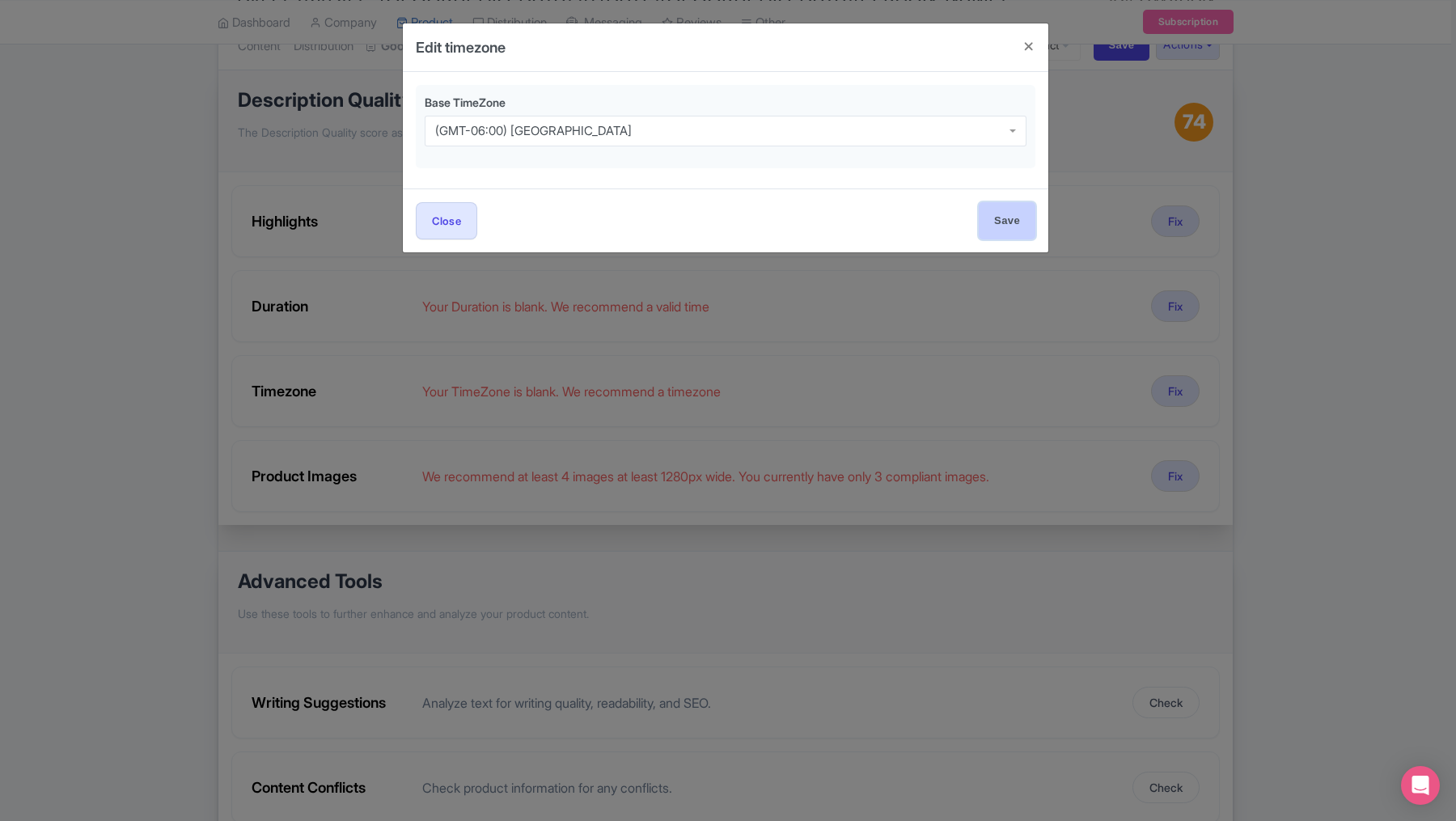
click at [995, 218] on input "Save" at bounding box center [1007, 220] width 57 height 36
type input "Save"
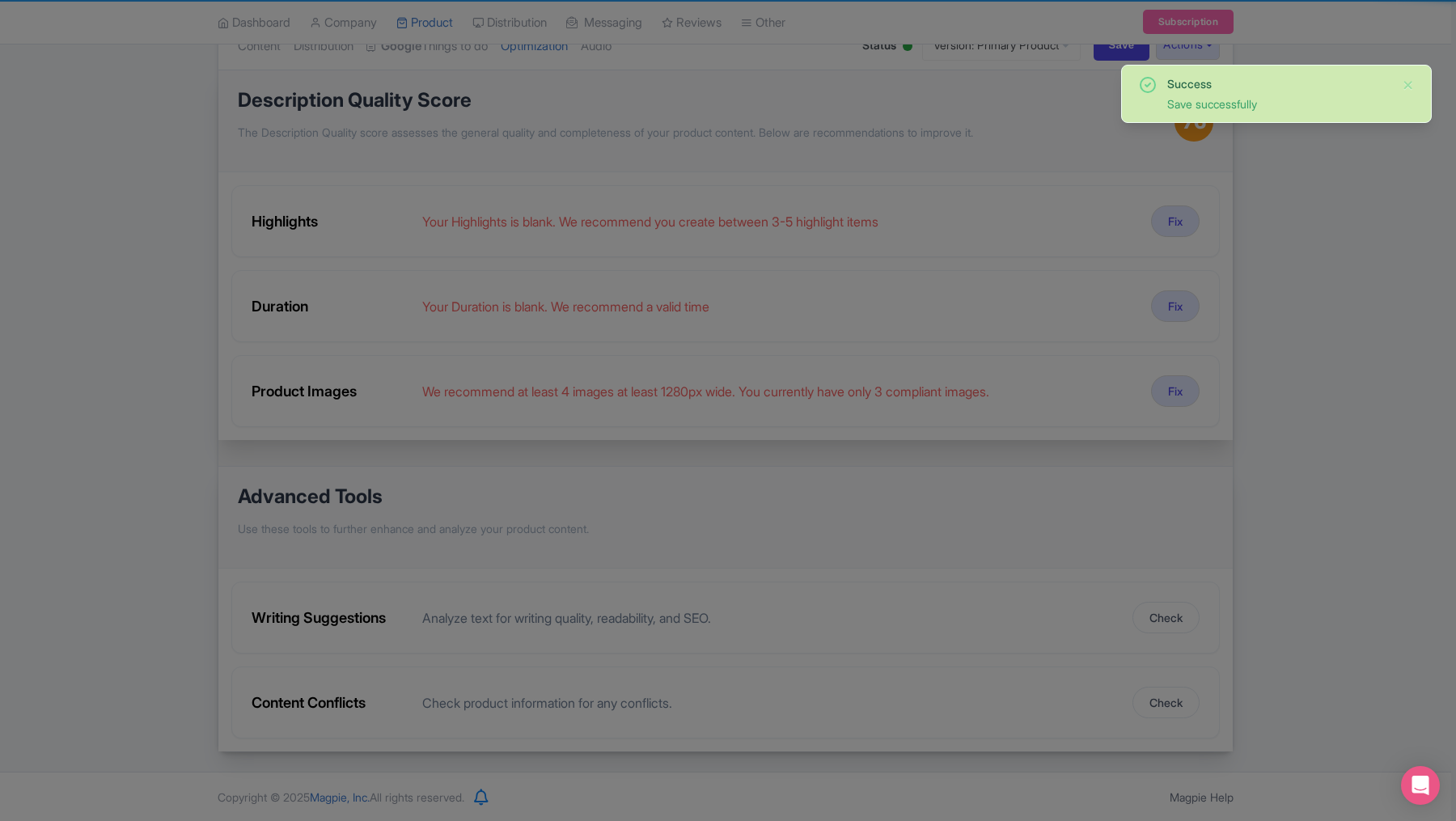
scroll to position [194, 0]
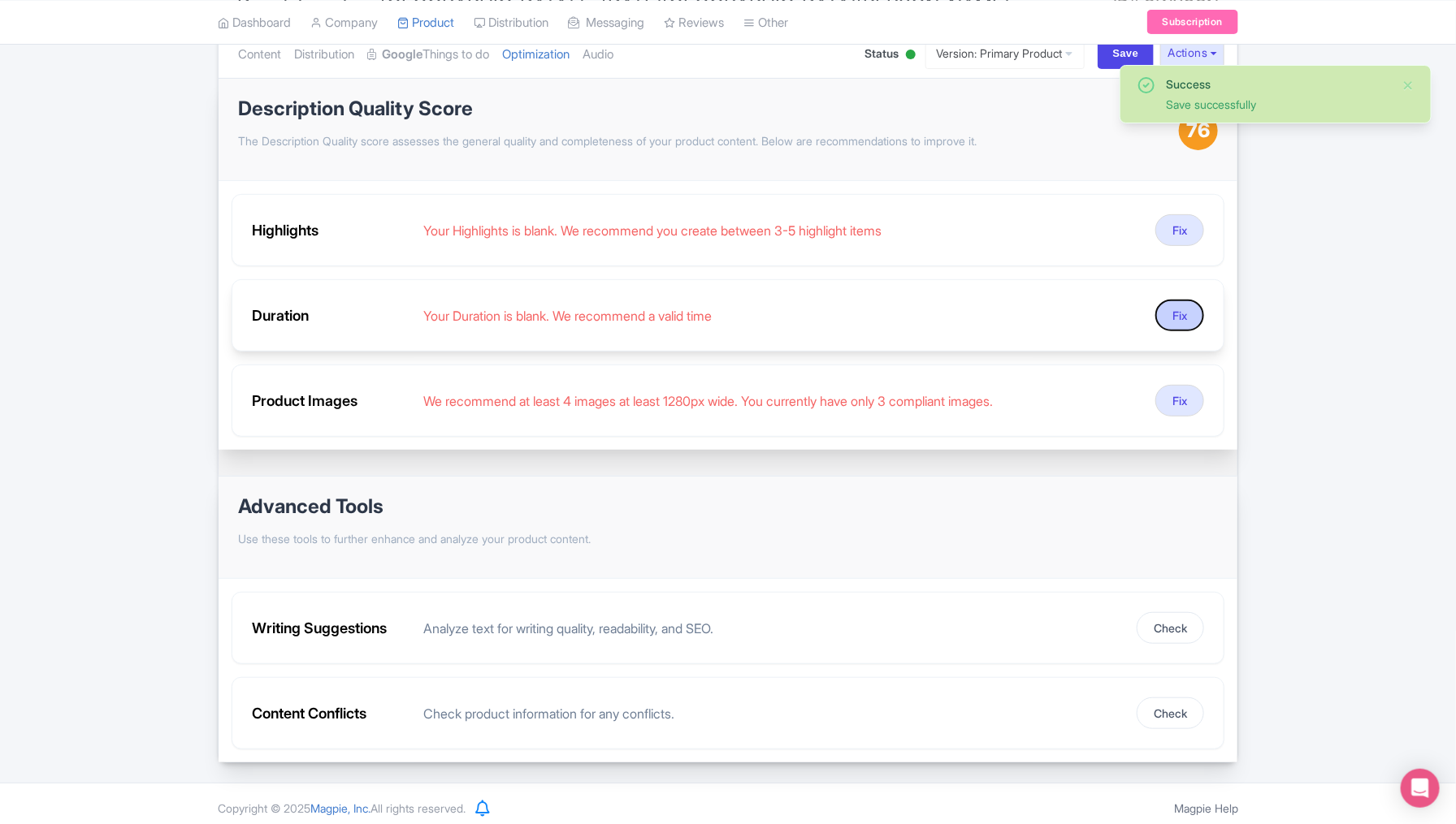
click at [1085, 311] on button "Fix" at bounding box center [1180, 315] width 49 height 32
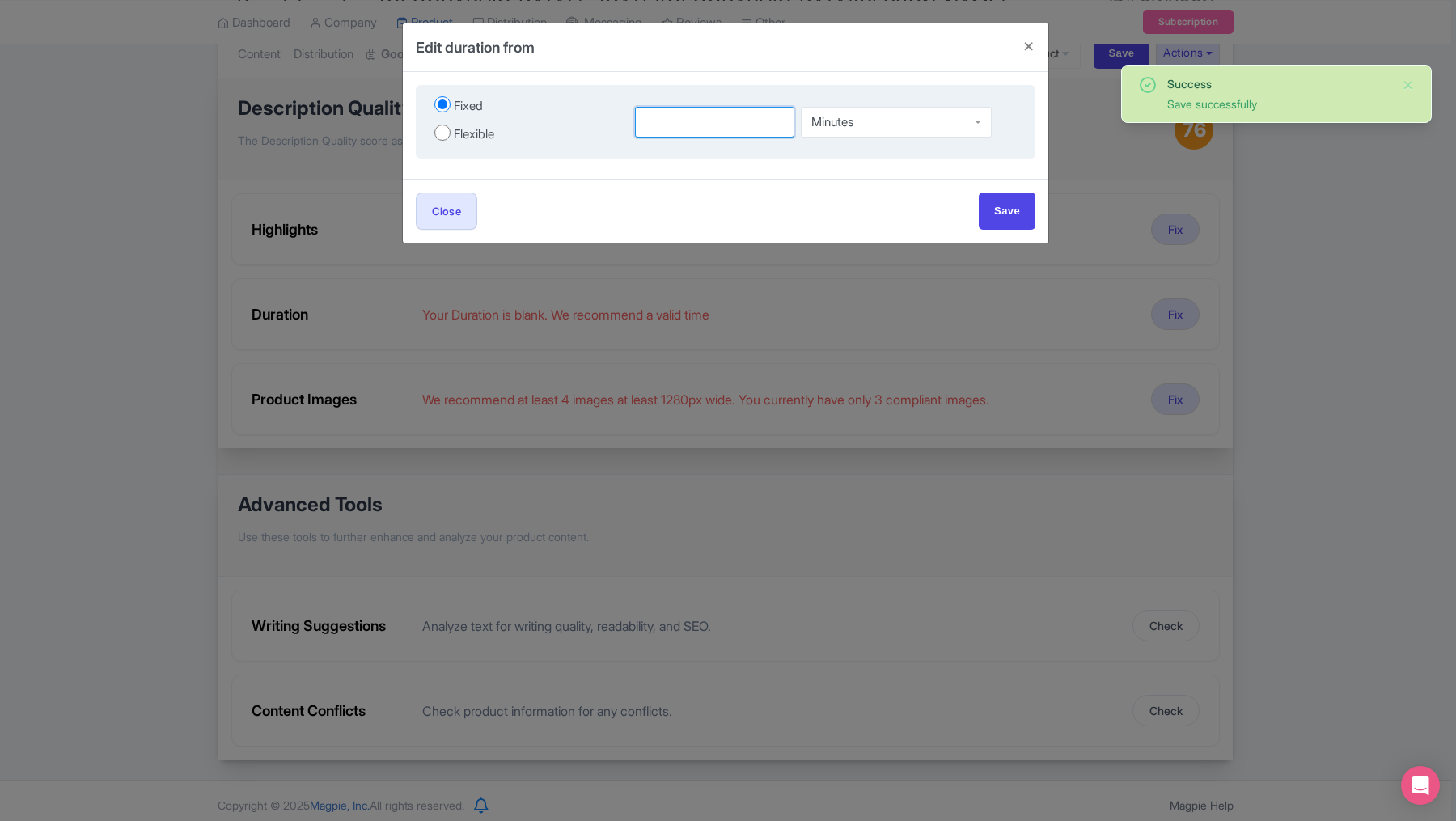
click at [758, 132] on input "number" at bounding box center [714, 122] width 160 height 31
click at [899, 129] on div "Minutes" at bounding box center [897, 122] width 191 height 31
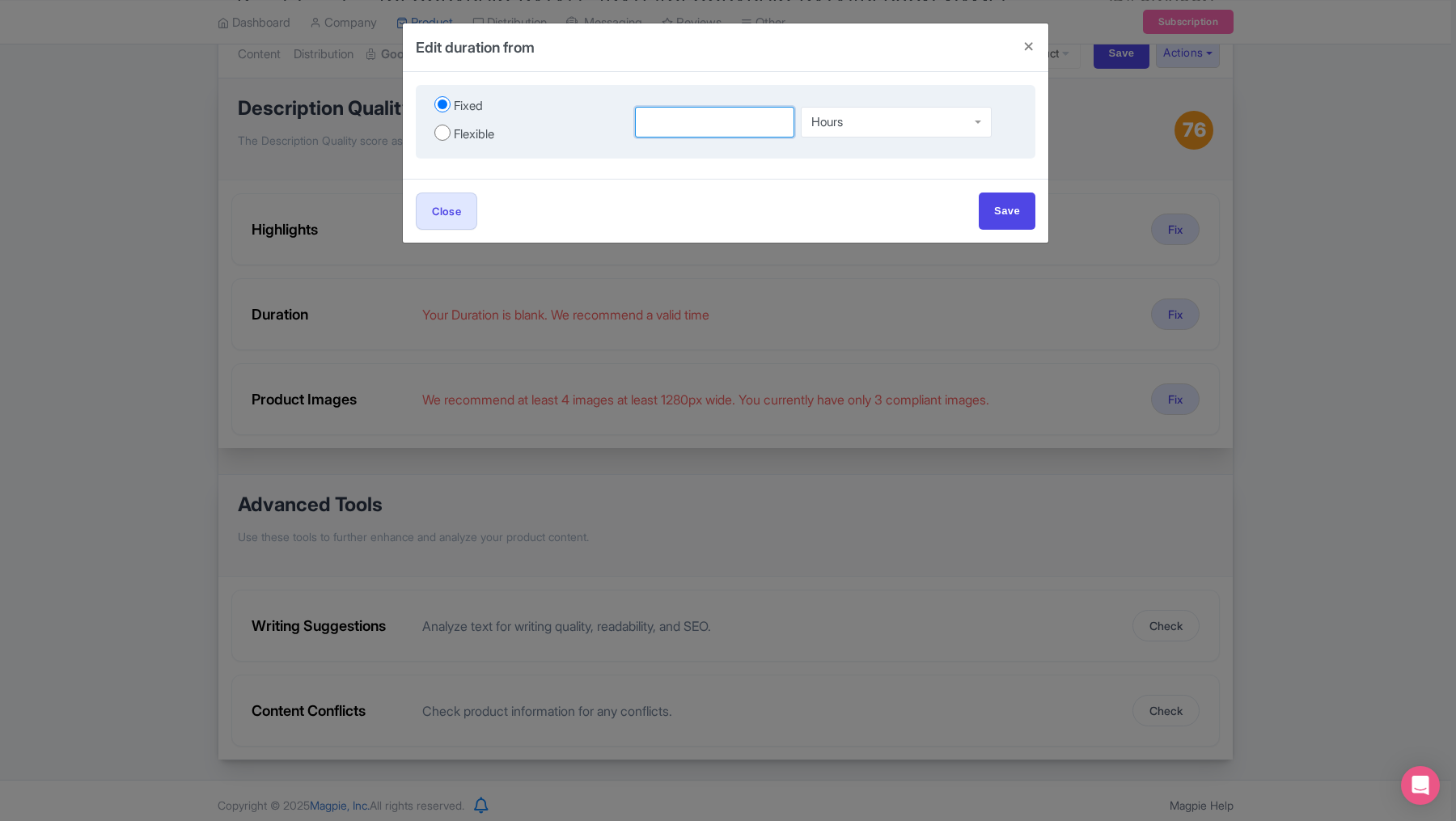
click at [668, 134] on input "number" at bounding box center [714, 122] width 160 height 31
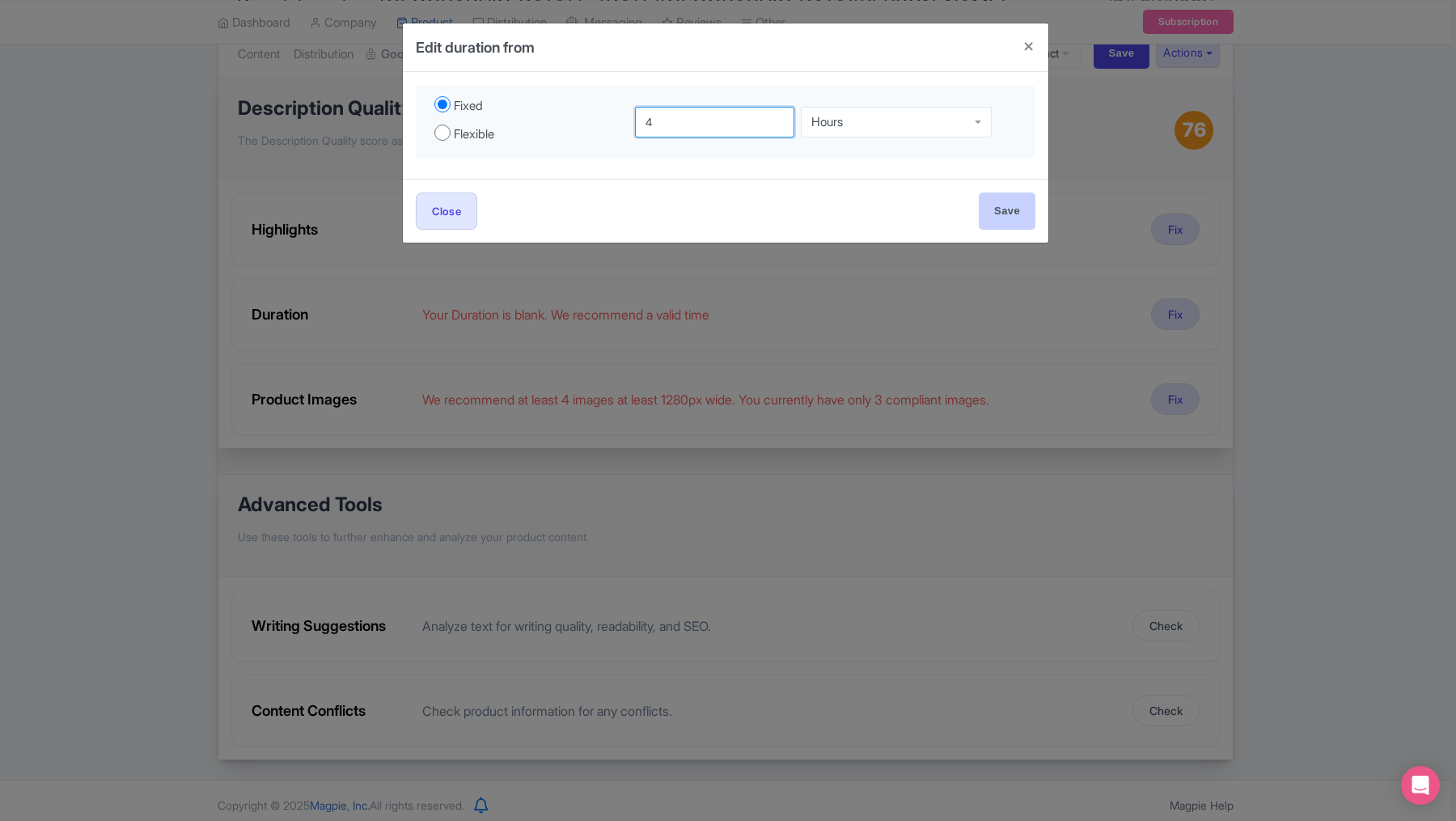
type input "4"
click at [999, 207] on input "Save" at bounding box center [1007, 210] width 57 height 36
type input "Save"
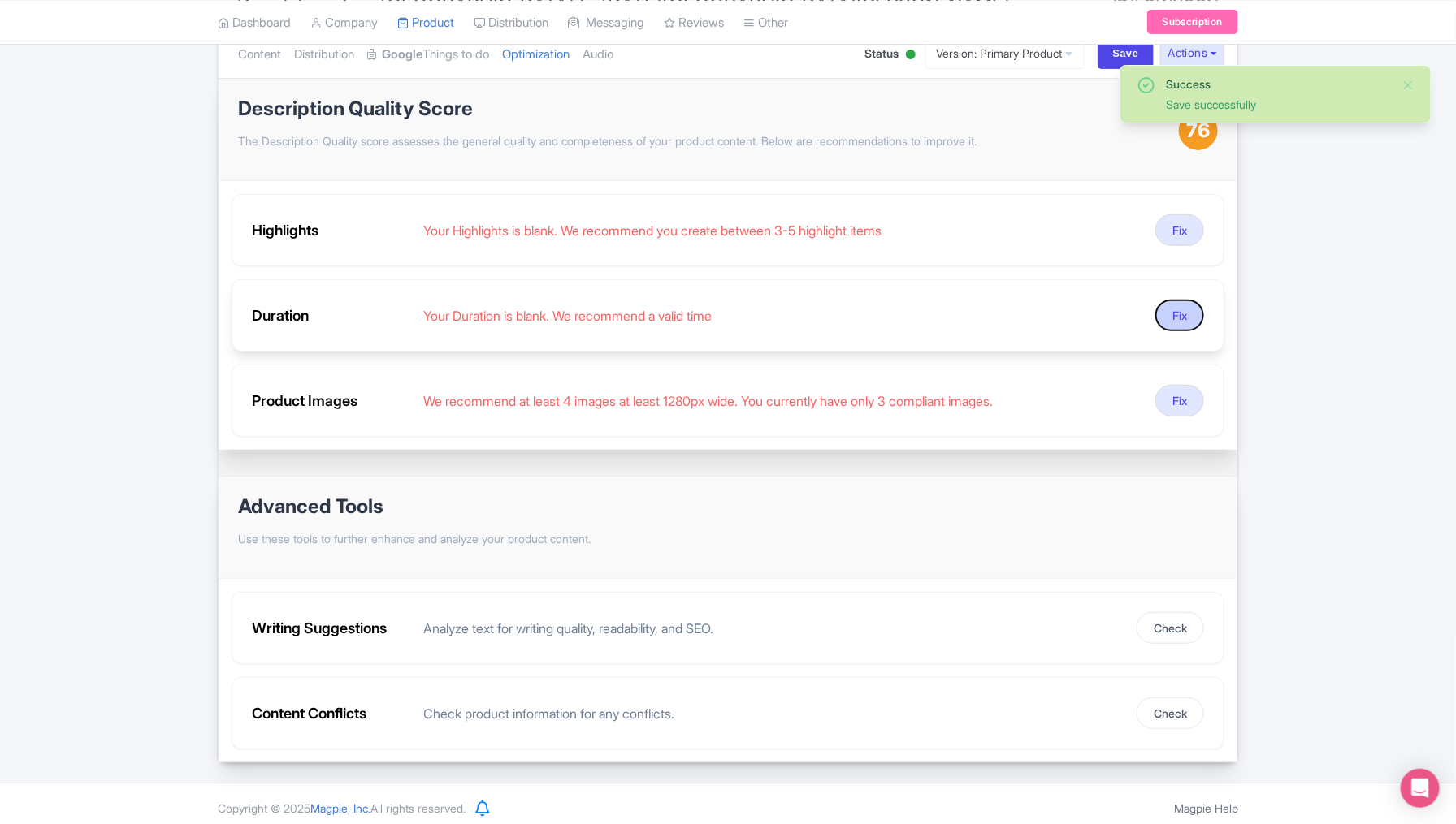
click at [1085, 309] on button "Fix" at bounding box center [1180, 315] width 49 height 32
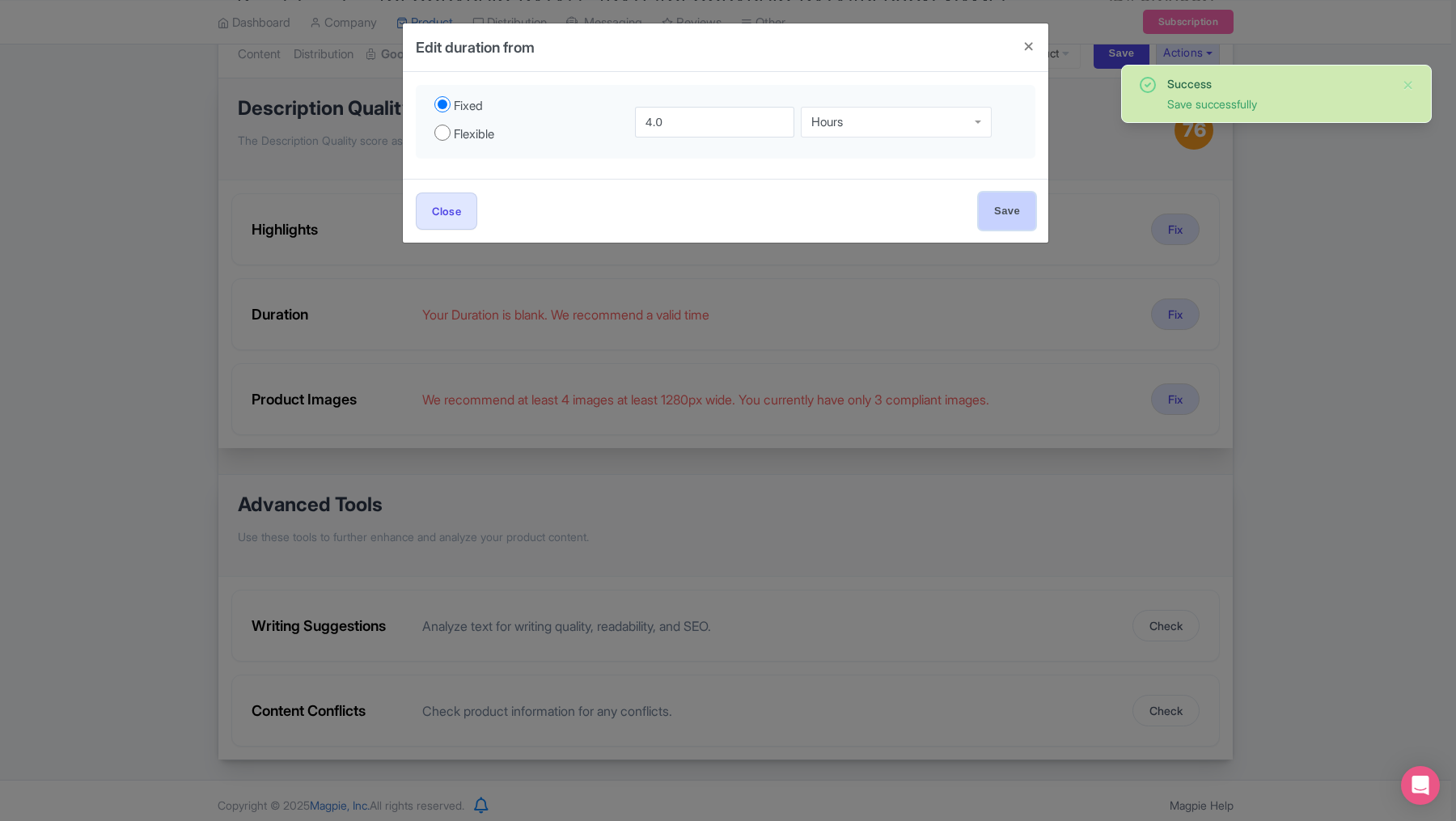
click at [998, 211] on input "Save" at bounding box center [1007, 210] width 57 height 36
type input "Save"
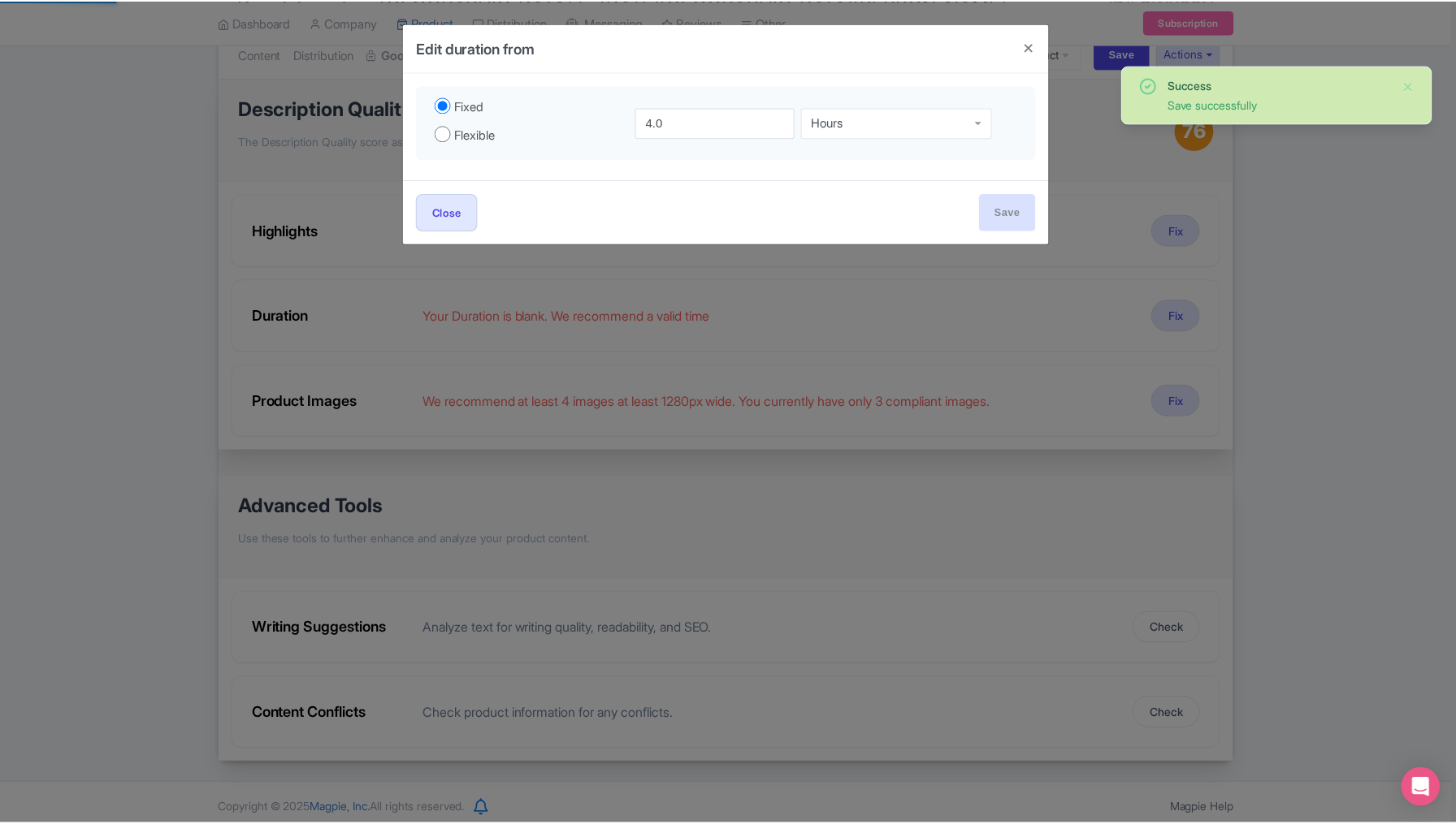
scroll to position [110, 0]
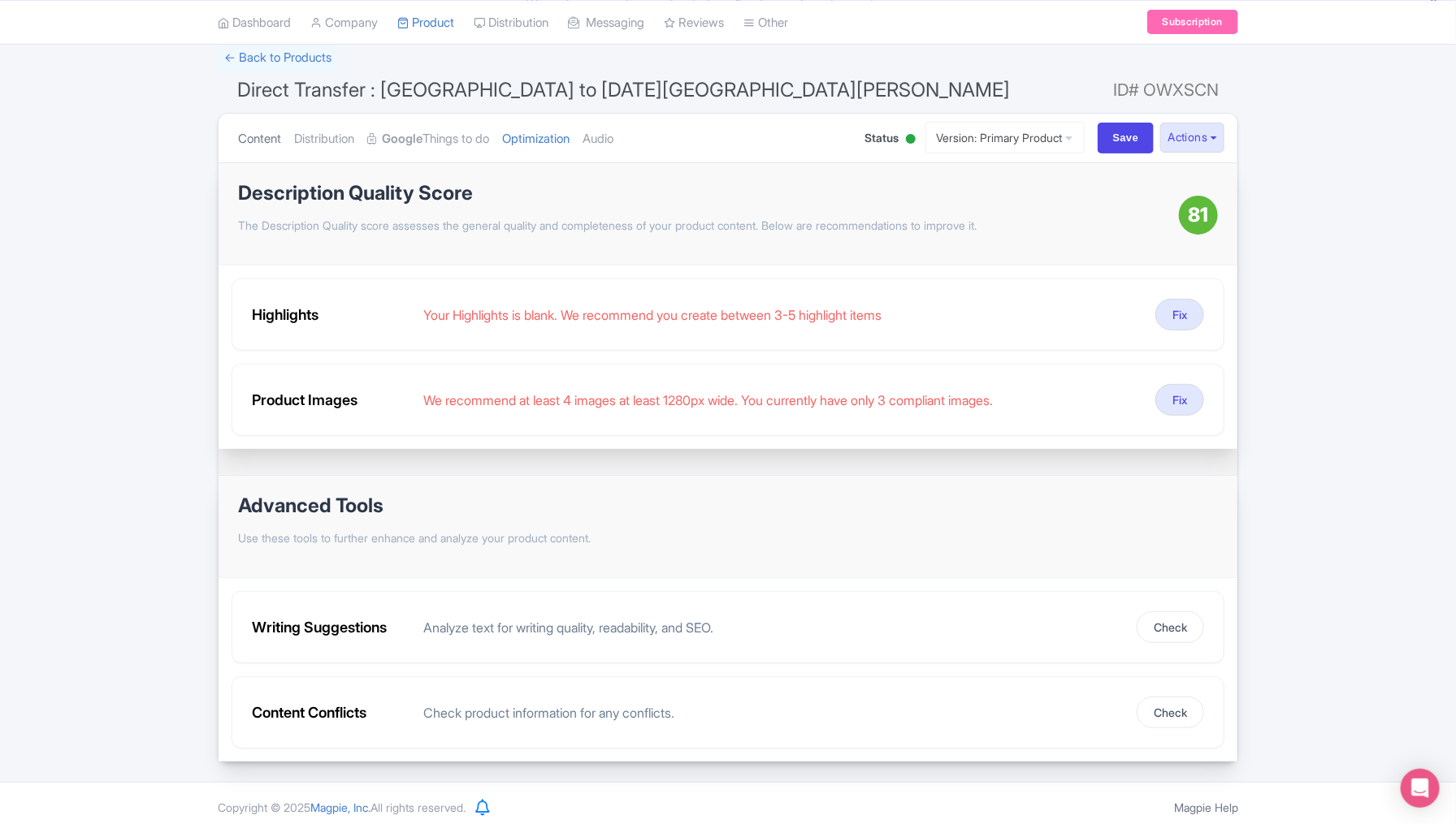
click at [265, 133] on link "Content" at bounding box center [260, 139] width 43 height 52
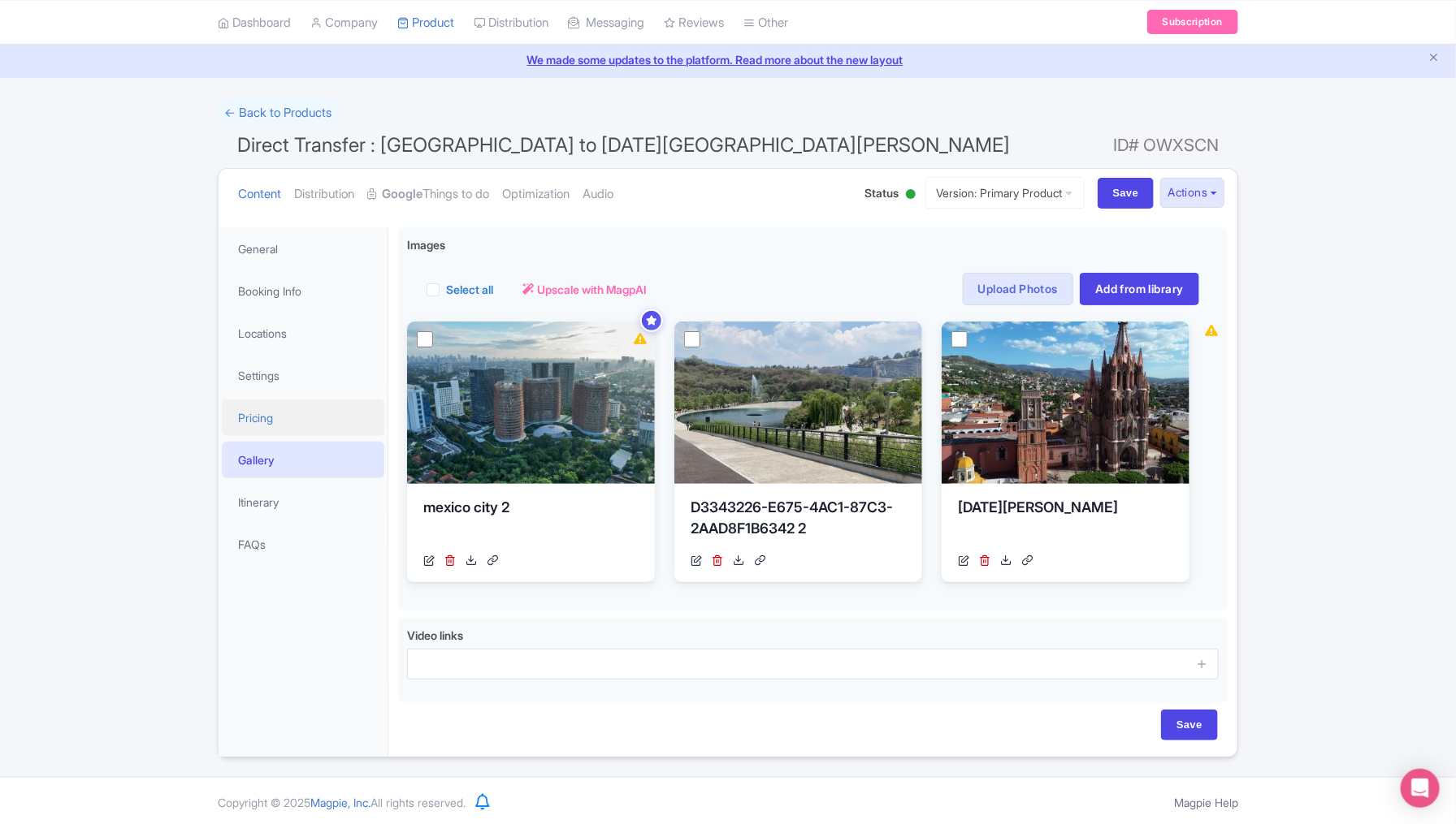
click at [281, 421] on link "Pricing" at bounding box center [303, 417] width 162 height 36
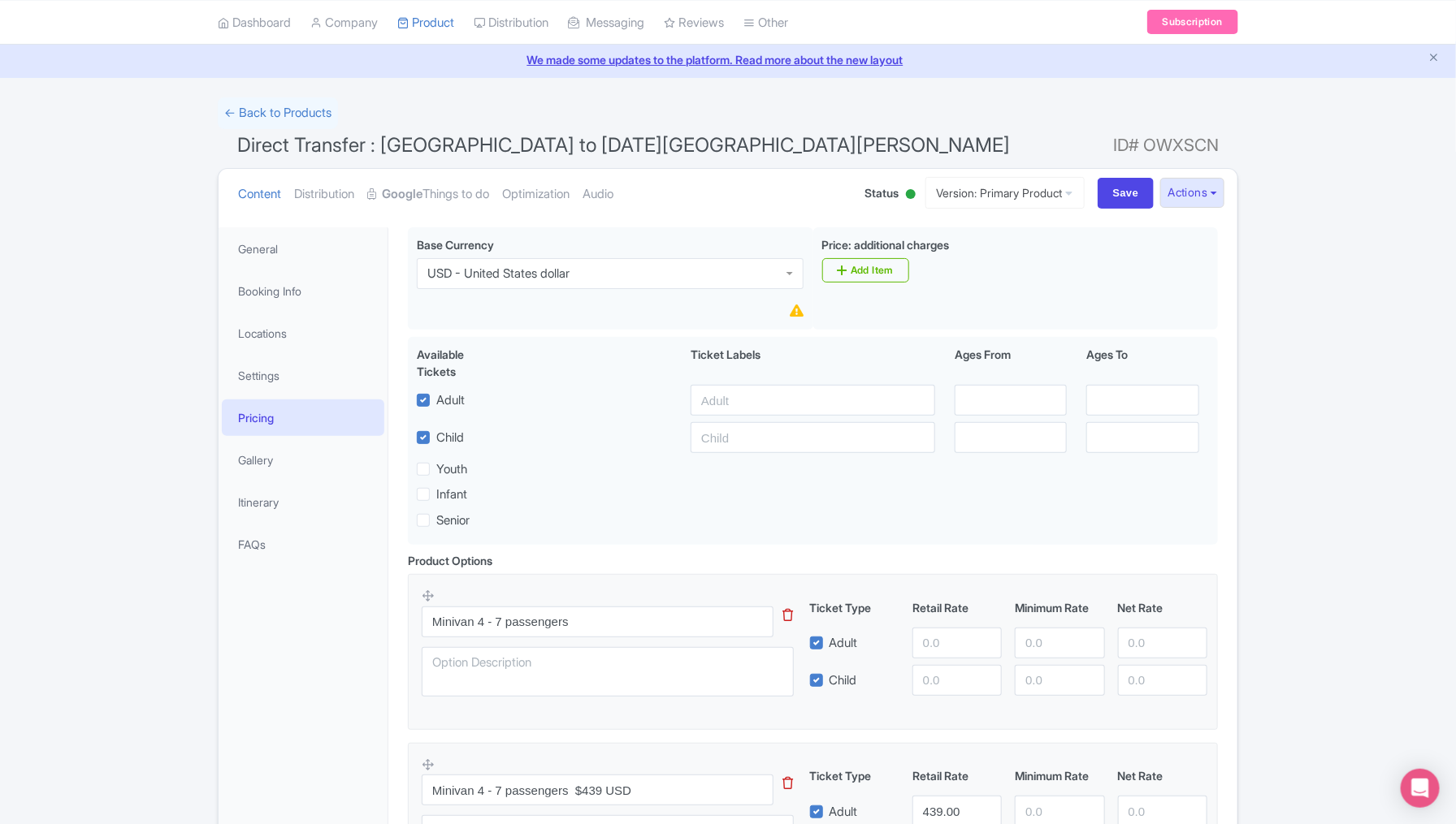
click at [304, 688] on div "General Booking Info Locations Settings Pricing Gallery Itinerary FAQs" at bounding box center [303, 787] width 169 height 1119
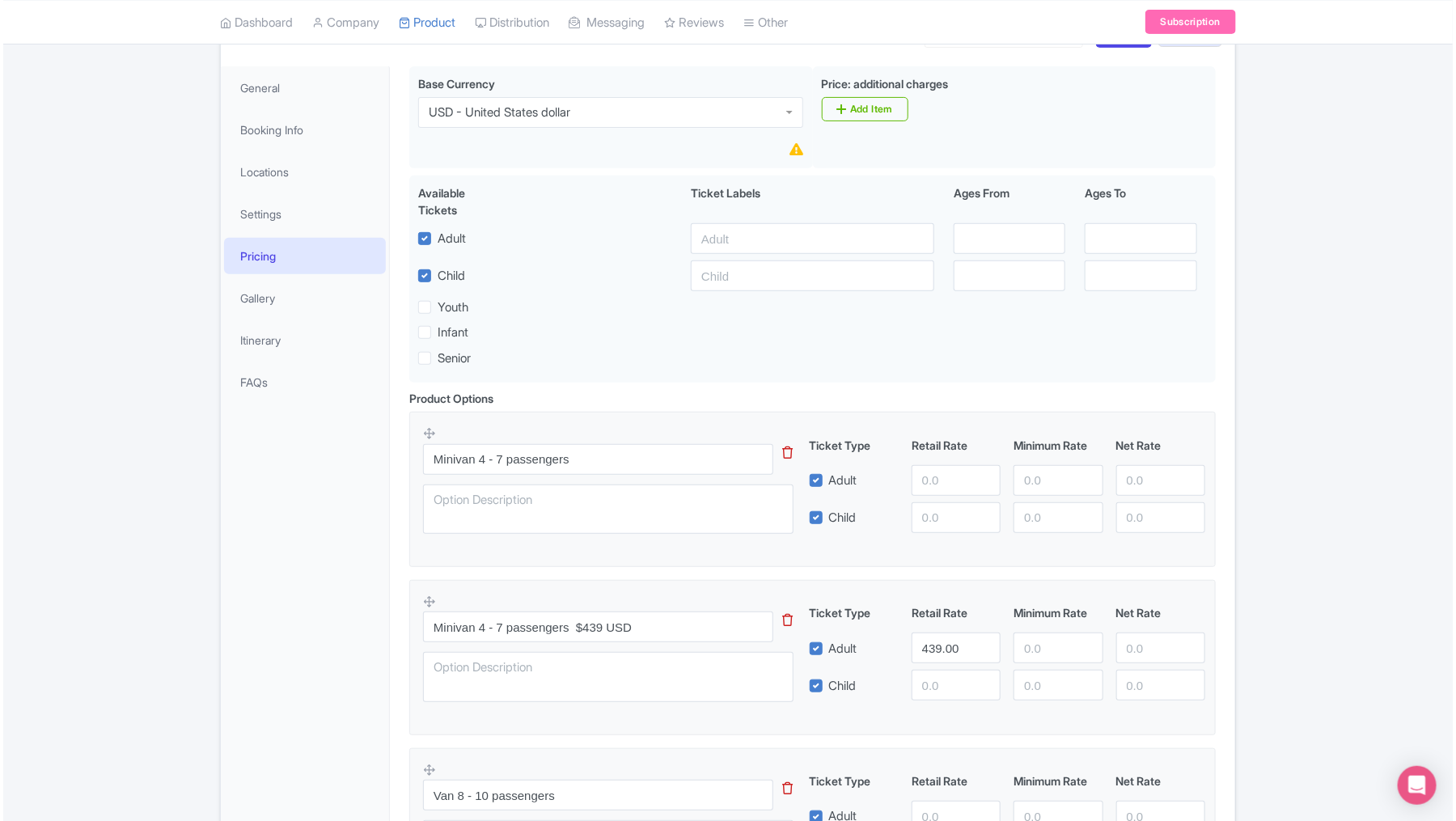
scroll to position [217, 0]
click at [784, 613] on icon at bounding box center [786, 618] width 11 height 12
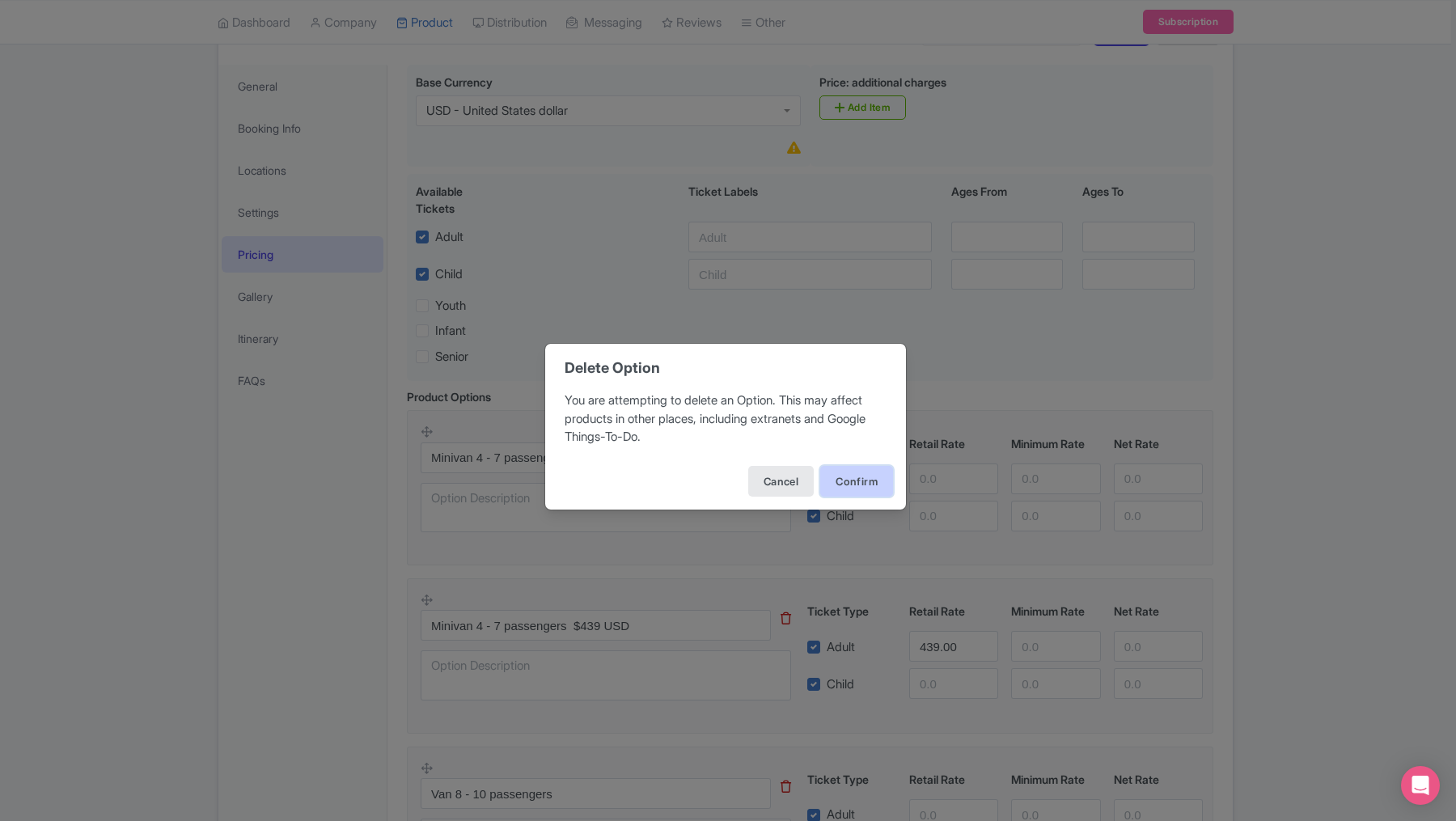
click at [846, 476] on button "Confirm" at bounding box center [856, 482] width 73 height 31
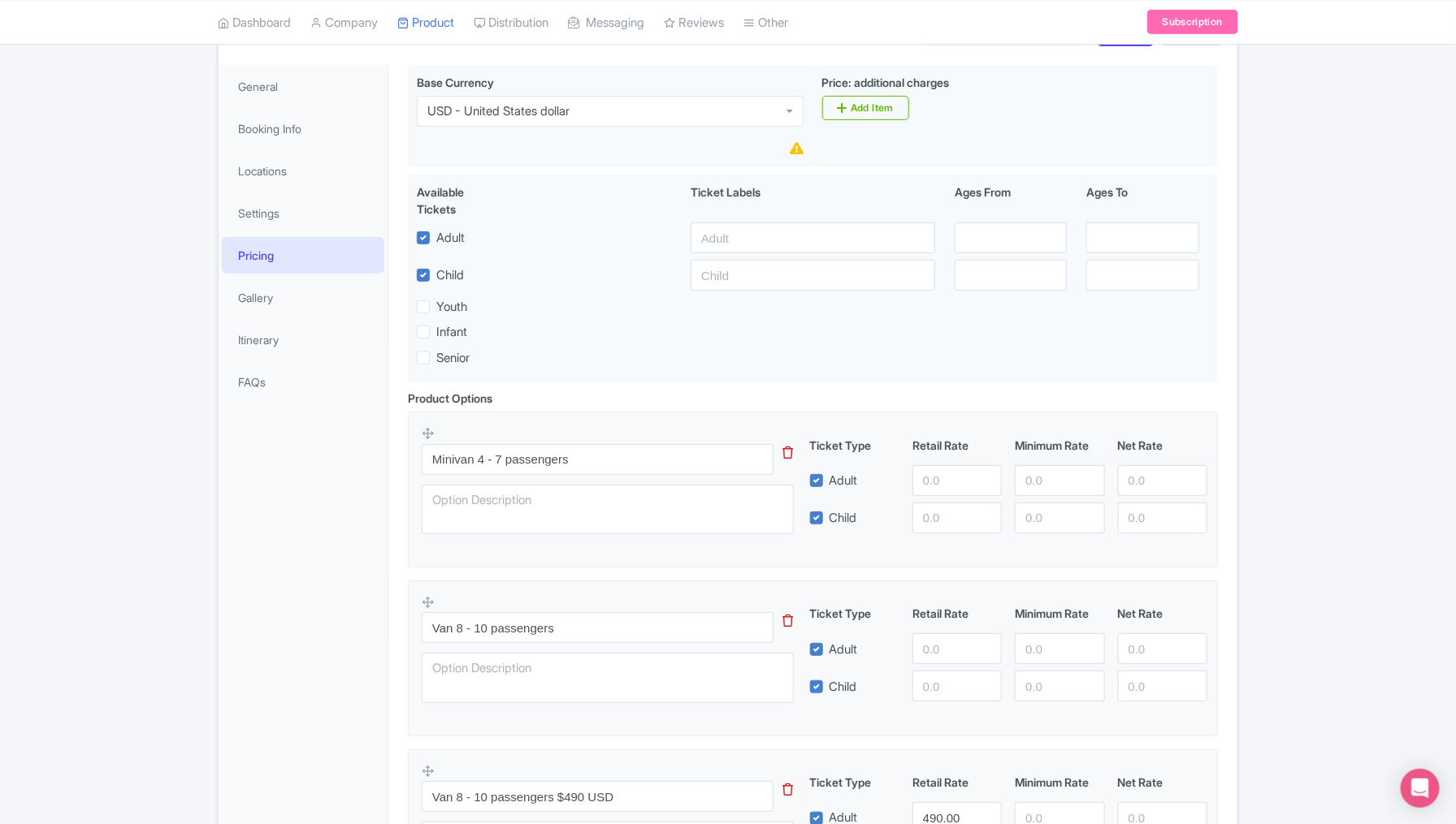
click at [789, 618] on icon at bounding box center [789, 620] width 11 height 12
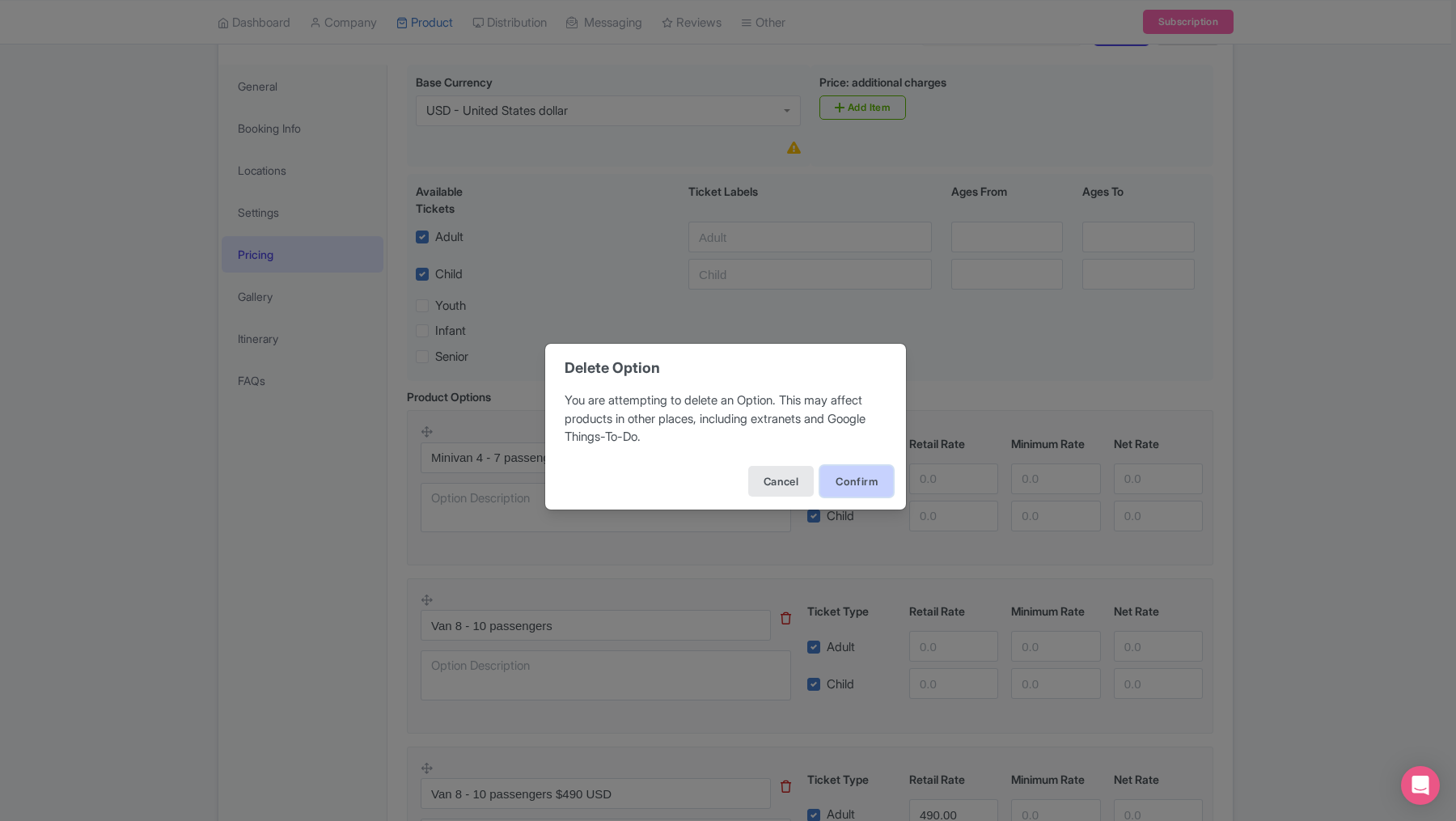
click at [849, 475] on button "Confirm" at bounding box center [856, 482] width 73 height 31
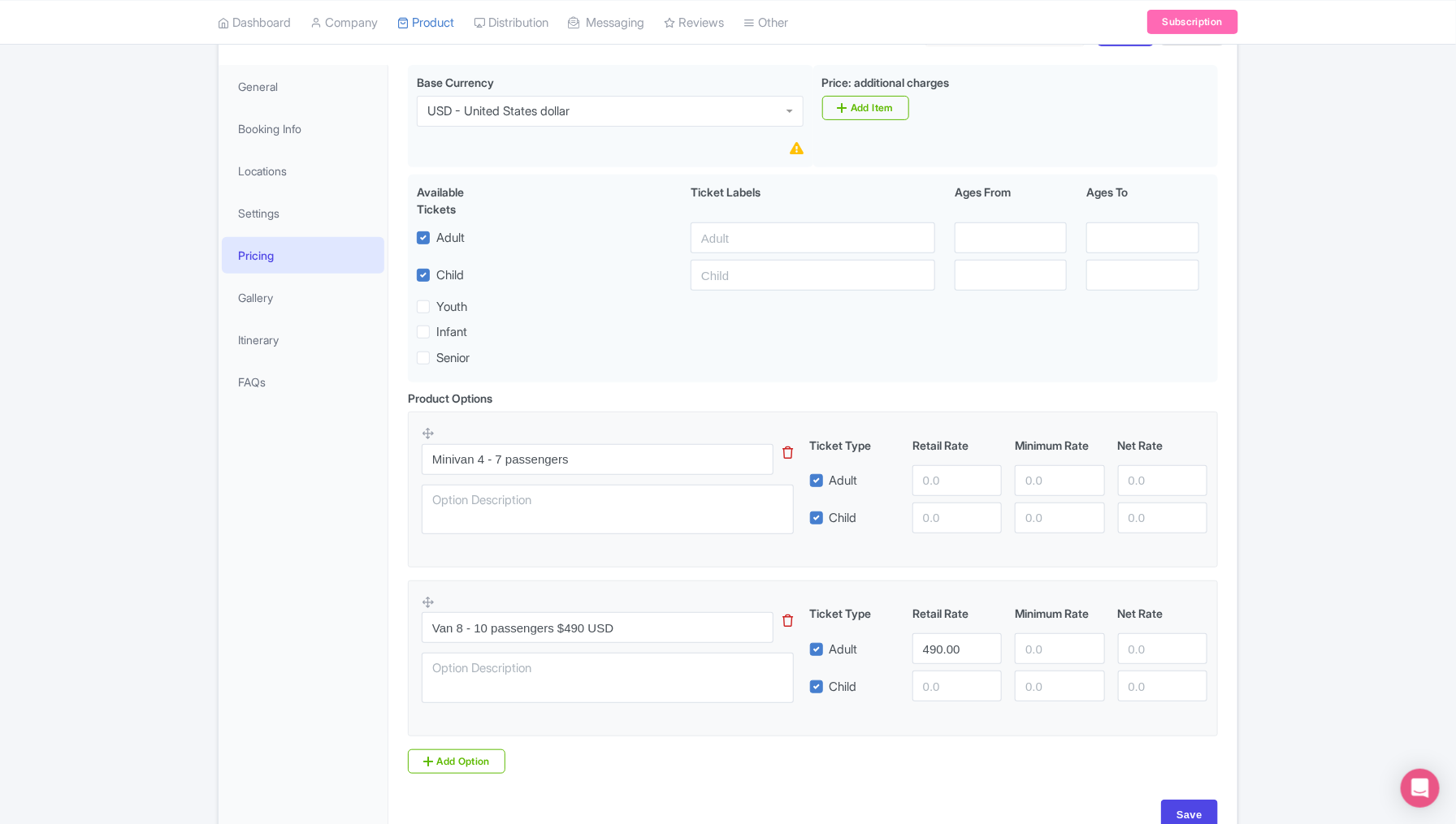
click at [786, 620] on icon at bounding box center [789, 620] width 11 height 12
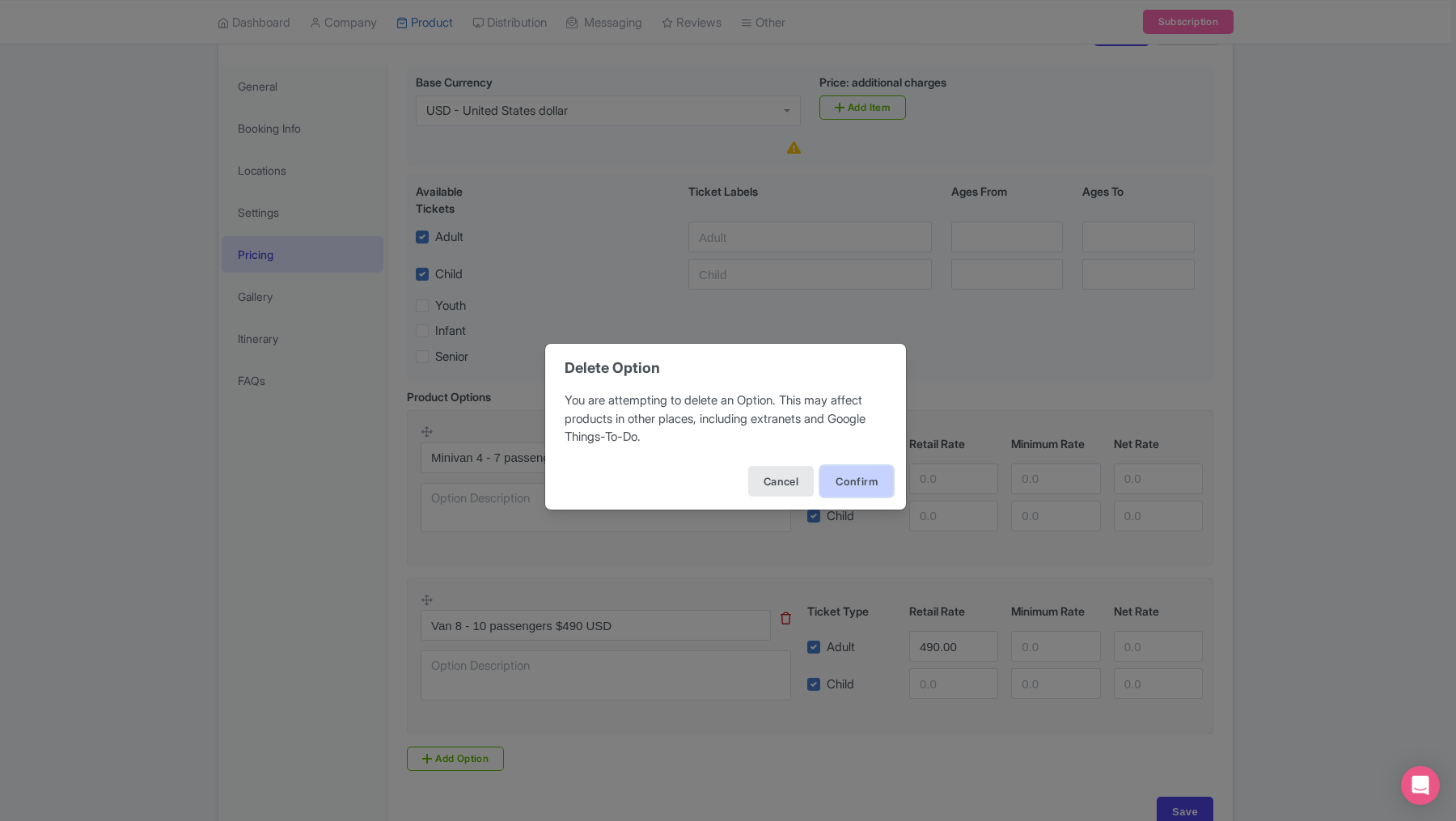
click at [851, 477] on button "Confirm" at bounding box center [856, 482] width 73 height 31
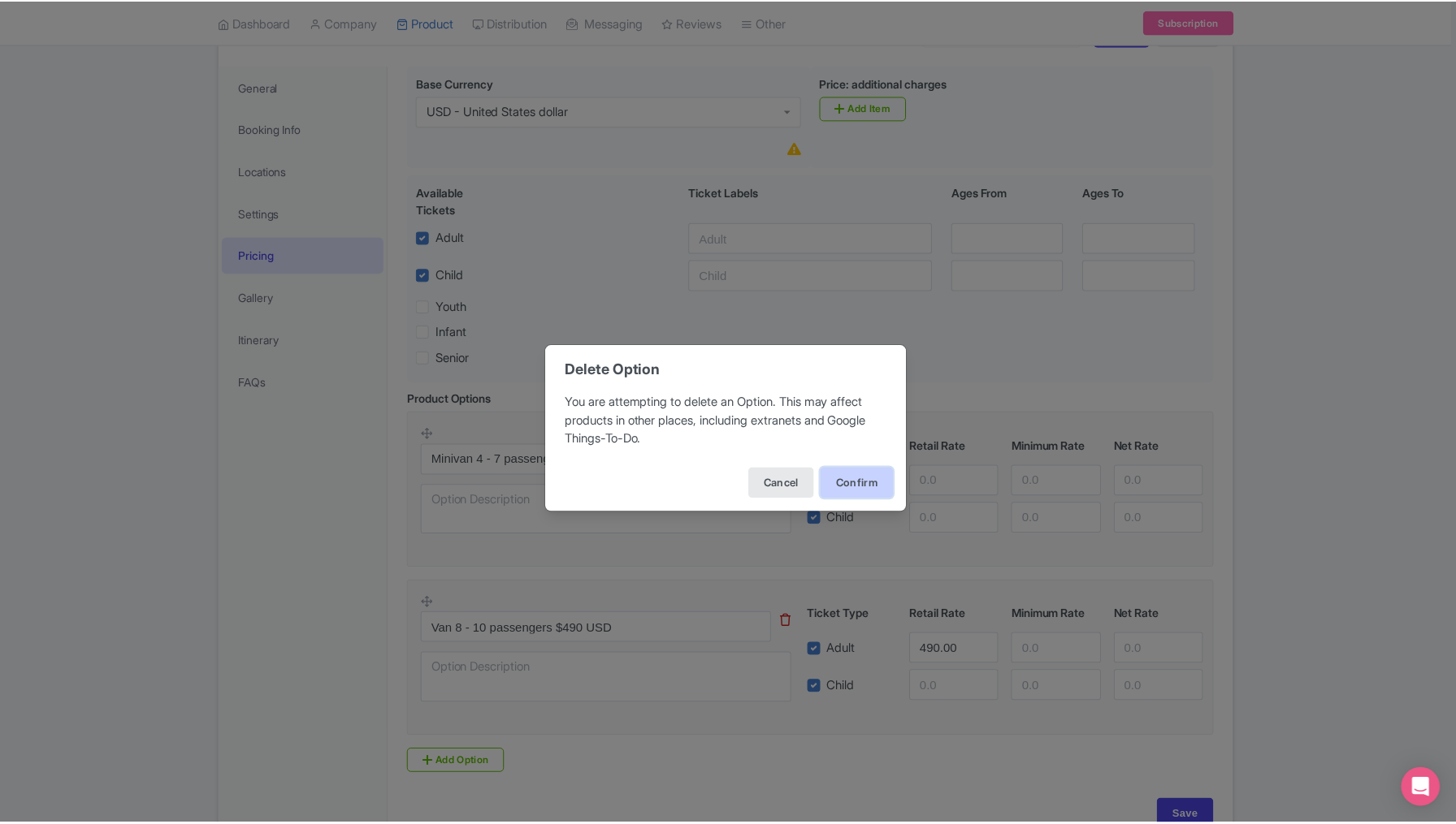
scroll to position [138, 0]
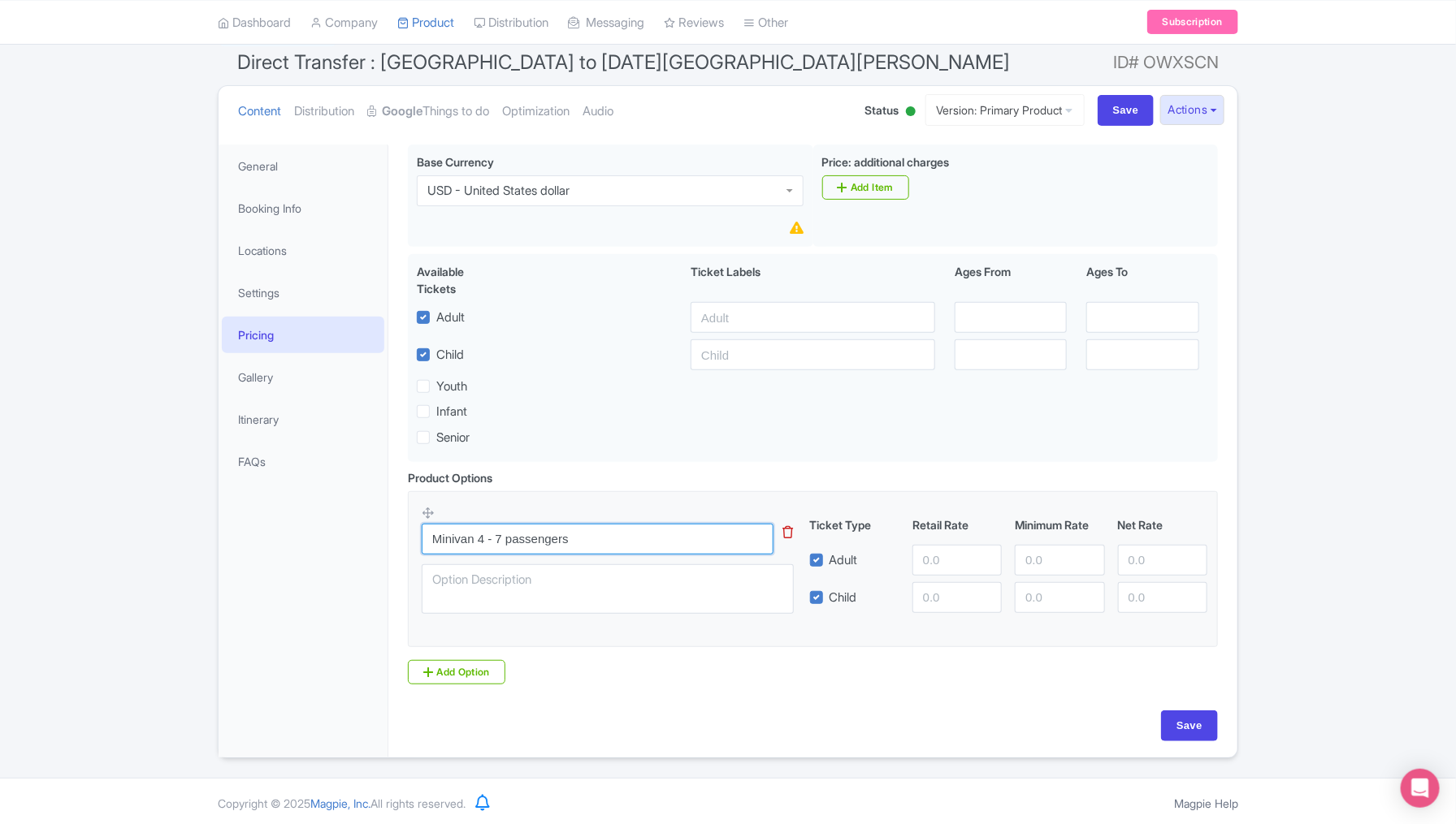
click at [615, 537] on input "Minivan 4 - 7 passengers" at bounding box center [598, 540] width 352 height 31
type input "Minivan 4 - 7 passengers $390 USD"
click at [936, 553] on input "number" at bounding box center [957, 561] width 90 height 31
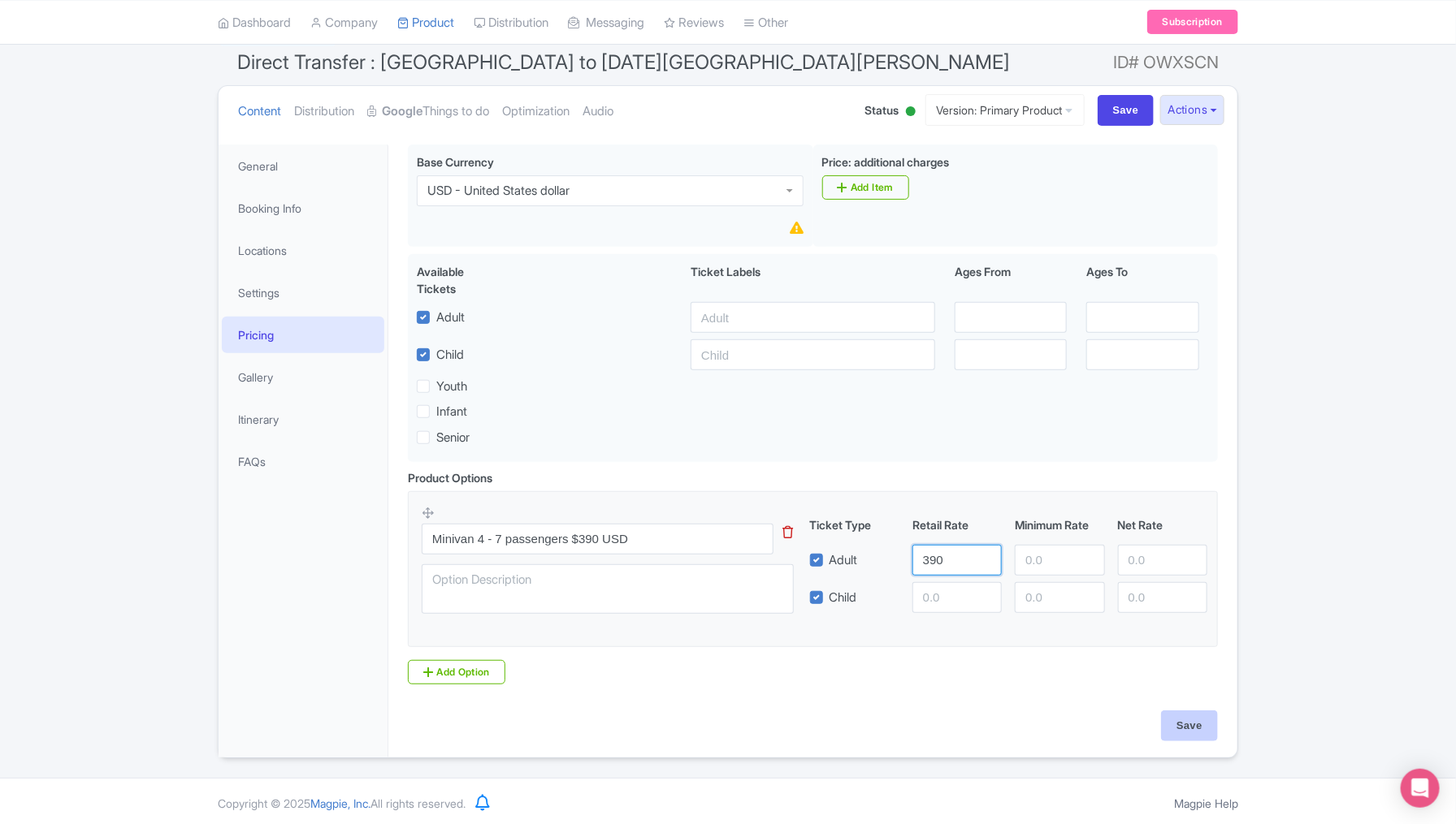
type input "390"
click at [1085, 718] on input "Save" at bounding box center [1190, 726] width 57 height 31
type input "Saving..."
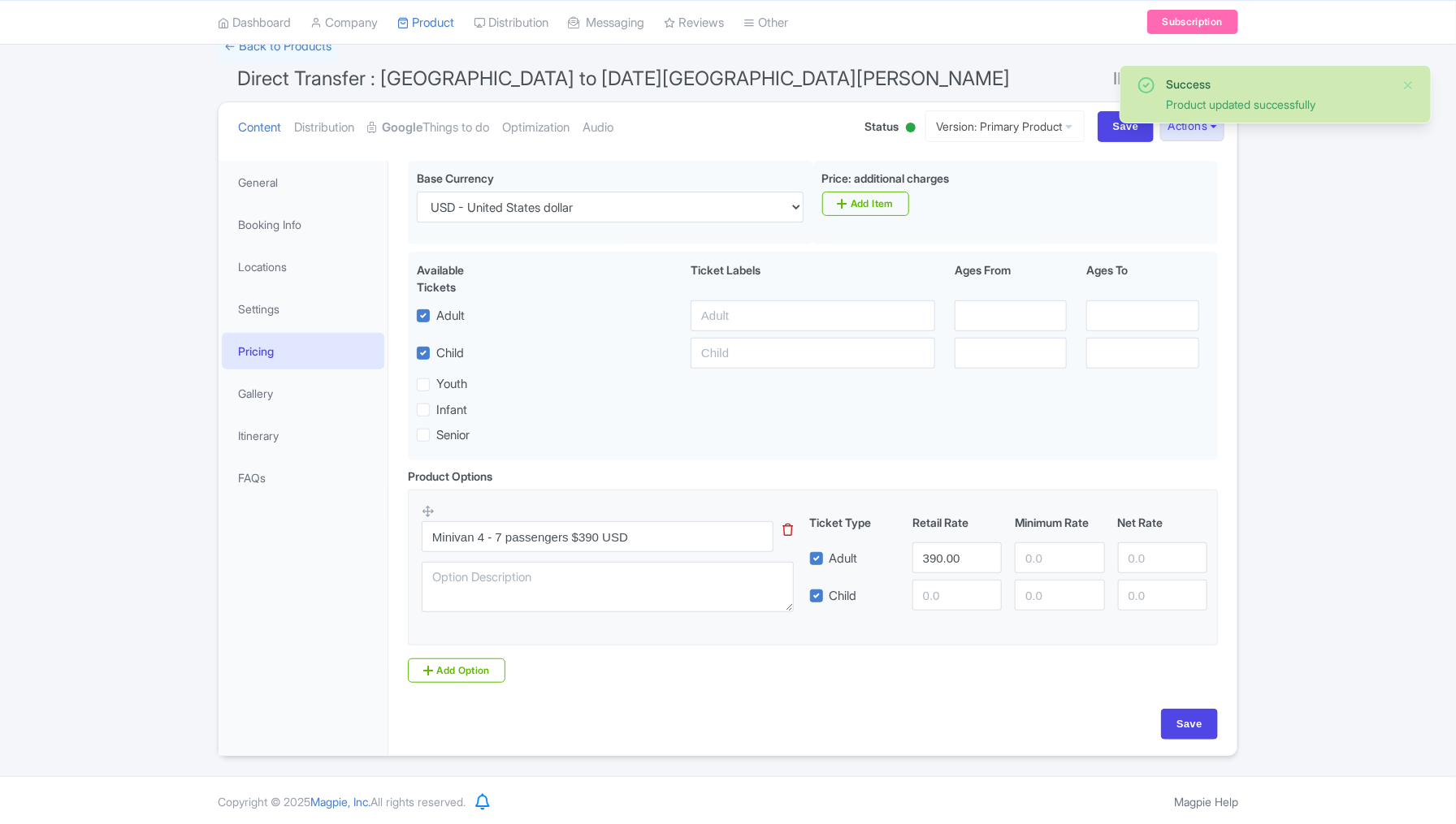
scroll to position [120, 0]
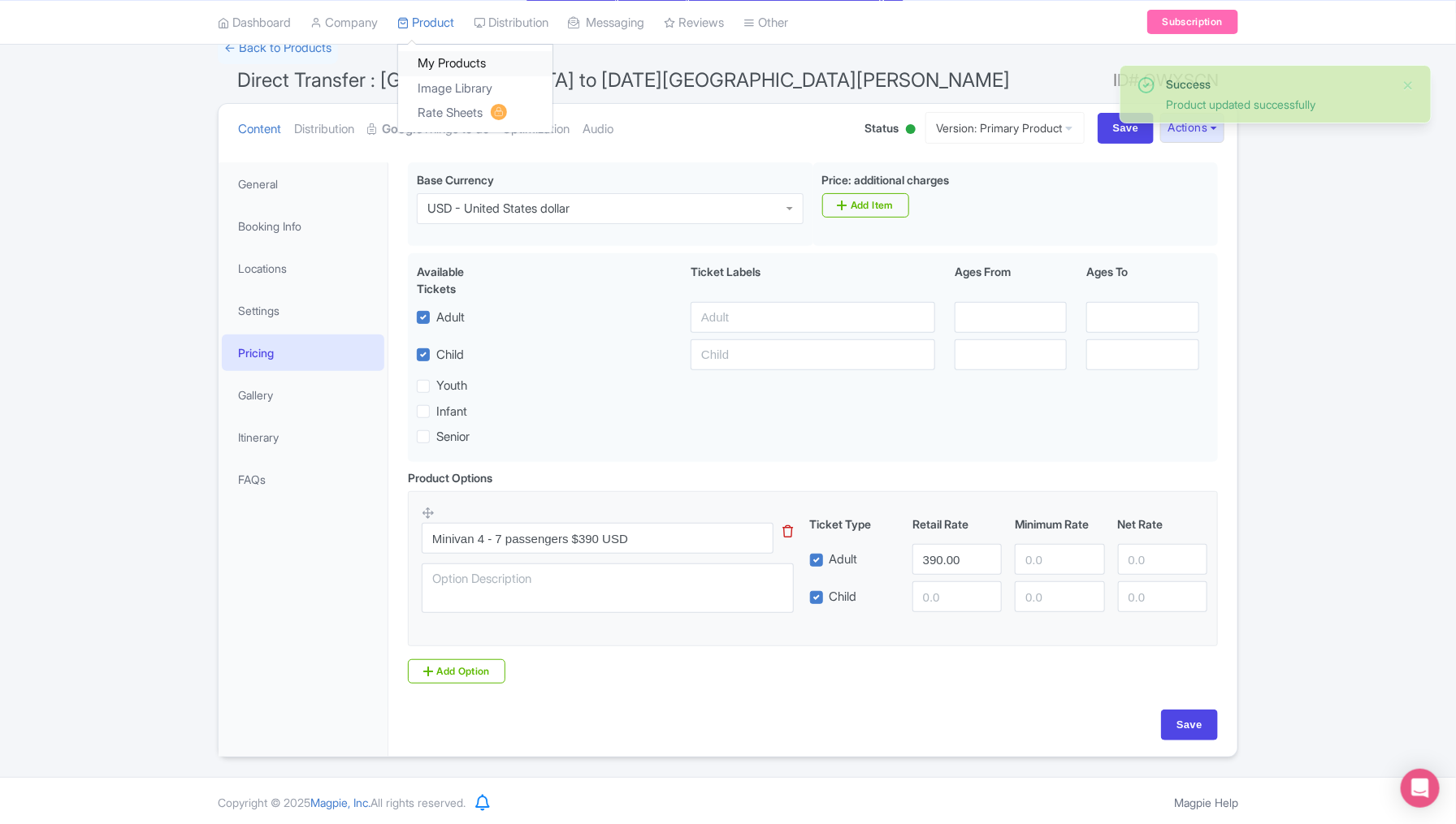
click at [456, 59] on link "My Products" at bounding box center [475, 64] width 154 height 25
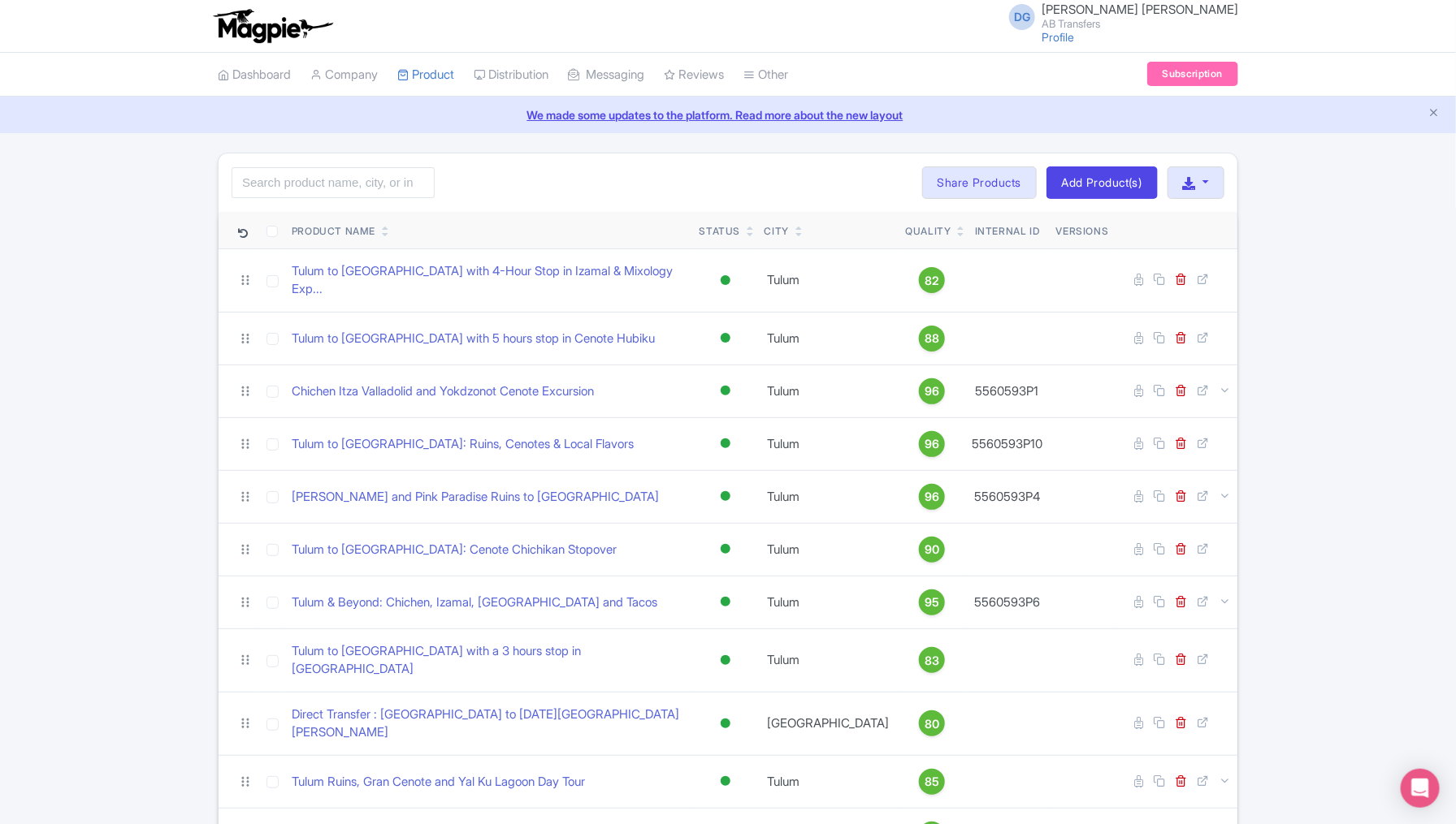
click at [1380, 502] on div "Search Bulk Actions Delete Add to Collection Share Products Add to Collection C…" at bounding box center [728, 676] width 1456 height 1047
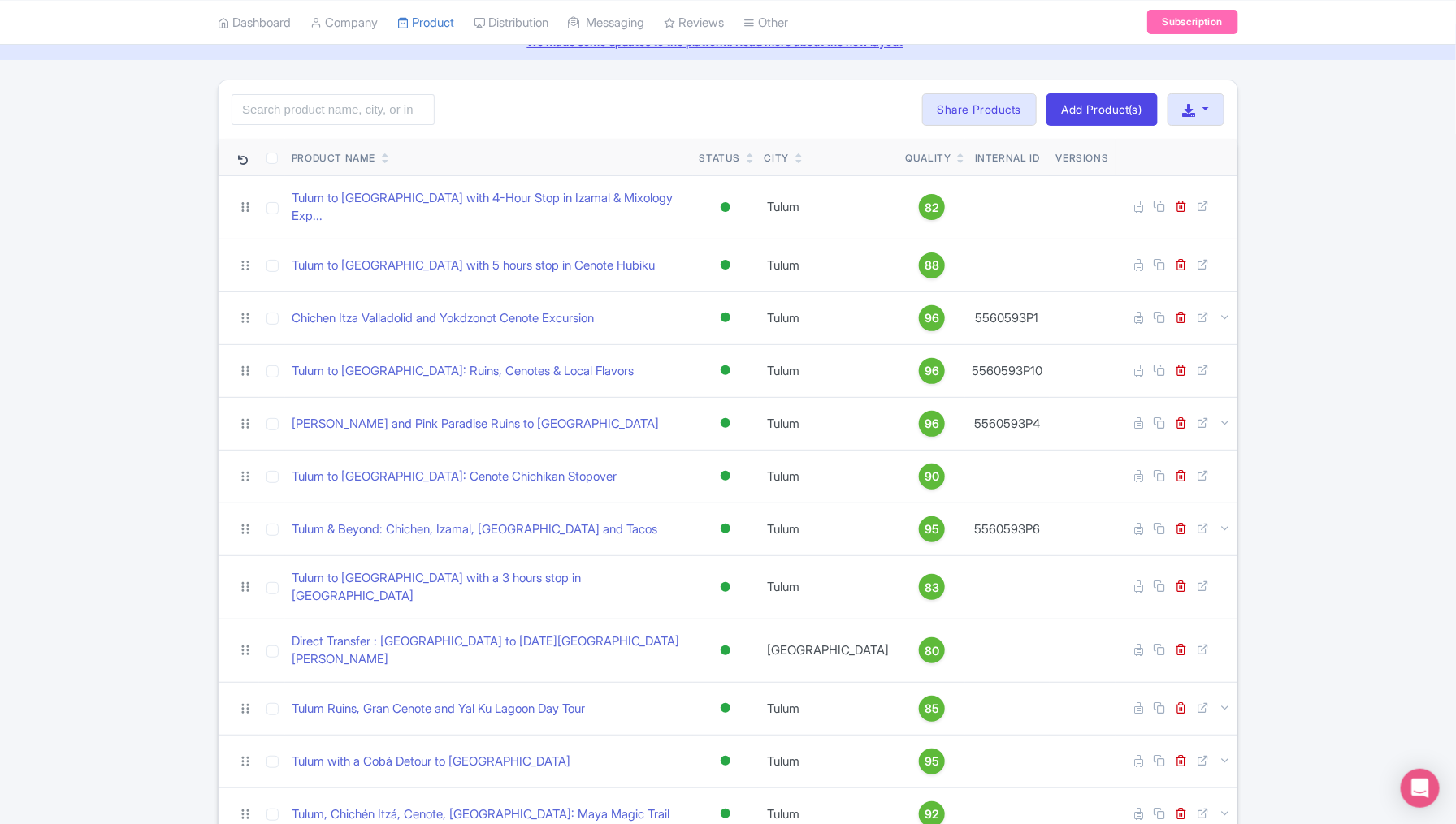
scroll to position [59, 0]
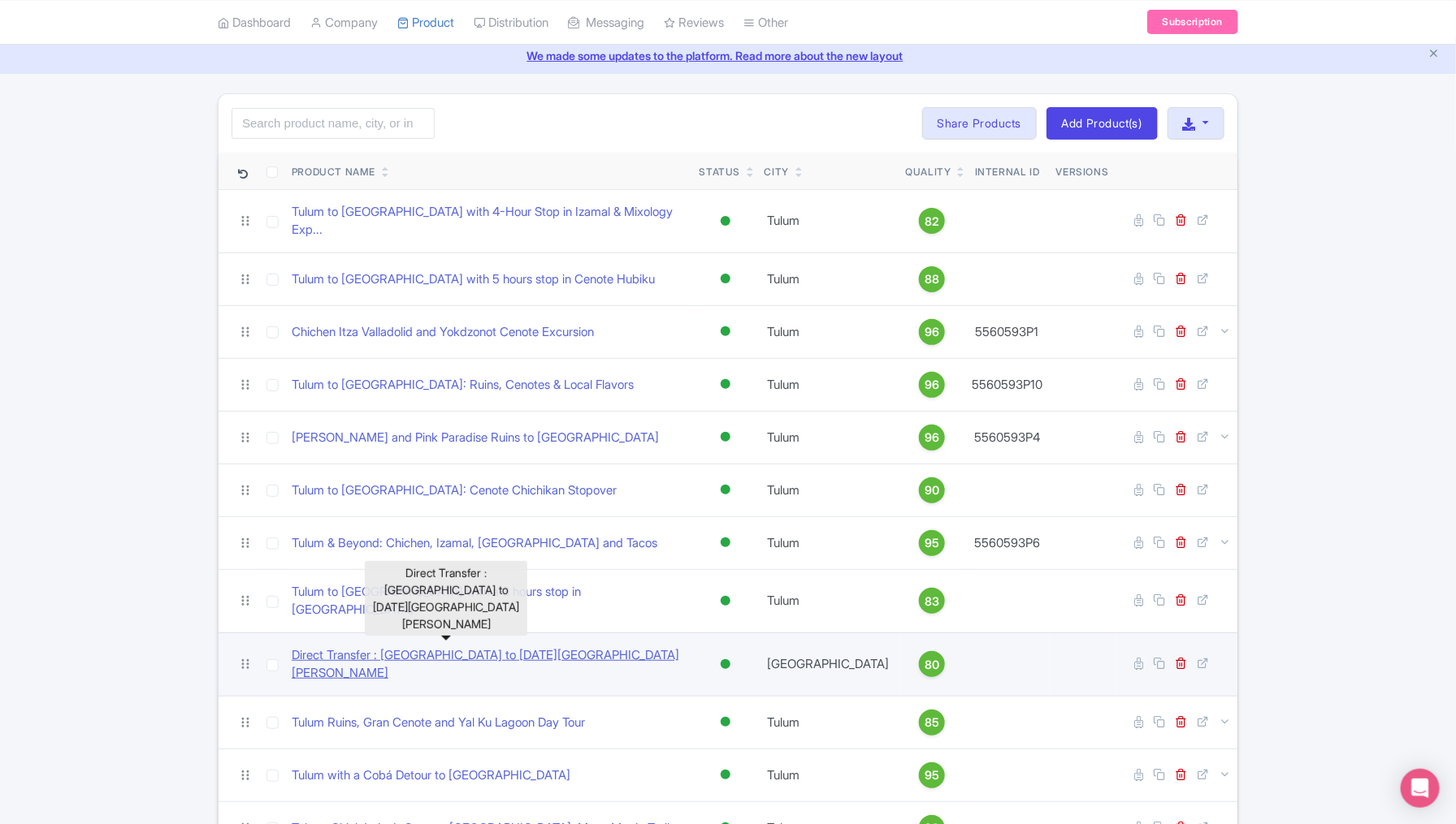
click at [457, 647] on link "Direct Transfer : [GEOGRAPHIC_DATA] to [DATE][GEOGRAPHIC_DATA][PERSON_NAME]" at bounding box center [489, 665] width 395 height 36
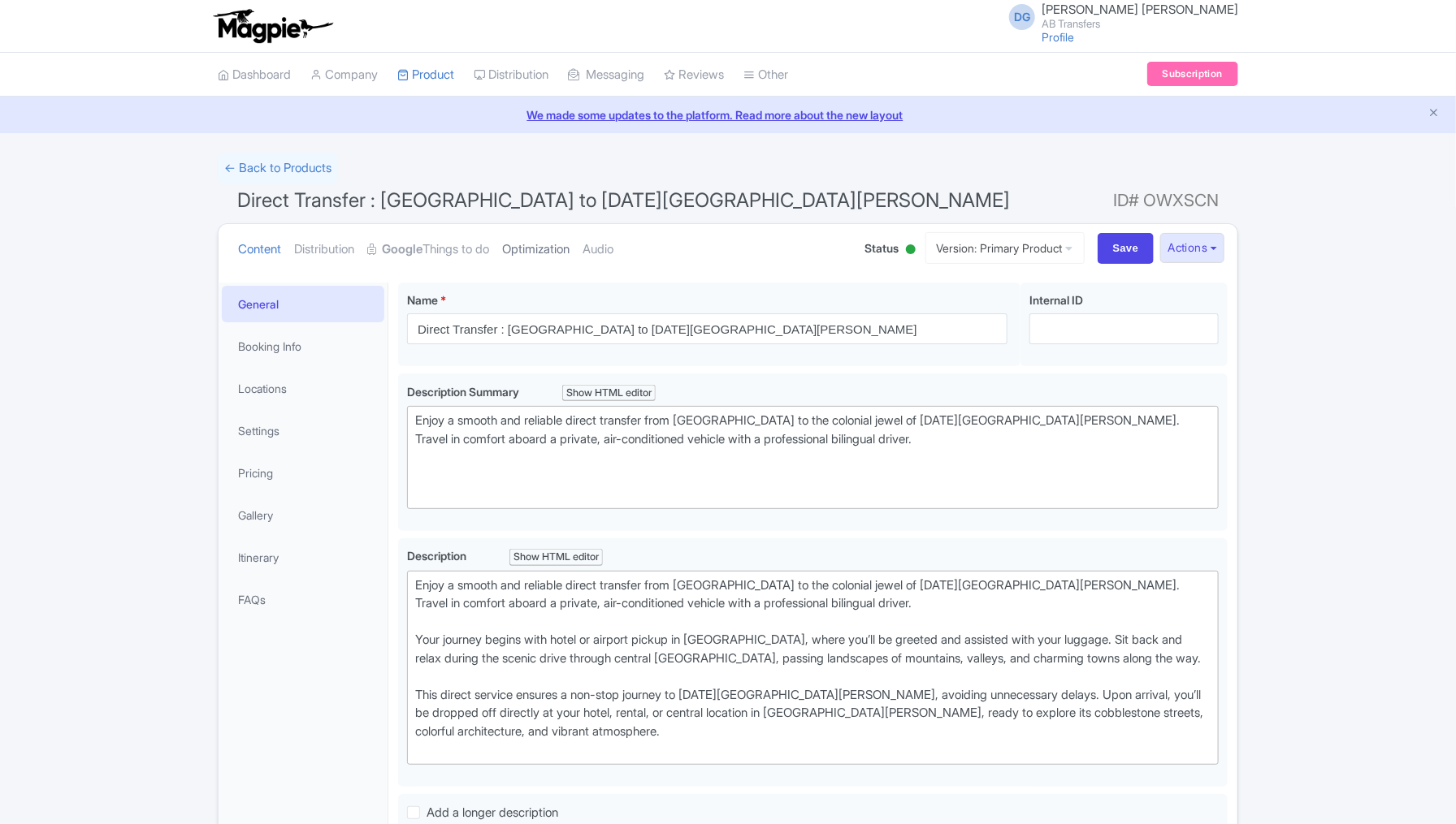
click at [552, 241] on link "Optimization" at bounding box center [535, 250] width 67 height 52
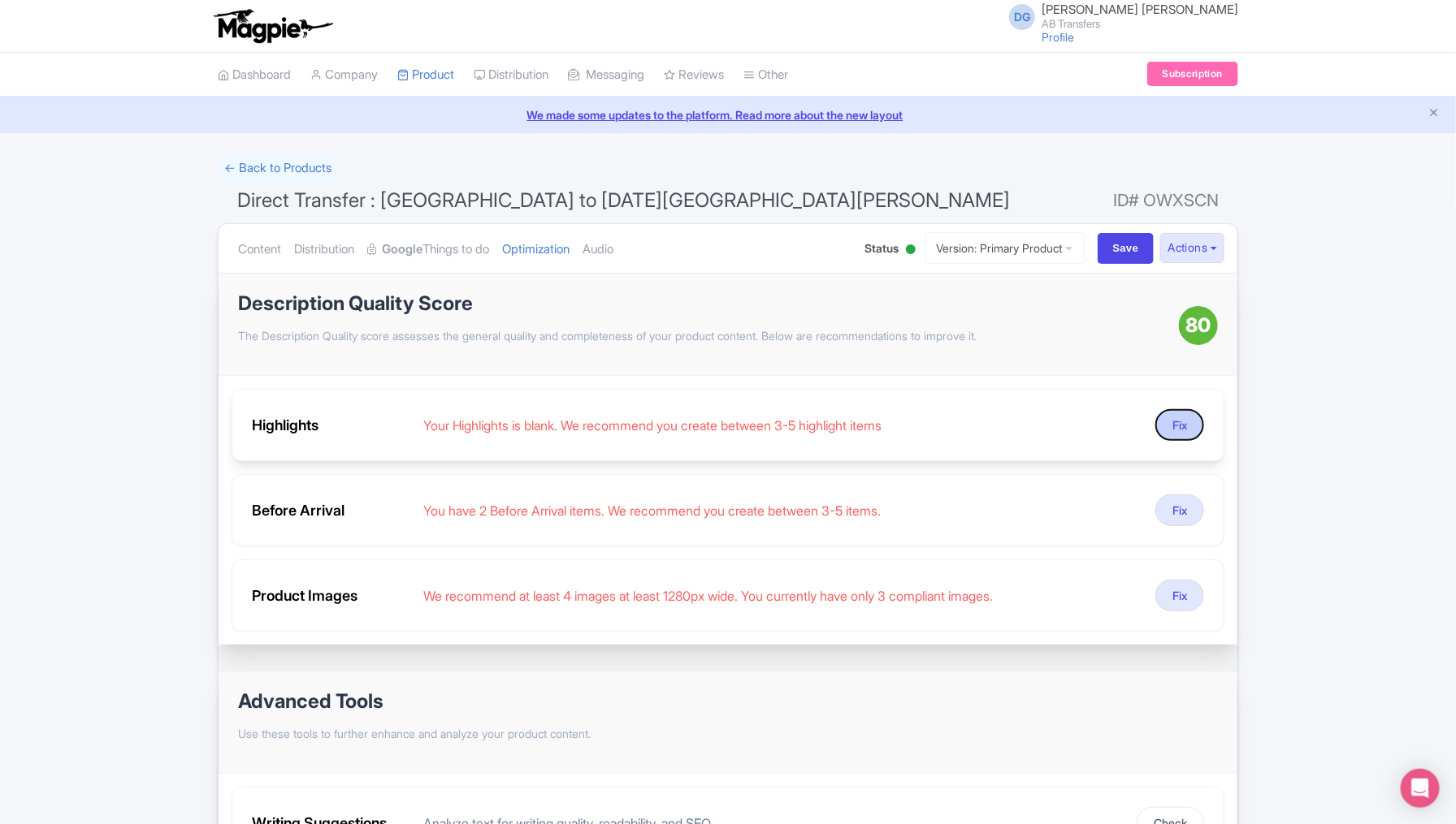
click at [1173, 420] on button "Fix" at bounding box center [1180, 425] width 49 height 32
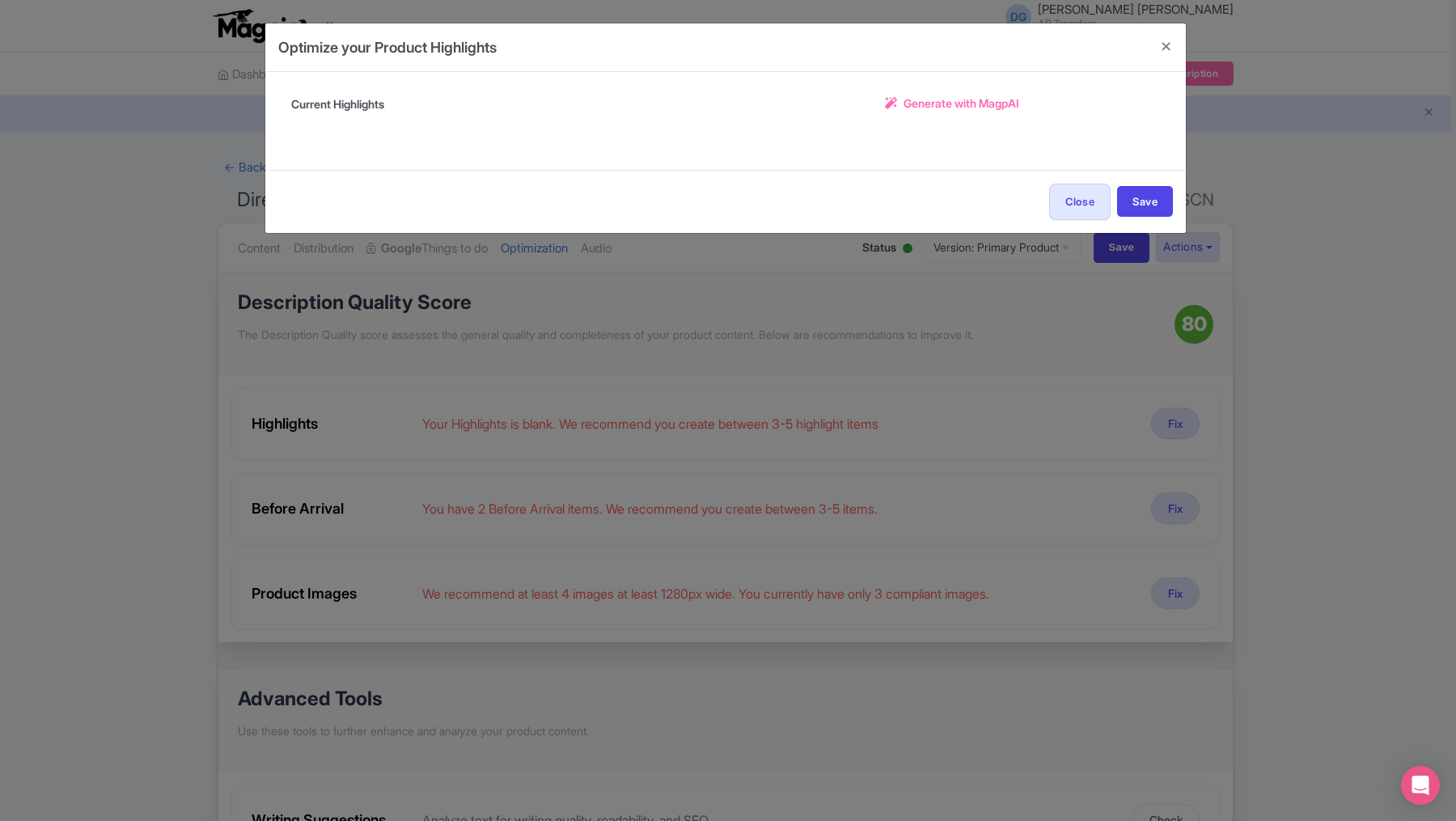
click at [954, 97] on span "Generate with MagpAI" at bounding box center [962, 103] width 115 height 17
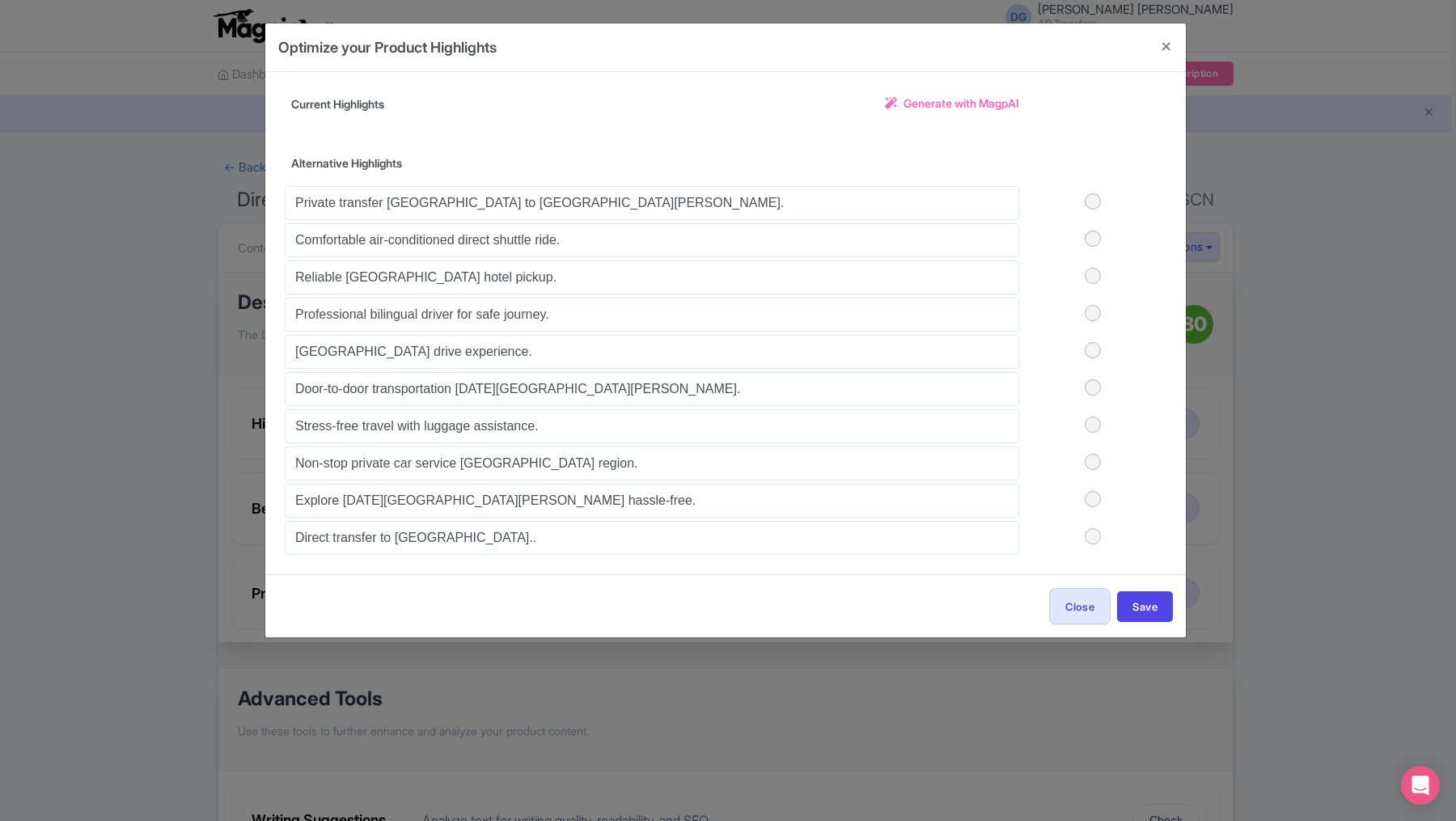
click at [1090, 198] on label at bounding box center [1092, 201] width 147 height 16
click at [0, 0] on input "checkbox" at bounding box center [0, 0] width 0 height 0
click at [1095, 232] on label at bounding box center [1092, 239] width 147 height 16
click at [0, 0] on input "checkbox" at bounding box center [0, 0] width 0 height 0
click at [1092, 271] on label at bounding box center [1092, 276] width 147 height 16
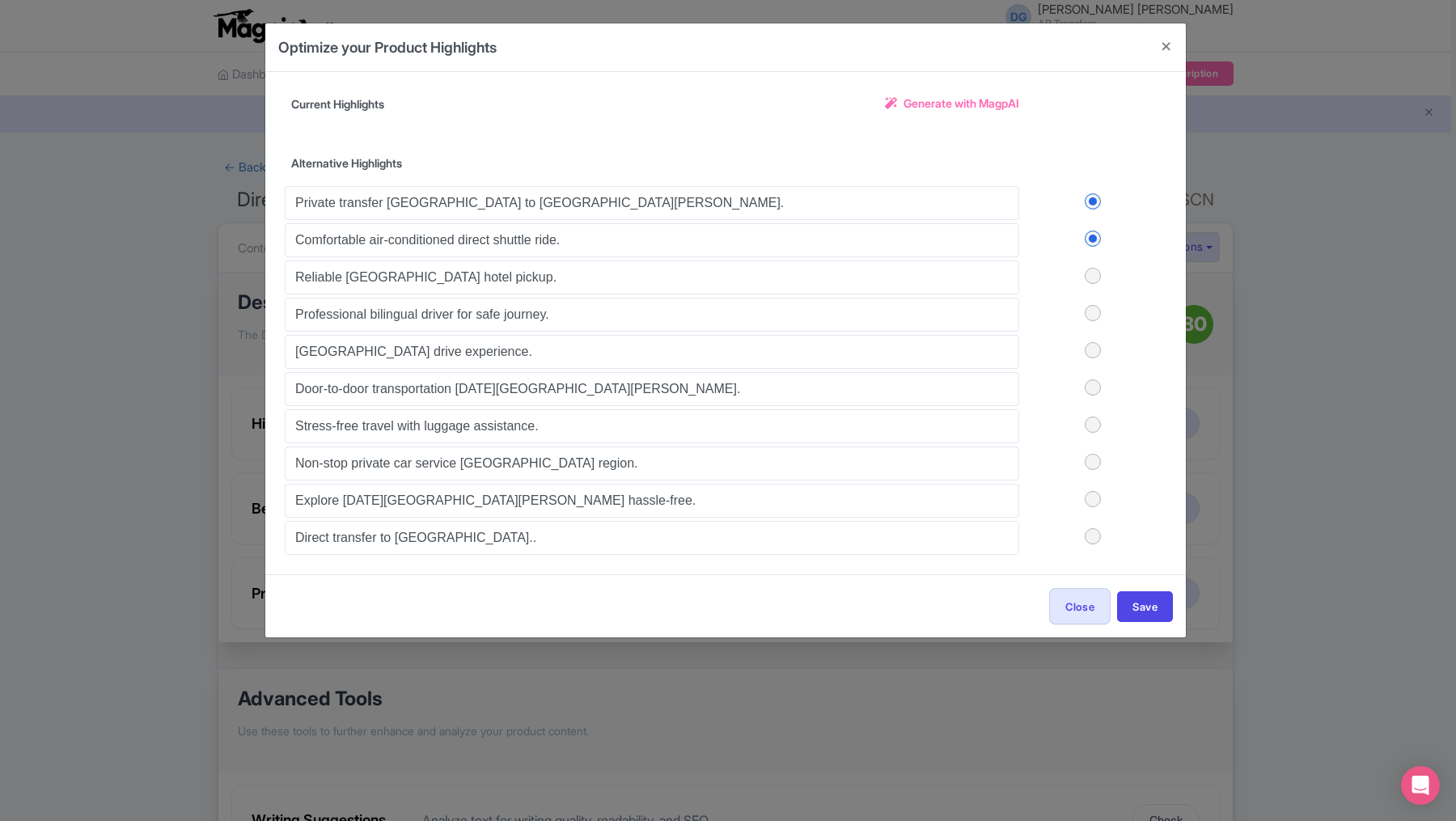
click at [0, 0] on input "checkbox" at bounding box center [0, 0] width 0 height 0
click at [1092, 311] on label at bounding box center [1092, 313] width 147 height 16
click at [0, 0] on input "checkbox" at bounding box center [0, 0] width 0 height 0
click at [1142, 597] on button "Save" at bounding box center [1146, 607] width 56 height 31
